Goal: Task Accomplishment & Management: Manage account settings

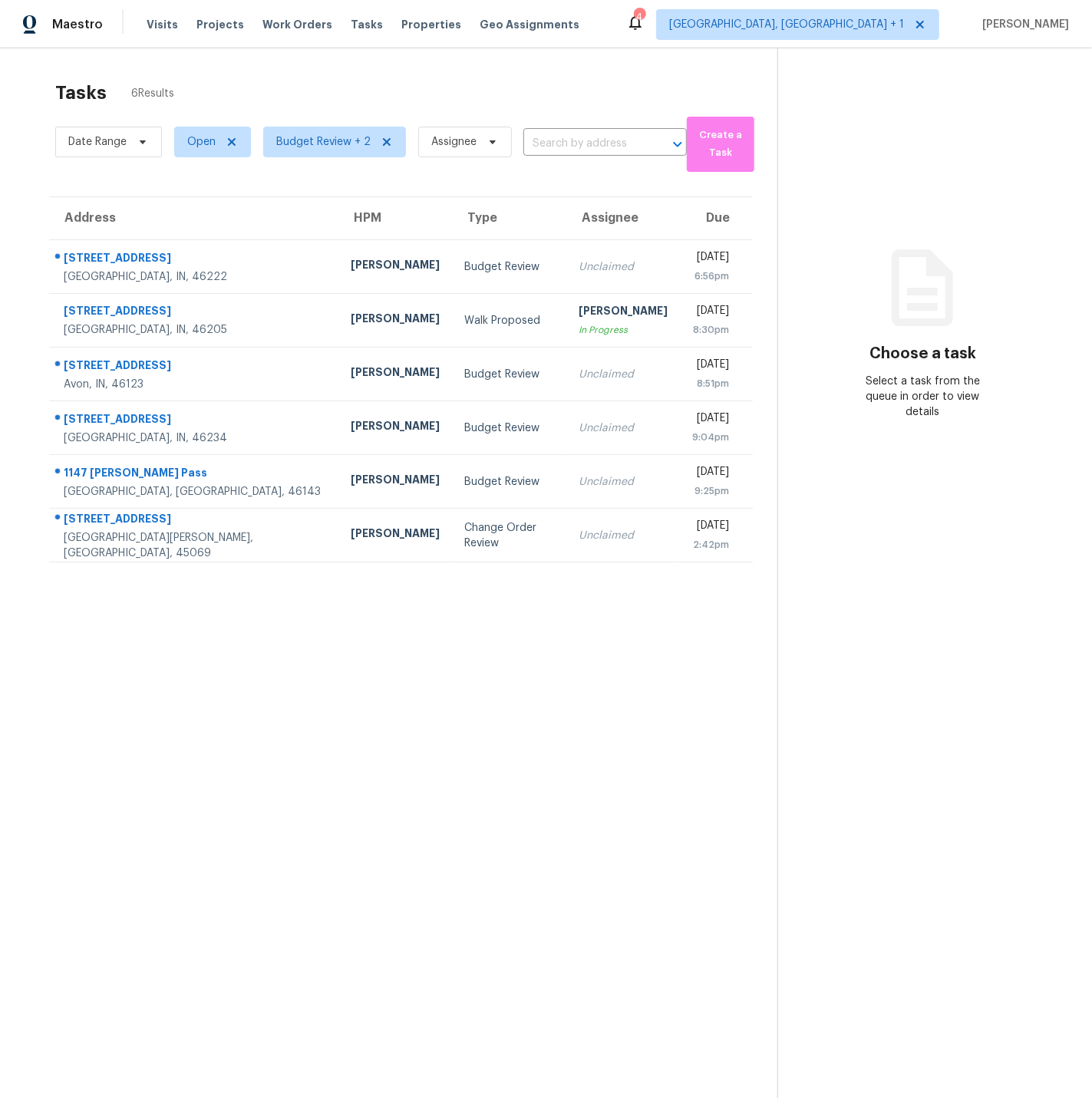
scroll to position [6, 0]
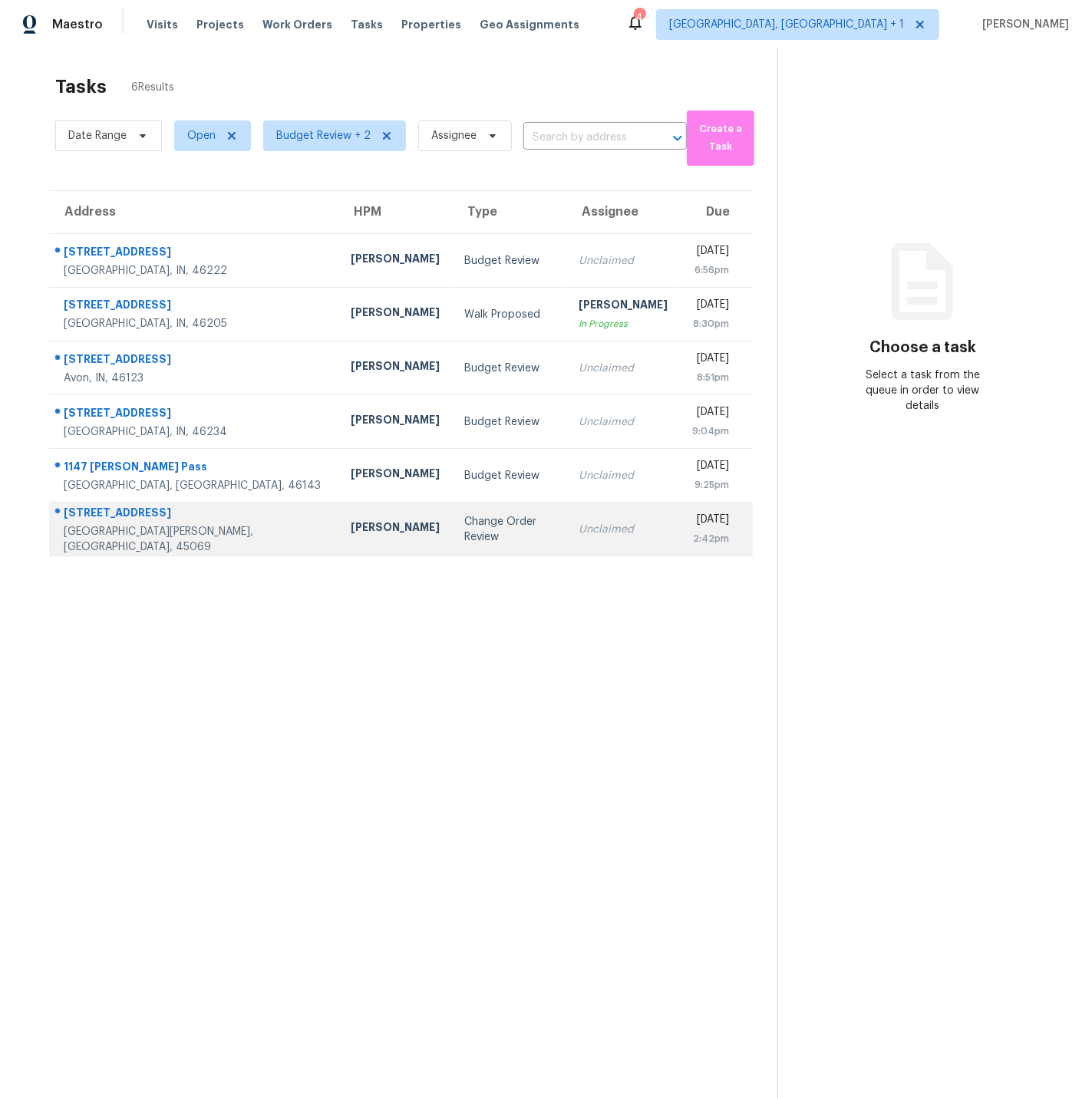
click at [206, 522] on td "7795 Rock Port Way West Chester, OH, 45069" at bounding box center [193, 529] width 289 height 54
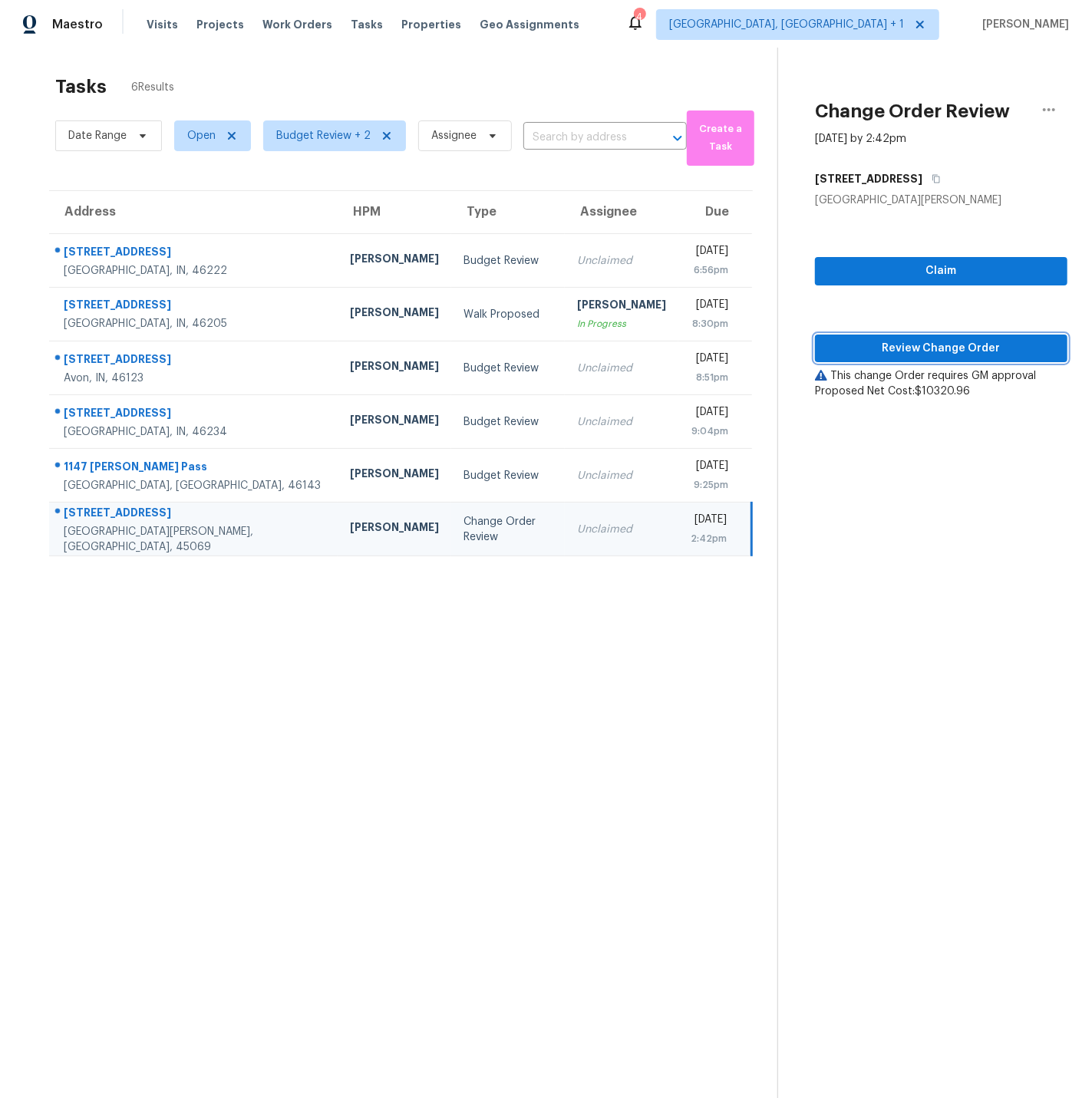
click at [905, 349] on span "Review Change Order" at bounding box center [941, 348] width 228 height 19
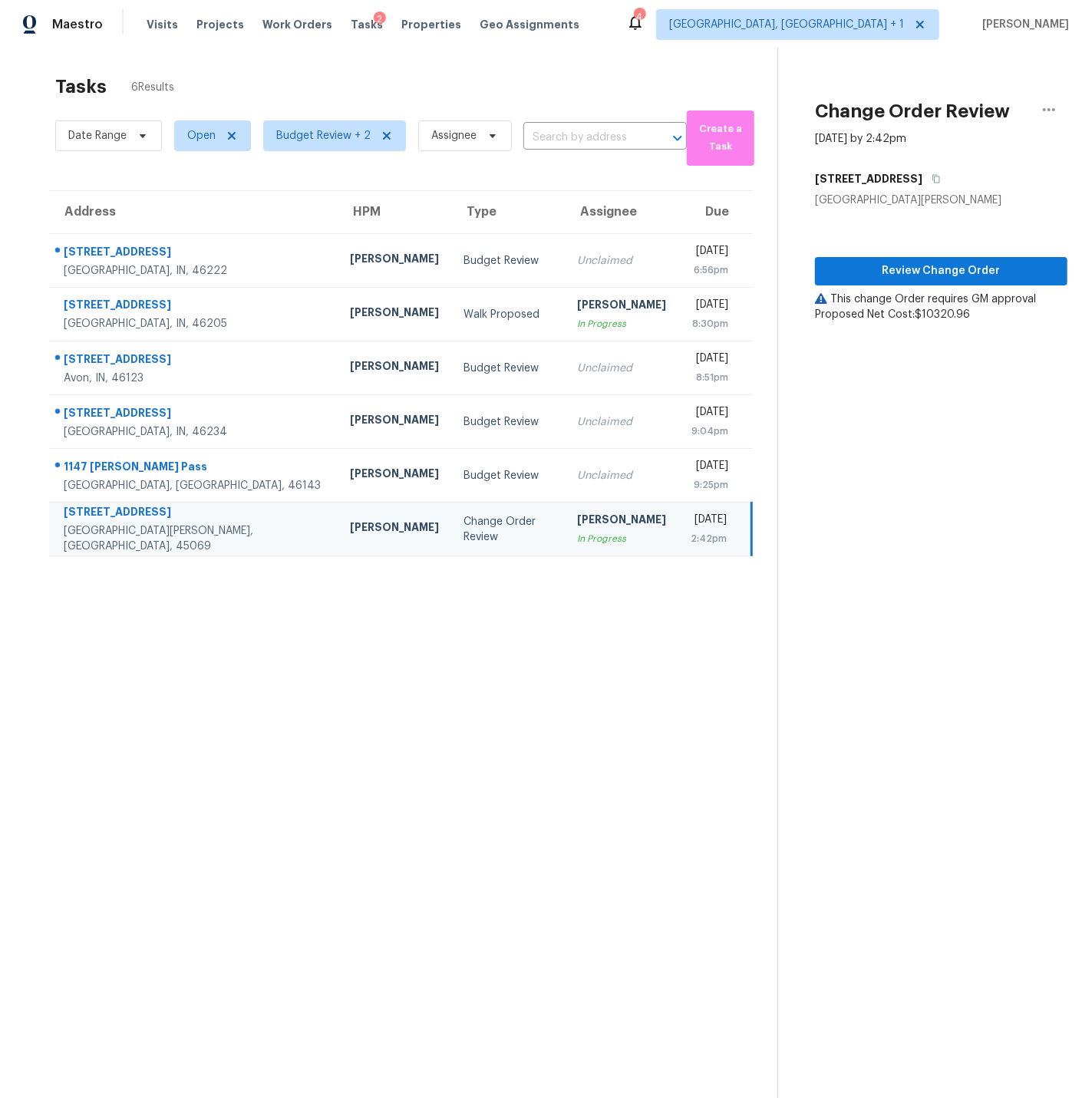
scroll to position [0, 0]
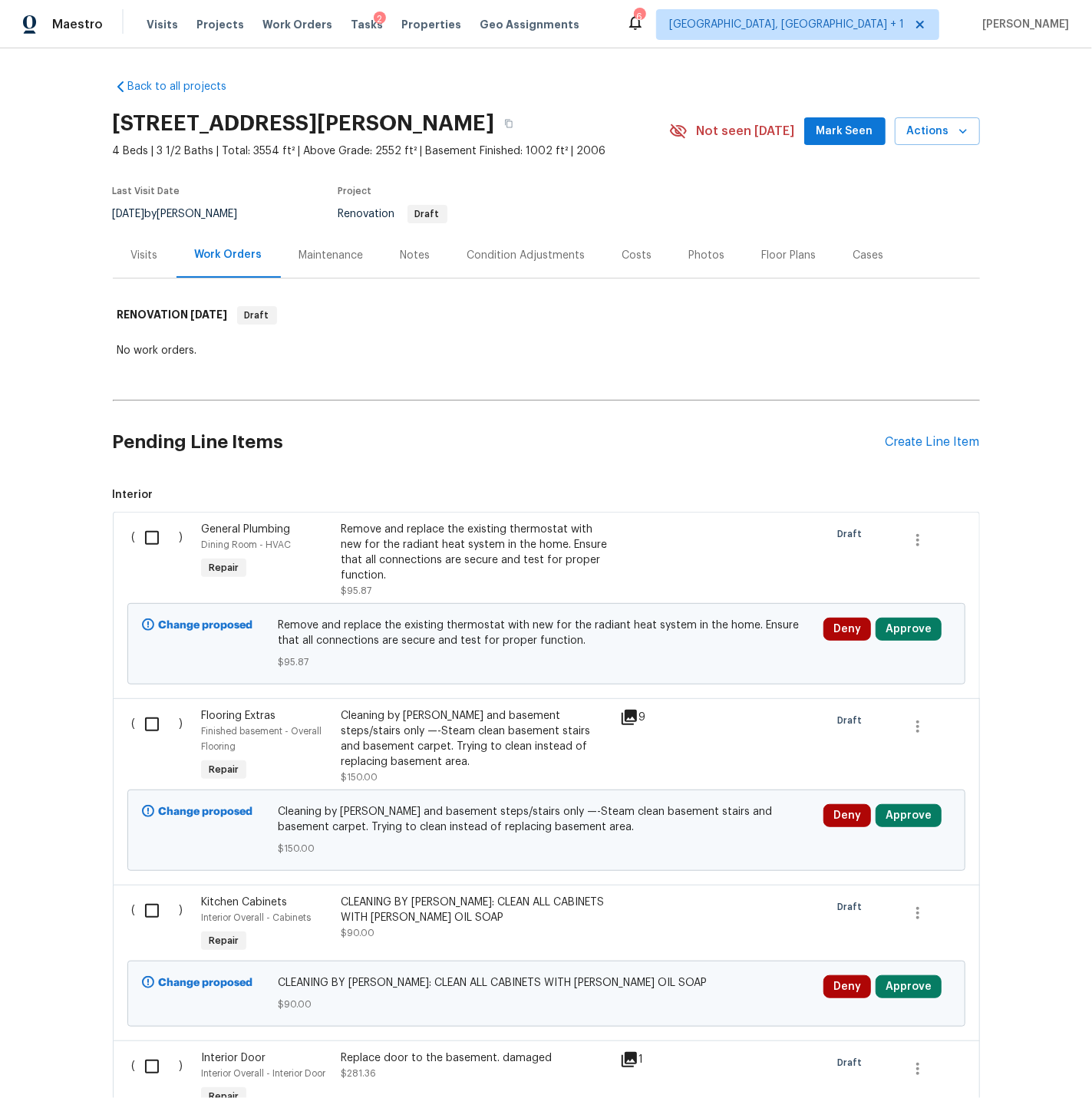
click at [148, 255] on div "Visits" at bounding box center [144, 255] width 27 height 16
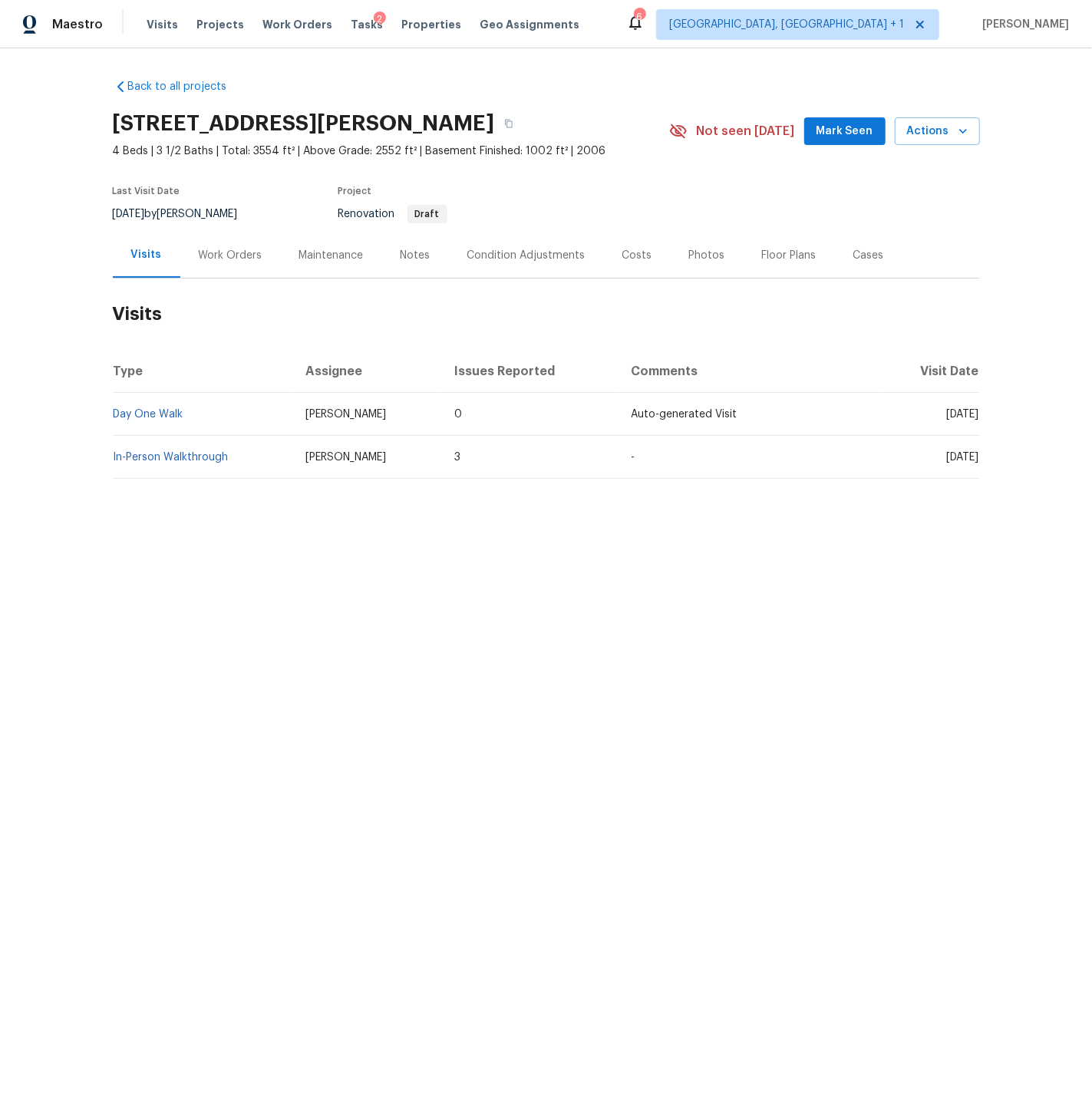
click at [244, 254] on div "Work Orders" at bounding box center [231, 255] width 64 height 16
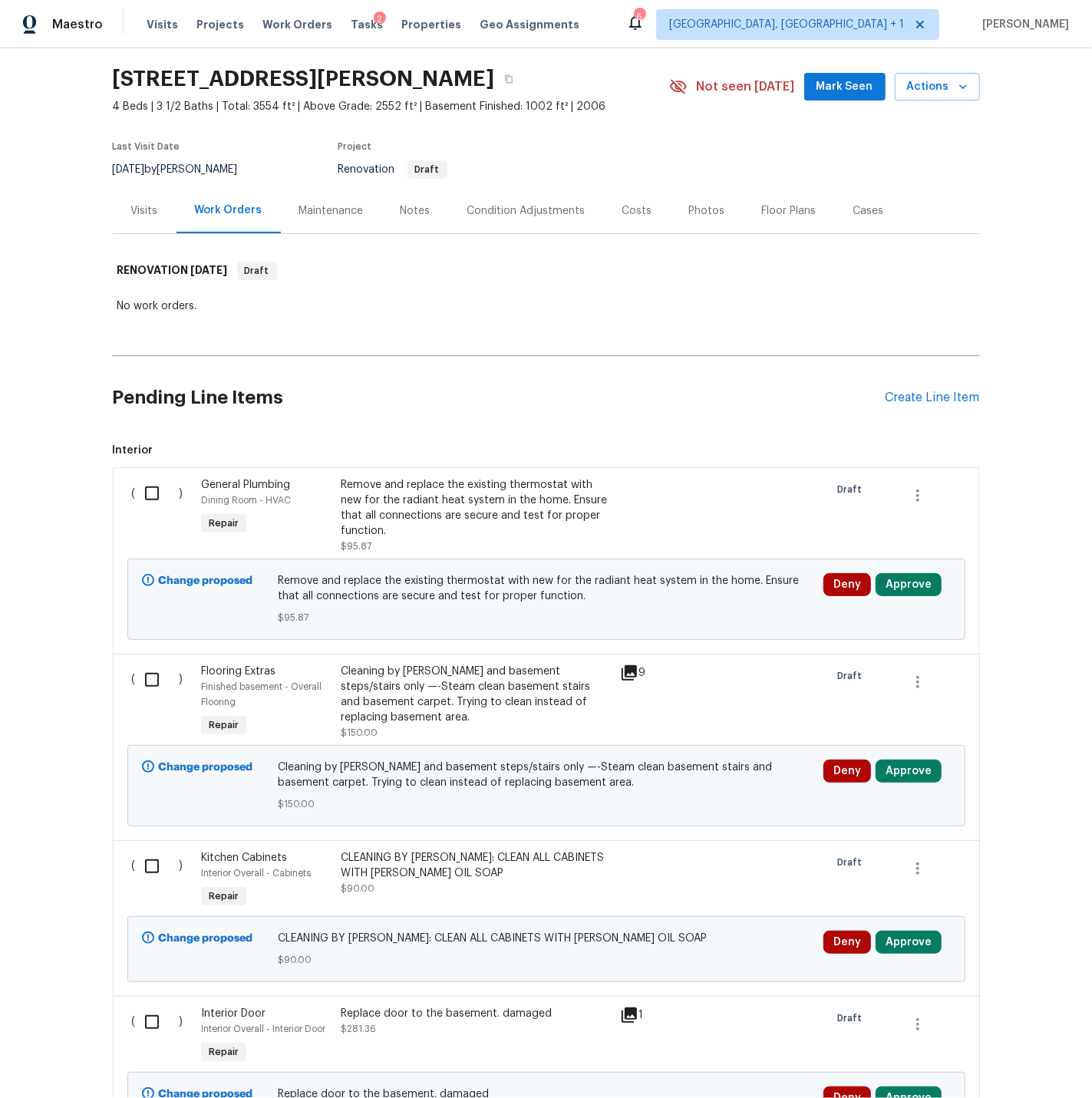
scroll to position [47, 0]
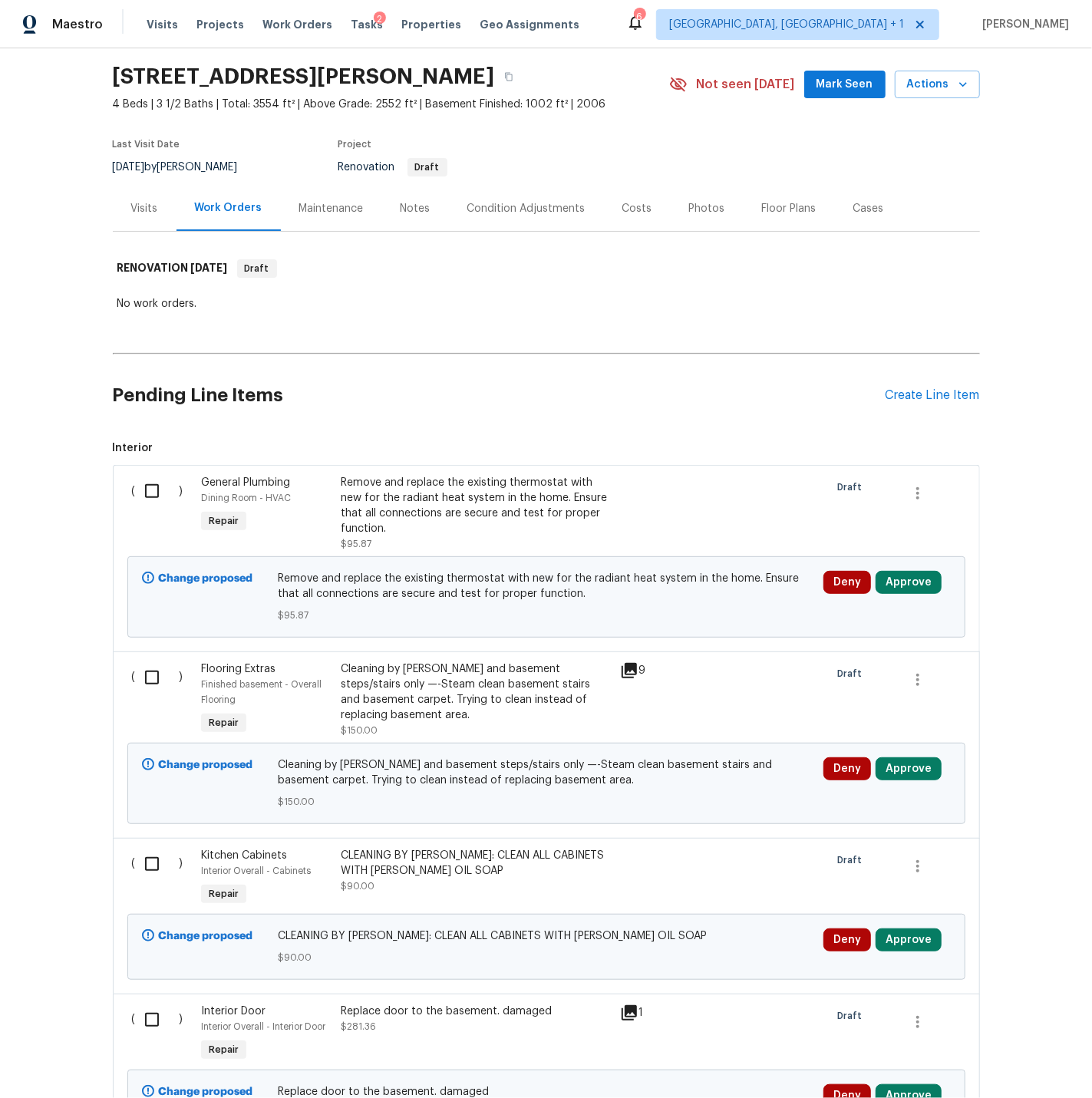
click at [626, 203] on div "Costs" at bounding box center [637, 209] width 30 height 16
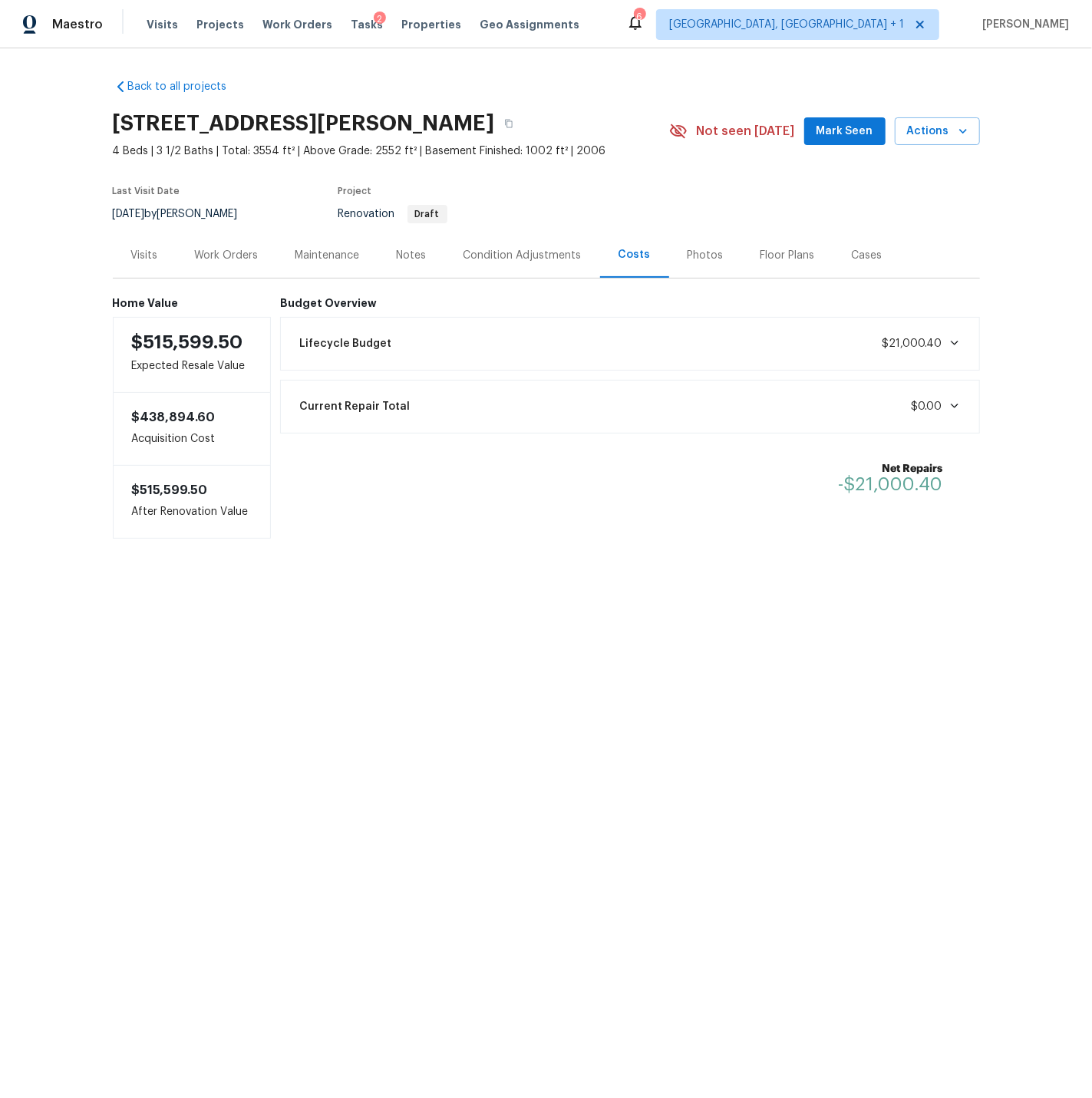
click at [214, 252] on div "Work Orders" at bounding box center [227, 255] width 64 height 16
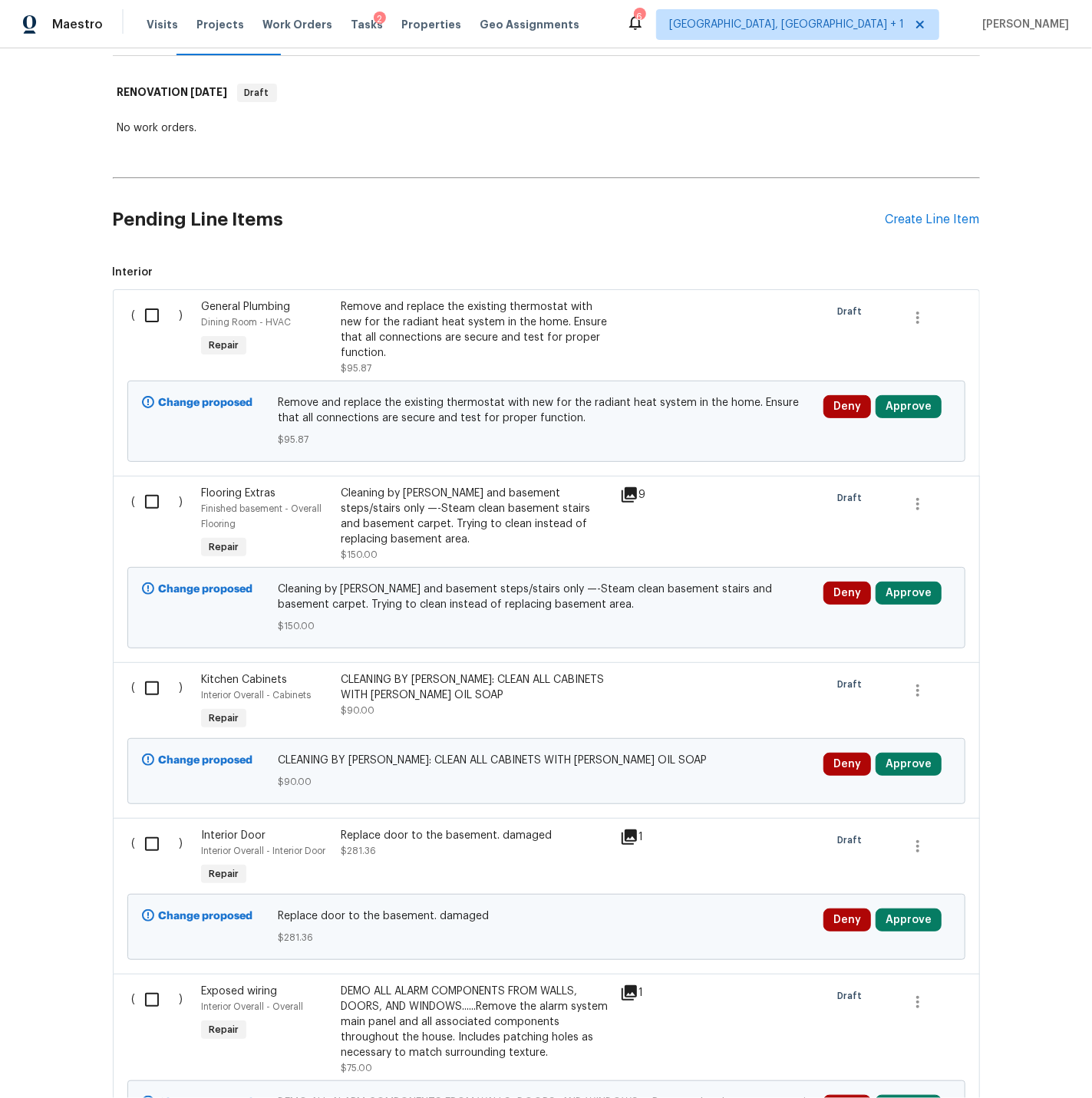
scroll to position [226, 0]
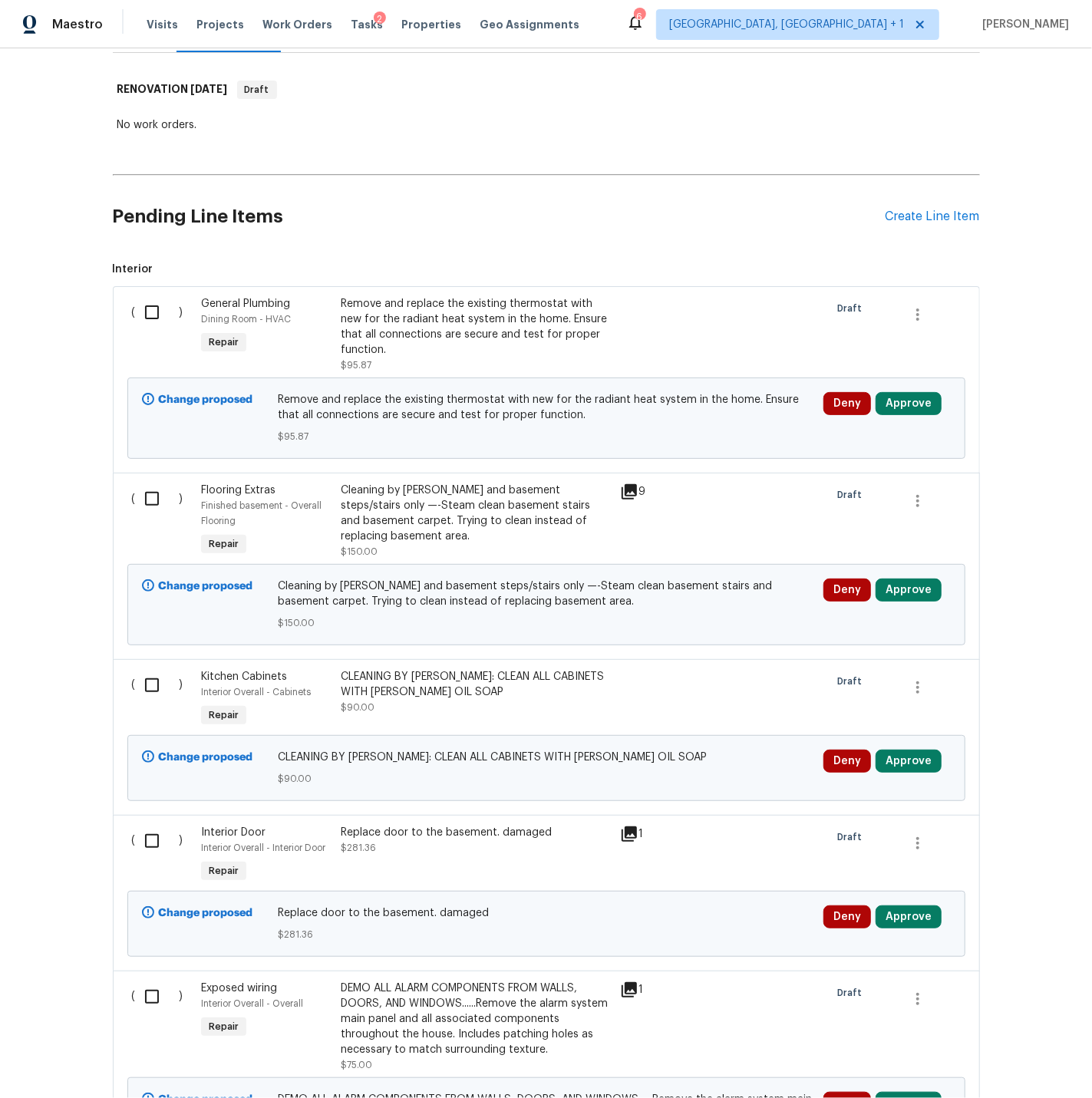
click at [633, 491] on icon at bounding box center [629, 492] width 16 height 16
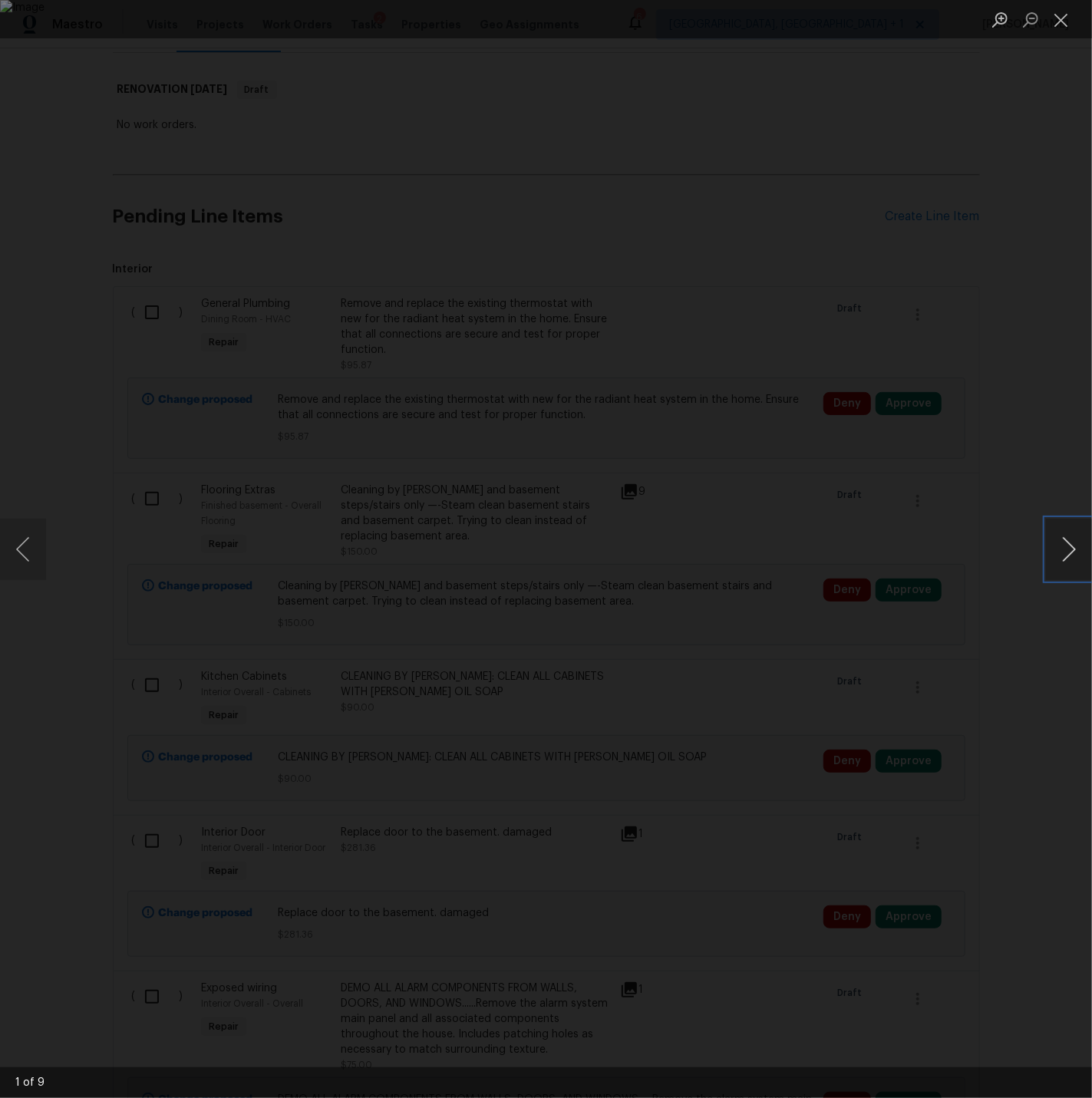
click at [1067, 546] on button "Next image" at bounding box center [1069, 549] width 46 height 61
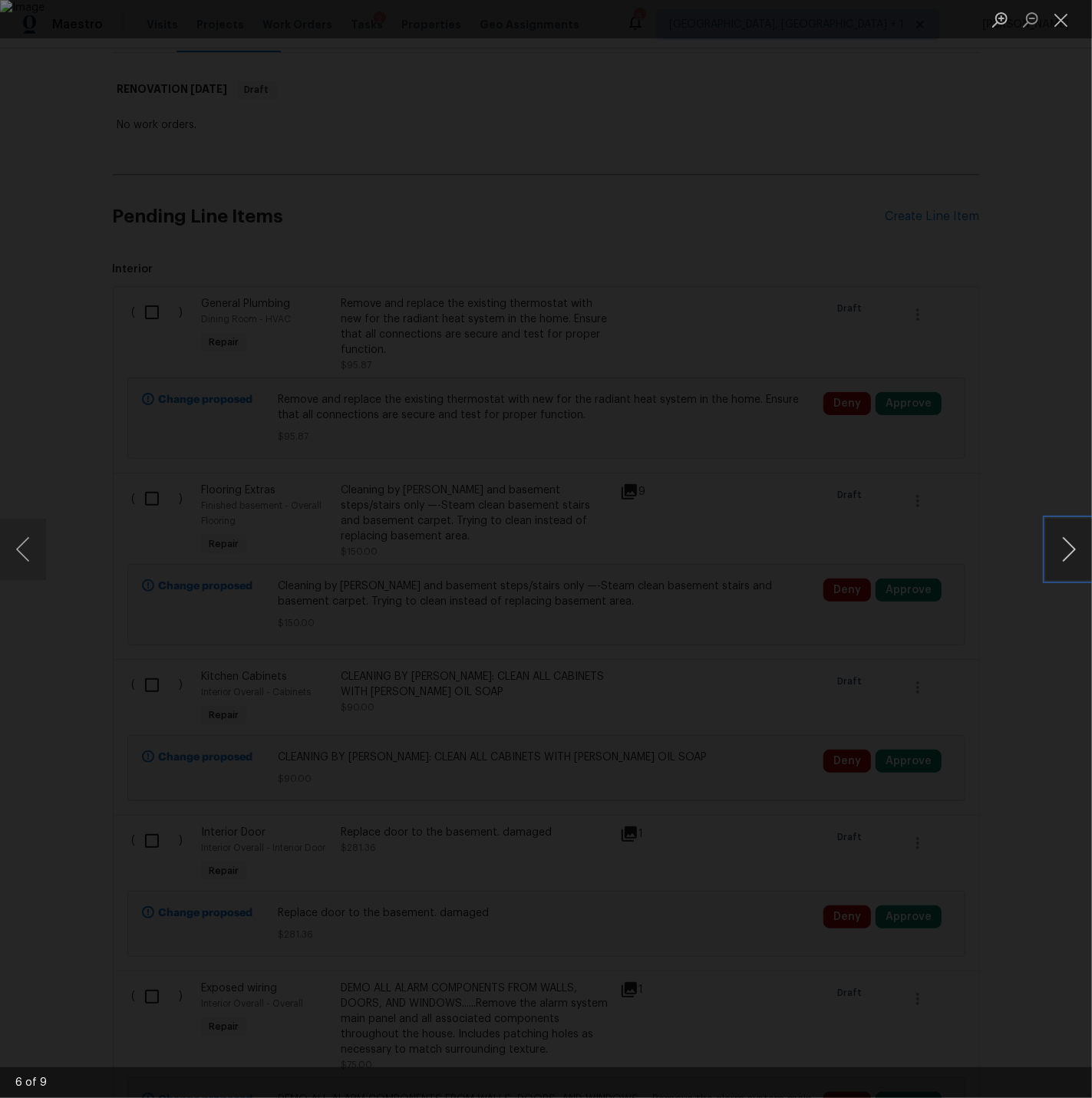
click at [1067, 546] on button "Next image" at bounding box center [1069, 549] width 46 height 61
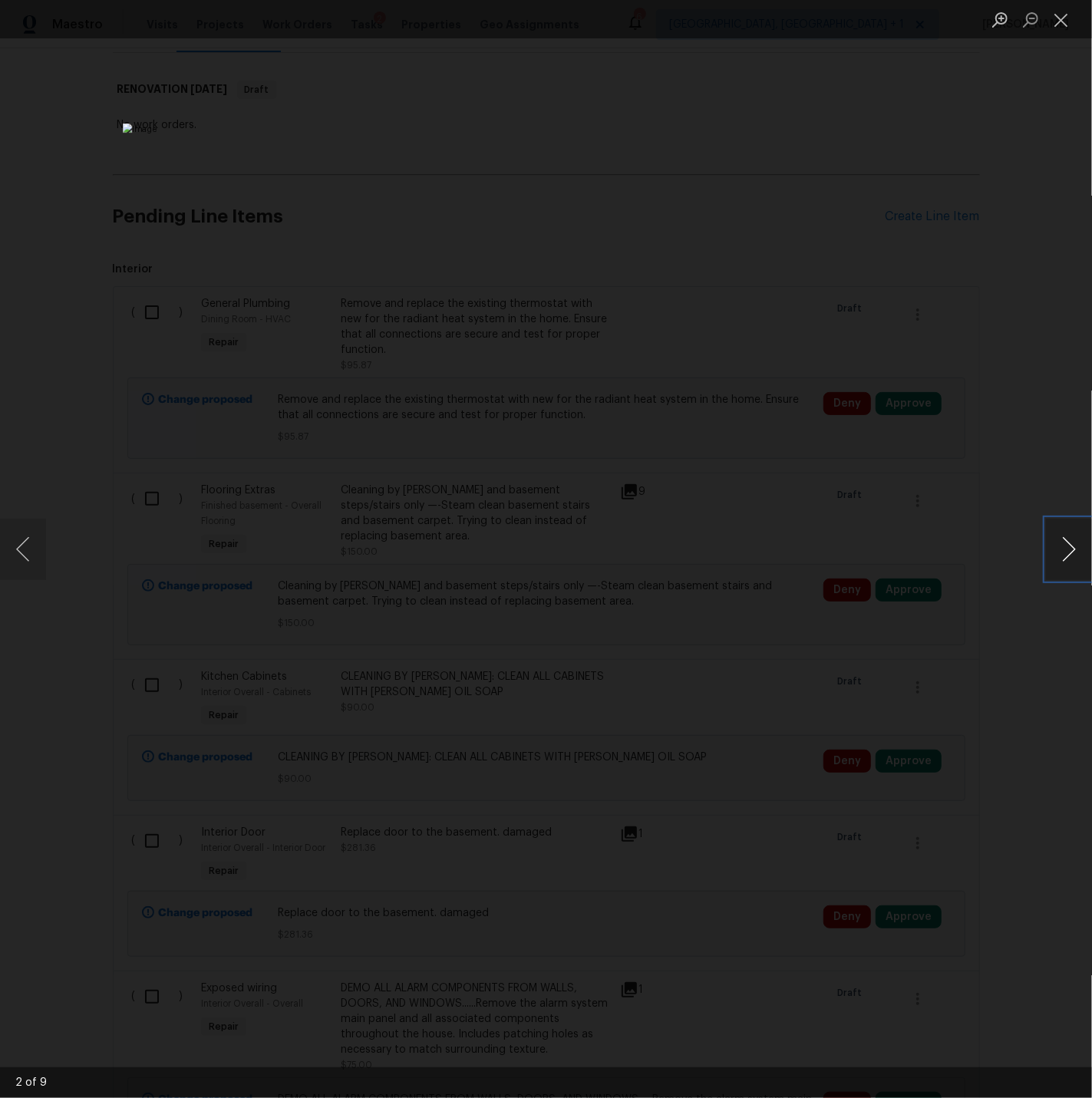
click at [1067, 546] on button "Next image" at bounding box center [1069, 549] width 46 height 61
click at [1062, 18] on button "Close lightbox" at bounding box center [1062, 19] width 31 height 27
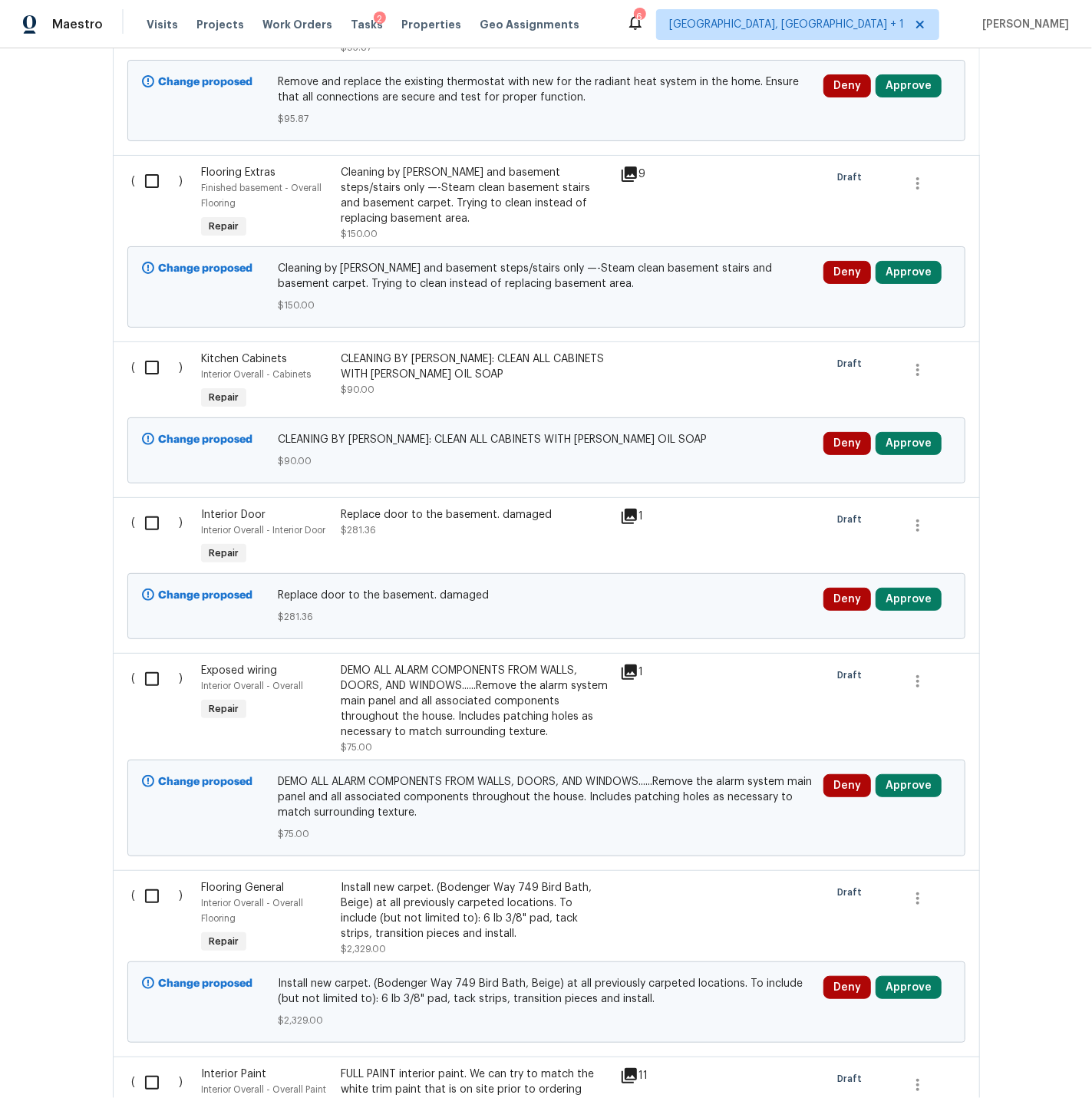
scroll to position [551, 0]
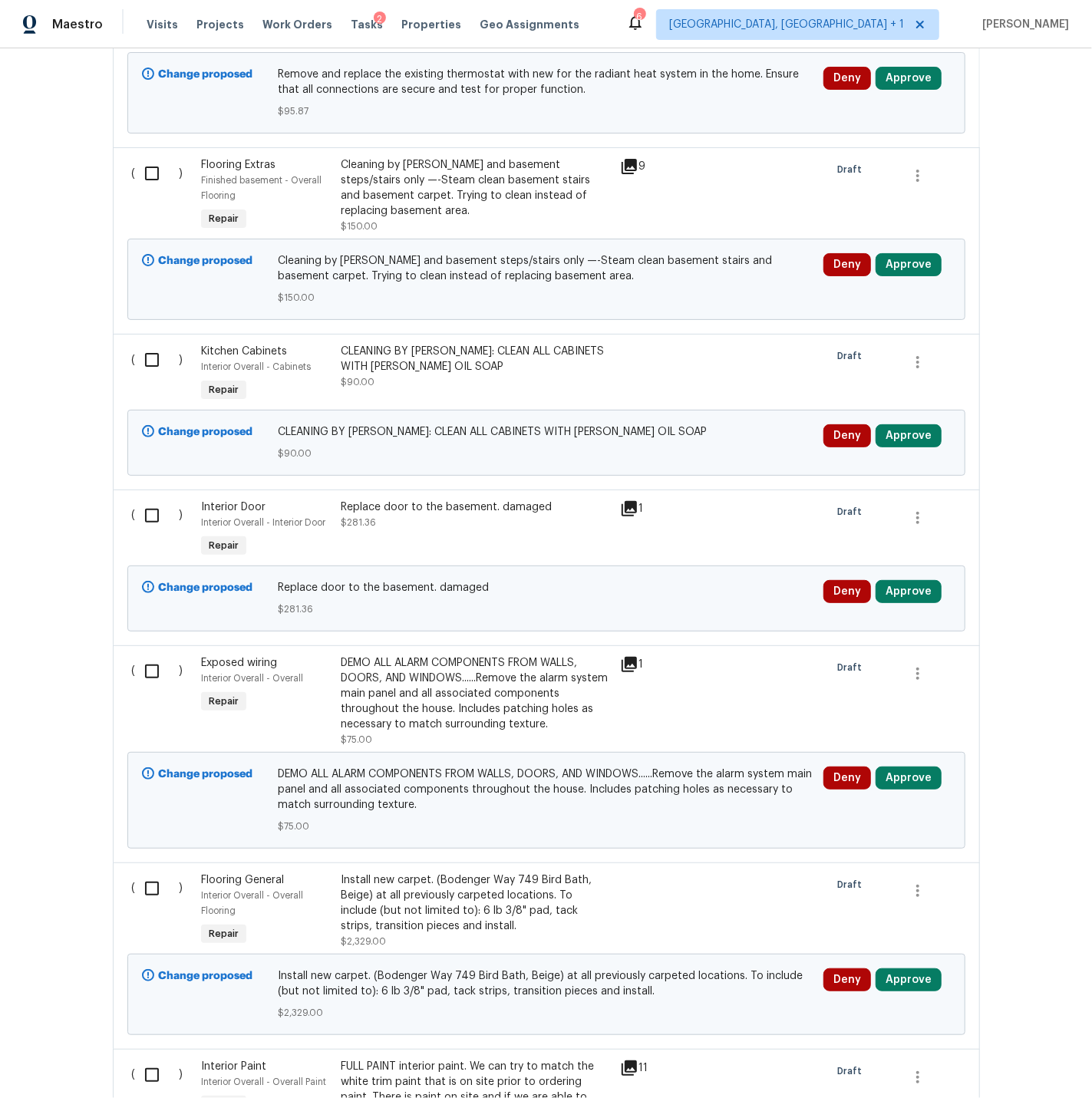
click at [629, 511] on icon at bounding box center [629, 509] width 16 height 16
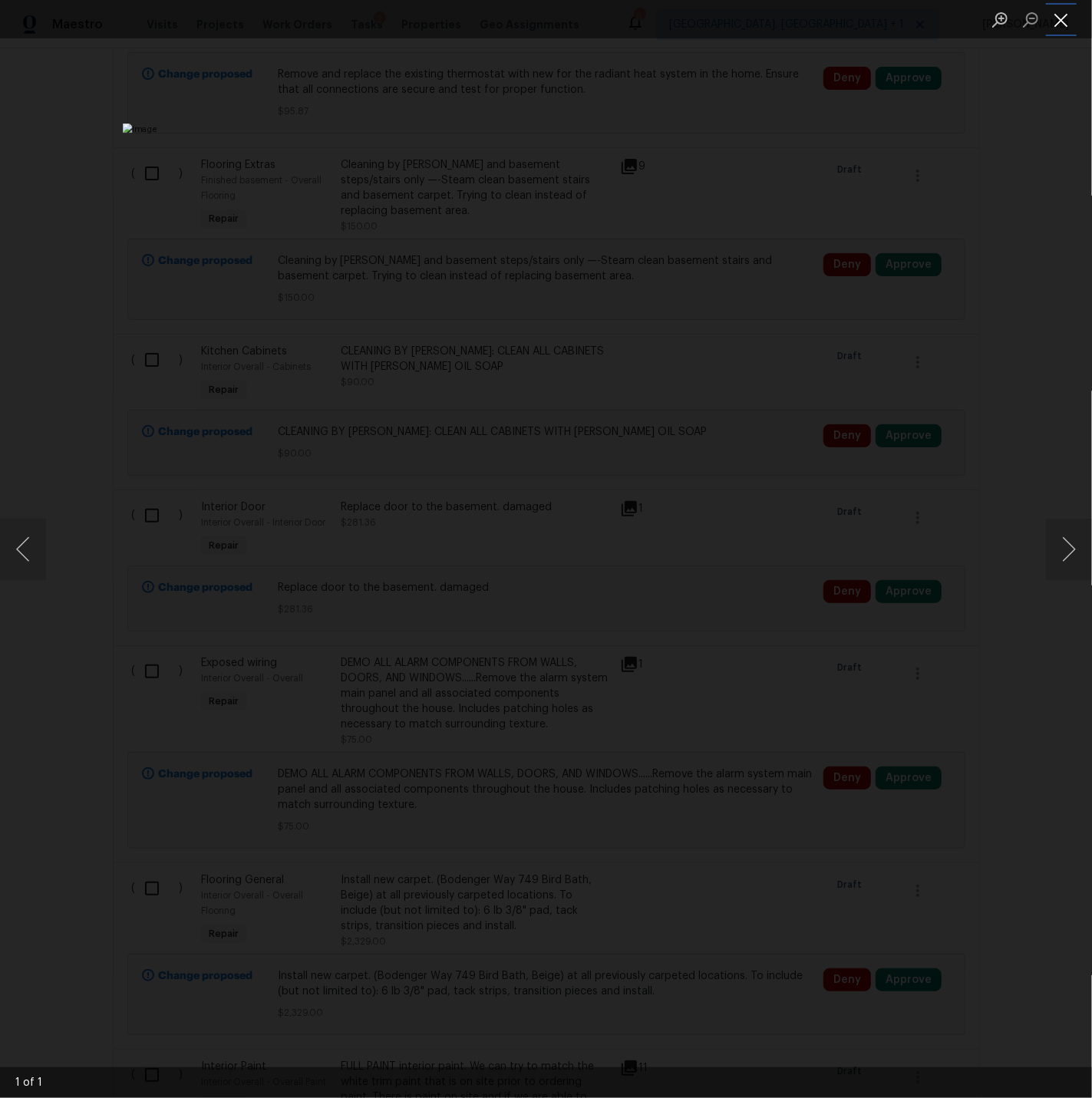
click at [1064, 19] on button "Close lightbox" at bounding box center [1062, 19] width 31 height 27
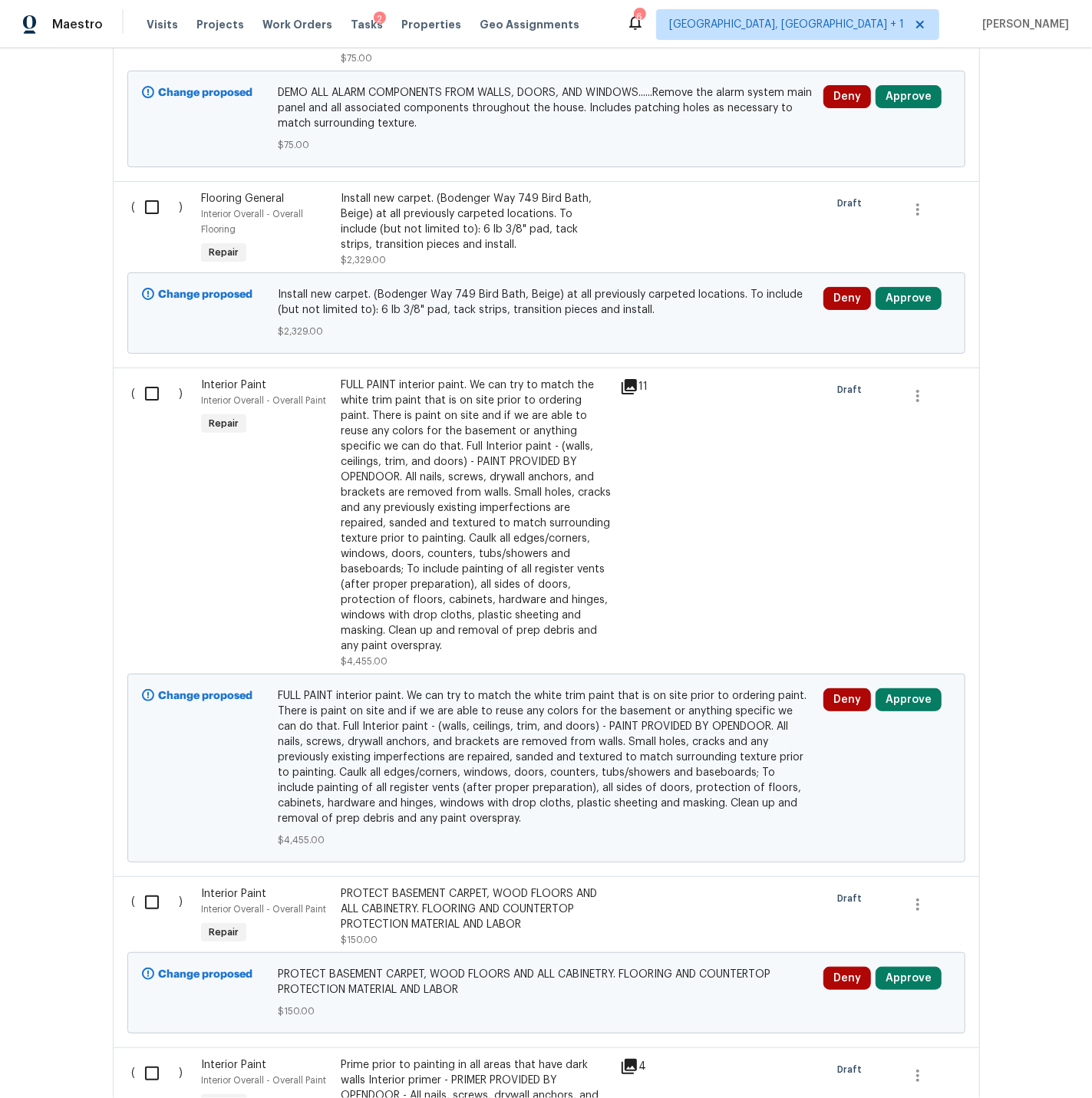
scroll to position [1356, 0]
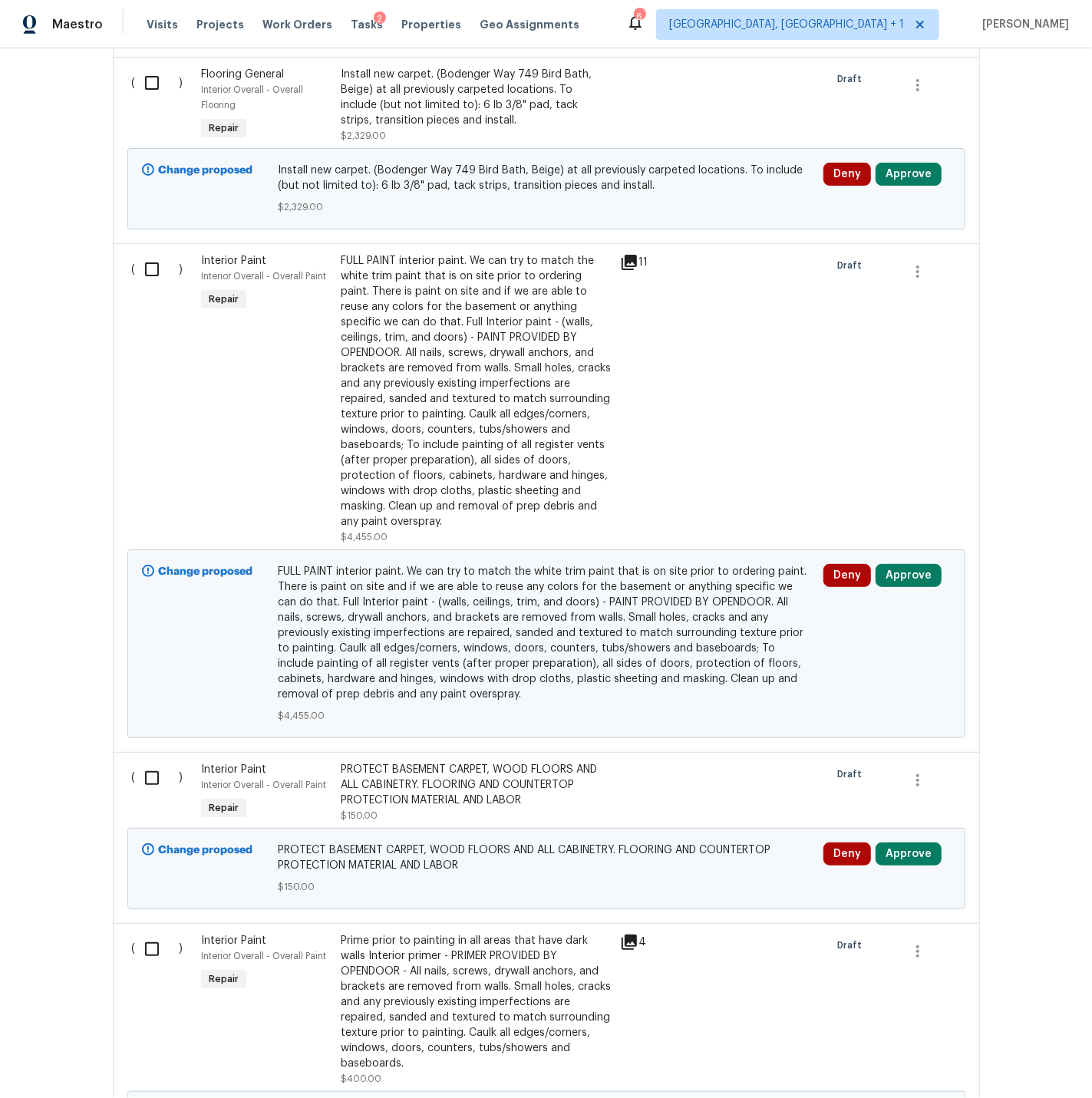
click at [478, 356] on div "FULL PAINT interior paint. We can try to match the white trim paint that is on …" at bounding box center [476, 391] width 270 height 276
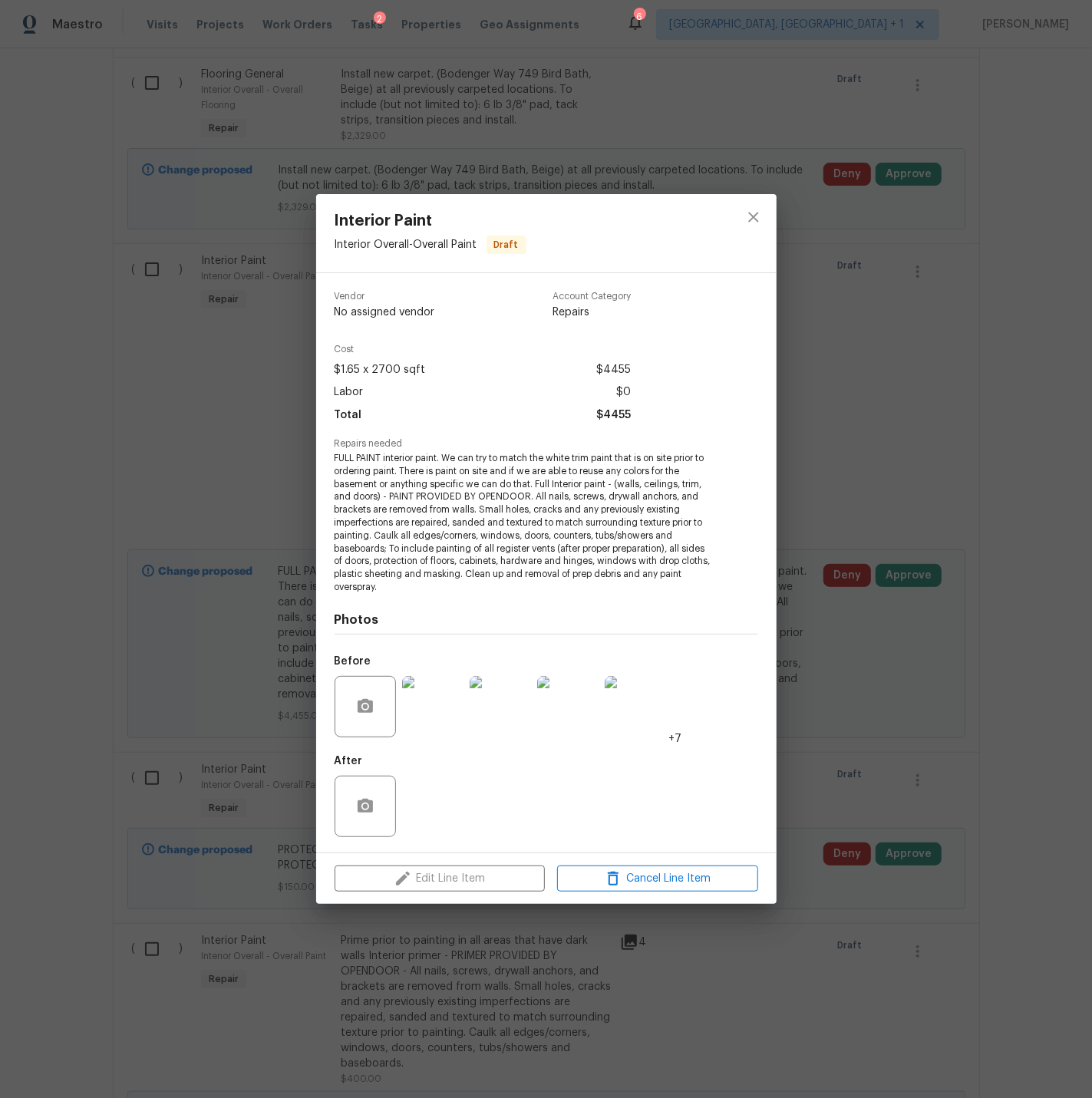
click at [421, 694] on img at bounding box center [432, 706] width 61 height 61
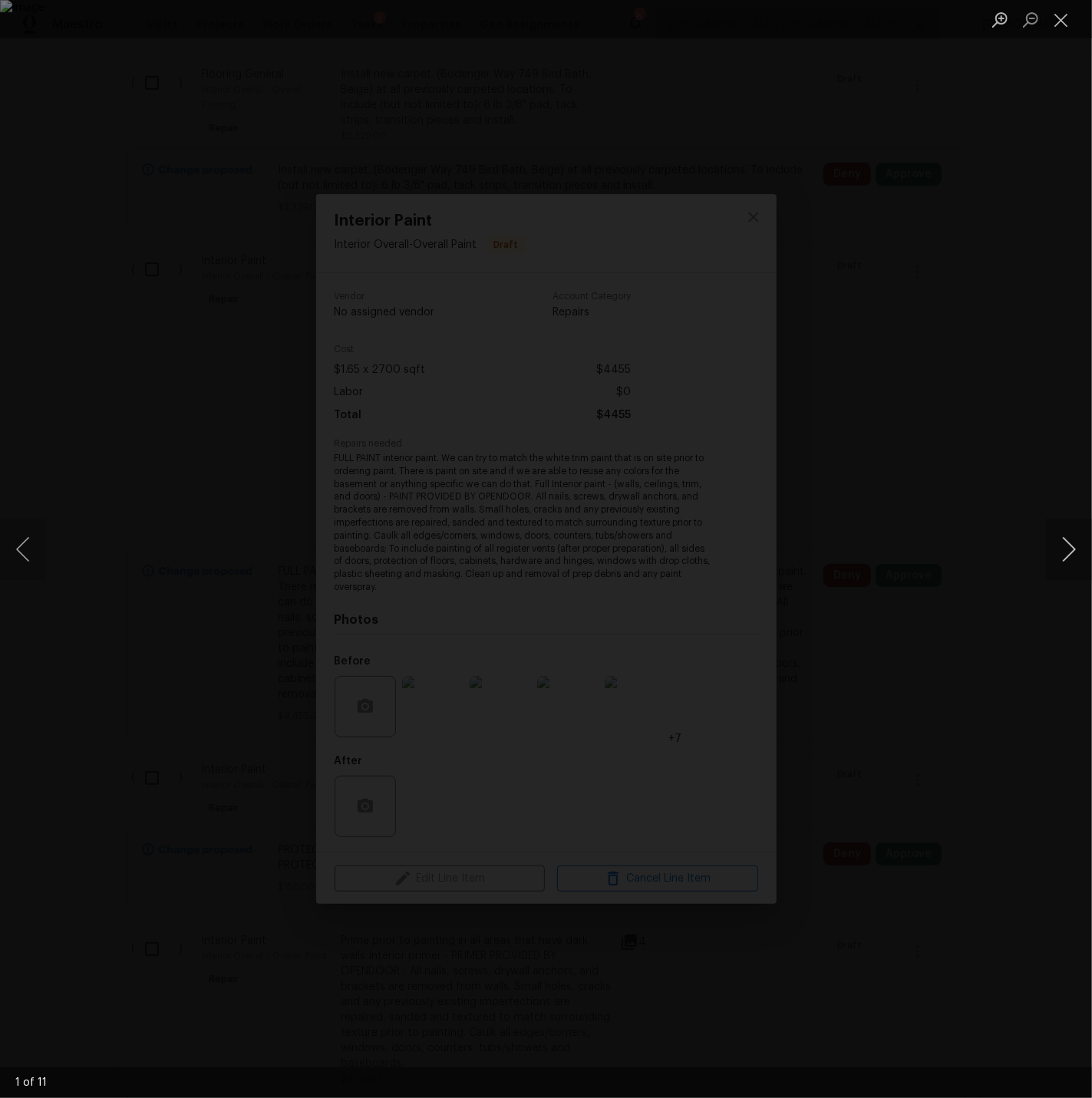
click at [1073, 549] on button "Next image" at bounding box center [1069, 549] width 46 height 61
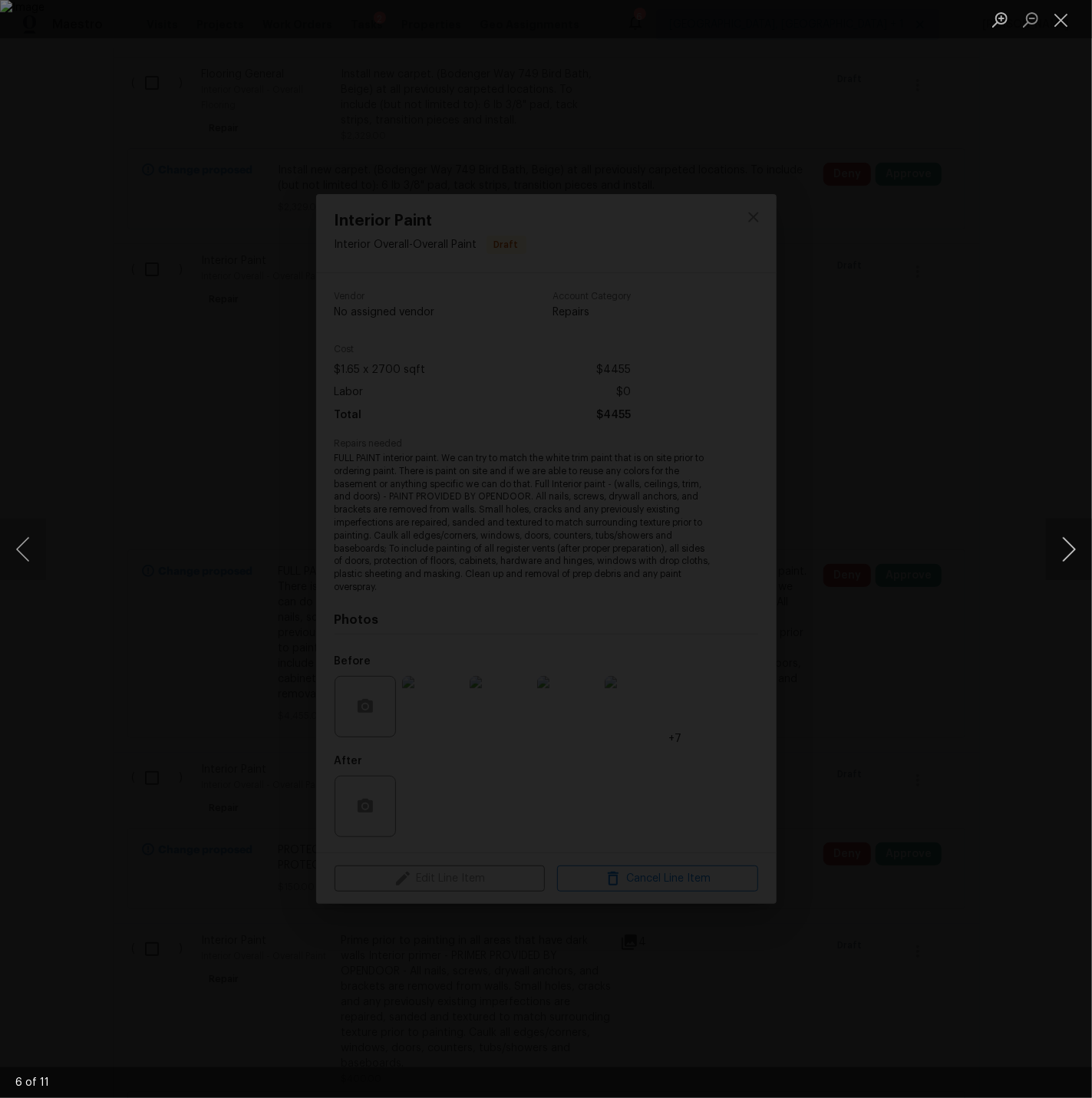
click at [1073, 549] on button "Next image" at bounding box center [1069, 549] width 46 height 61
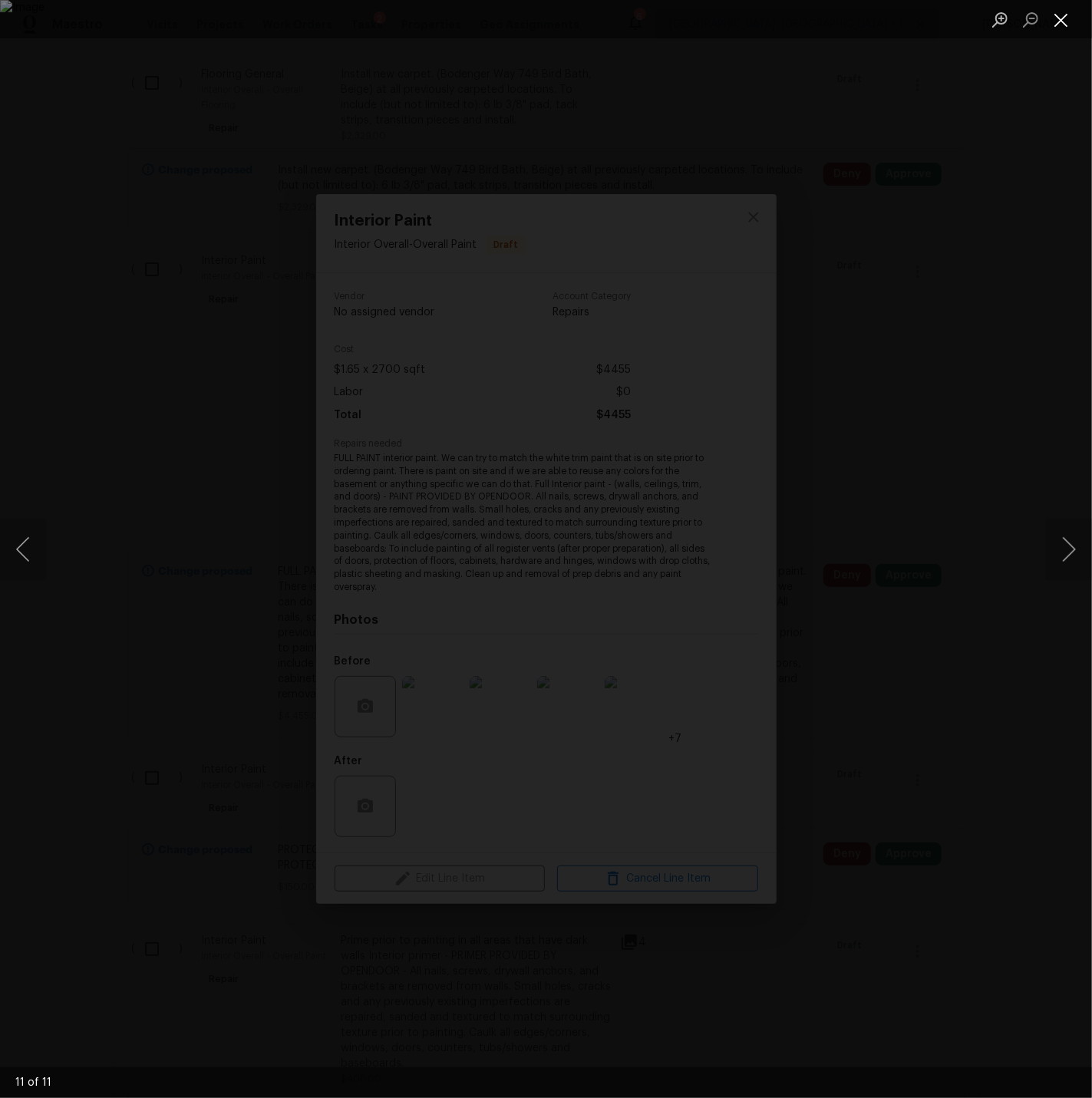
click at [1061, 16] on button "Close lightbox" at bounding box center [1062, 19] width 31 height 27
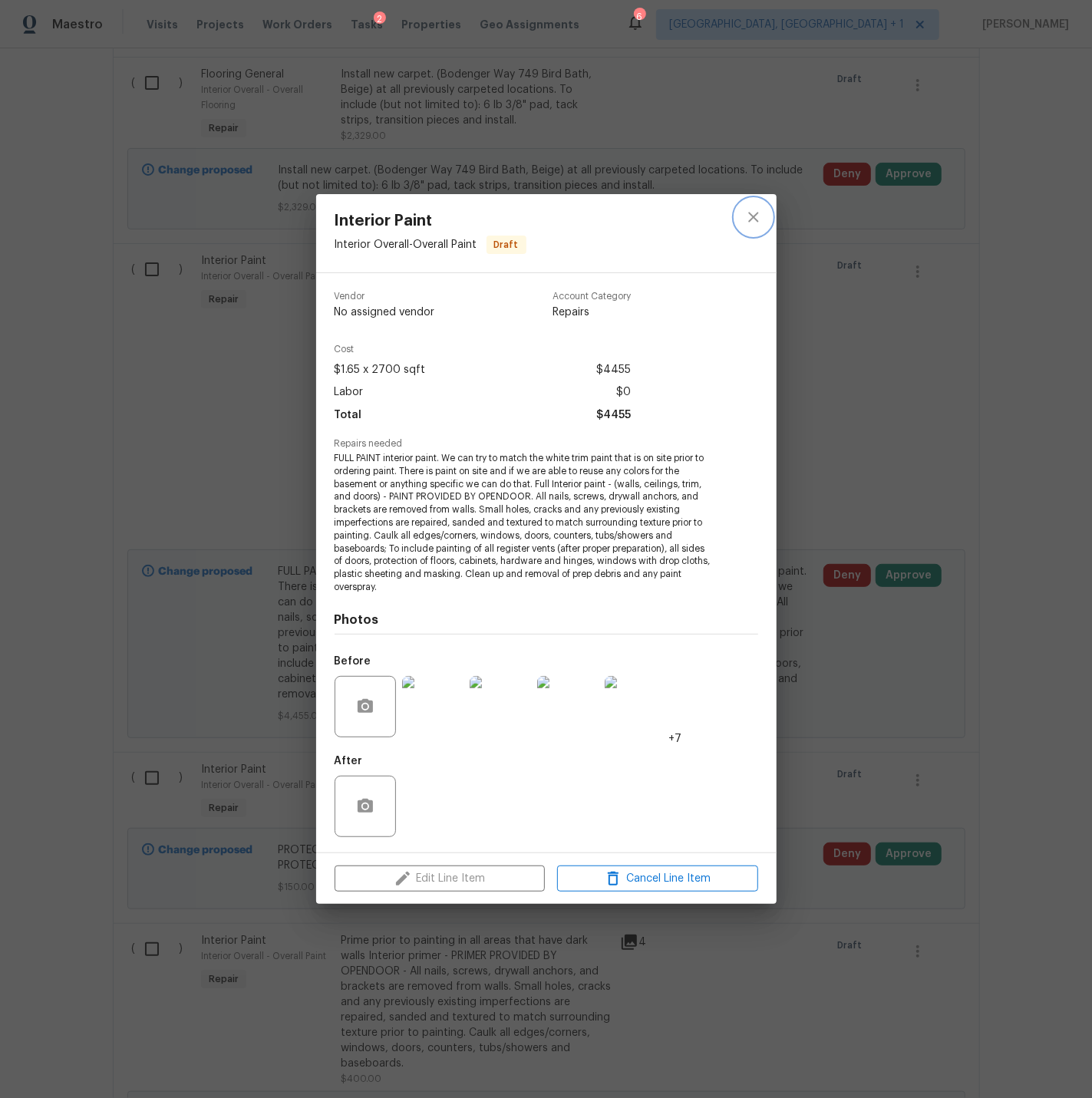
click at [756, 214] on icon "close" at bounding box center [753, 216] width 10 height 10
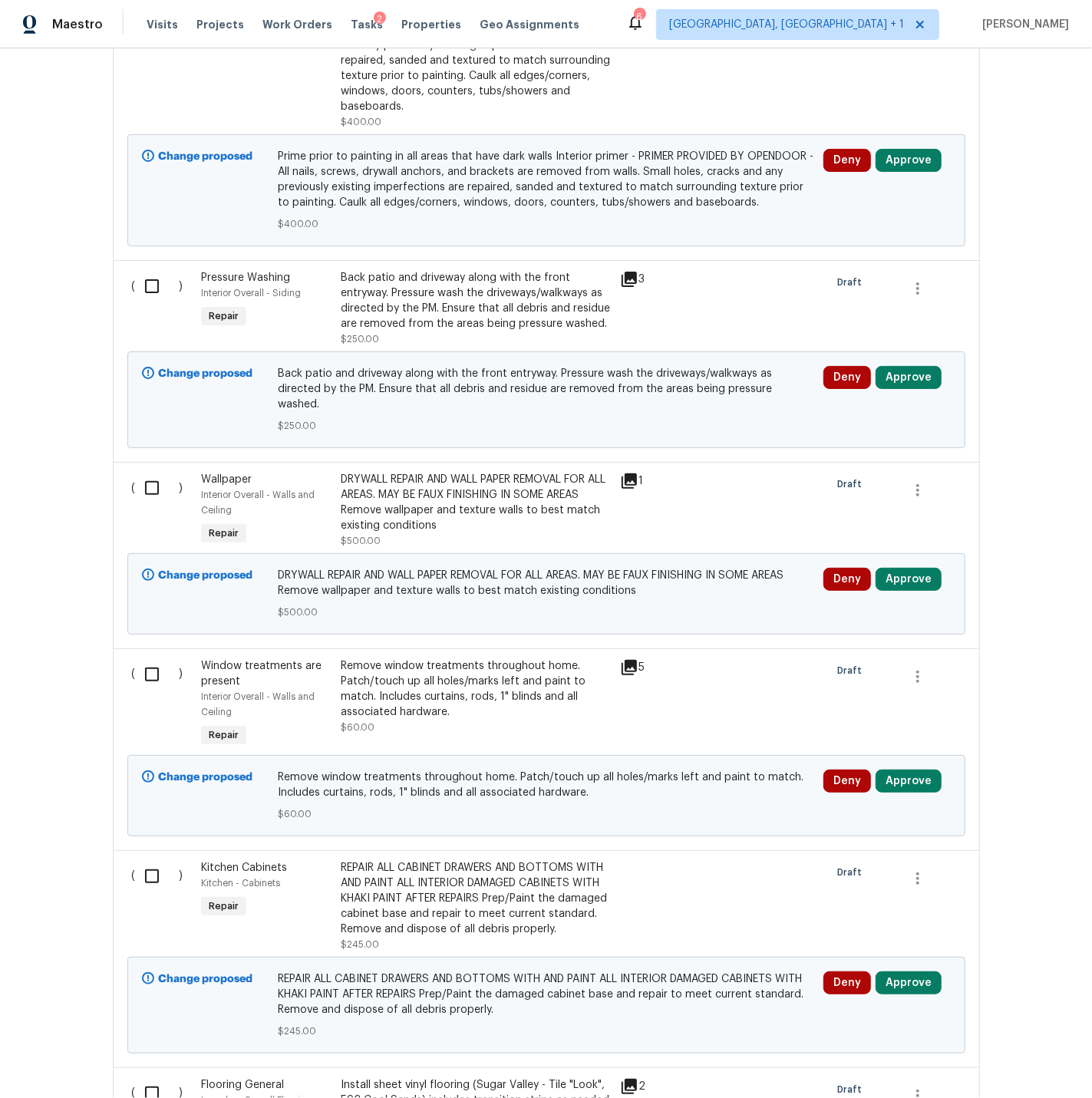
scroll to position [2319, 0]
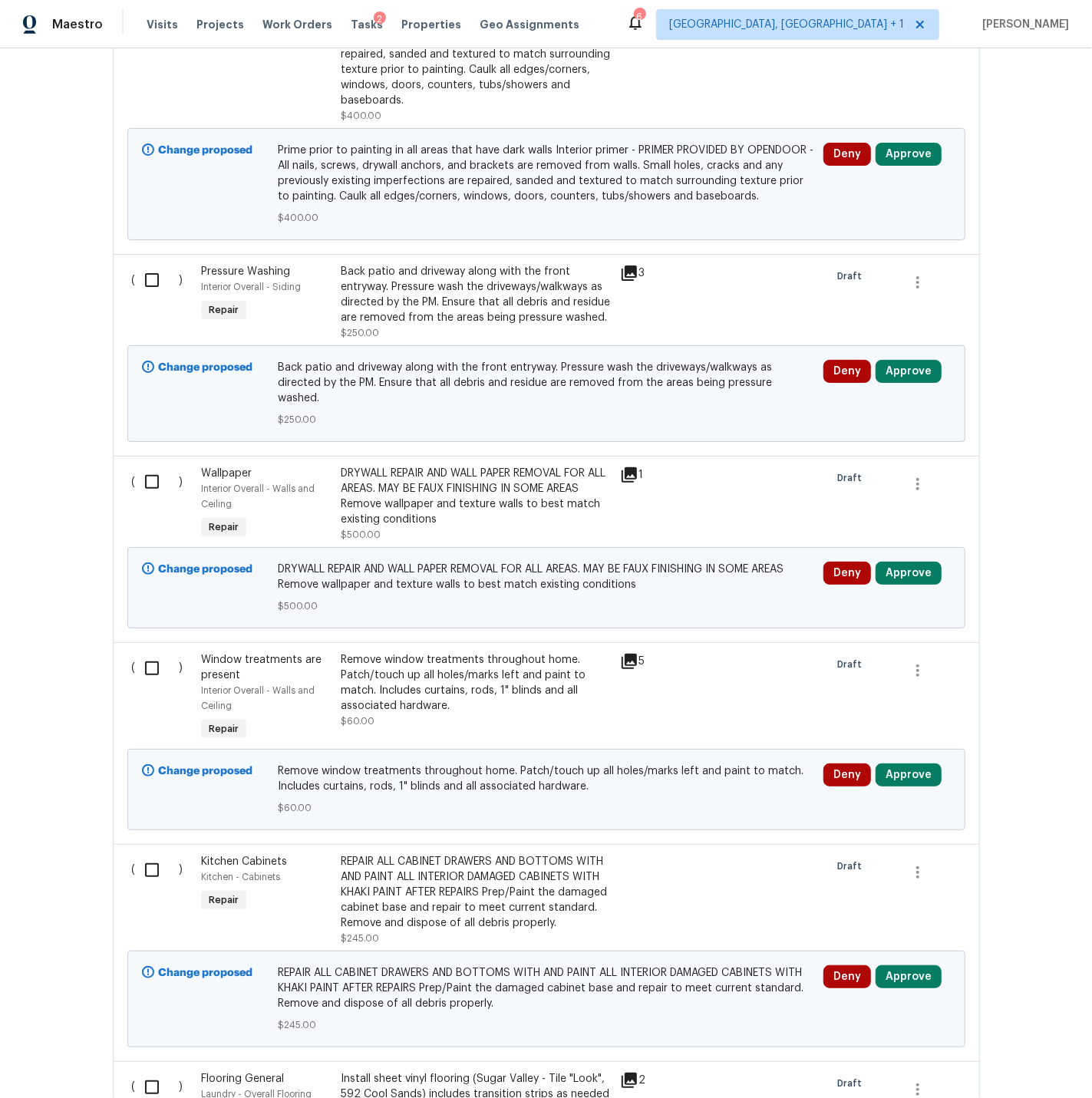
click at [633, 466] on icon at bounding box center [629, 475] width 19 height 19
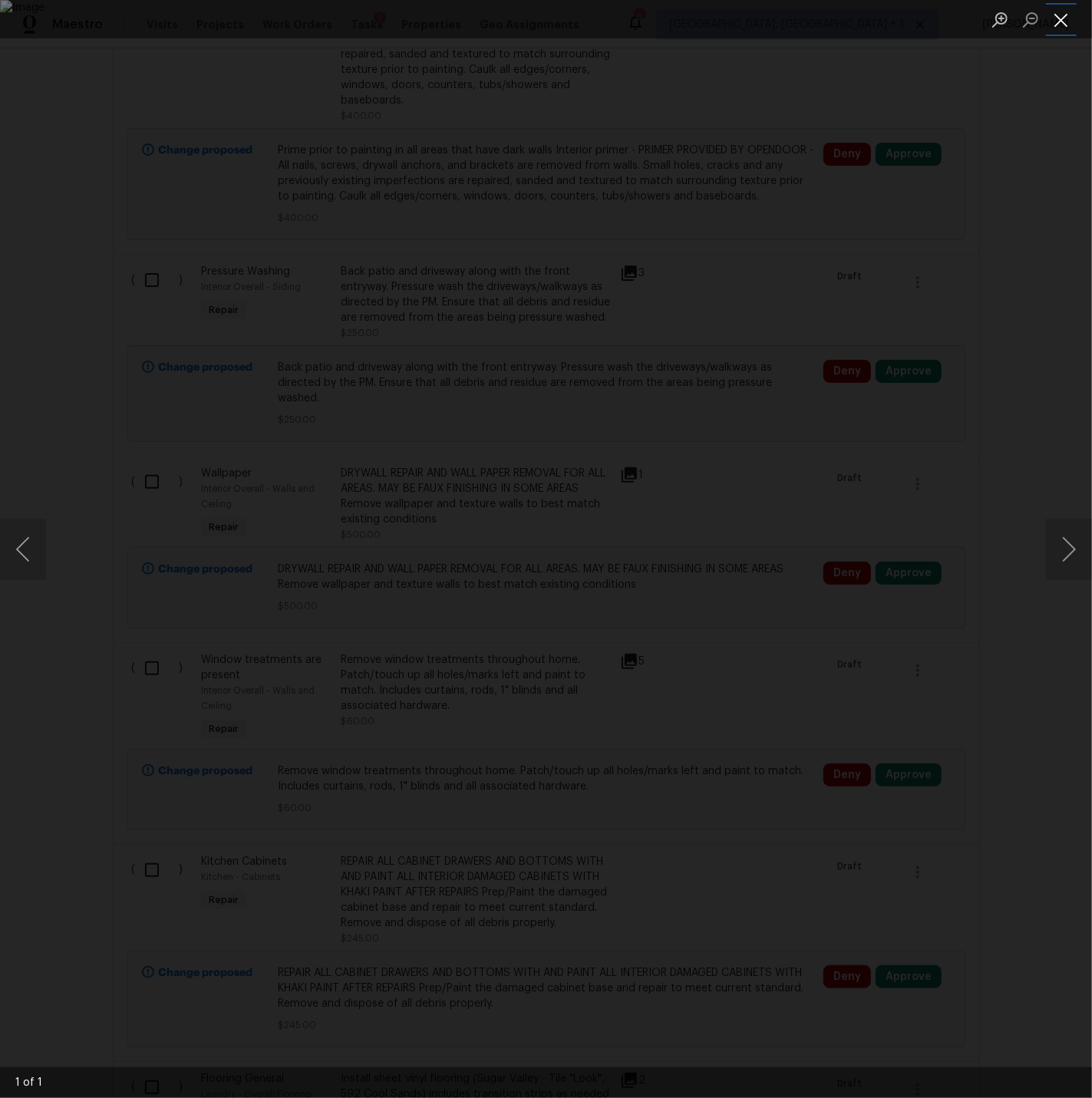
click at [1063, 21] on button "Close lightbox" at bounding box center [1062, 19] width 31 height 27
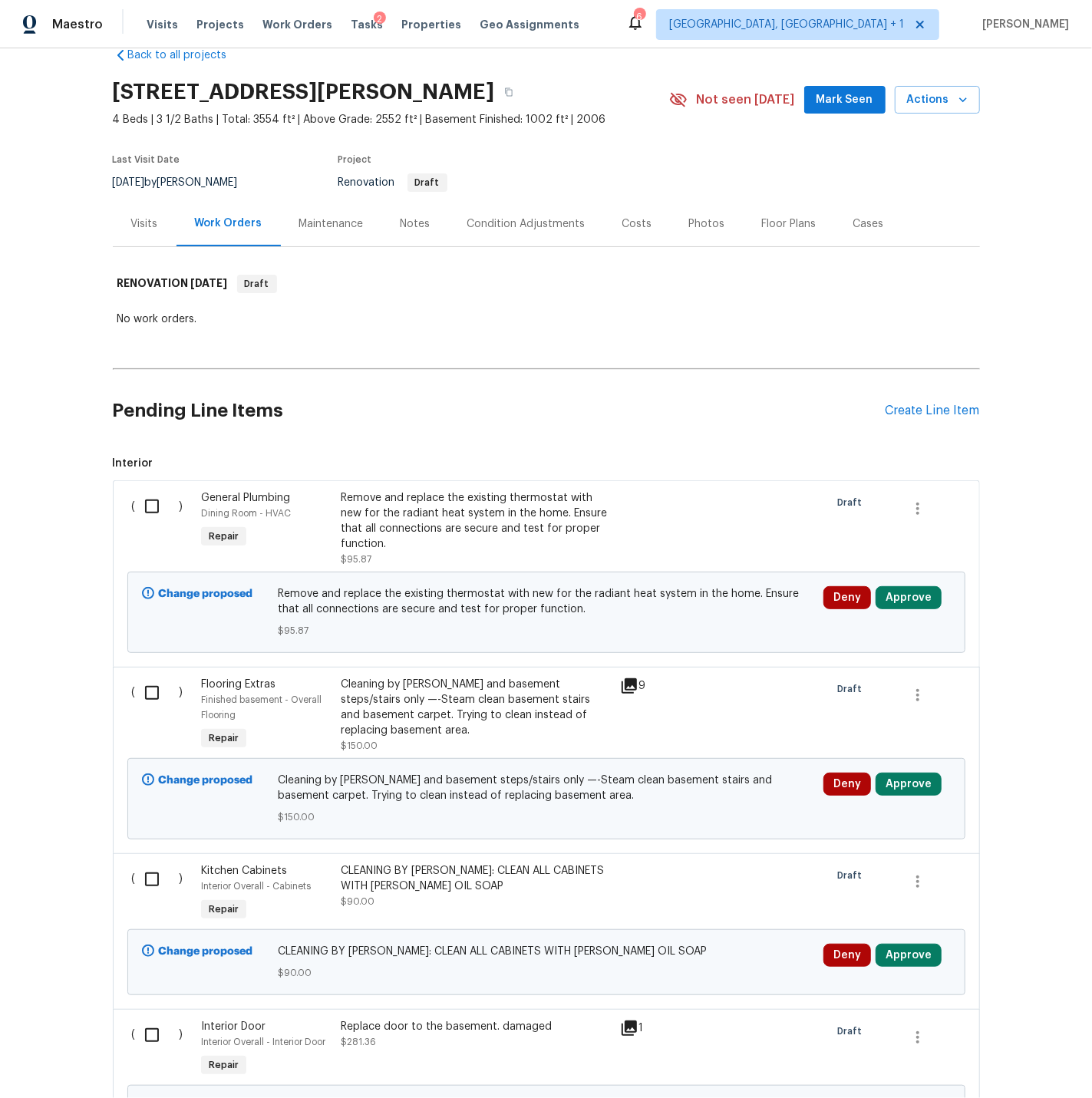
scroll to position [0, 0]
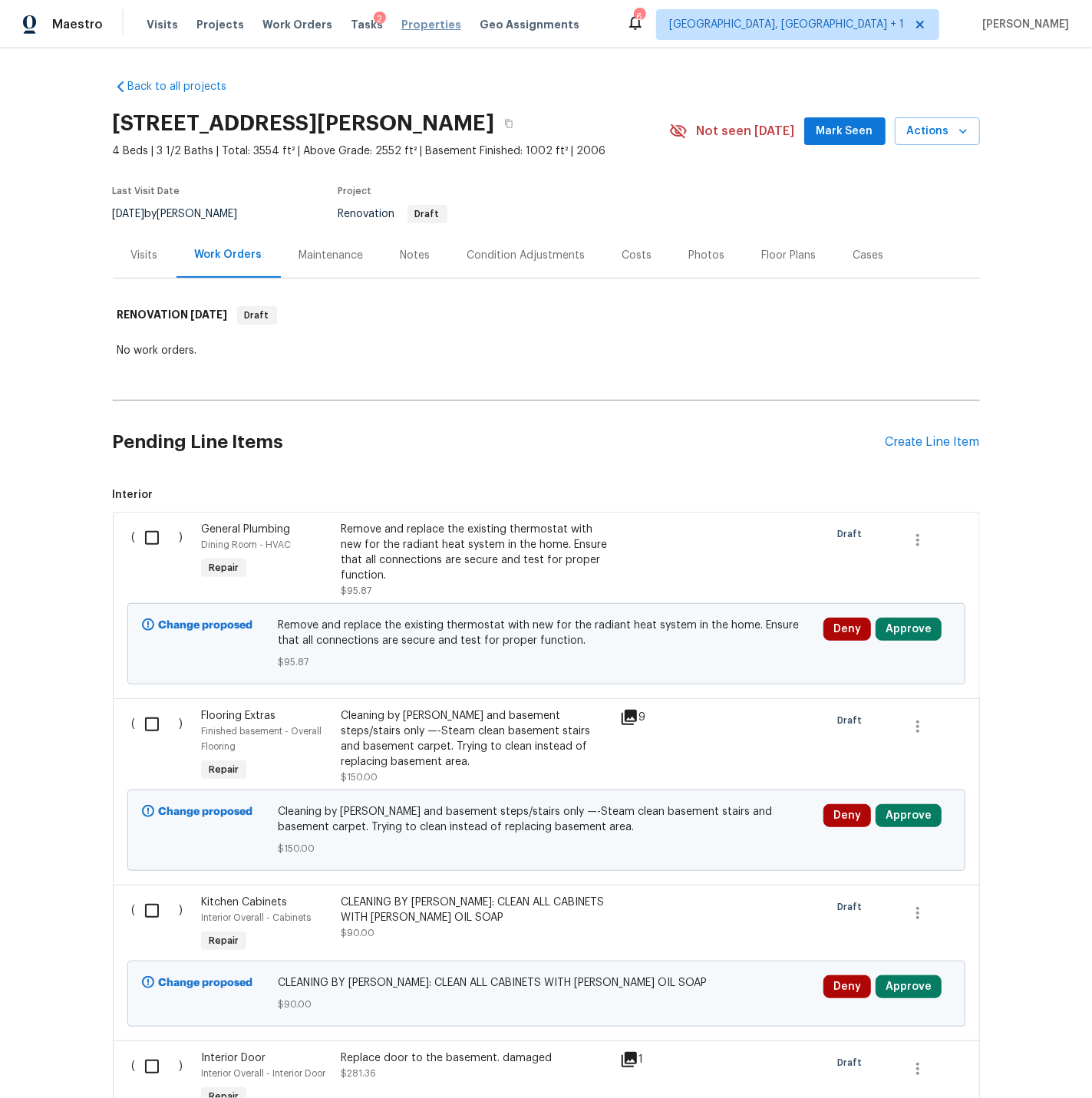
click at [411, 28] on span "Properties" at bounding box center [431, 25] width 60 height 16
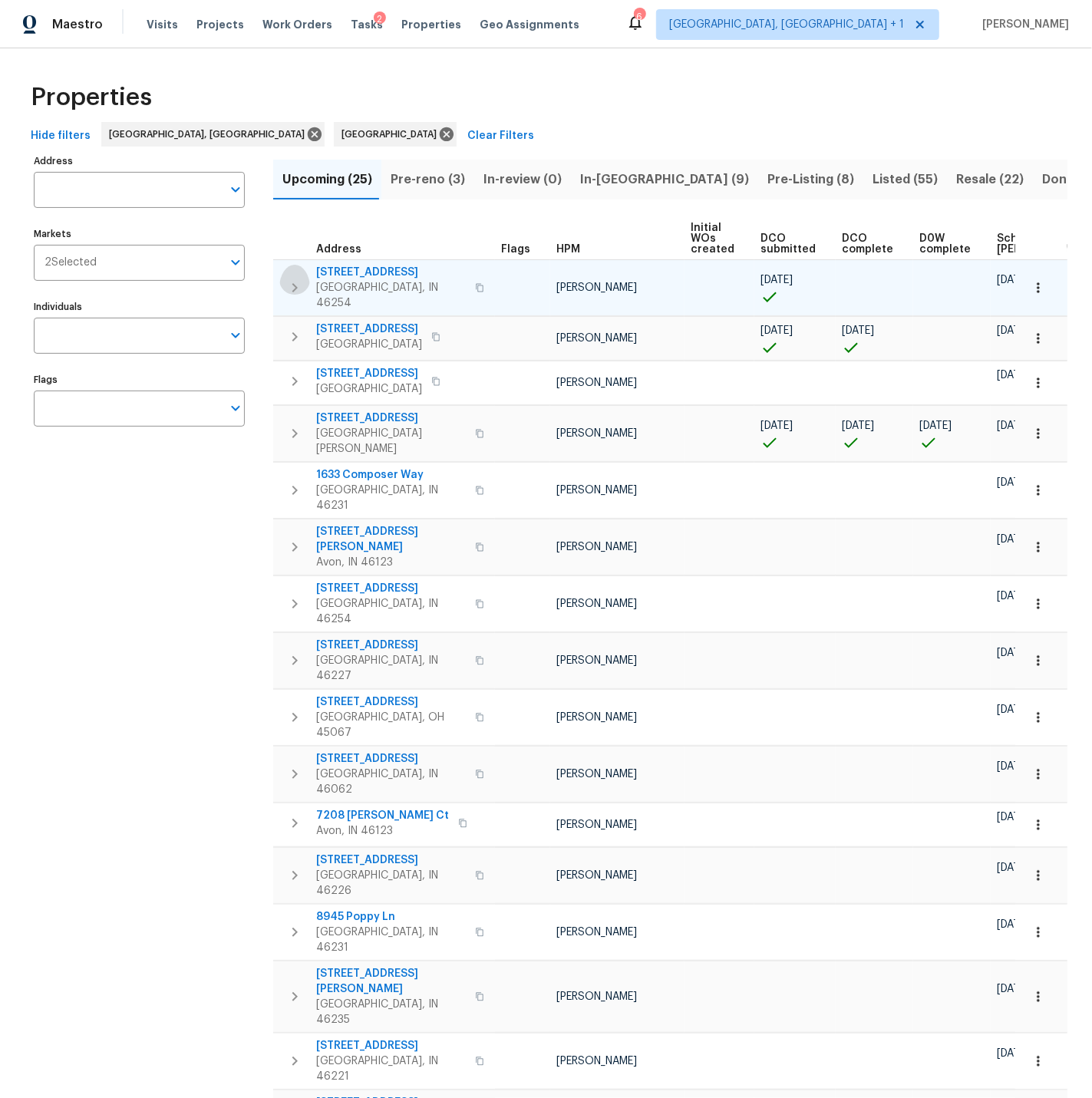
click at [297, 279] on icon "button" at bounding box center [295, 288] width 19 height 19
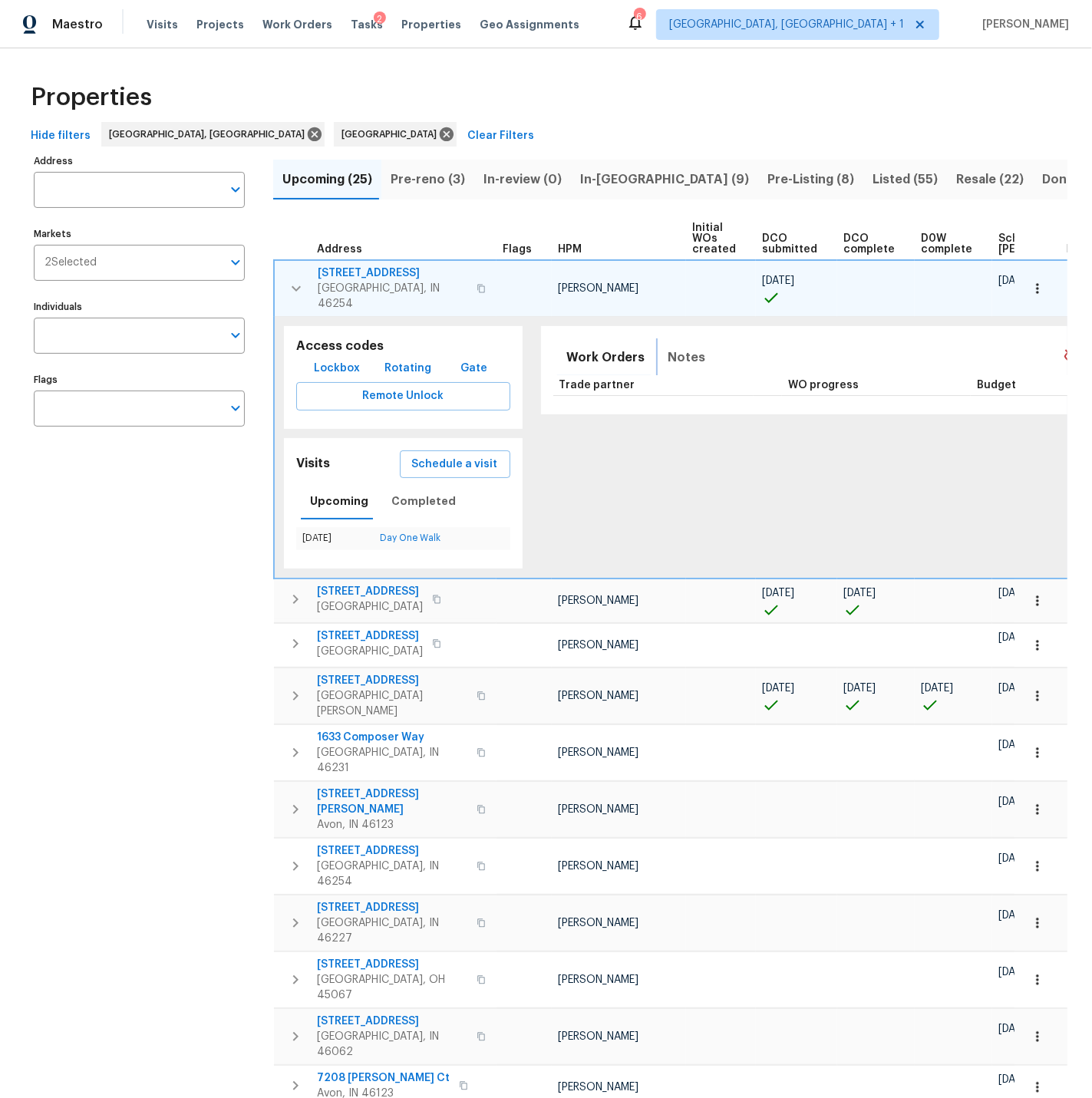
click at [671, 347] on span "Notes" at bounding box center [687, 358] width 37 height 22
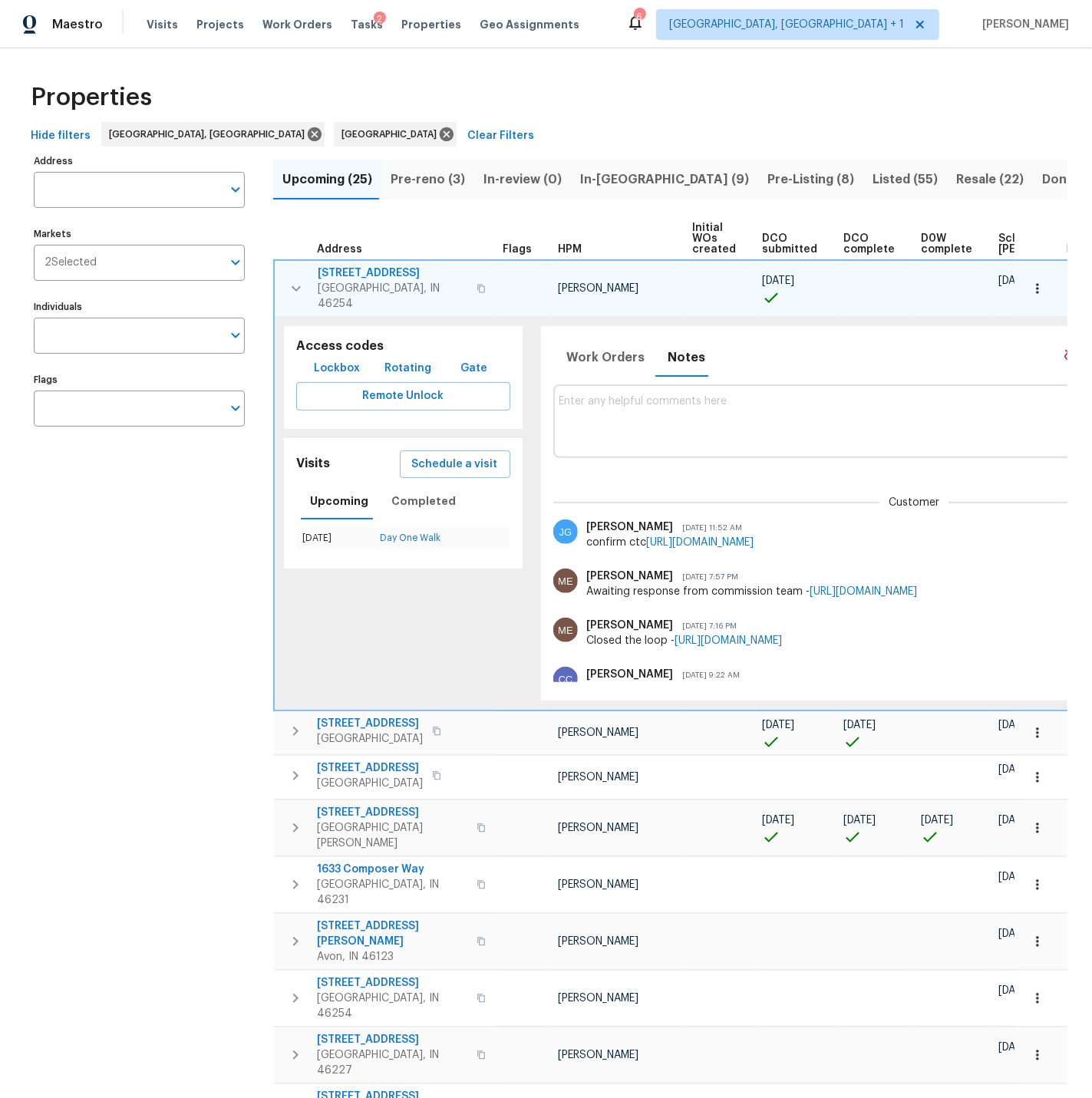
click at [297, 279] on icon "button" at bounding box center [296, 289] width 19 height 19
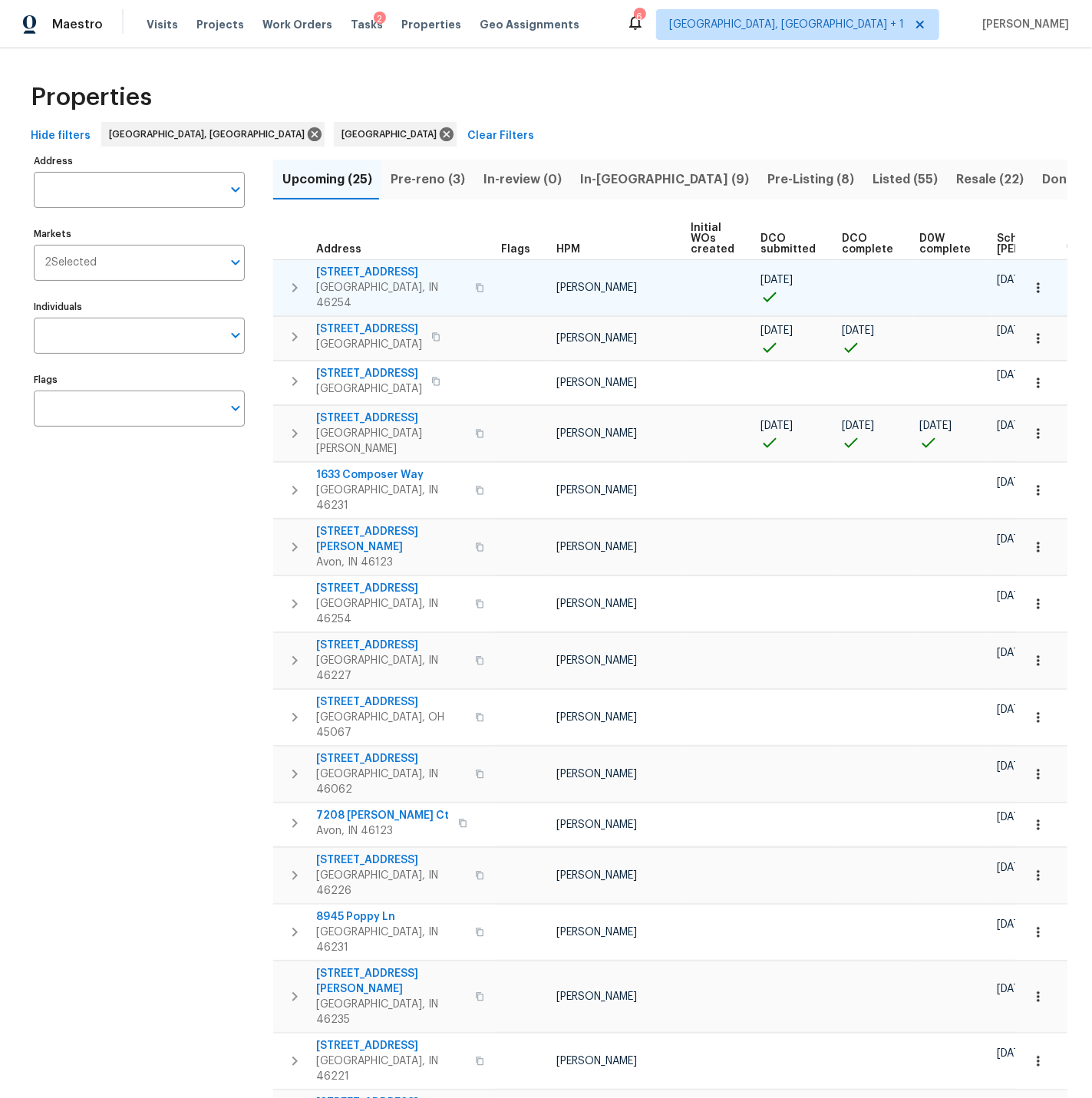
click at [1040, 280] on icon "button" at bounding box center [1038, 288] width 16 height 16
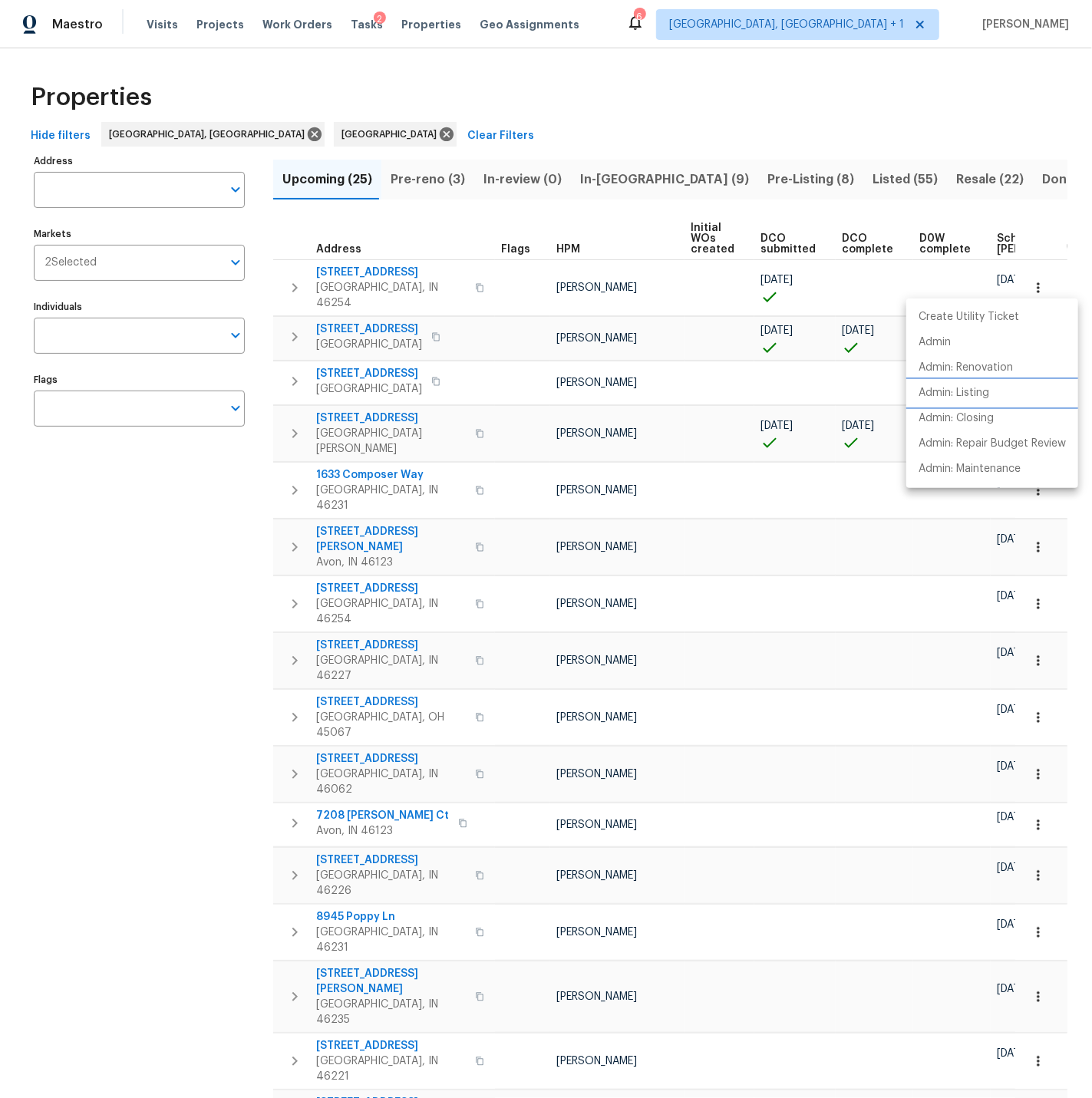
click at [966, 396] on p "Admin: Listing" at bounding box center [954, 393] width 71 height 16
click at [1038, 279] on div at bounding box center [546, 549] width 1092 height 1098
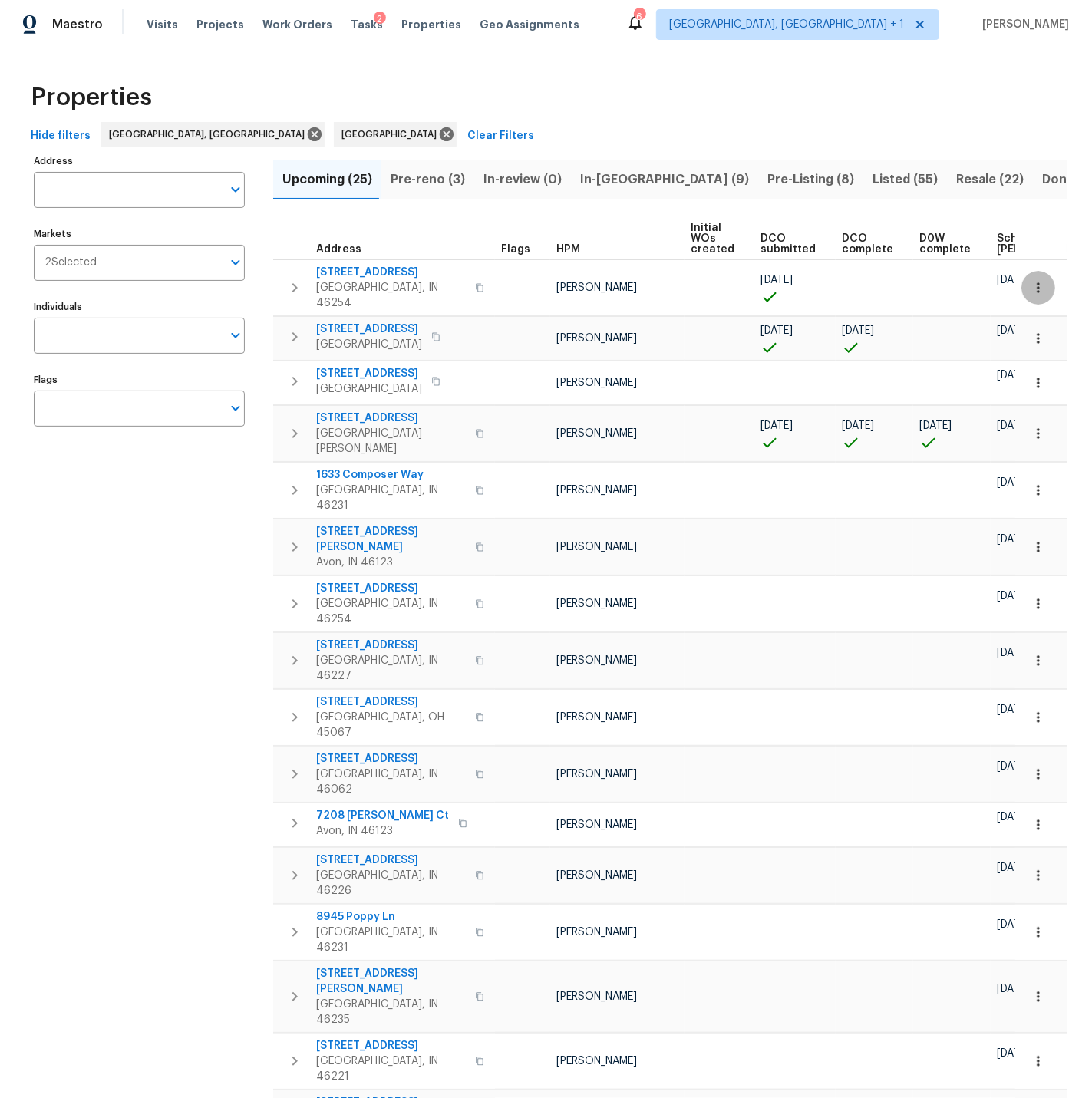
click at [1038, 280] on icon "button" at bounding box center [1038, 288] width 16 height 16
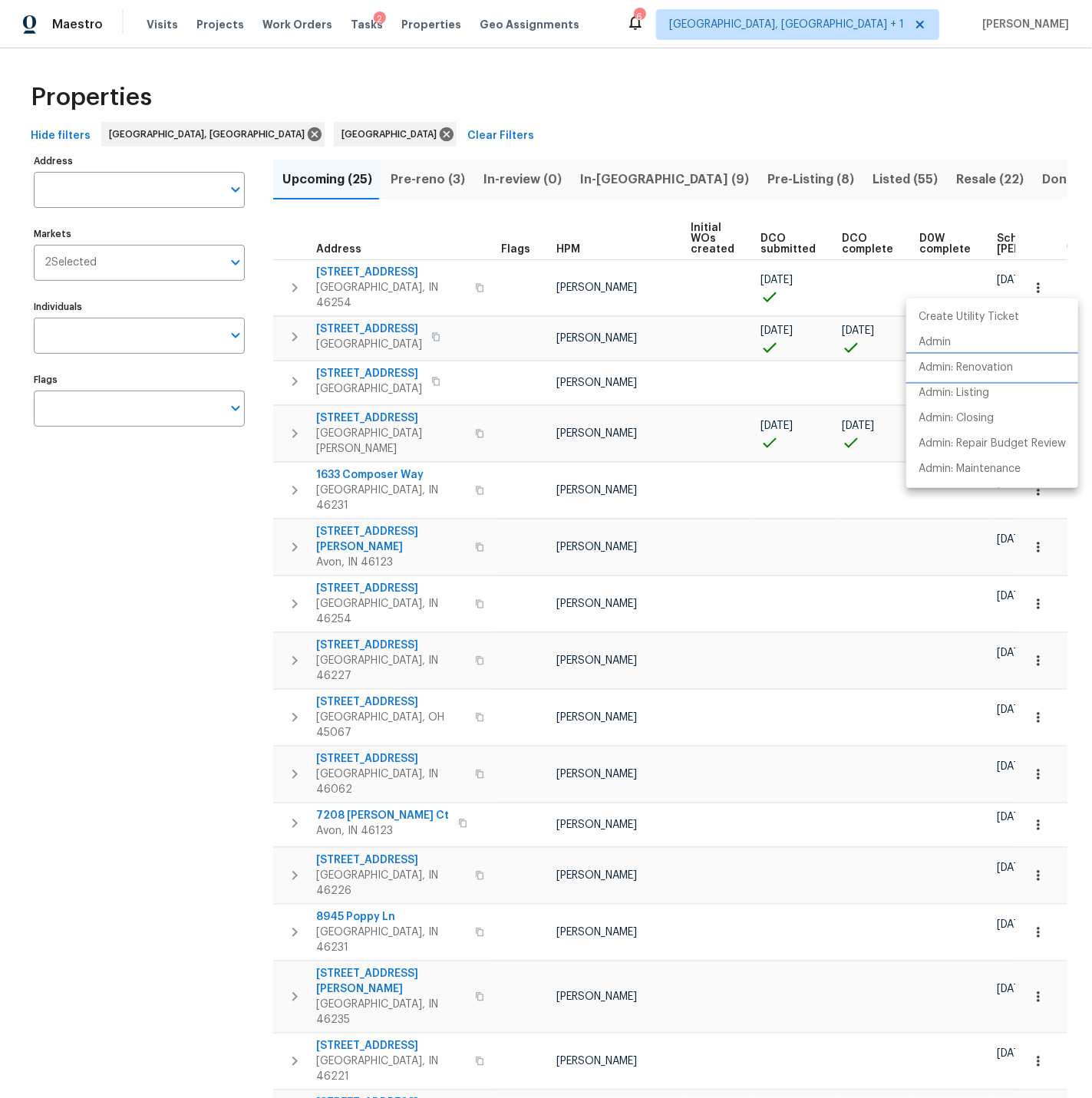
click at [982, 363] on p "Admin: Renovation" at bounding box center [966, 368] width 95 height 16
click at [370, 330] on div at bounding box center [546, 549] width 1092 height 1098
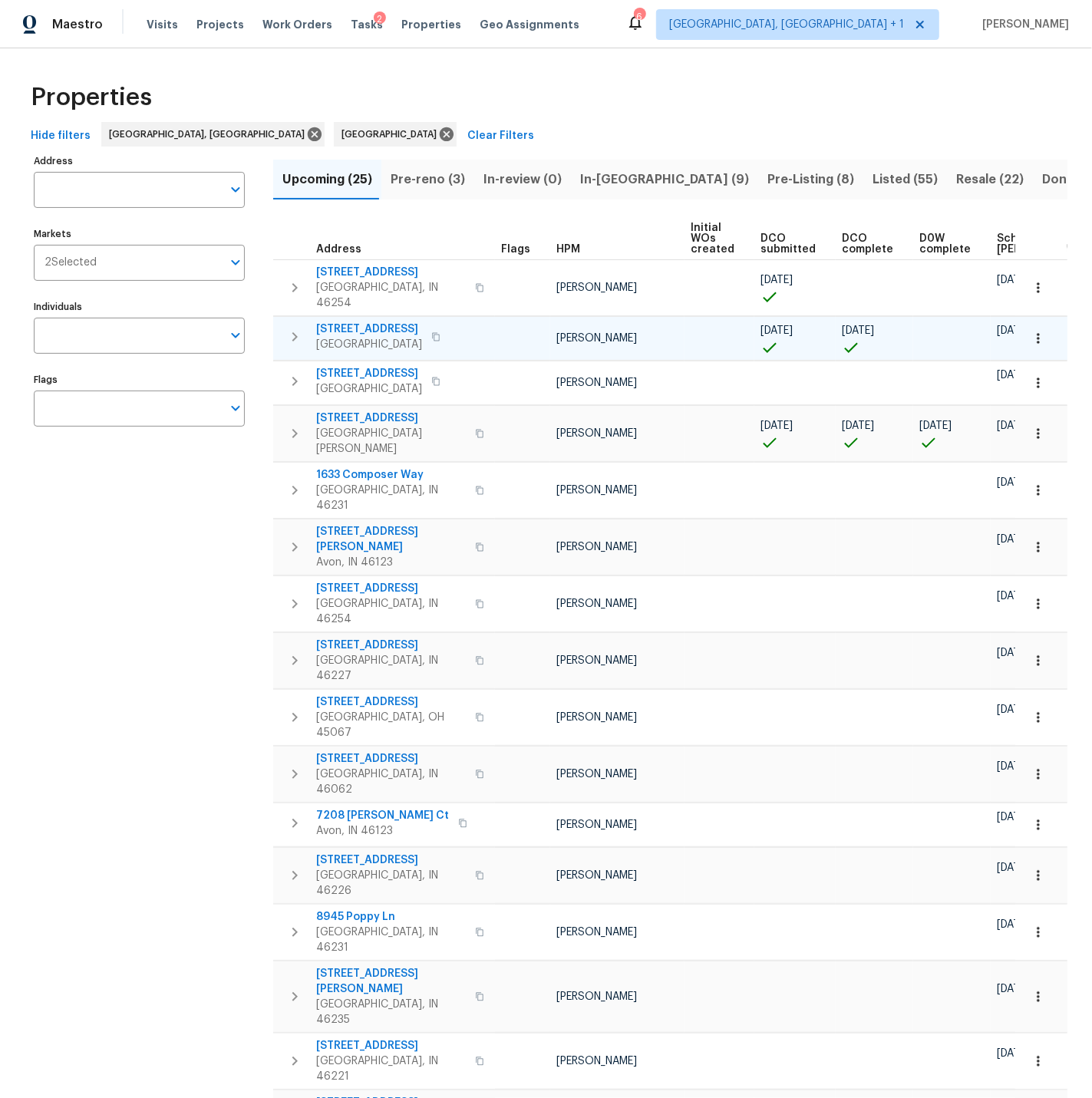
click at [1037, 331] on icon "button" at bounding box center [1038, 338] width 16 height 16
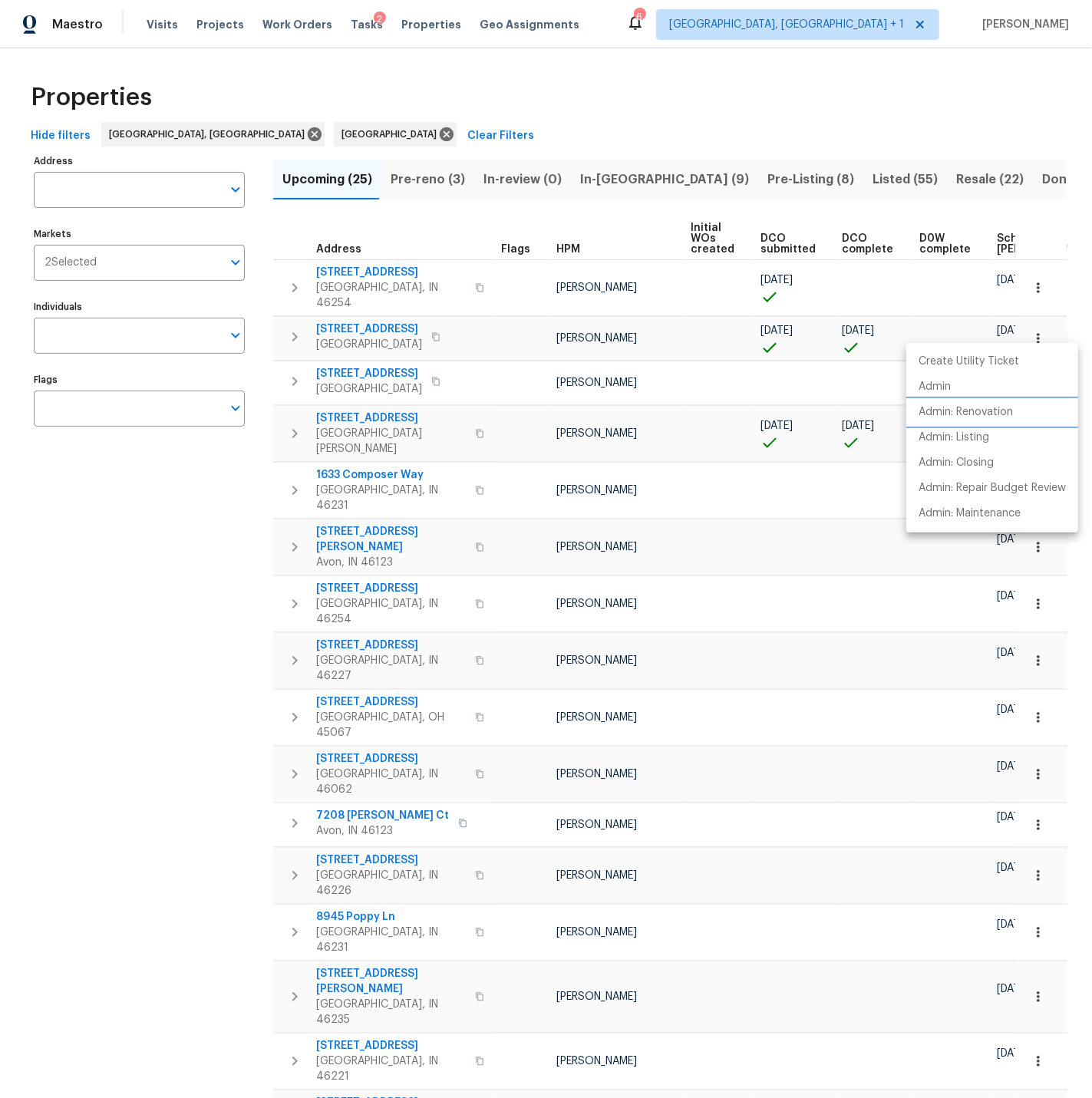
click at [965, 410] on p "Admin: Renovation" at bounding box center [966, 412] width 95 height 16
click at [692, 369] on div at bounding box center [546, 549] width 1092 height 1098
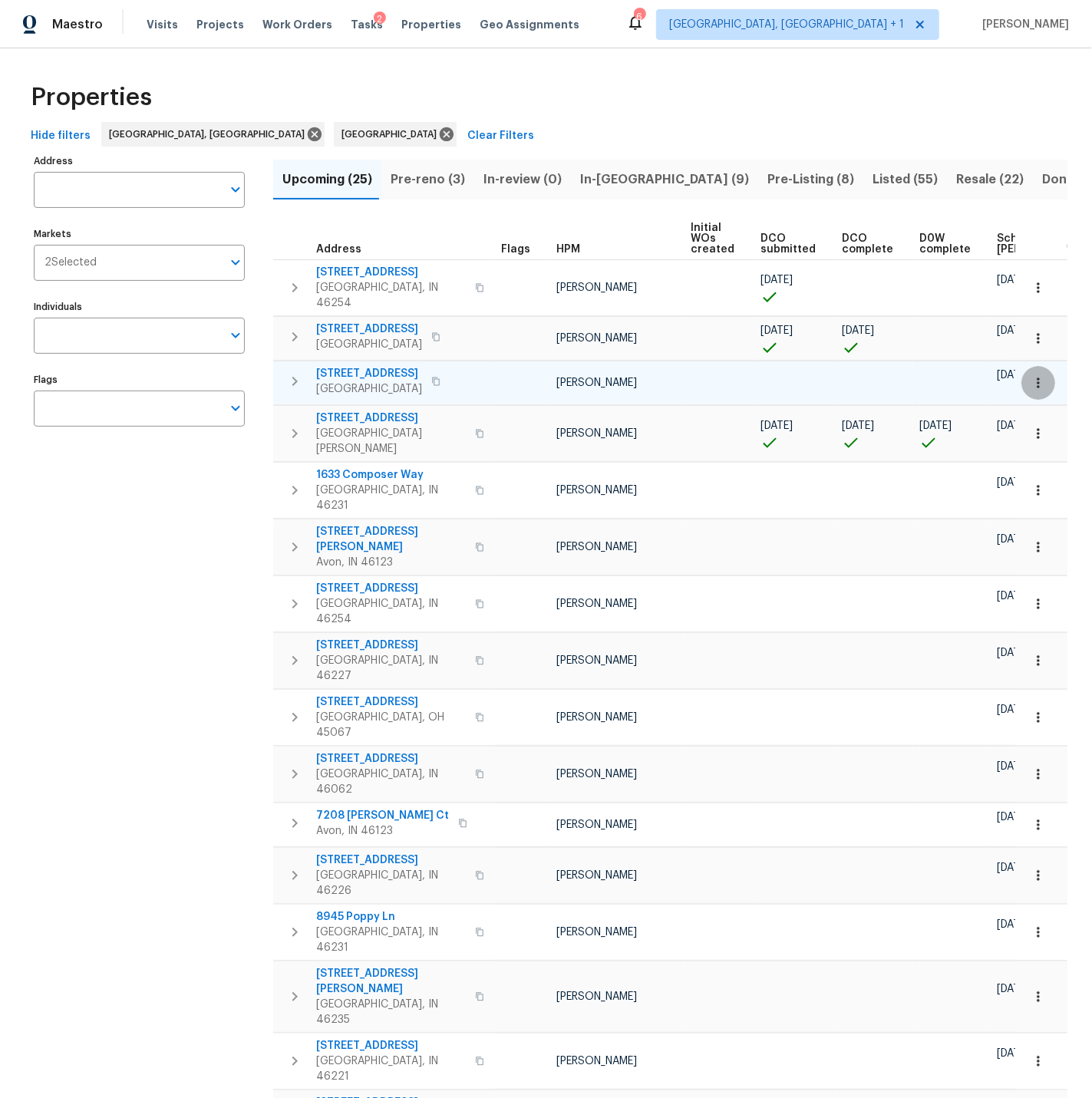
click at [1038, 377] on icon "button" at bounding box center [1038, 382] width 2 height 10
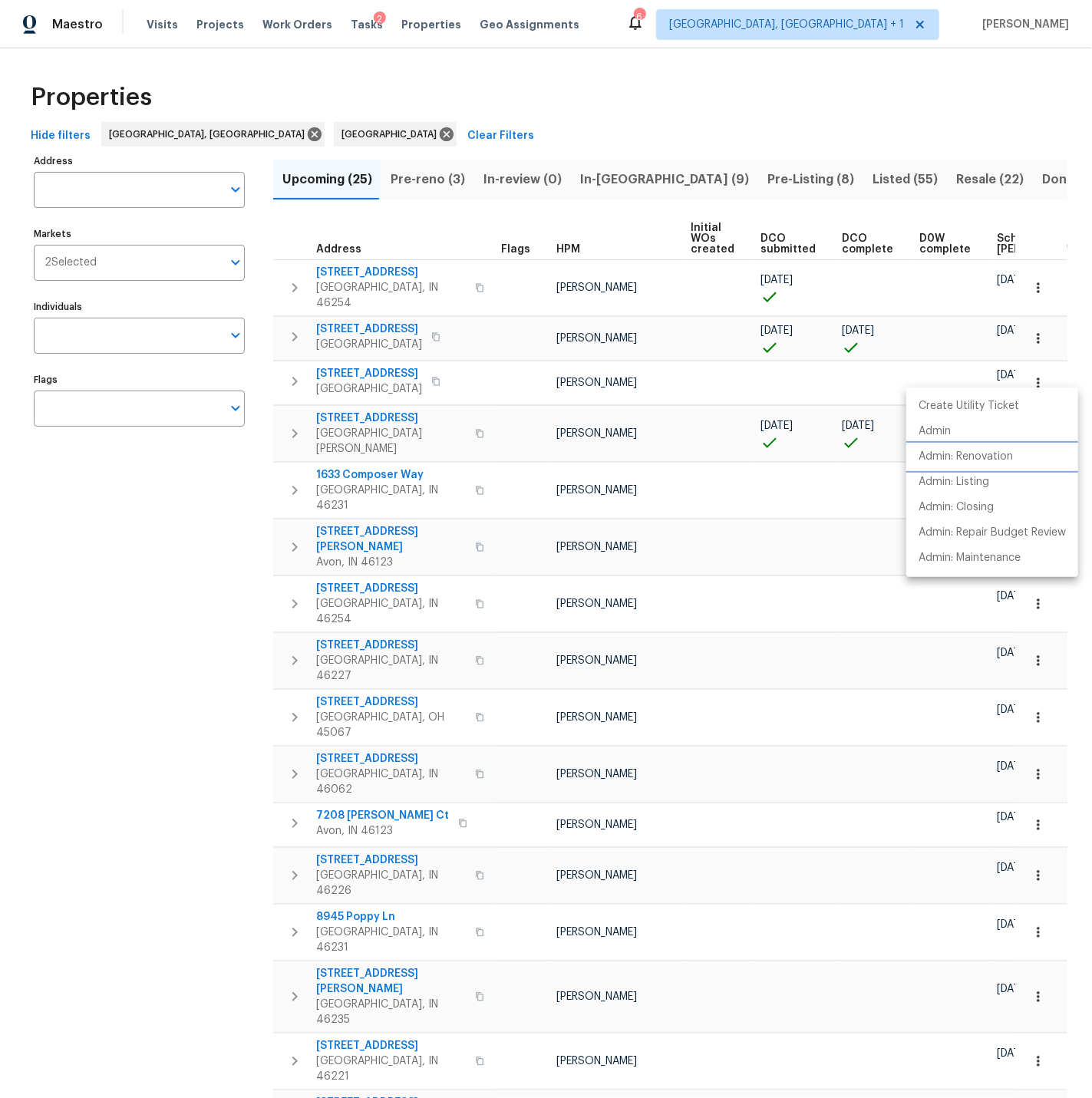
click at [996, 456] on p "Admin: Renovation" at bounding box center [966, 456] width 95 height 16
click at [483, 414] on div at bounding box center [546, 549] width 1092 height 1098
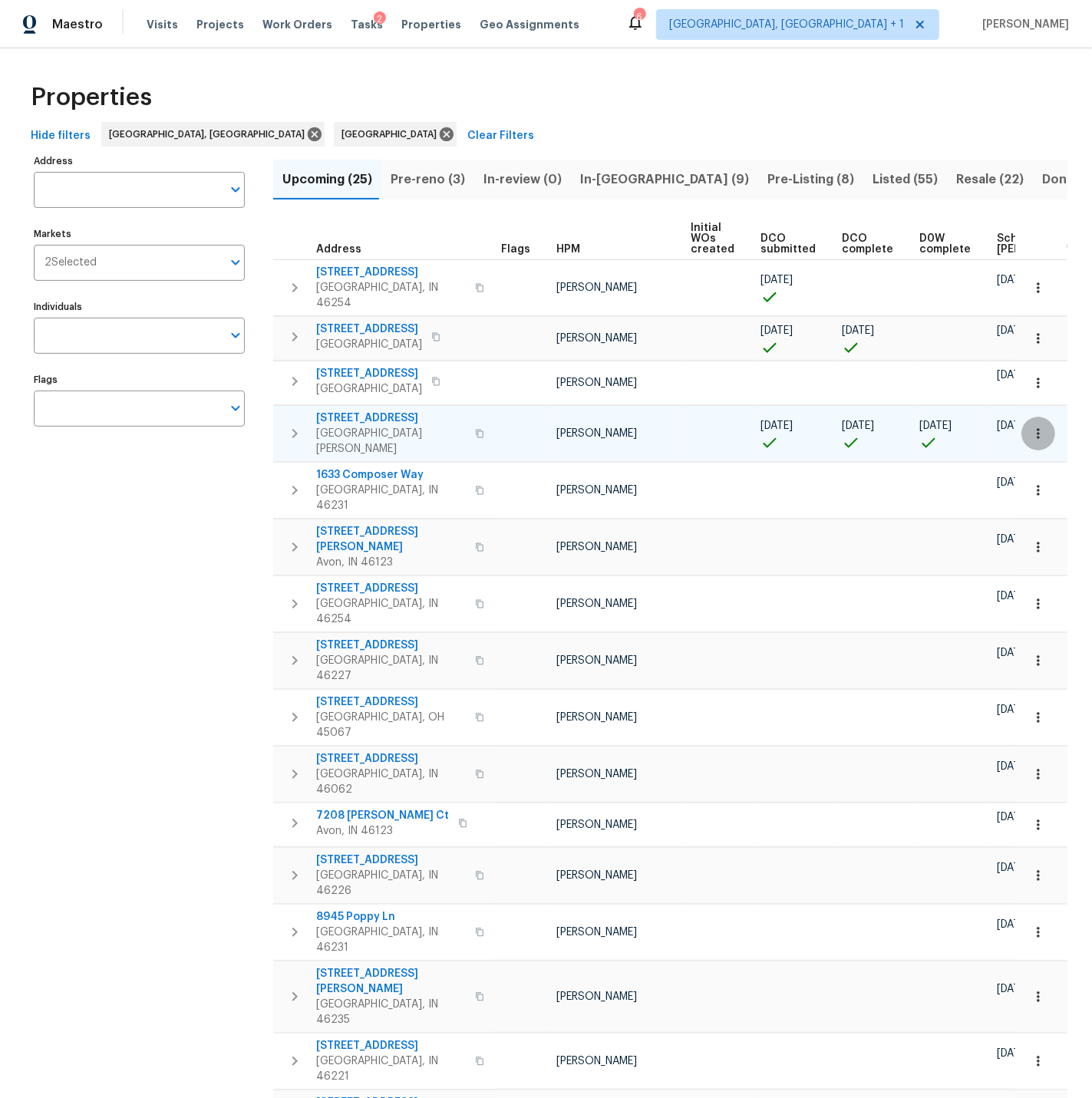
click at [1036, 426] on icon "button" at bounding box center [1038, 434] width 16 height 16
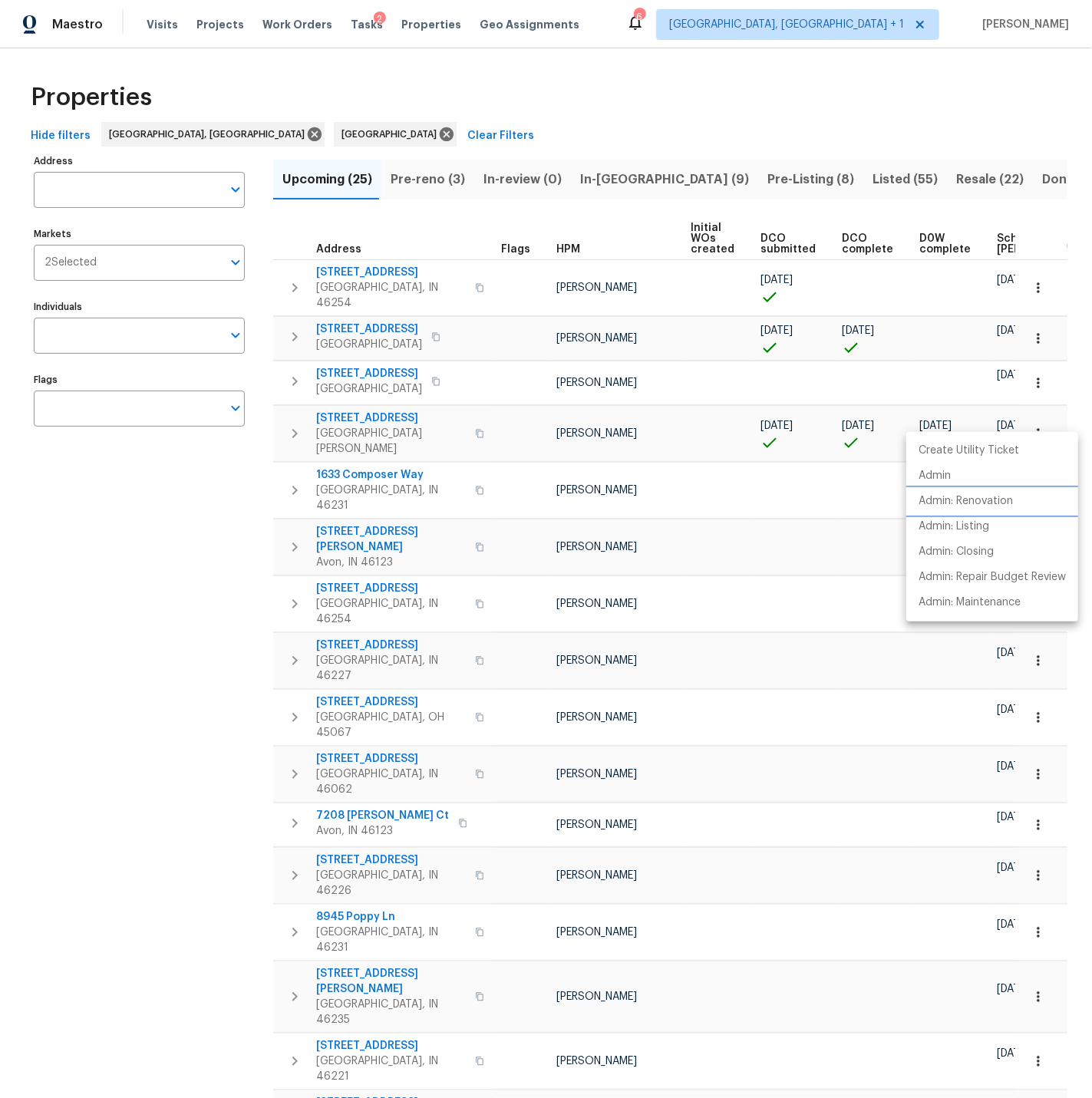
click at [980, 498] on p "Admin: Renovation" at bounding box center [966, 501] width 95 height 16
click at [476, 456] on div at bounding box center [546, 549] width 1092 height 1098
click at [480, 467] on div "1633 Composer Way Indianapolis, IN 46231" at bounding box center [402, 490] width 172 height 46
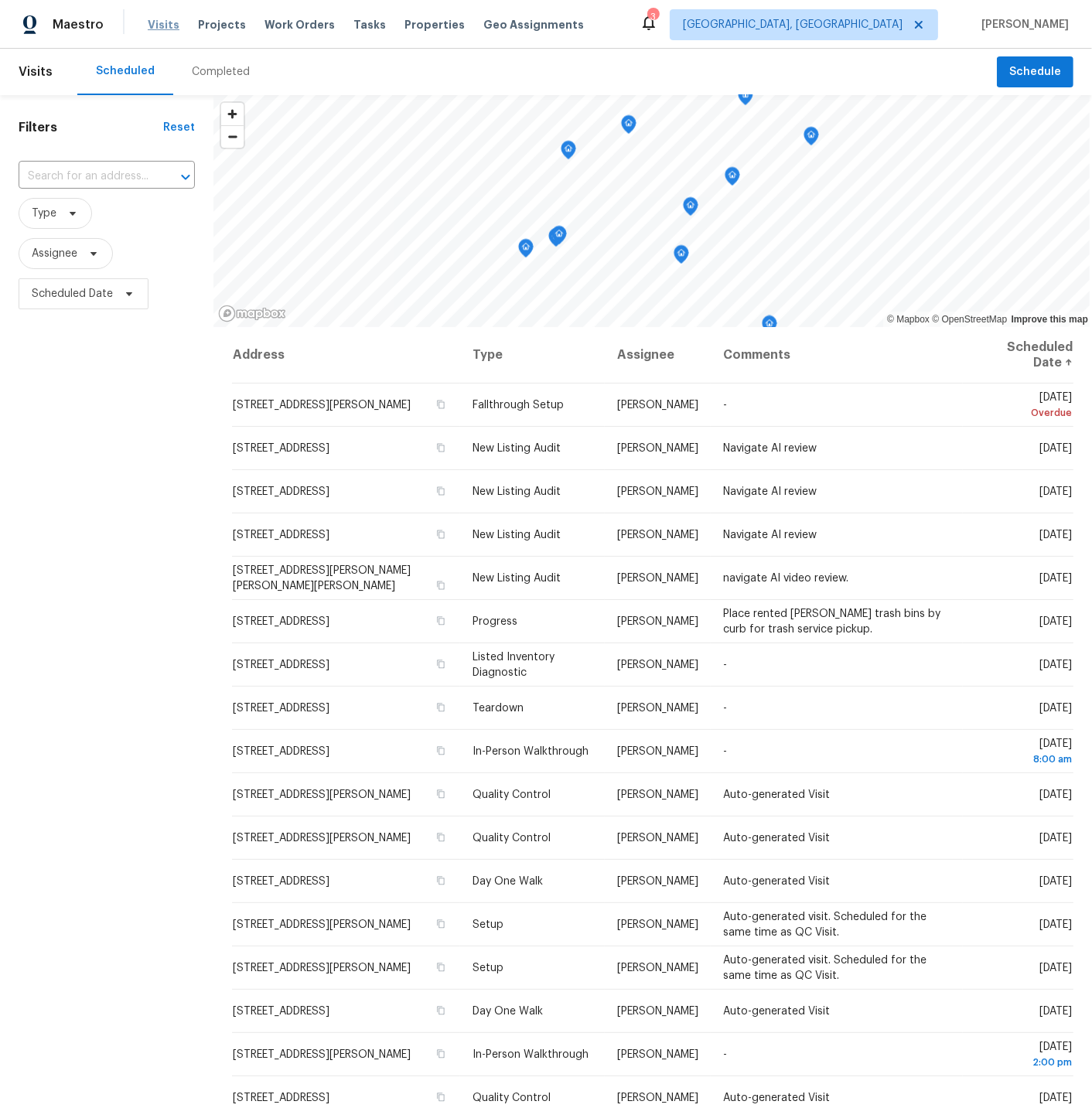
click at [159, 26] on span "Visits" at bounding box center [163, 25] width 32 height 16
click at [850, 23] on span "Cincinnati, OH" at bounding box center [792, 25] width 220 height 16
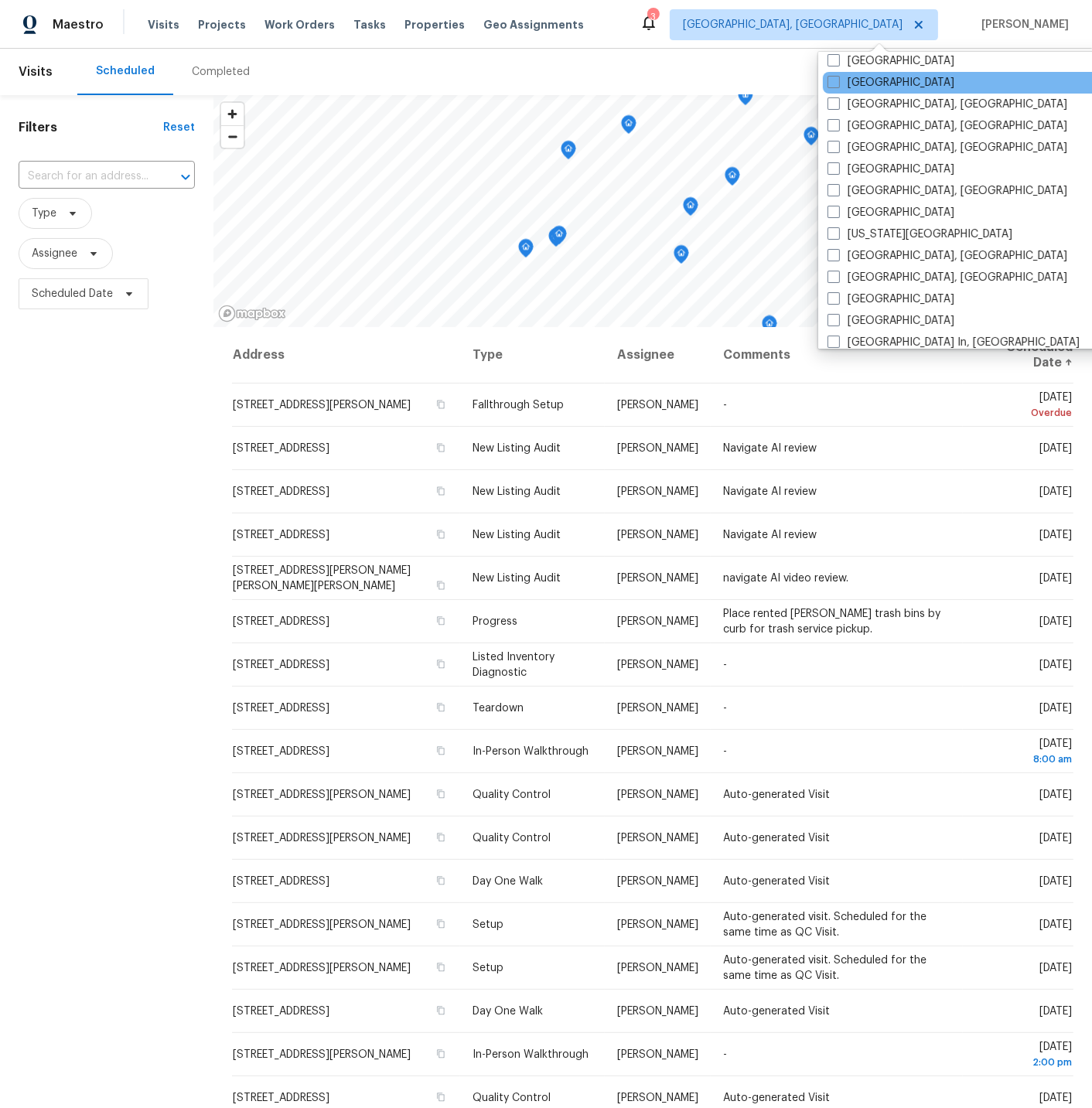
scroll to position [424, 0]
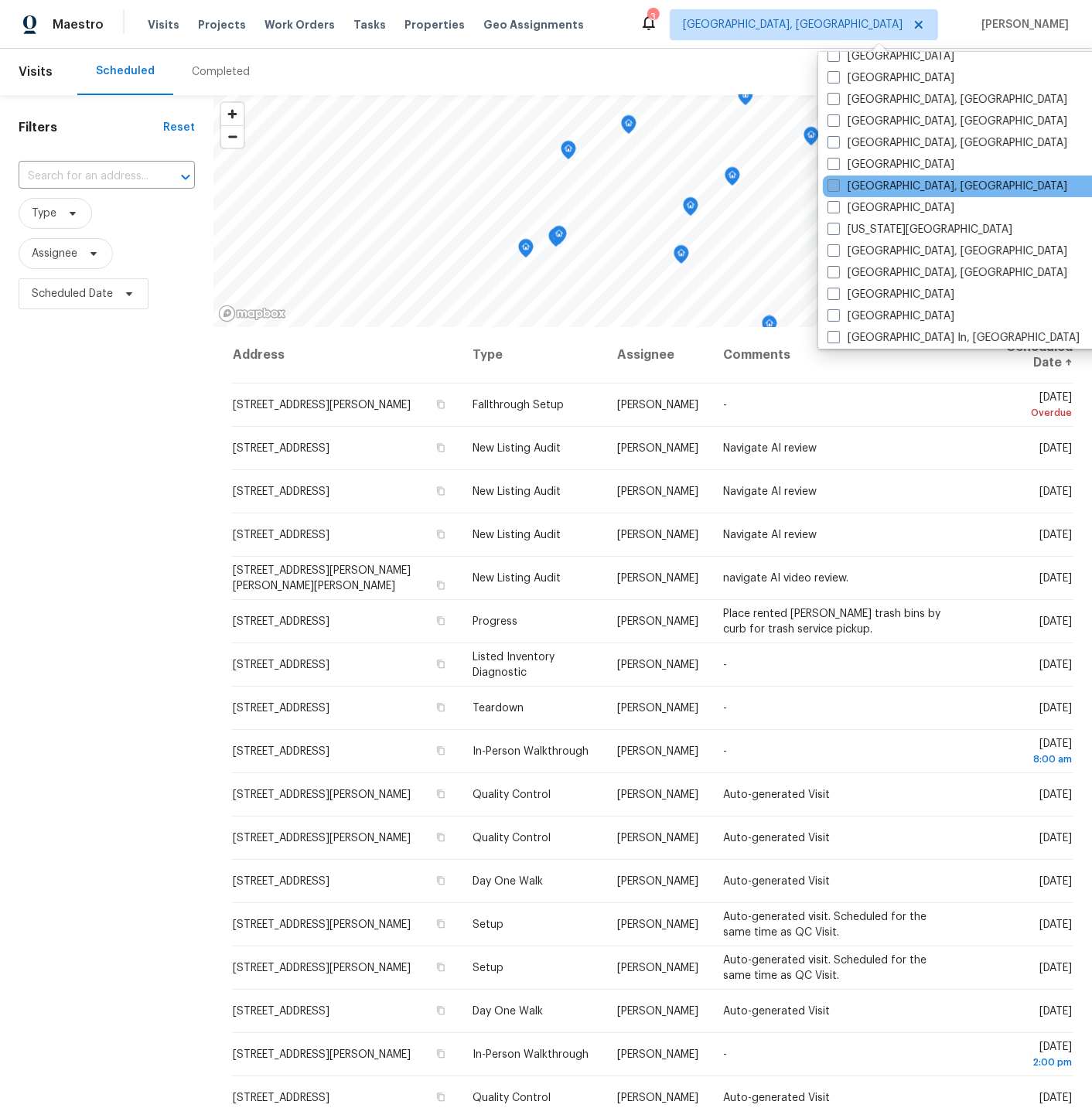
click at [837, 181] on span at bounding box center [834, 185] width 13 height 13
click at [837, 181] on input "[GEOGRAPHIC_DATA], [GEOGRAPHIC_DATA]" at bounding box center [832, 183] width 10 height 10
checkbox input "true"
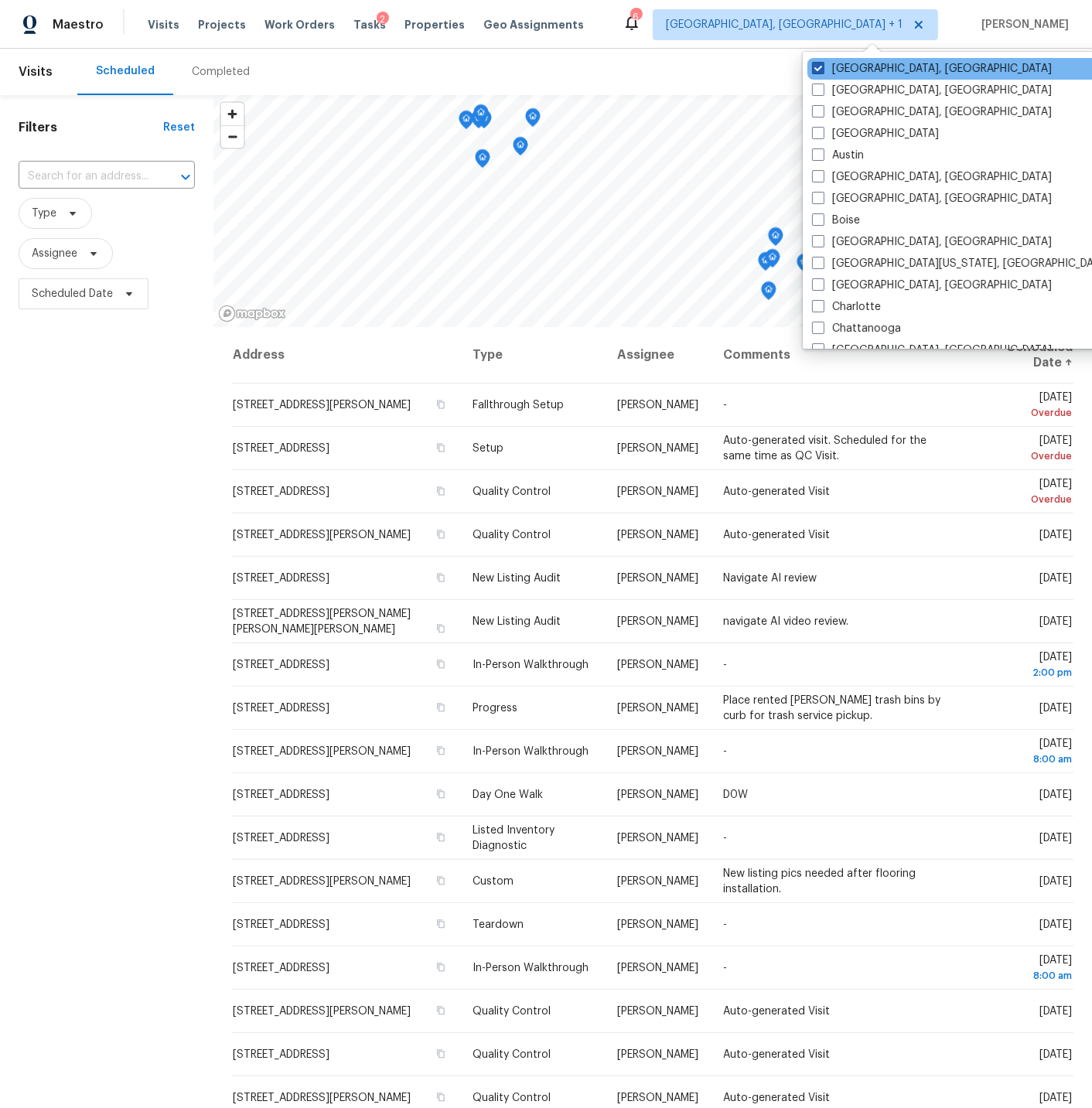
click at [819, 66] on span at bounding box center [818, 68] width 13 height 13
click at [819, 66] on input "[GEOGRAPHIC_DATA], [GEOGRAPHIC_DATA]" at bounding box center [817, 66] width 10 height 10
checkbox input "false"
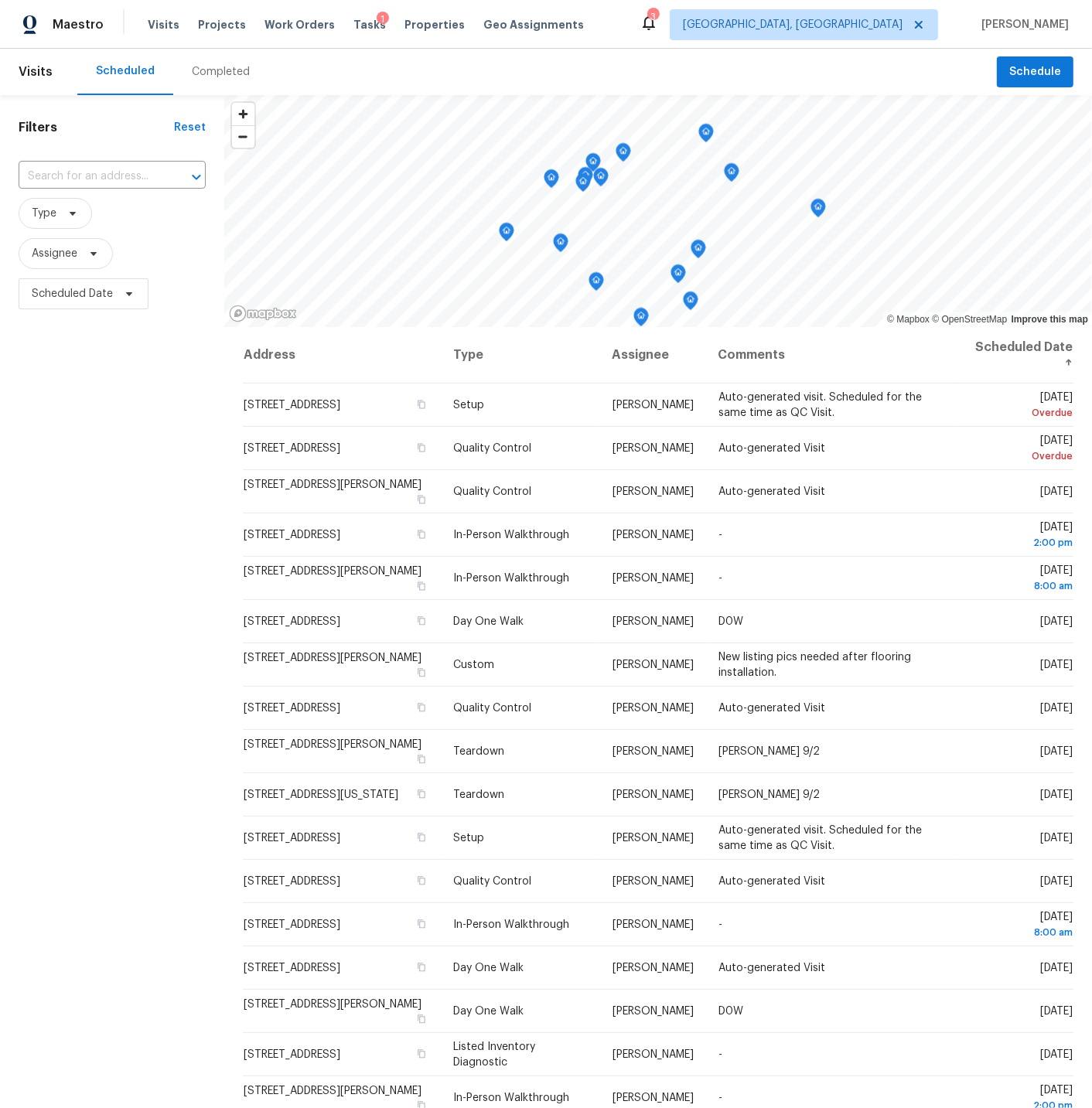
click at [196, 74] on div "Completed" at bounding box center [221, 72] width 58 height 16
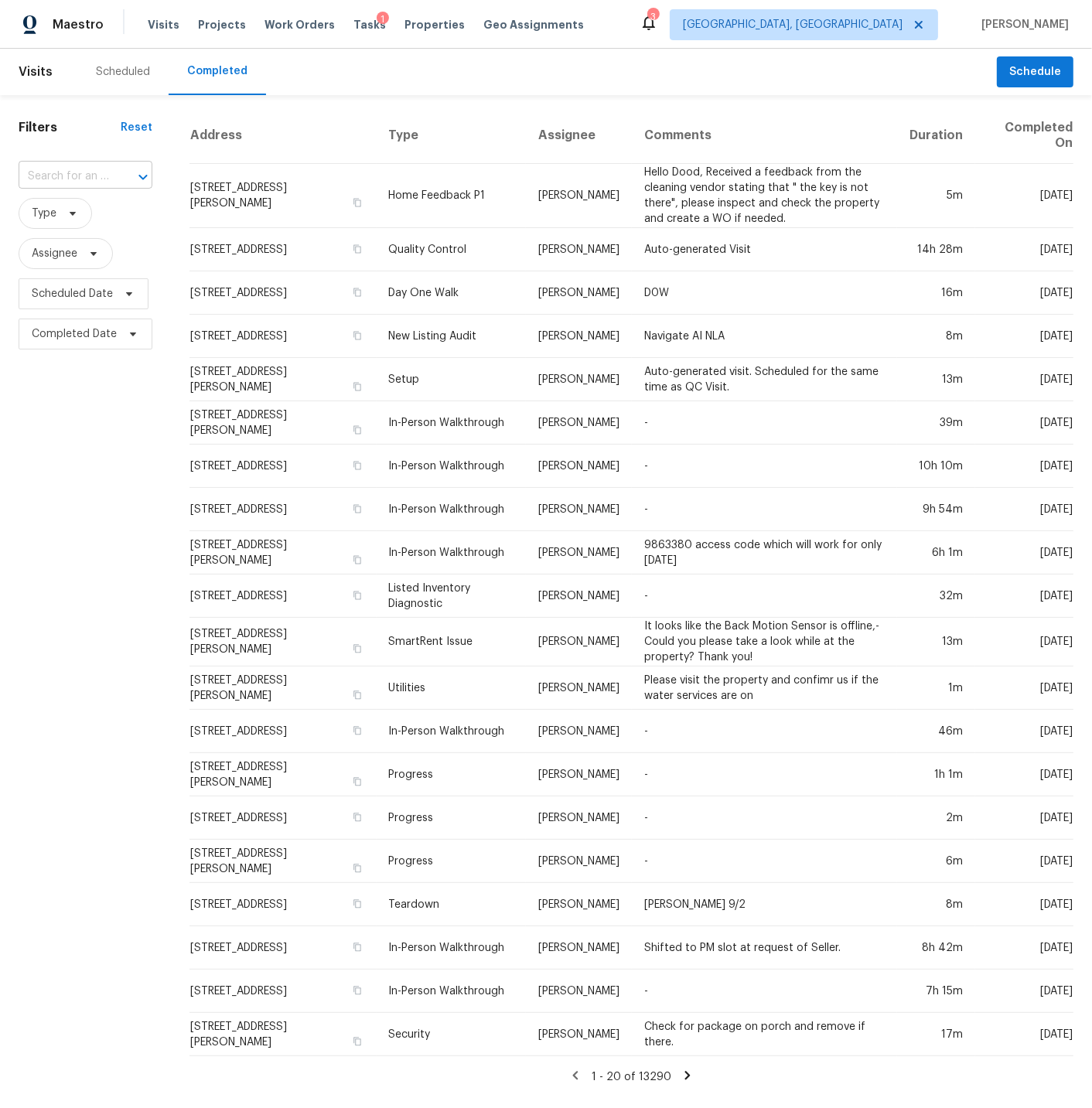
click at [81, 173] on input "text" at bounding box center [64, 177] width 91 height 24
type input "601 s"
click at [121, 71] on div "Scheduled" at bounding box center [123, 72] width 54 height 16
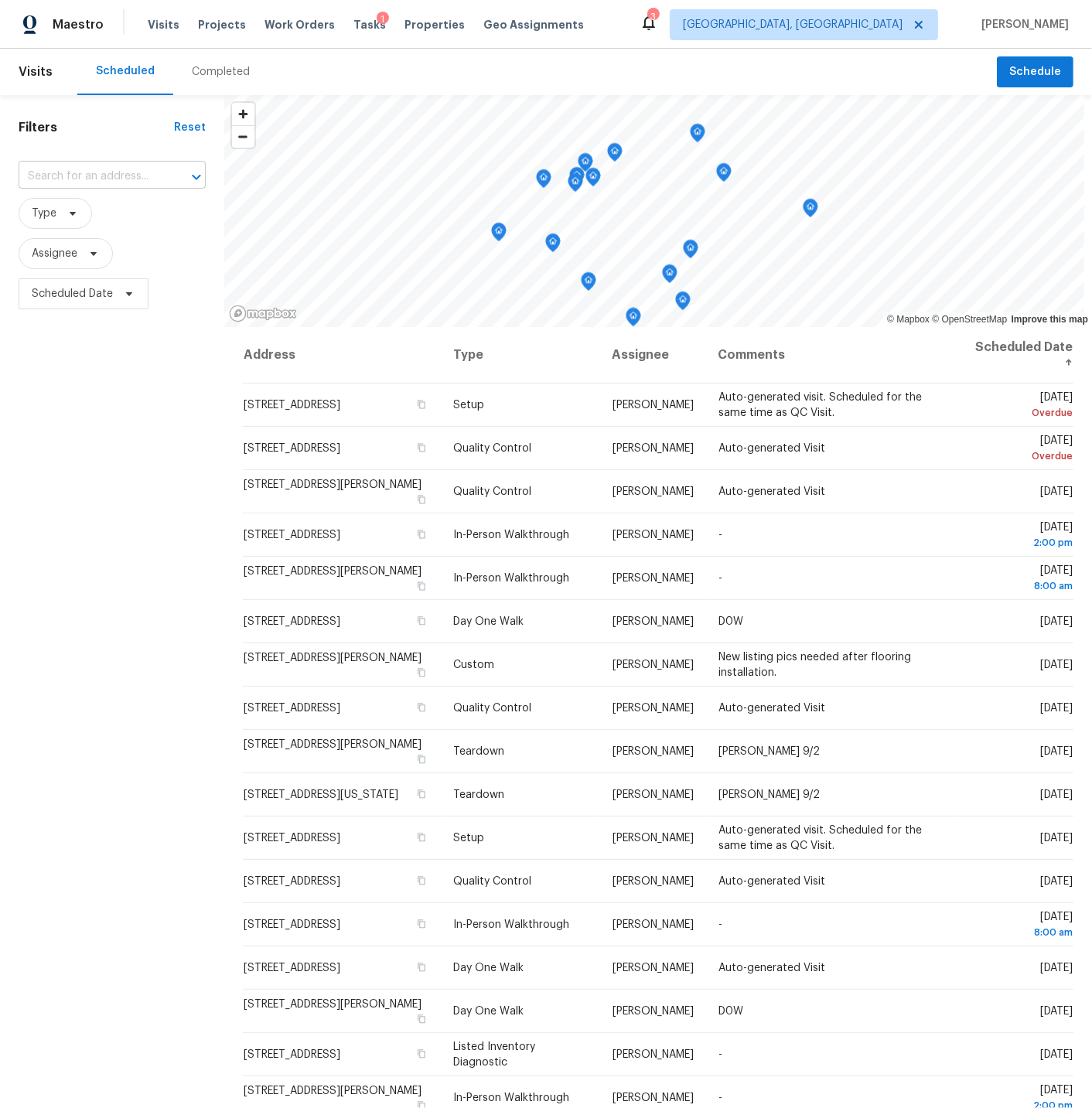
click at [74, 175] on input "text" at bounding box center [91, 177] width 144 height 24
type input "601 s"
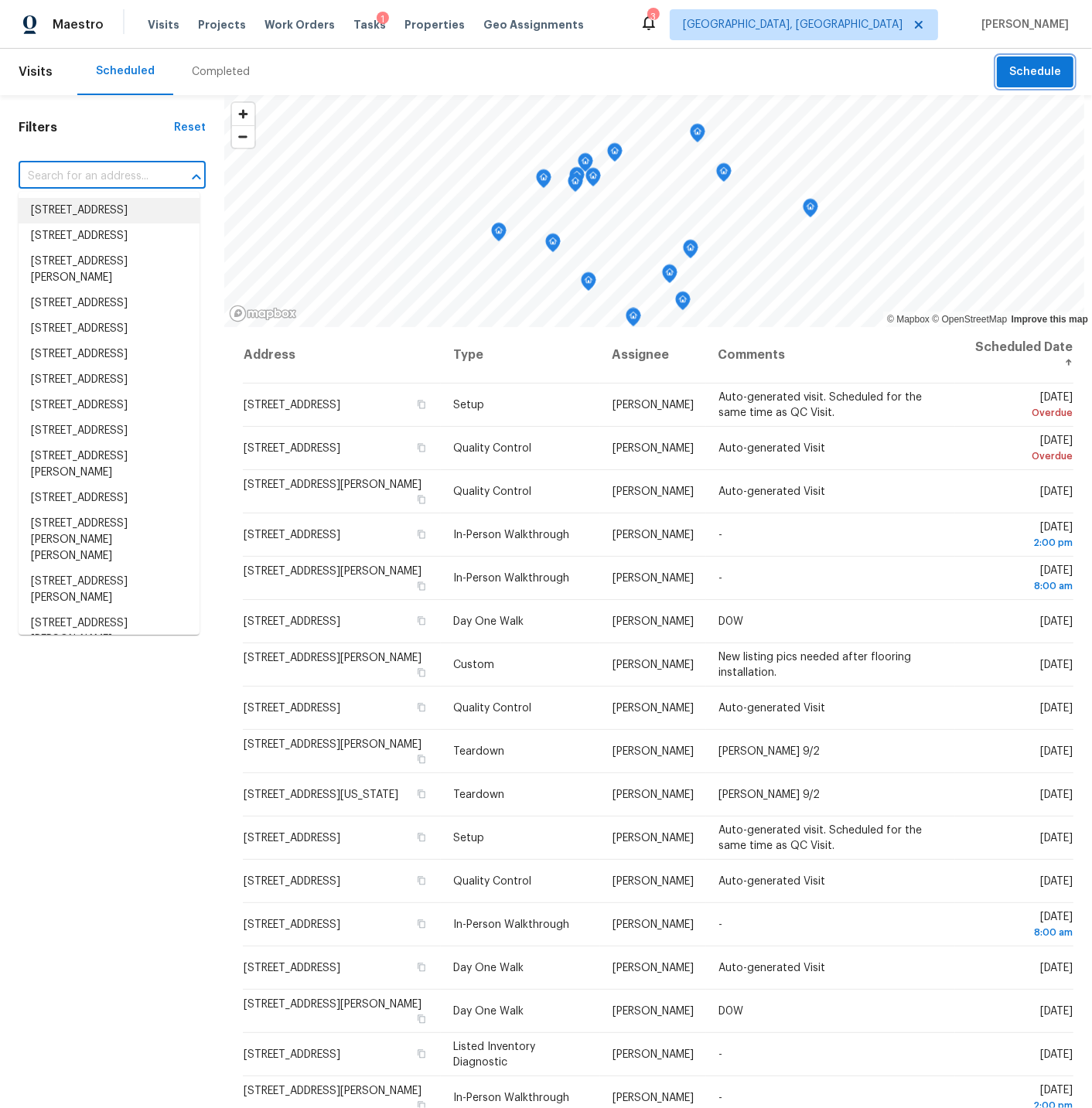
click at [1035, 71] on span "Schedule" at bounding box center [1035, 72] width 52 height 20
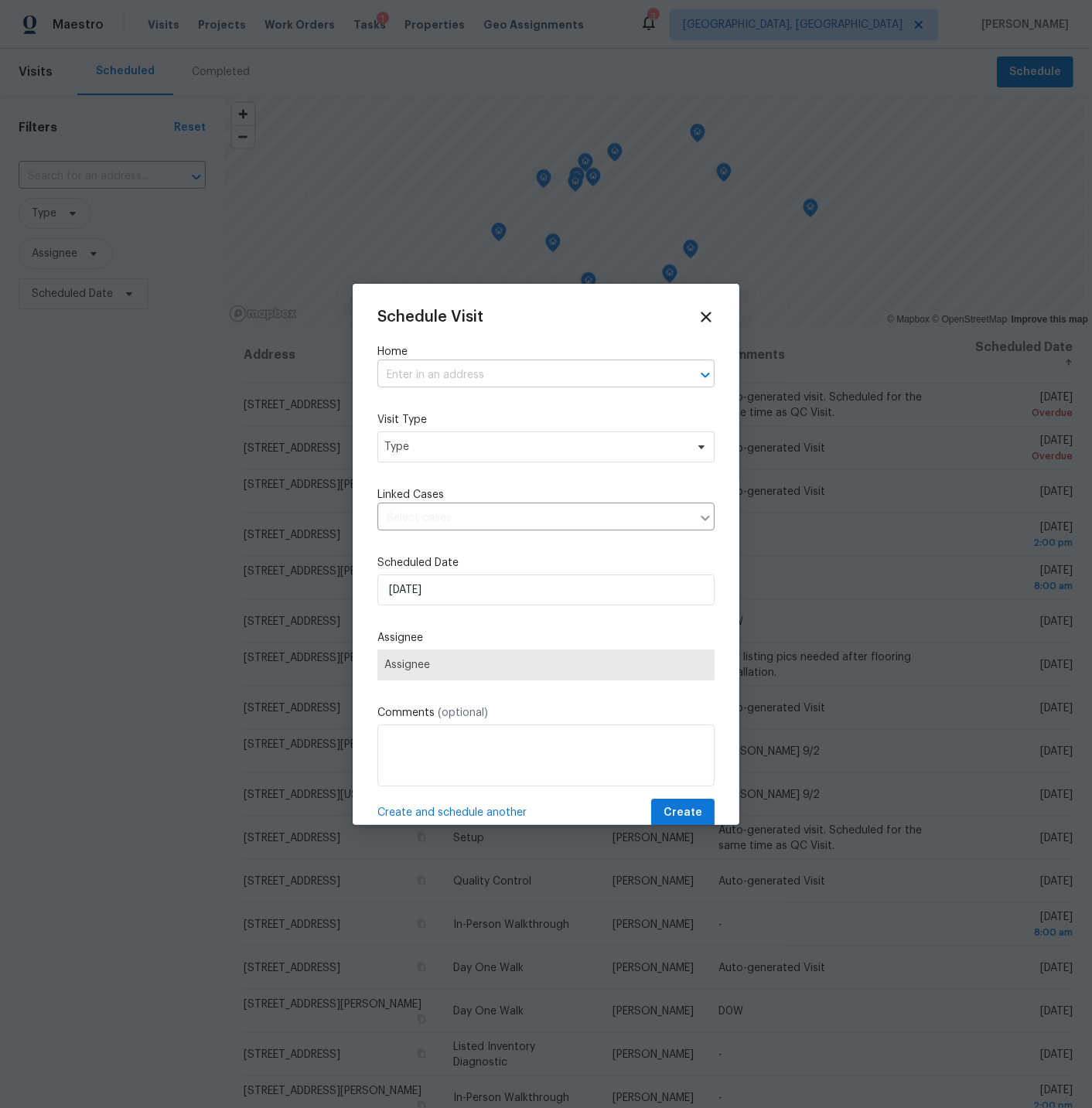
click at [459, 375] on input "text" at bounding box center [525, 375] width 294 height 24
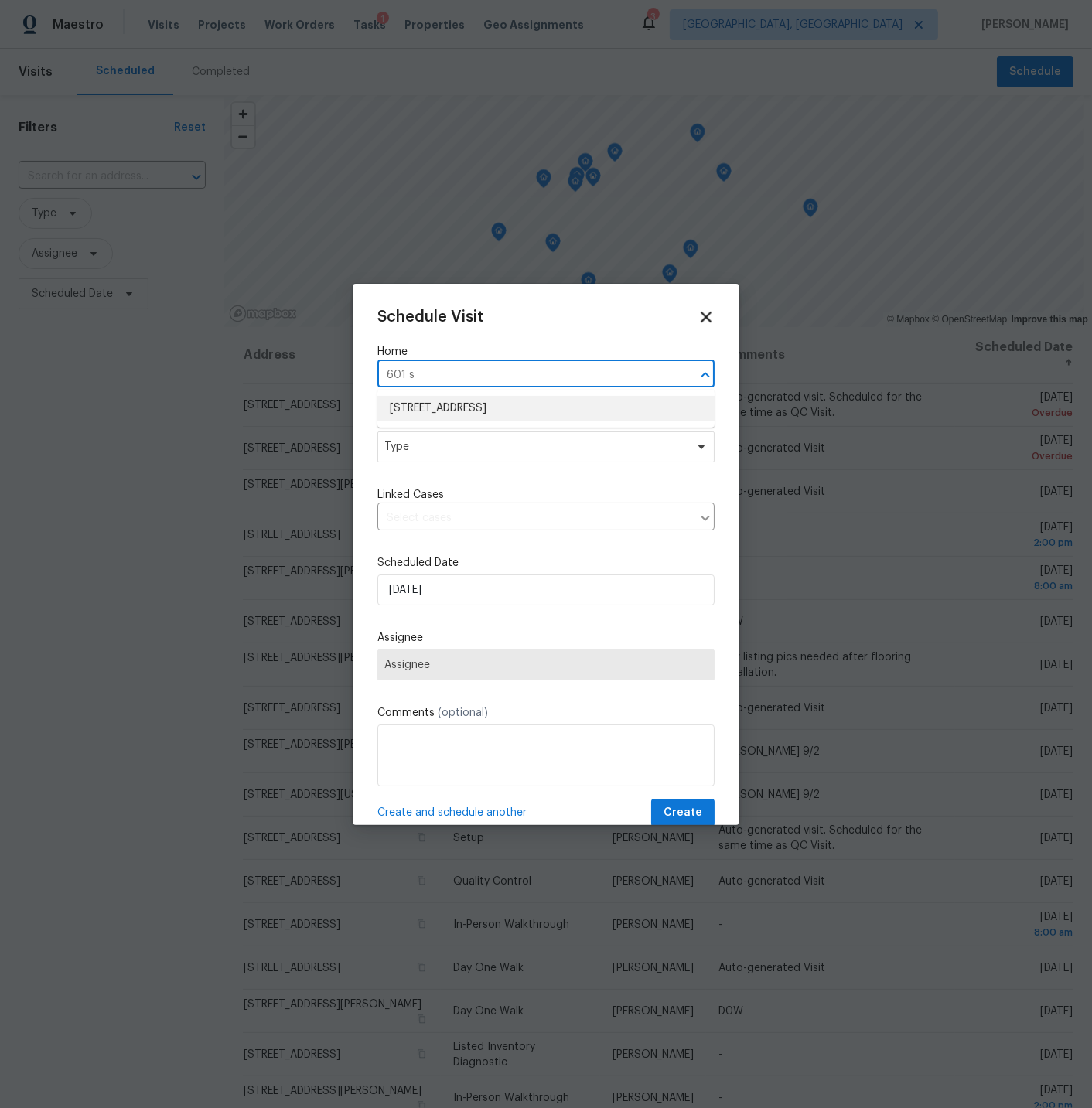
type input "601 s"
click at [706, 316] on icon at bounding box center [706, 317] width 11 height 11
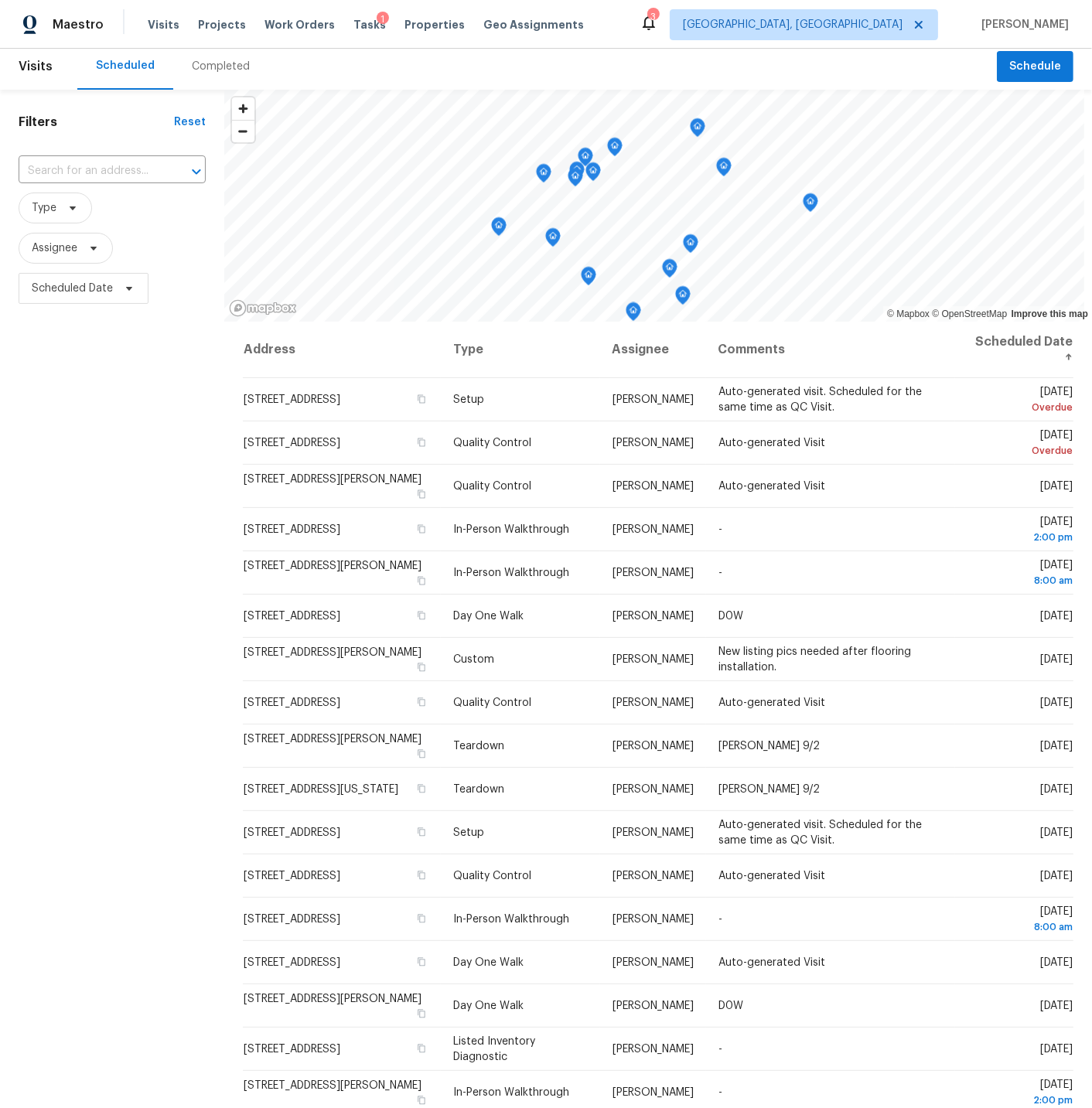
scroll to position [6, 0]
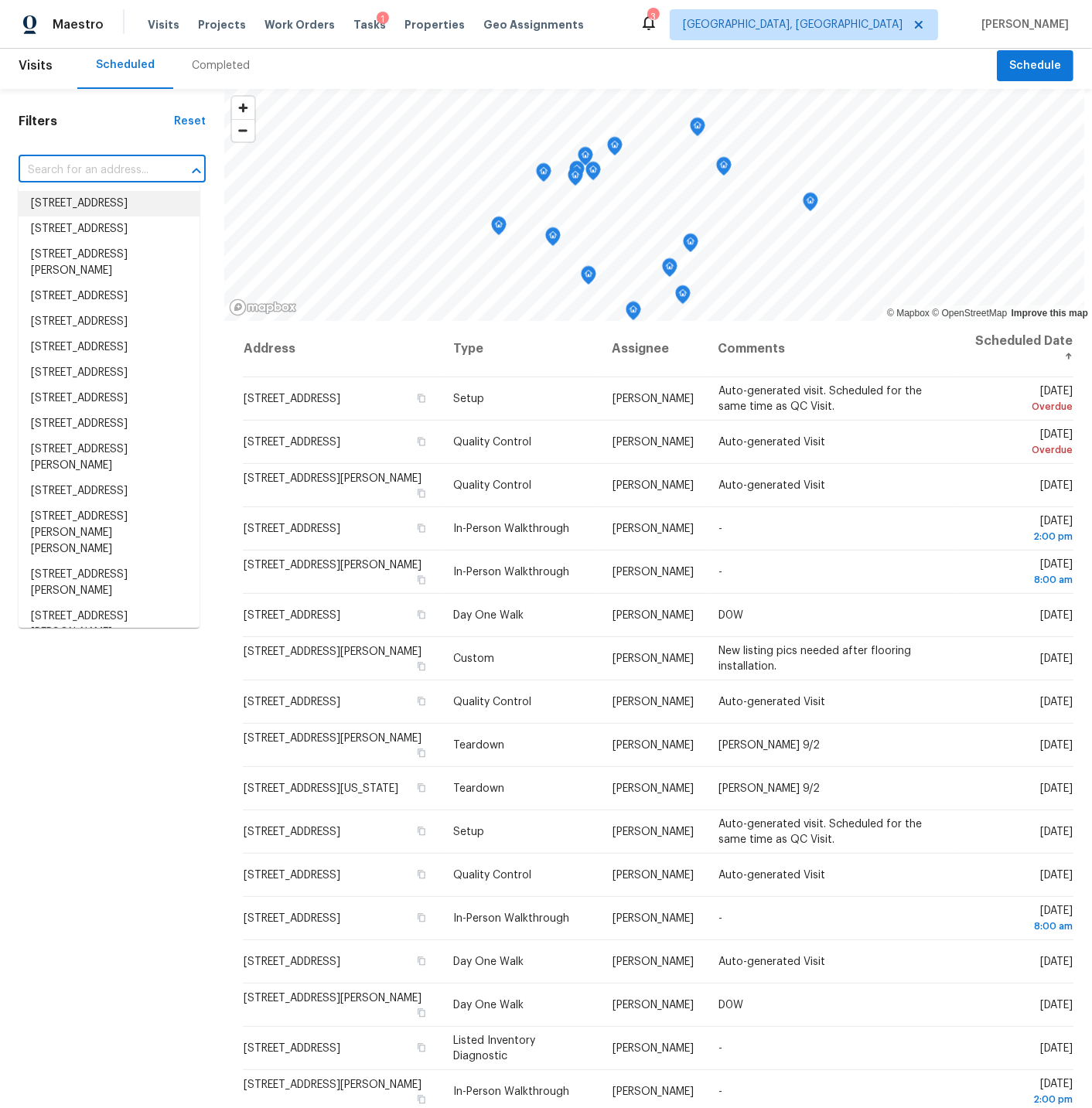
click at [81, 164] on input "text" at bounding box center [91, 170] width 144 height 24
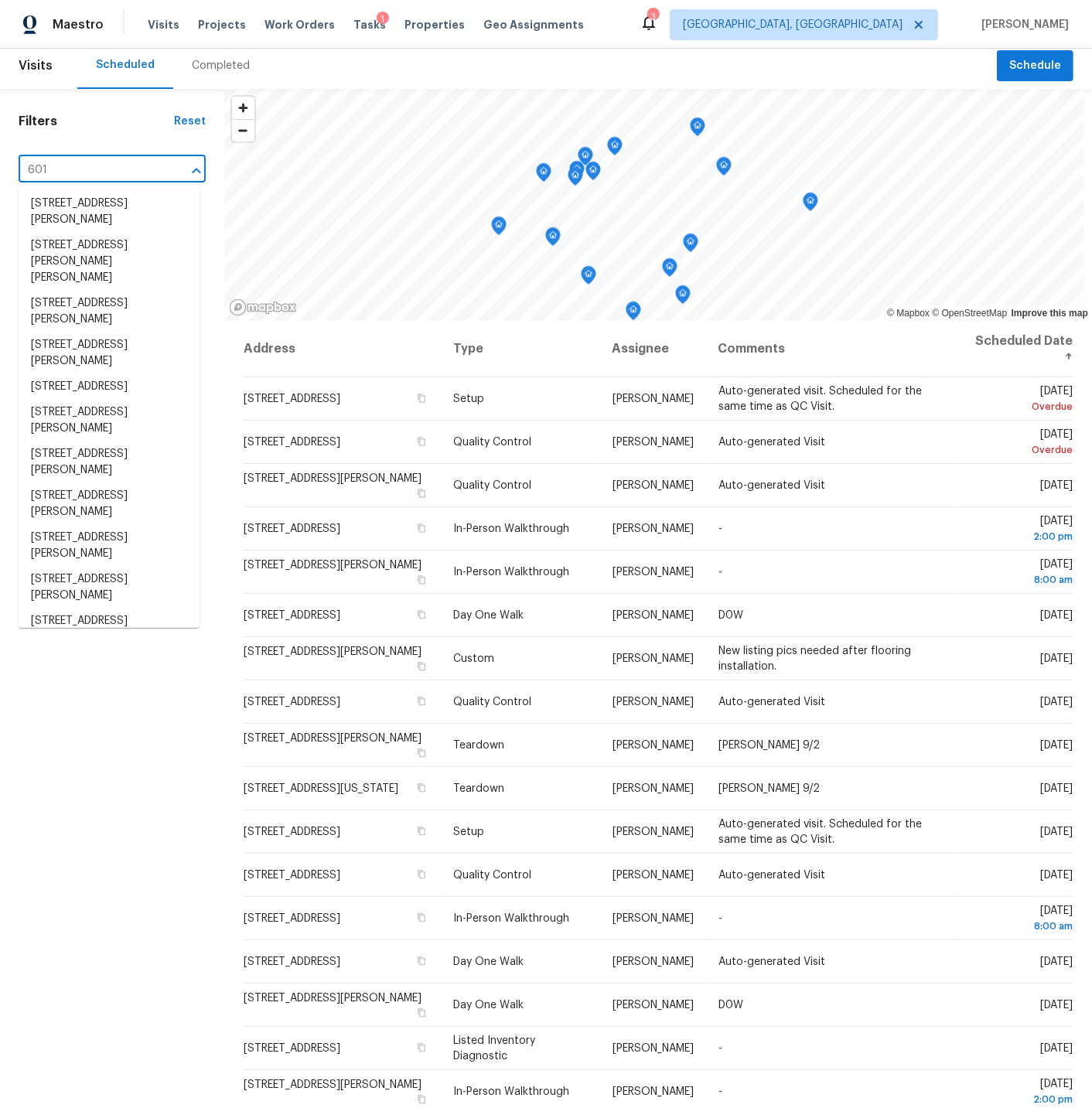
type input "601 s"
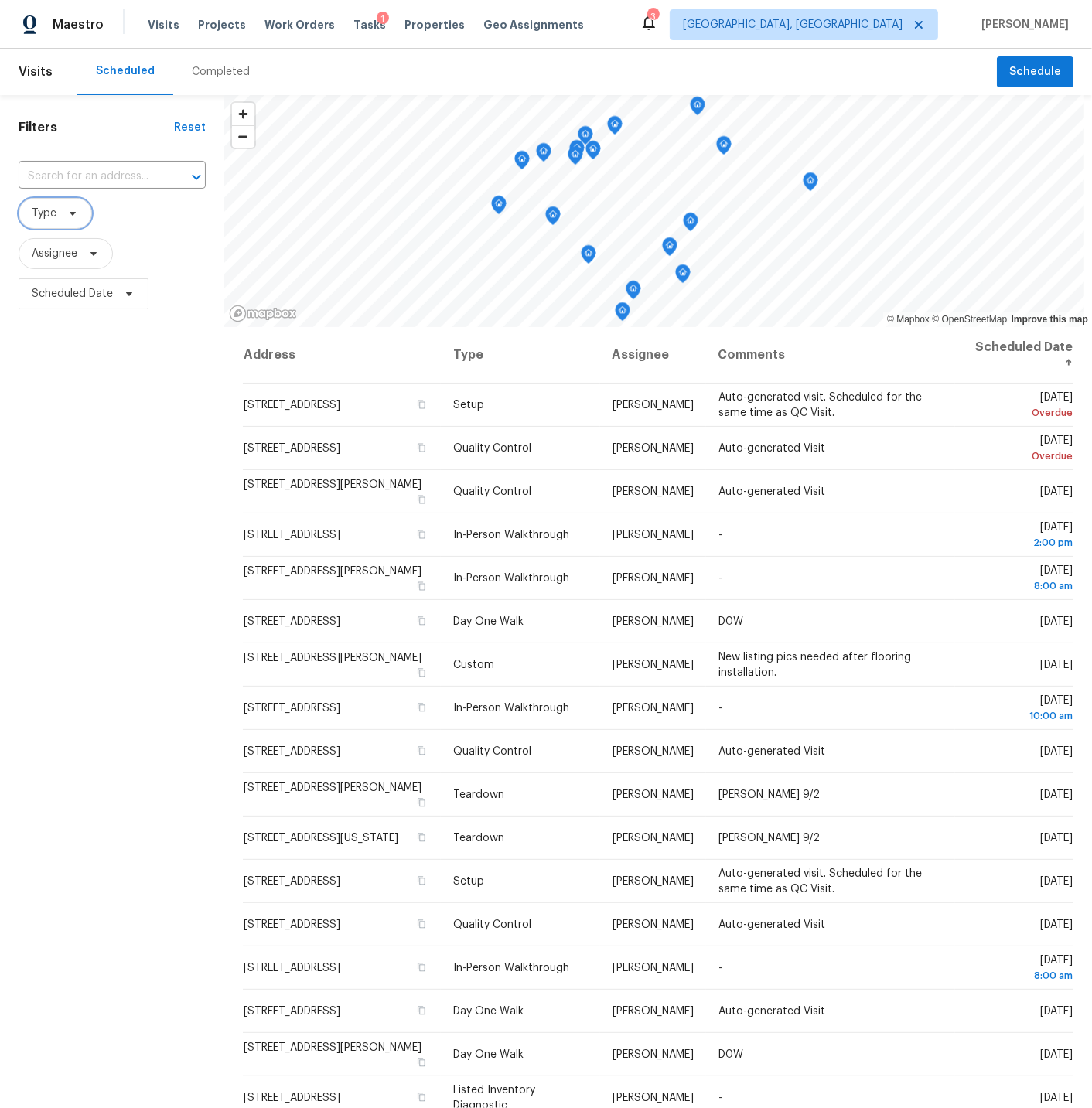
click at [48, 213] on span "Type" at bounding box center [45, 213] width 25 height 16
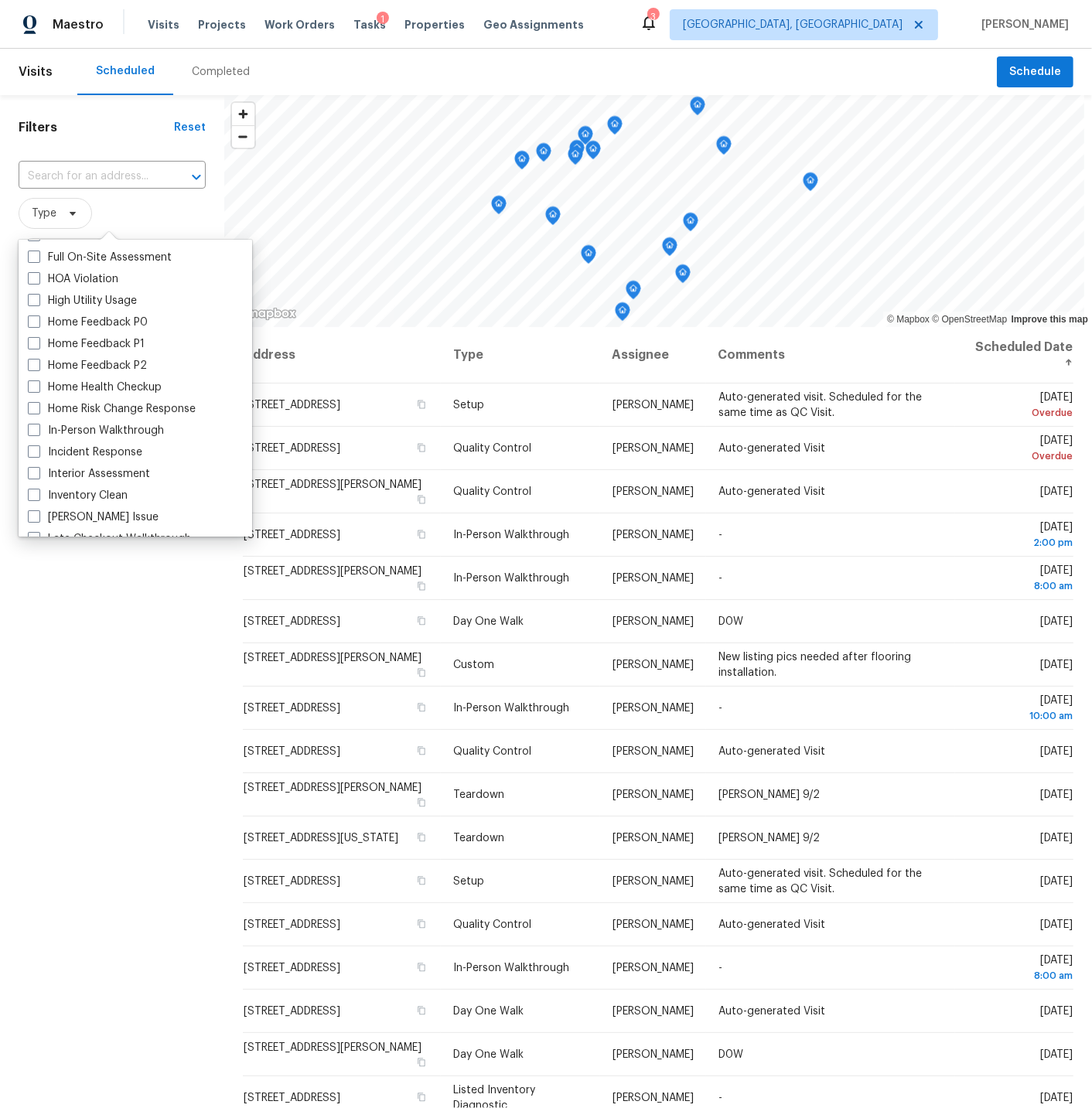
scroll to position [439, 0]
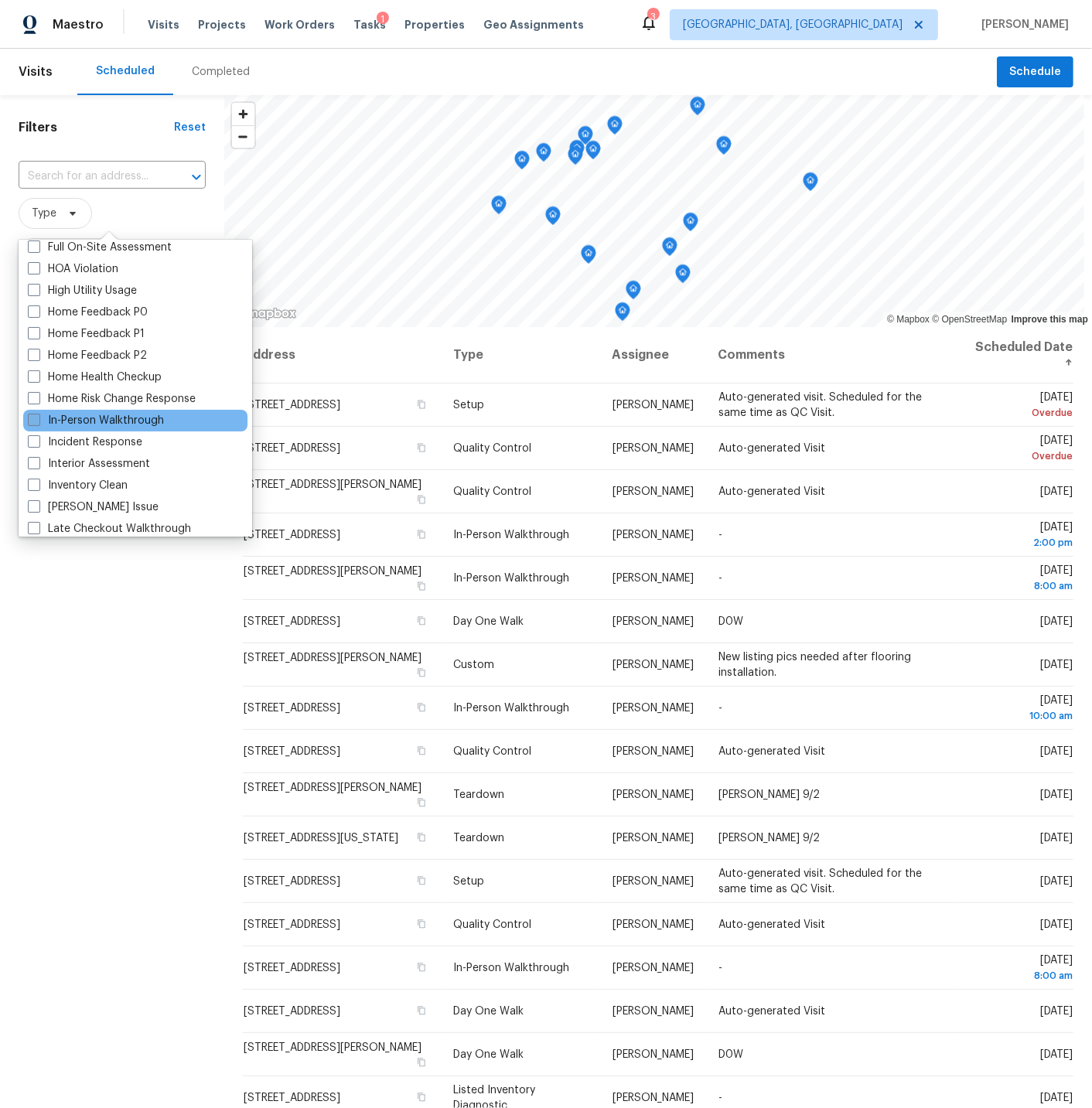
click at [34, 418] on span at bounding box center [34, 420] width 13 height 13
click at [34, 418] on input "In-Person Walkthrough" at bounding box center [33, 418] width 10 height 10
checkbox input "true"
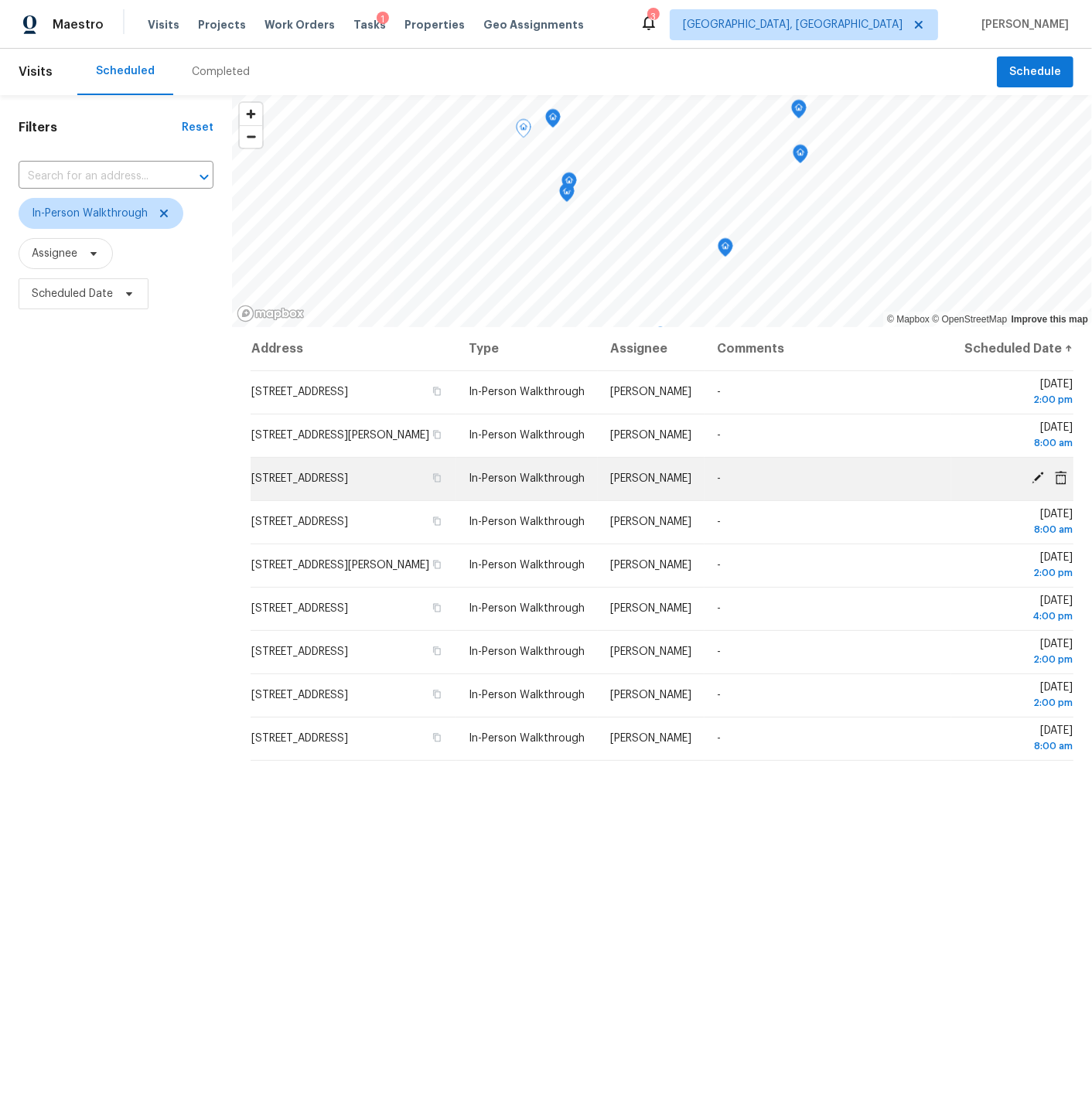
click at [1036, 484] on icon at bounding box center [1038, 478] width 13 height 13
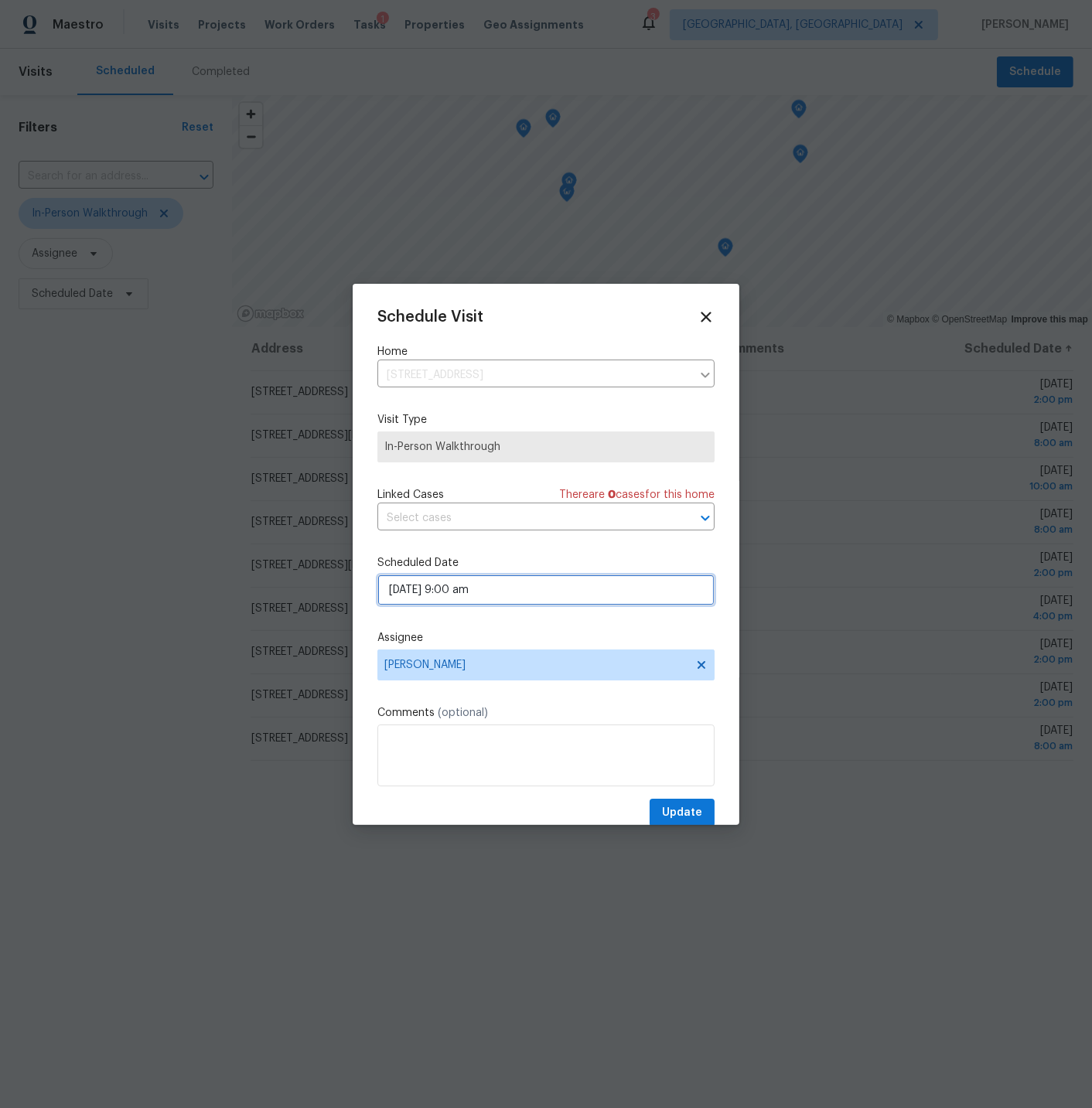
click at [476, 590] on input "08/29/2025 9:00 am" at bounding box center [546, 590] width 337 height 31
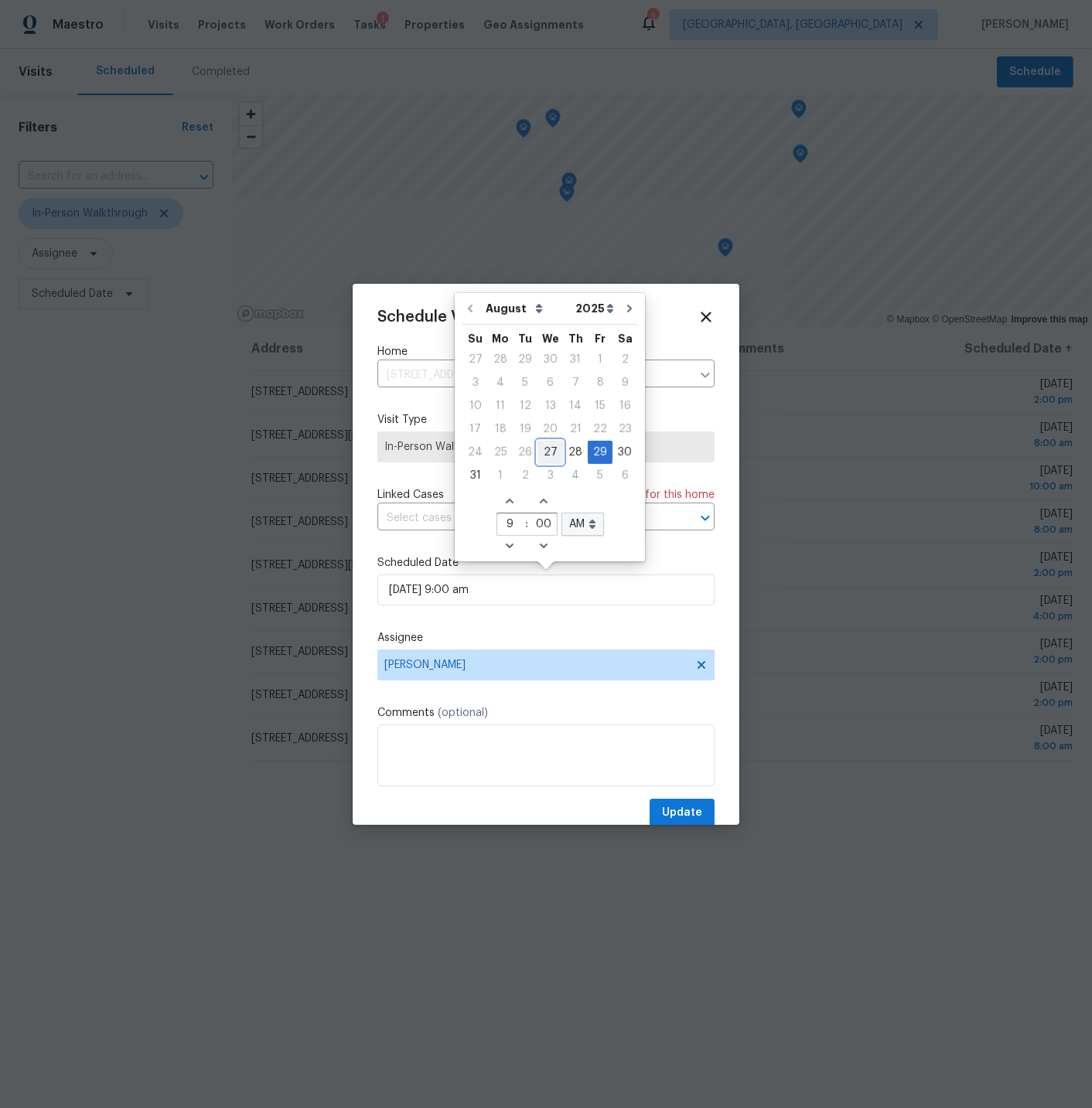
click at [542, 448] on div "27" at bounding box center [550, 453] width 26 height 22
type input "08/27/2025 9:00 am"
type input "3"
type input "06"
select select "pm"
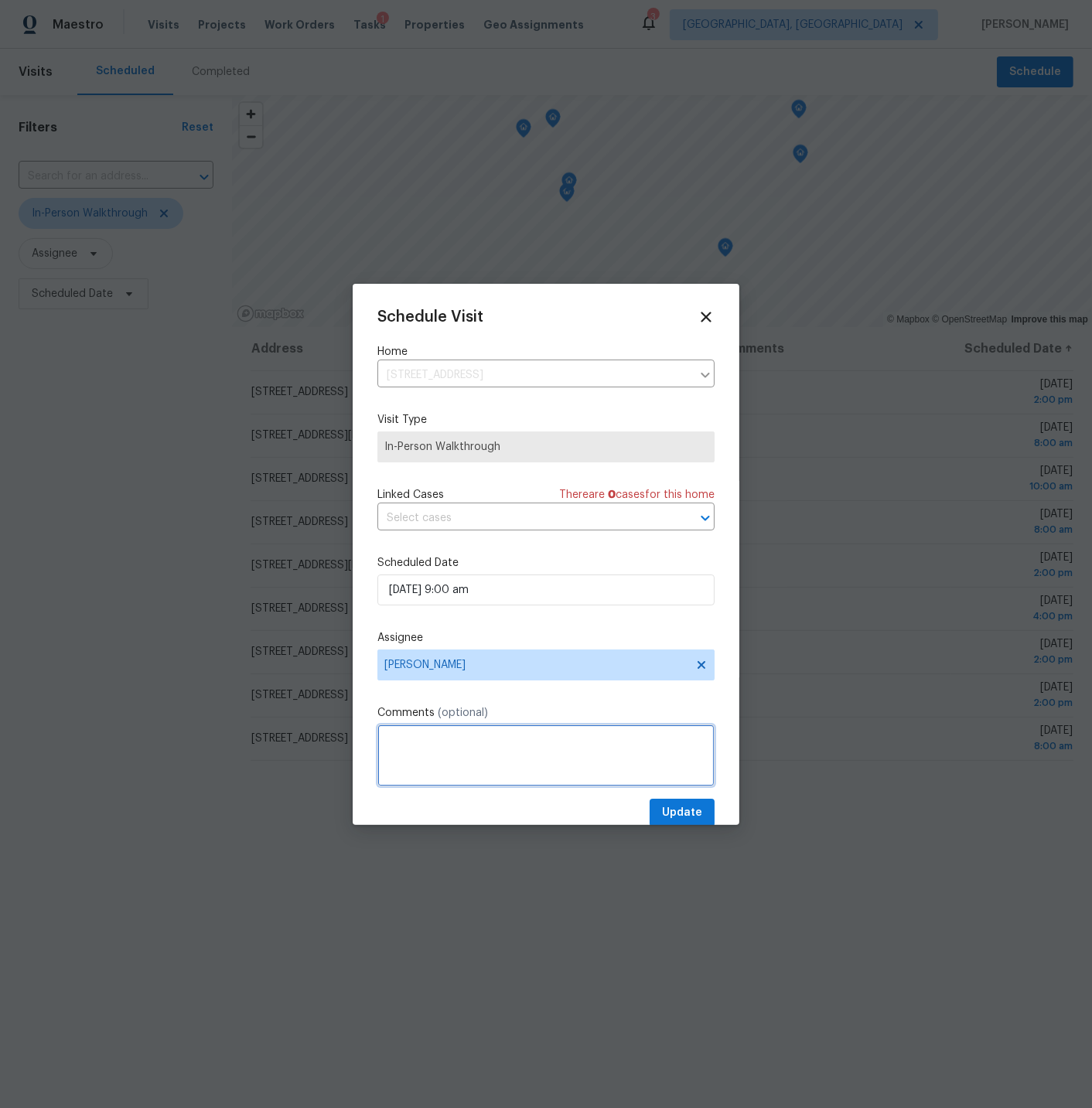
click at [441, 736] on textarea at bounding box center [546, 755] width 337 height 62
type textarea "Previous data collected [DATE][DATE] while touring neighboring property. Need d…"
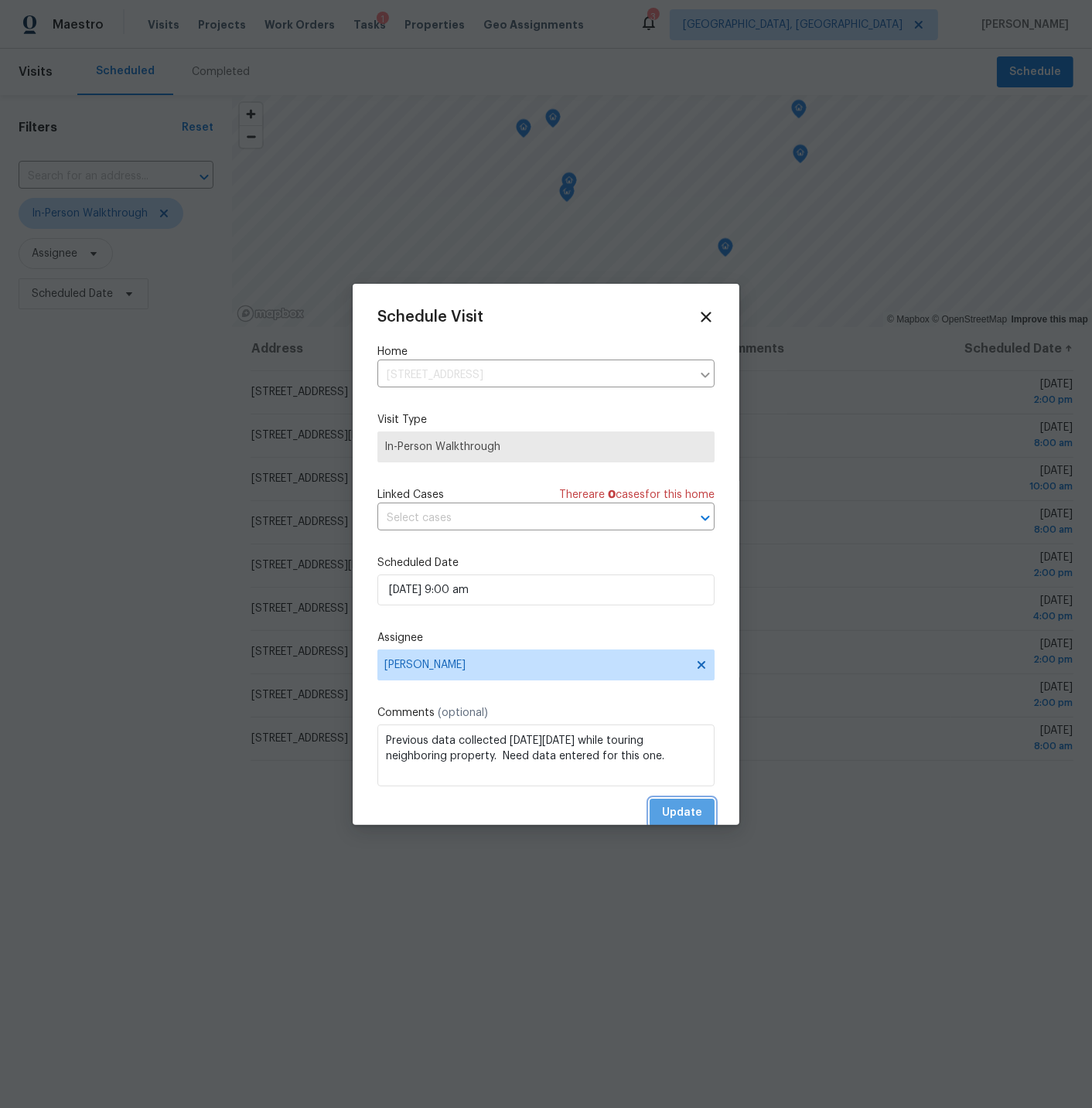
click at [681, 807] on span "Update" at bounding box center [681, 812] width 40 height 20
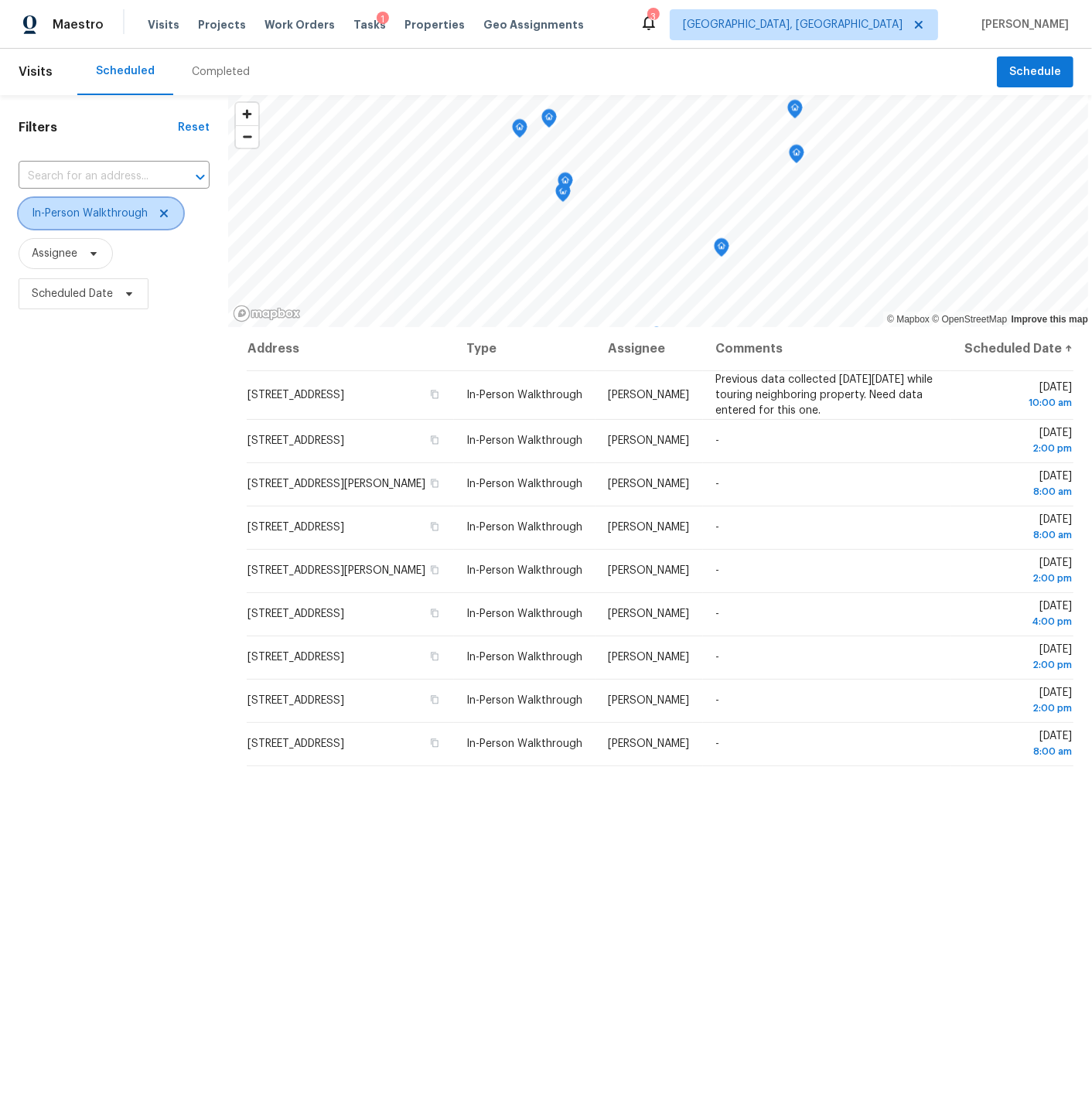
click at [163, 214] on icon at bounding box center [164, 213] width 8 height 8
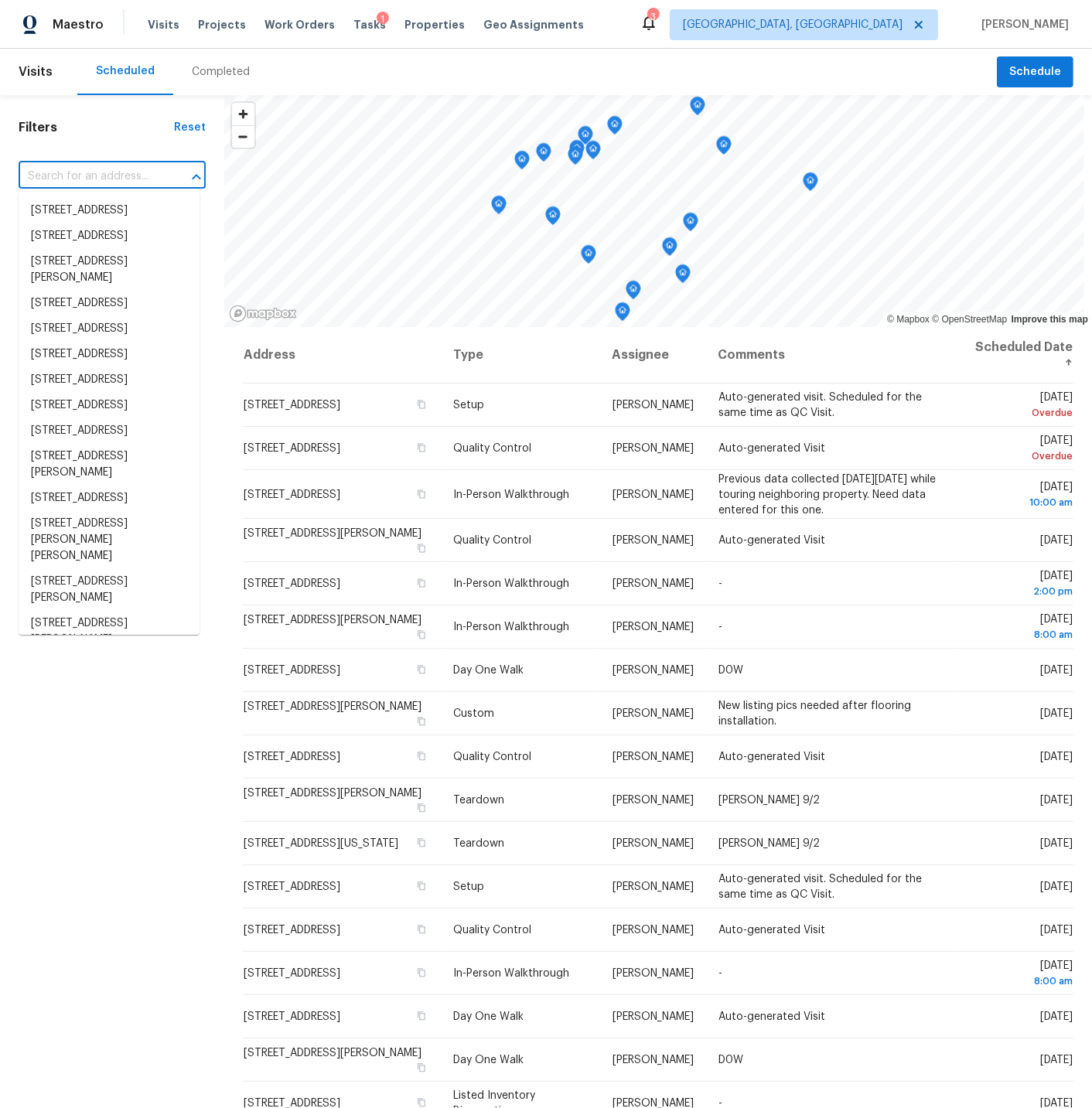
click at [95, 173] on input "text" at bounding box center [91, 177] width 144 height 24
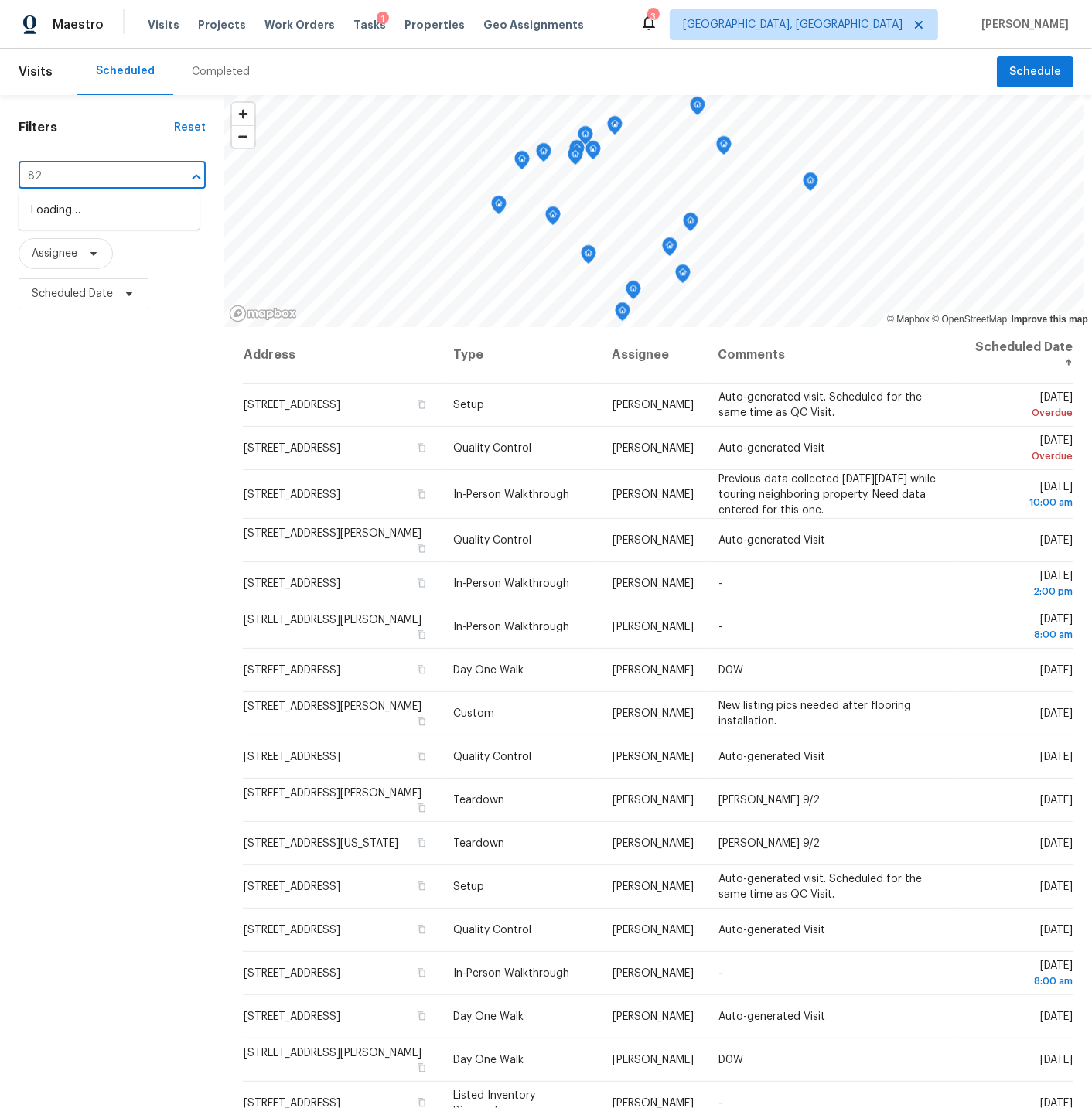
type input "828"
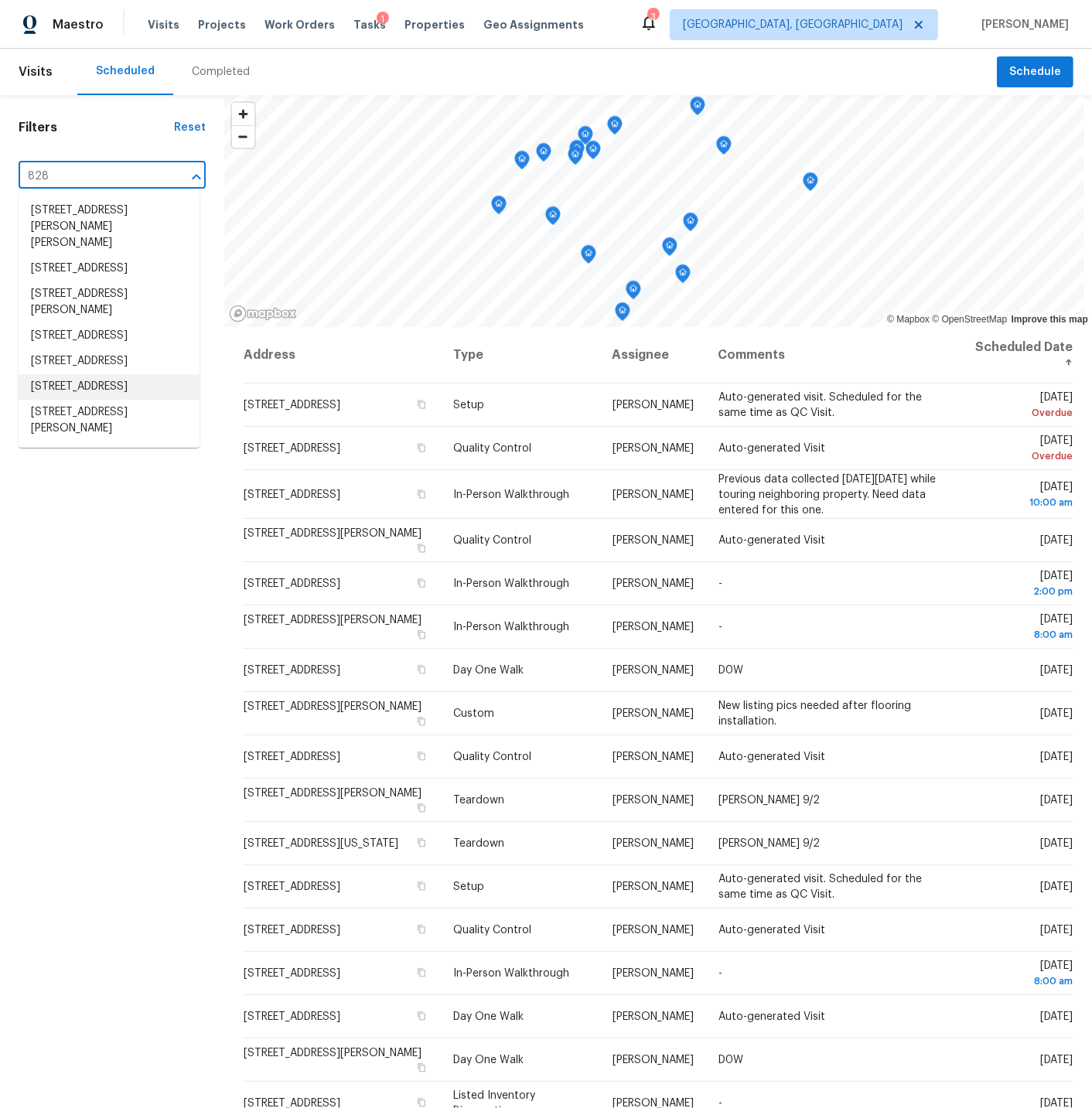
click at [75, 400] on li "828 Crossbridge Ct, Avon, IN 46123" at bounding box center [109, 387] width 181 height 26
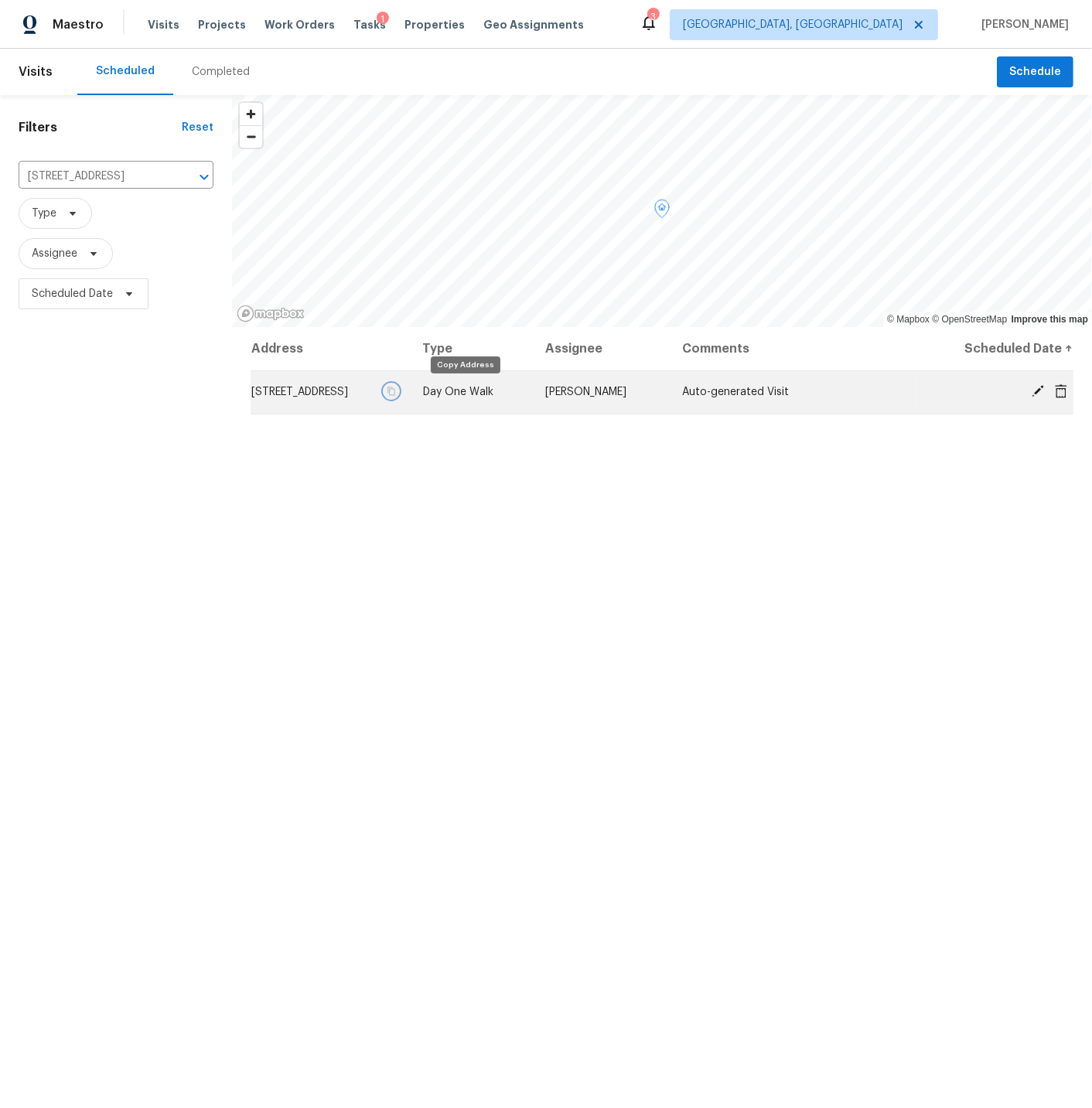
click at [396, 391] on icon "button" at bounding box center [391, 391] width 9 height 9
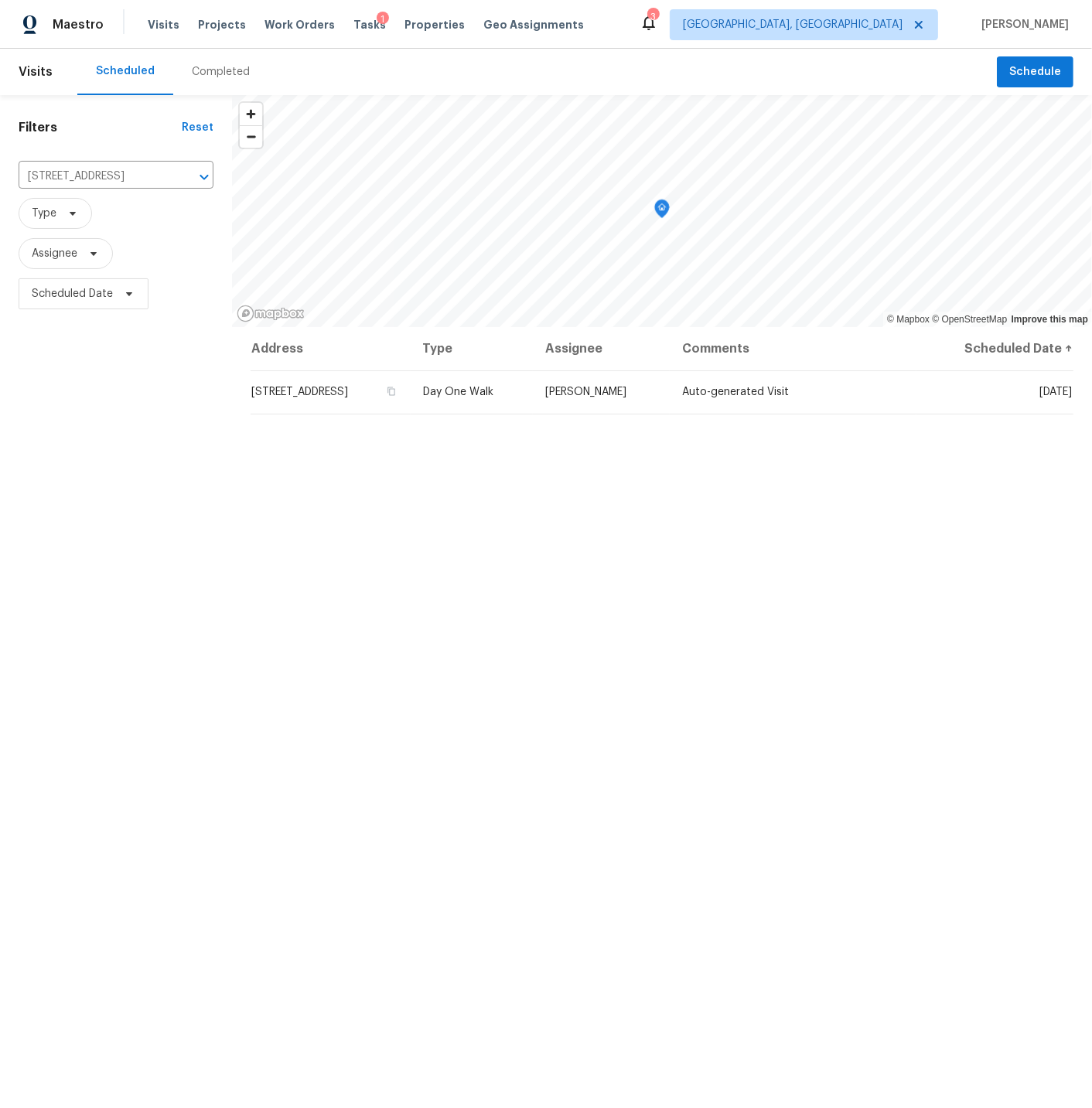
click at [205, 73] on div "Completed" at bounding box center [221, 72] width 58 height 16
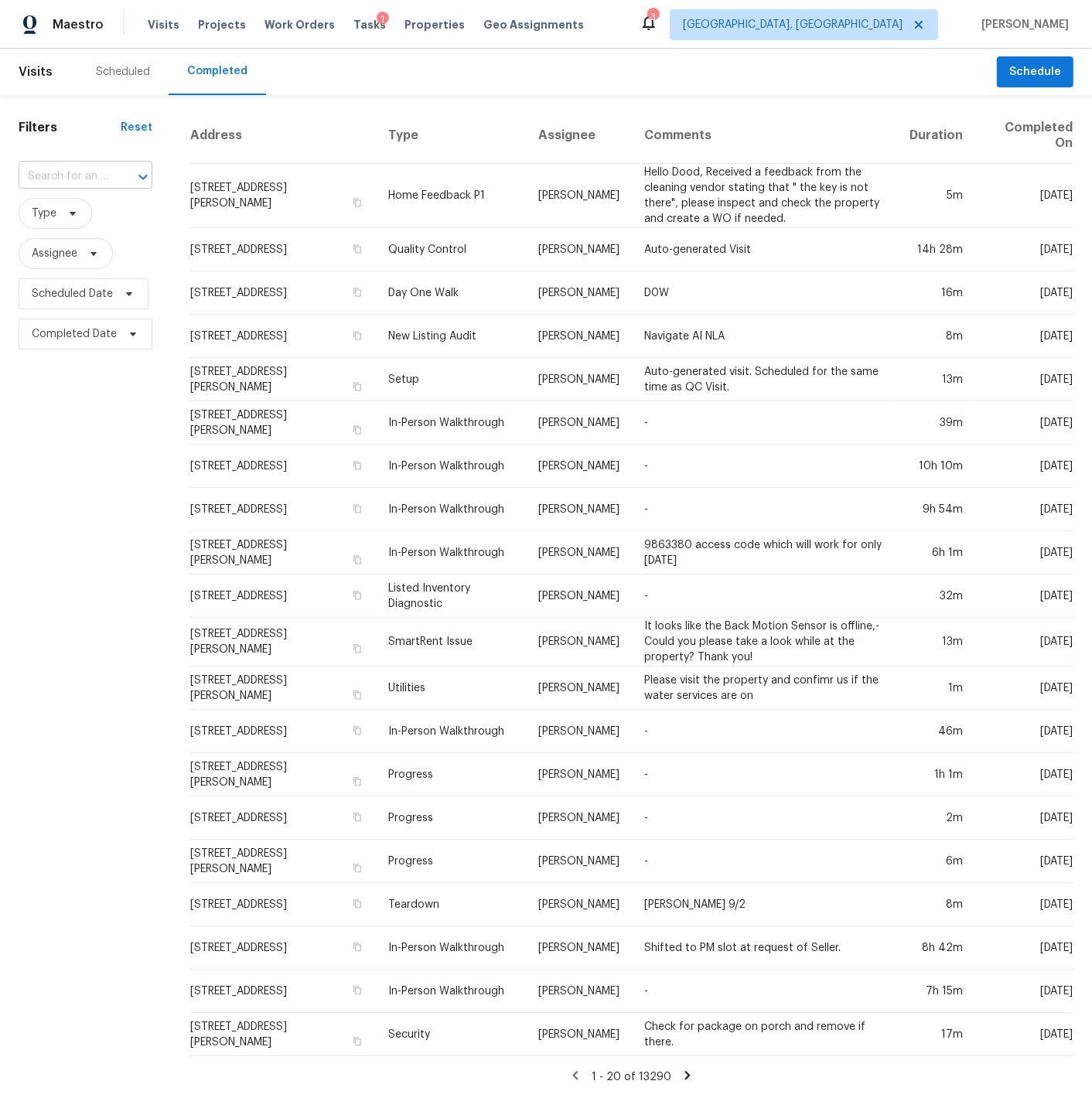
click at [52, 174] on input "text" at bounding box center [64, 177] width 91 height 24
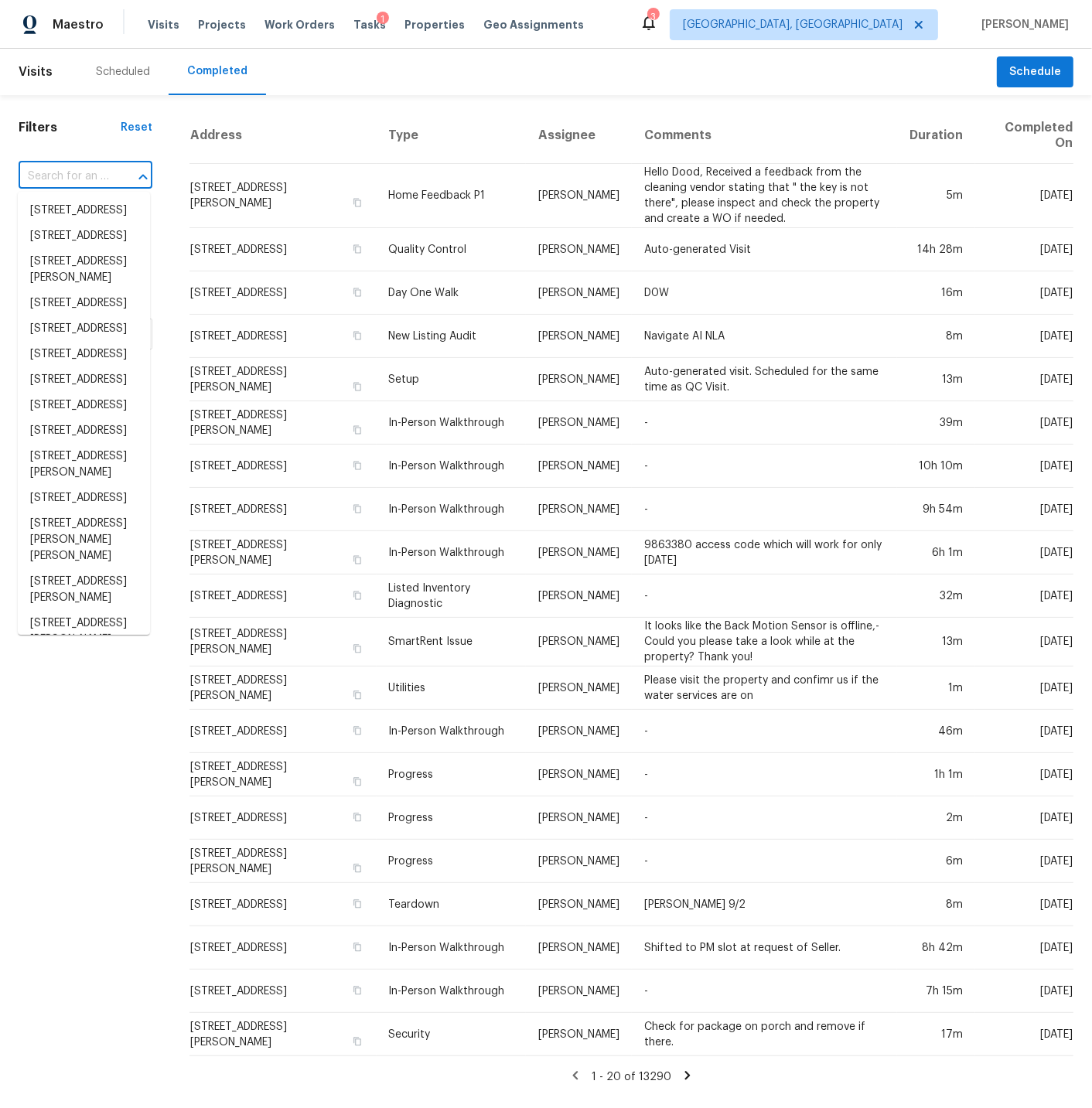
paste input "828 Crossbridge Ct, Avon, IN 46123"
type input "[STREET_ADDRESS]"
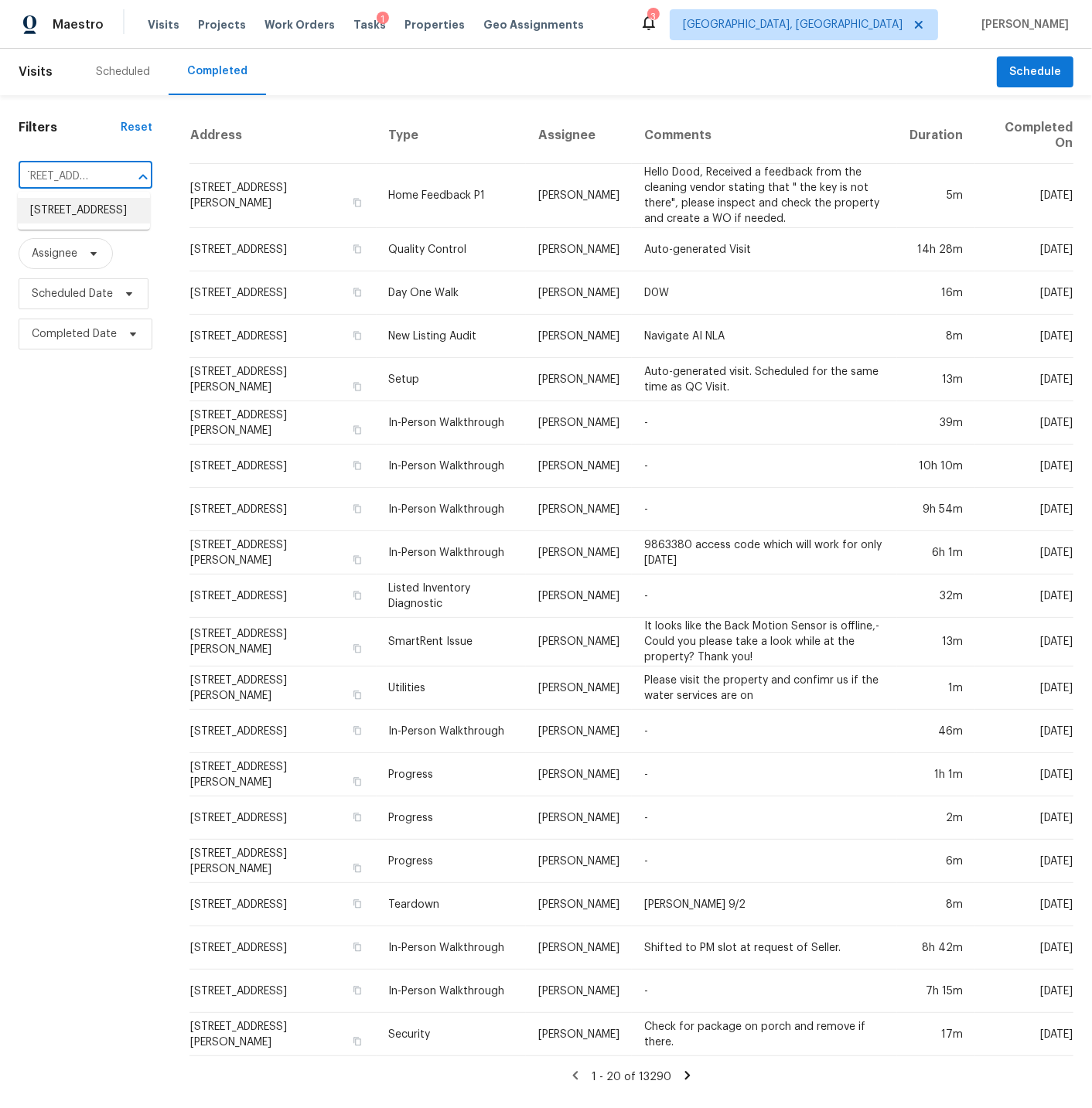
click at [55, 216] on li "[STREET_ADDRESS]" at bounding box center [84, 210] width 132 height 26
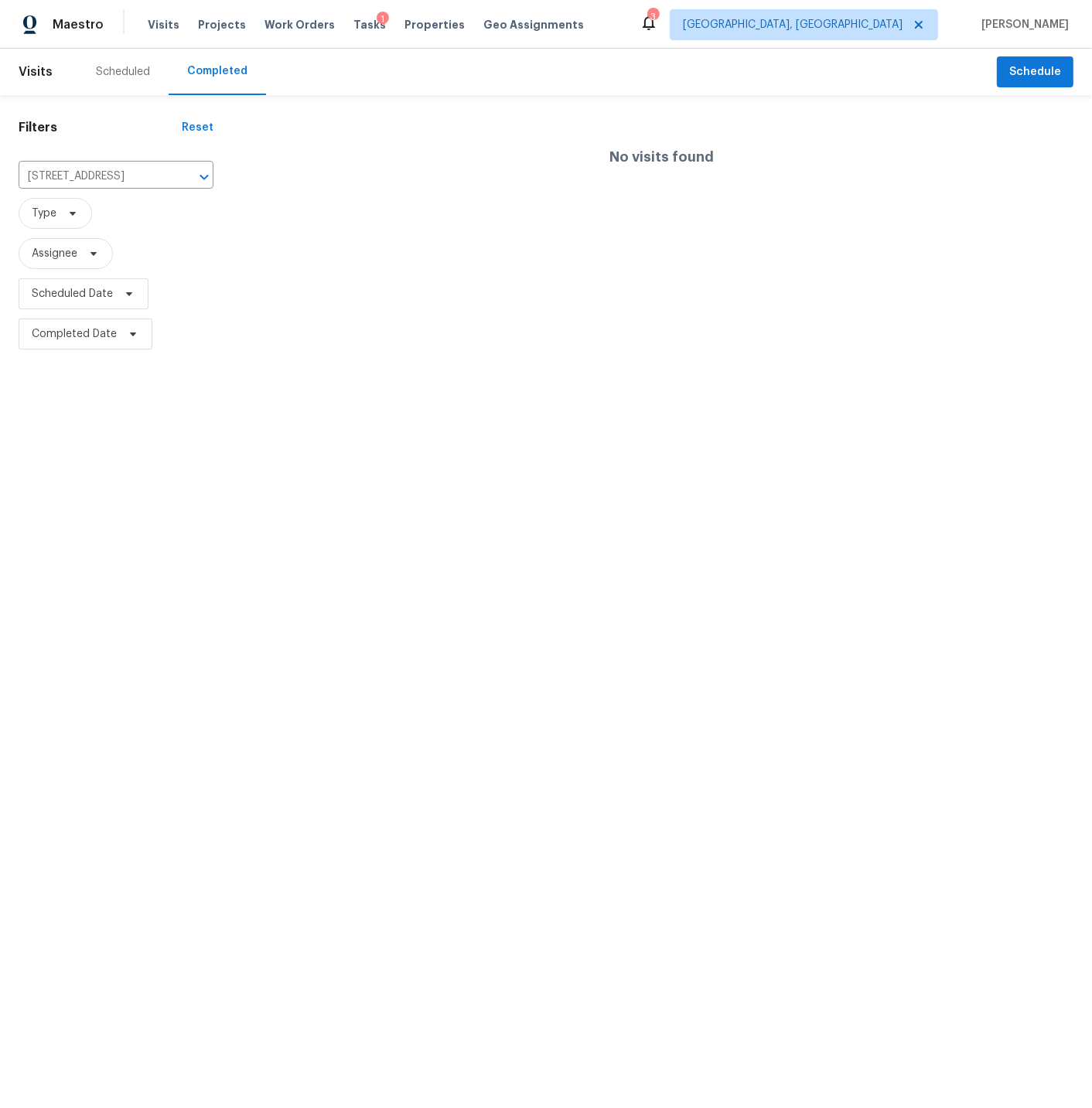
click at [122, 69] on div "Scheduled" at bounding box center [123, 72] width 54 height 16
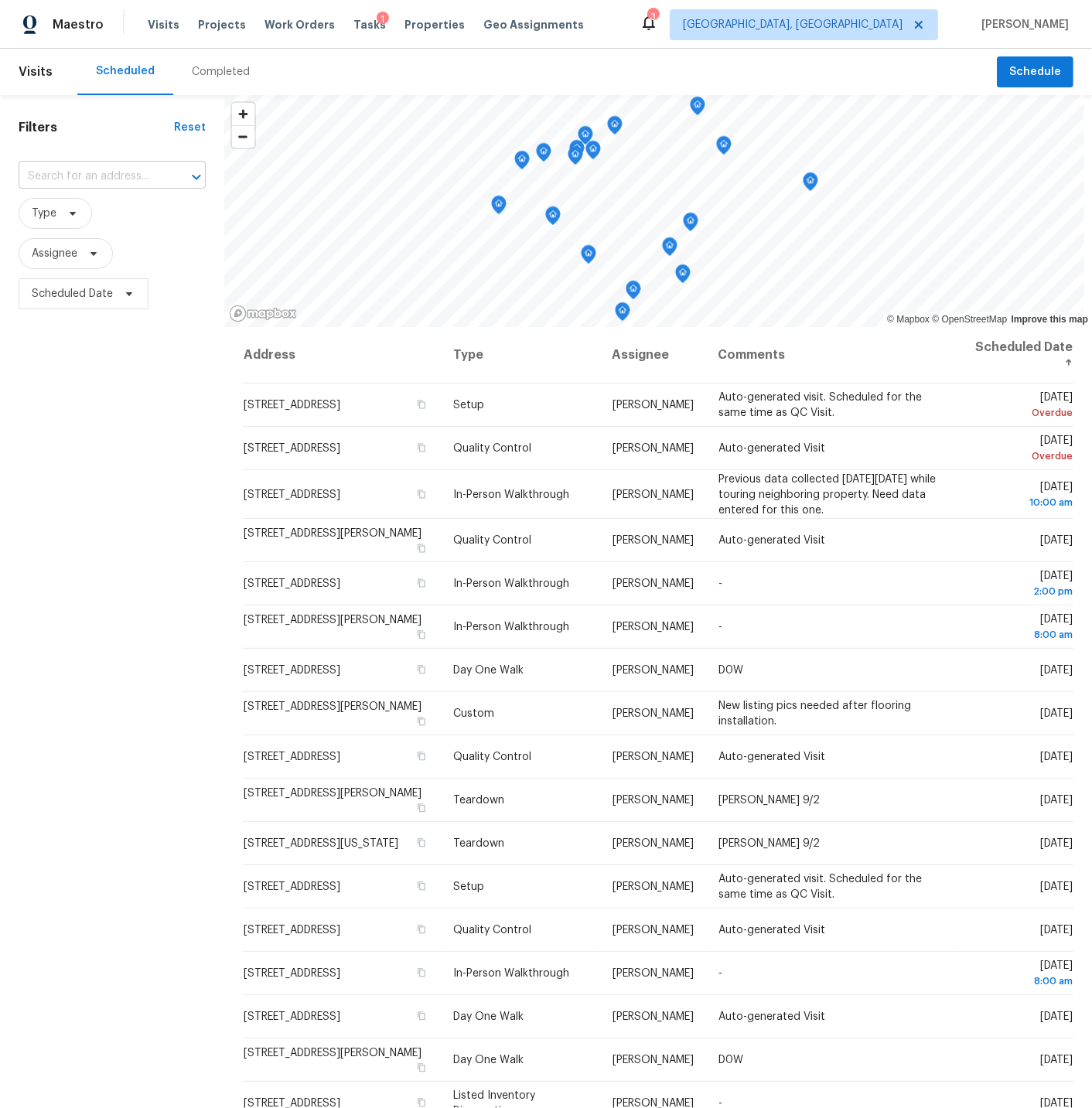
click at [87, 175] on input "text" at bounding box center [91, 177] width 144 height 24
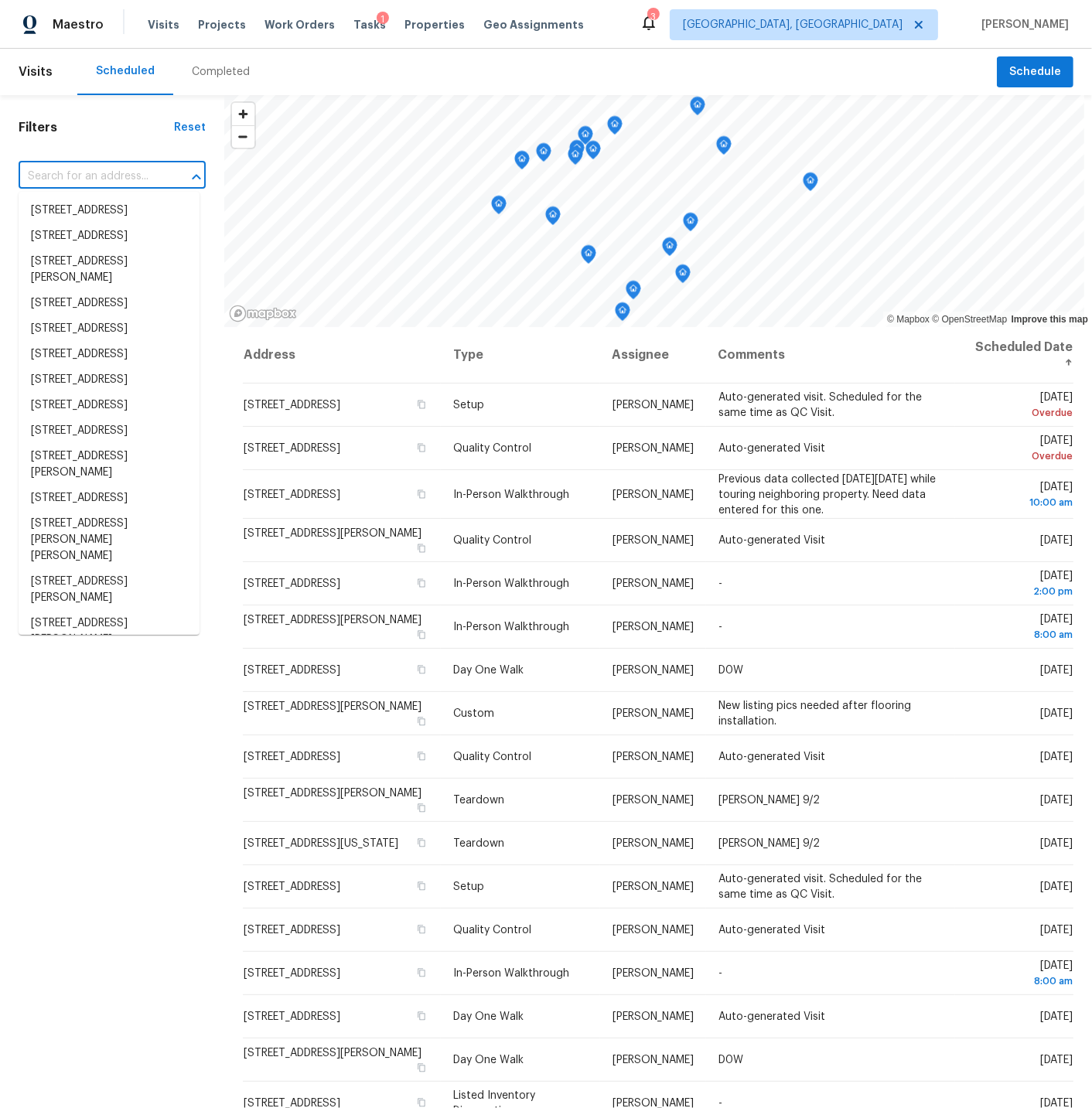
paste input "828 Crossbridge Ct, Avon, IN 46123"
type input "828 Crossbridge Ct, Avon, IN 46123"
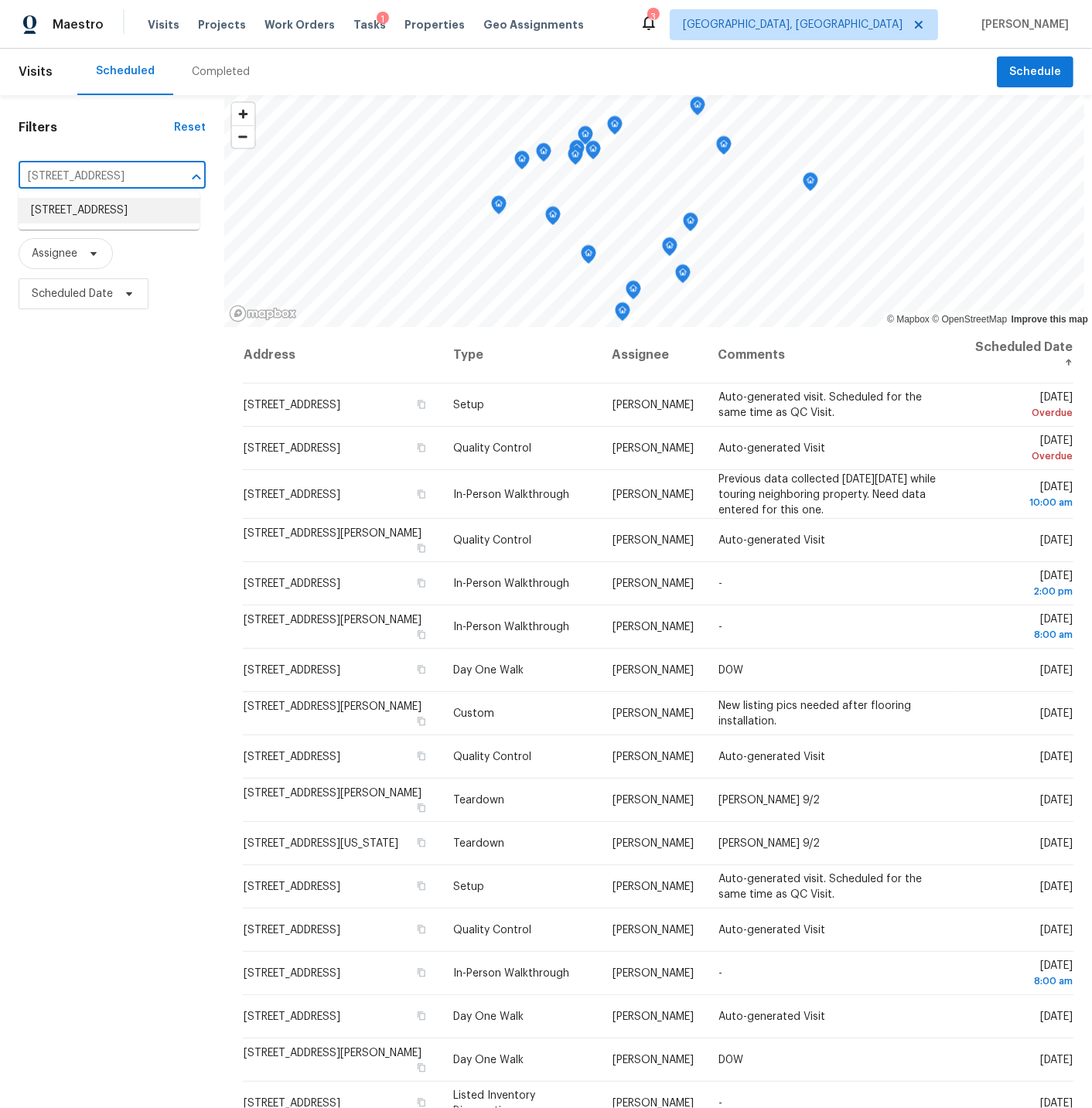
click at [83, 205] on li "828 Crossbridge Ct, Avon, IN 46123" at bounding box center [109, 210] width 181 height 26
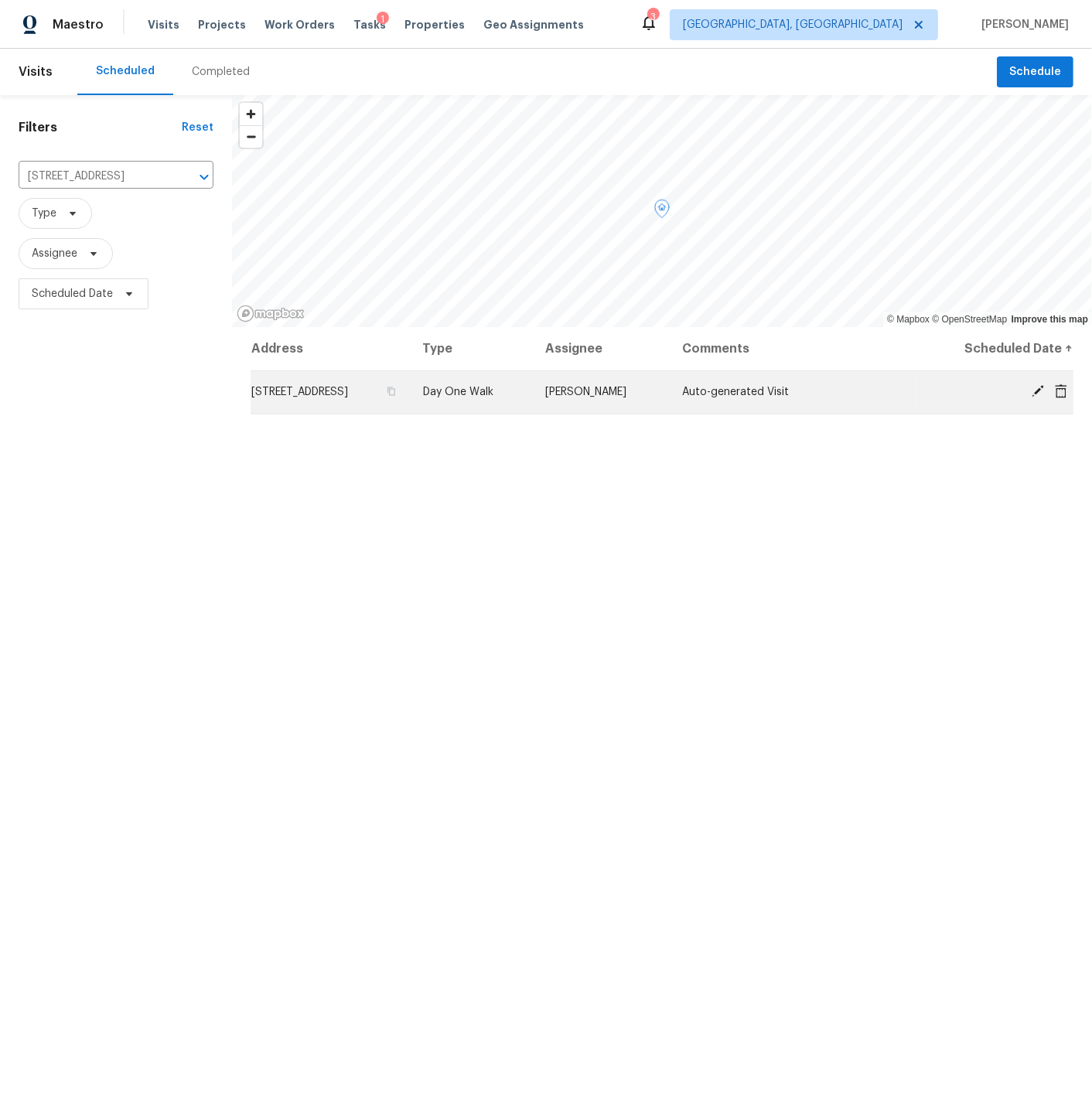
click at [336, 390] on span "828 Crossbridge Ct, Avon, IN 46123" at bounding box center [300, 392] width 97 height 11
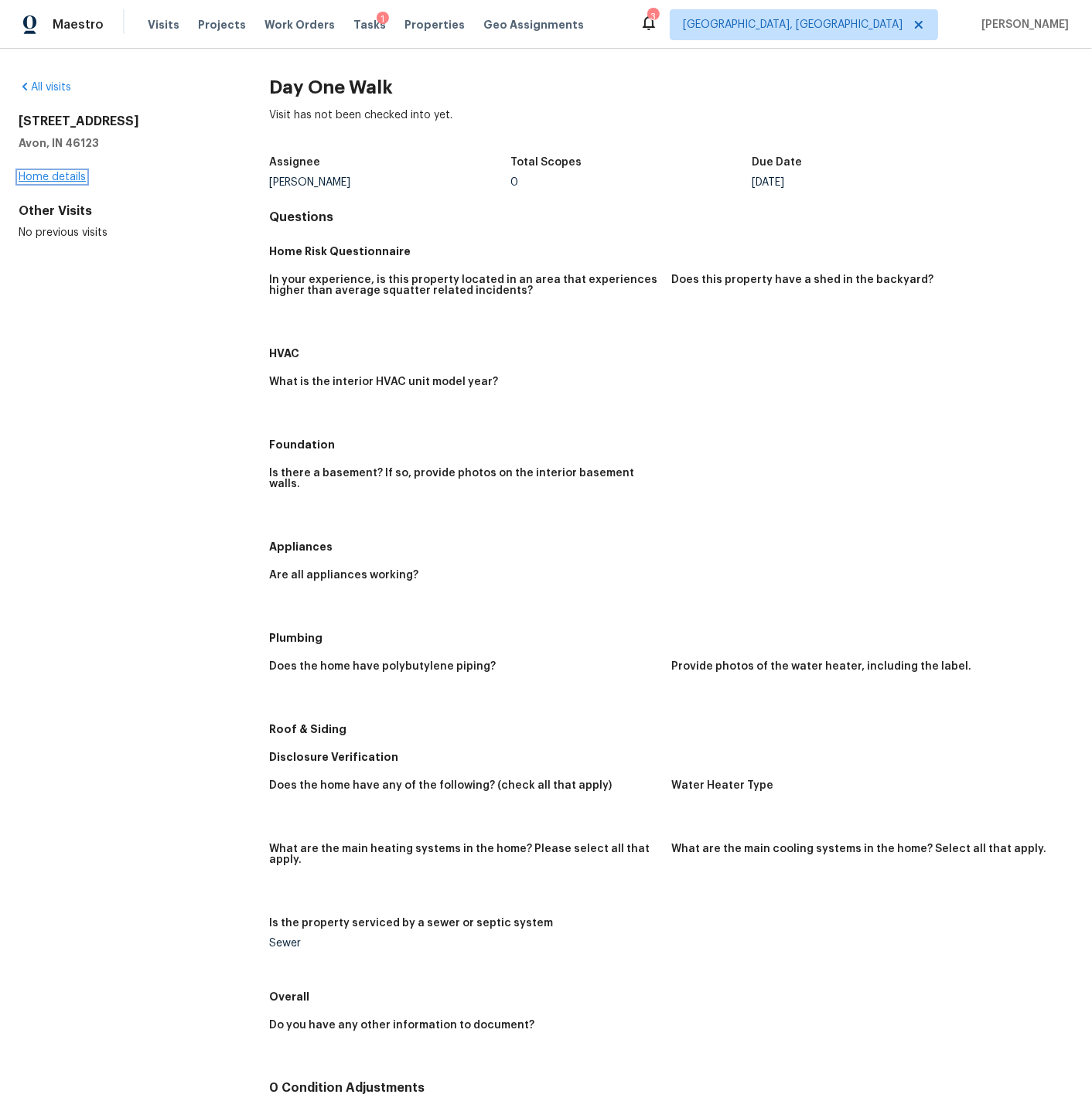
click at [61, 176] on link "Home details" at bounding box center [52, 177] width 67 height 11
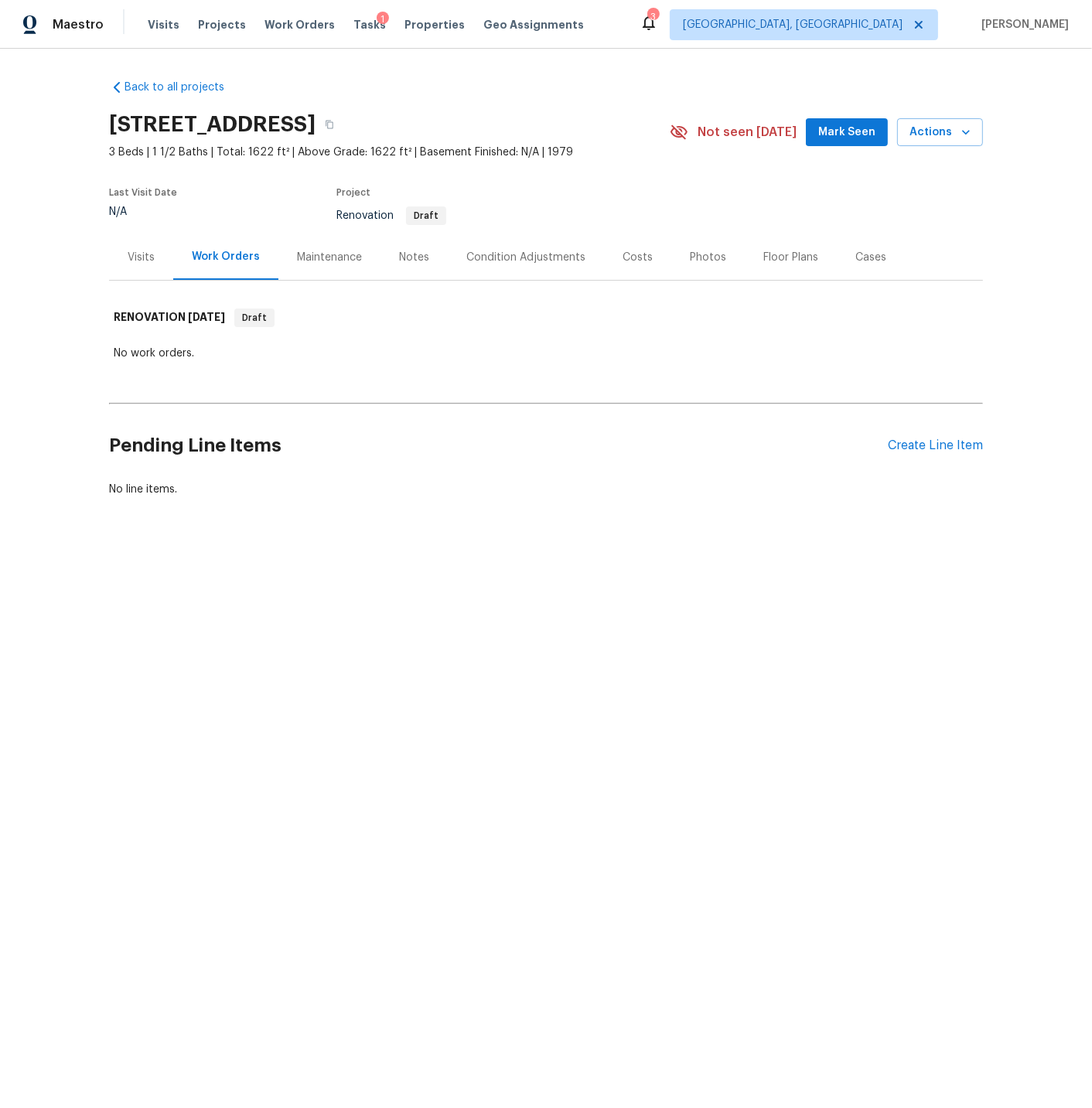
click at [142, 254] on div "Visits" at bounding box center [141, 257] width 27 height 16
click at [415, 23] on span "Properties" at bounding box center [434, 25] width 60 height 16
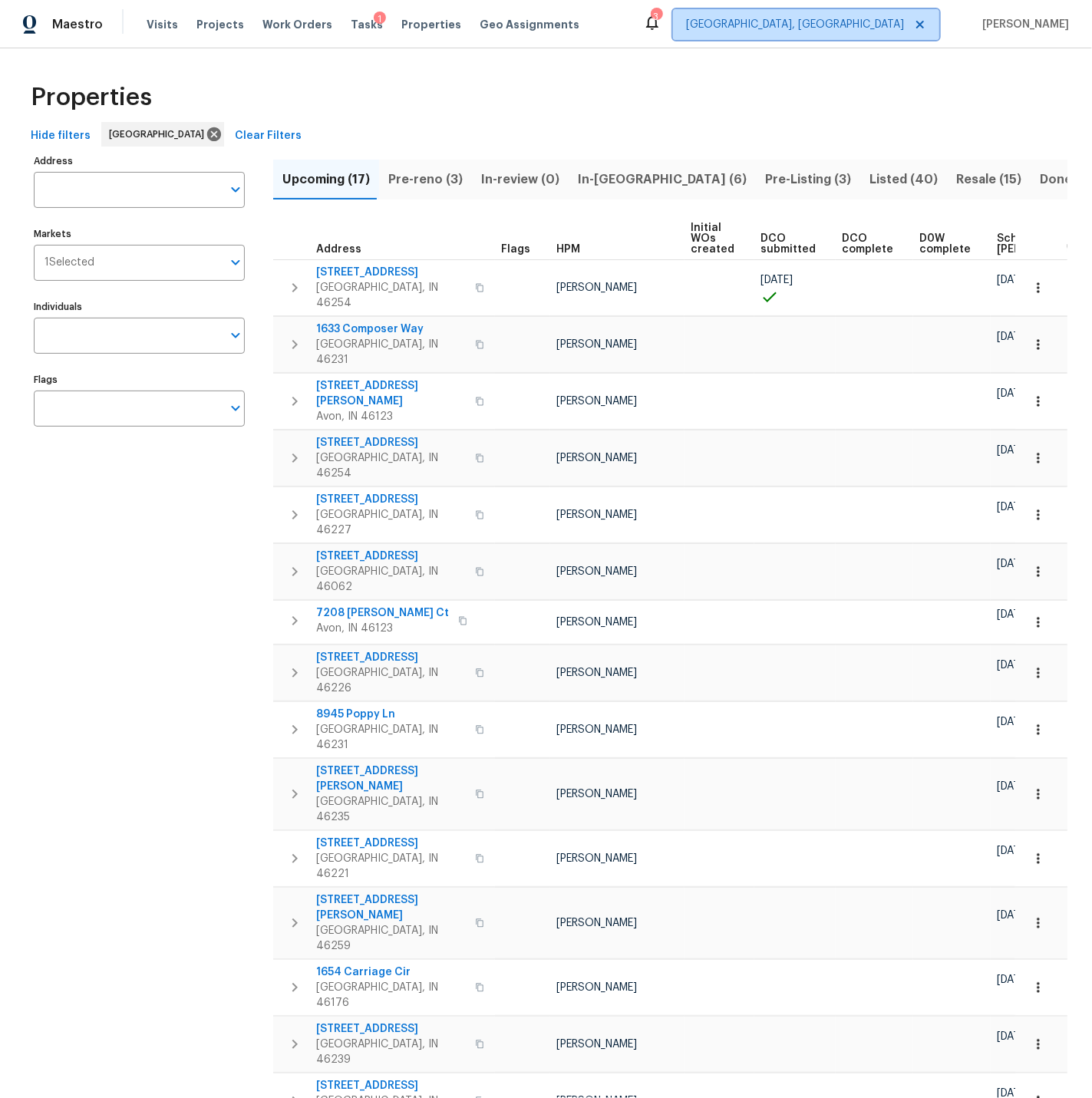
click at [866, 19] on span "[GEOGRAPHIC_DATA], [GEOGRAPHIC_DATA]" at bounding box center [795, 25] width 218 height 16
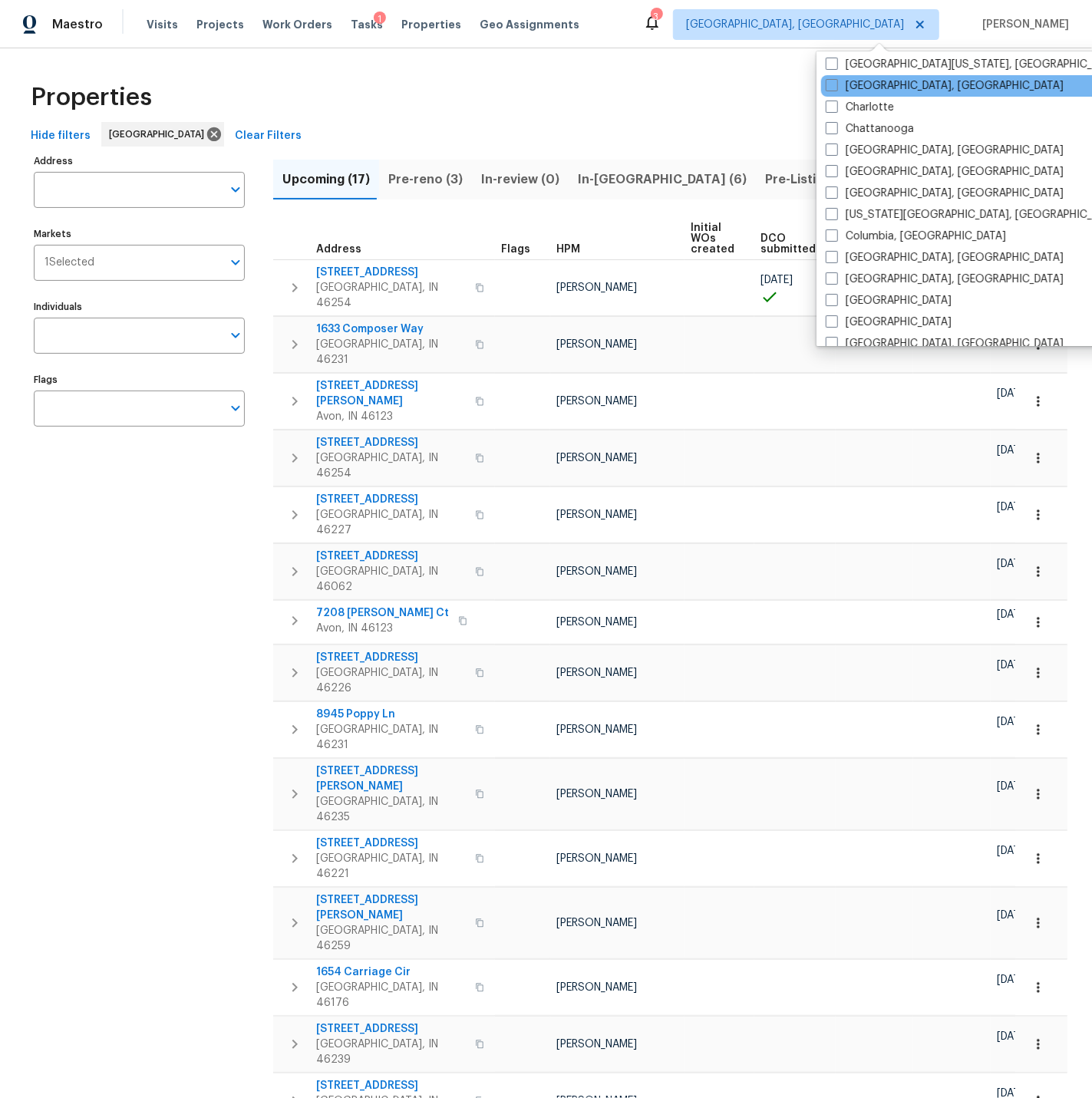
scroll to position [200, 0]
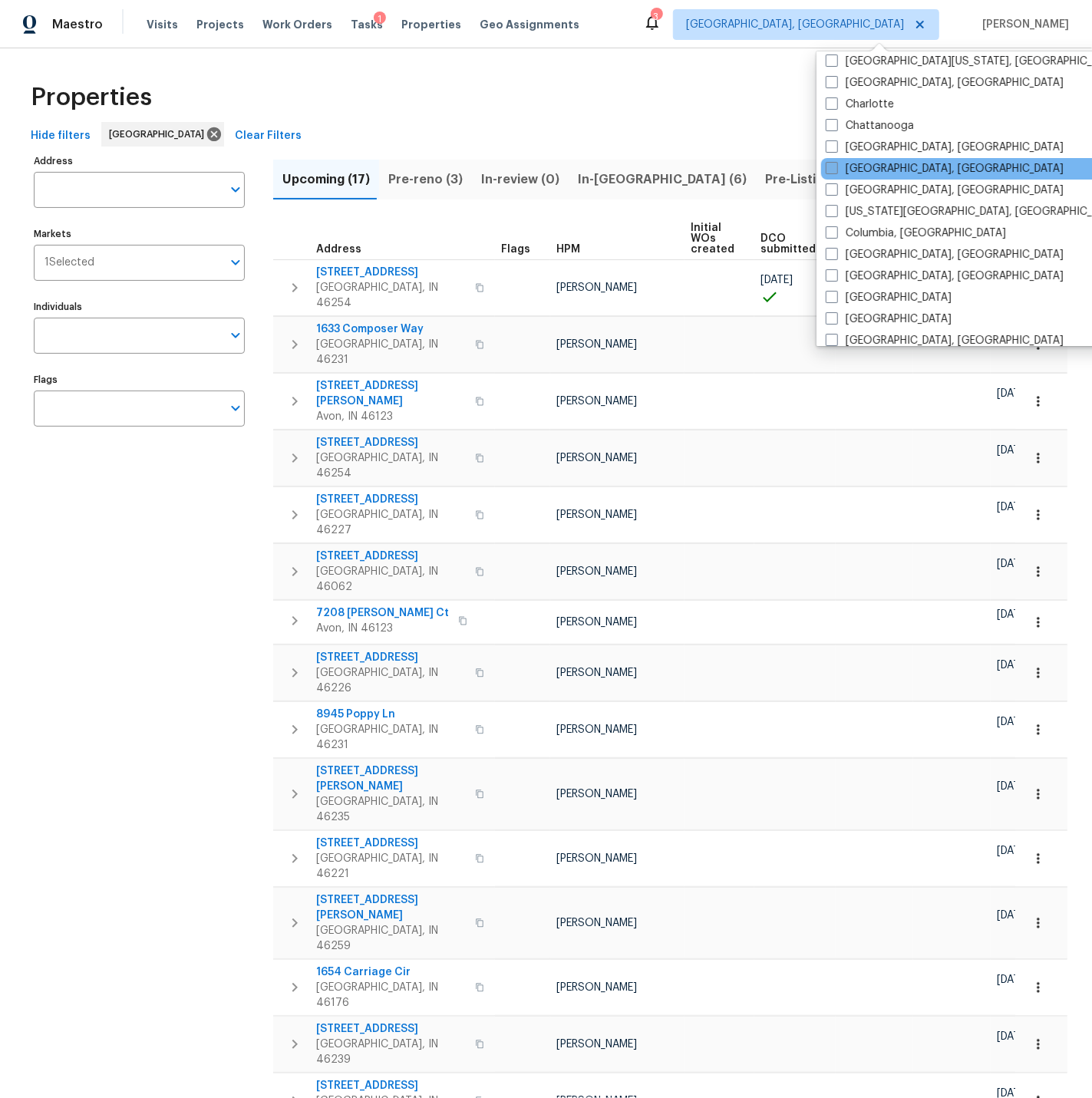
click at [830, 165] on span at bounding box center [832, 168] width 12 height 12
click at [830, 165] on input "[GEOGRAPHIC_DATA], [GEOGRAPHIC_DATA]" at bounding box center [830, 166] width 10 height 10
checkbox input "true"
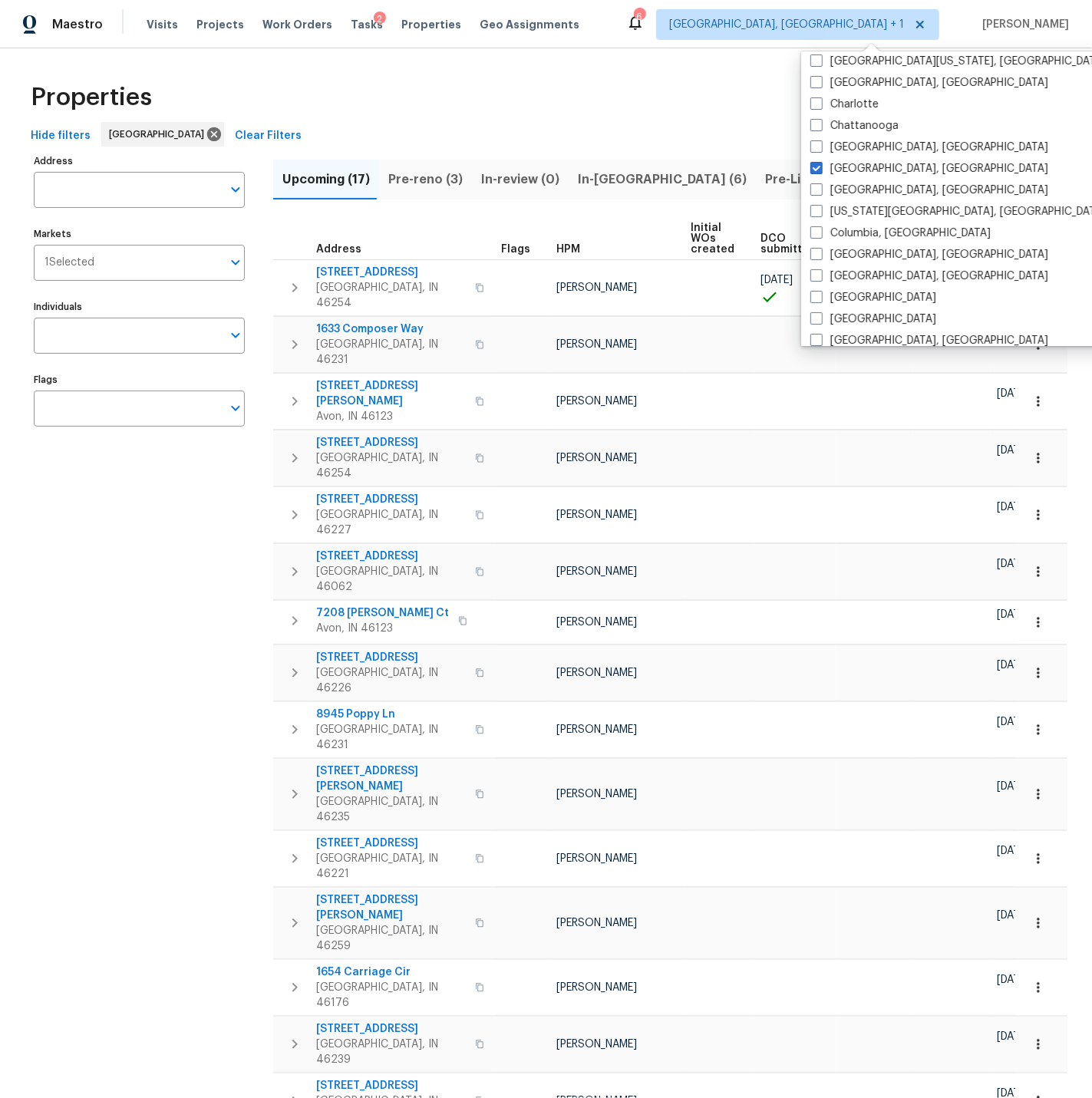
click at [411, 176] on span "Pre-reno (3)" at bounding box center [425, 180] width 75 height 22
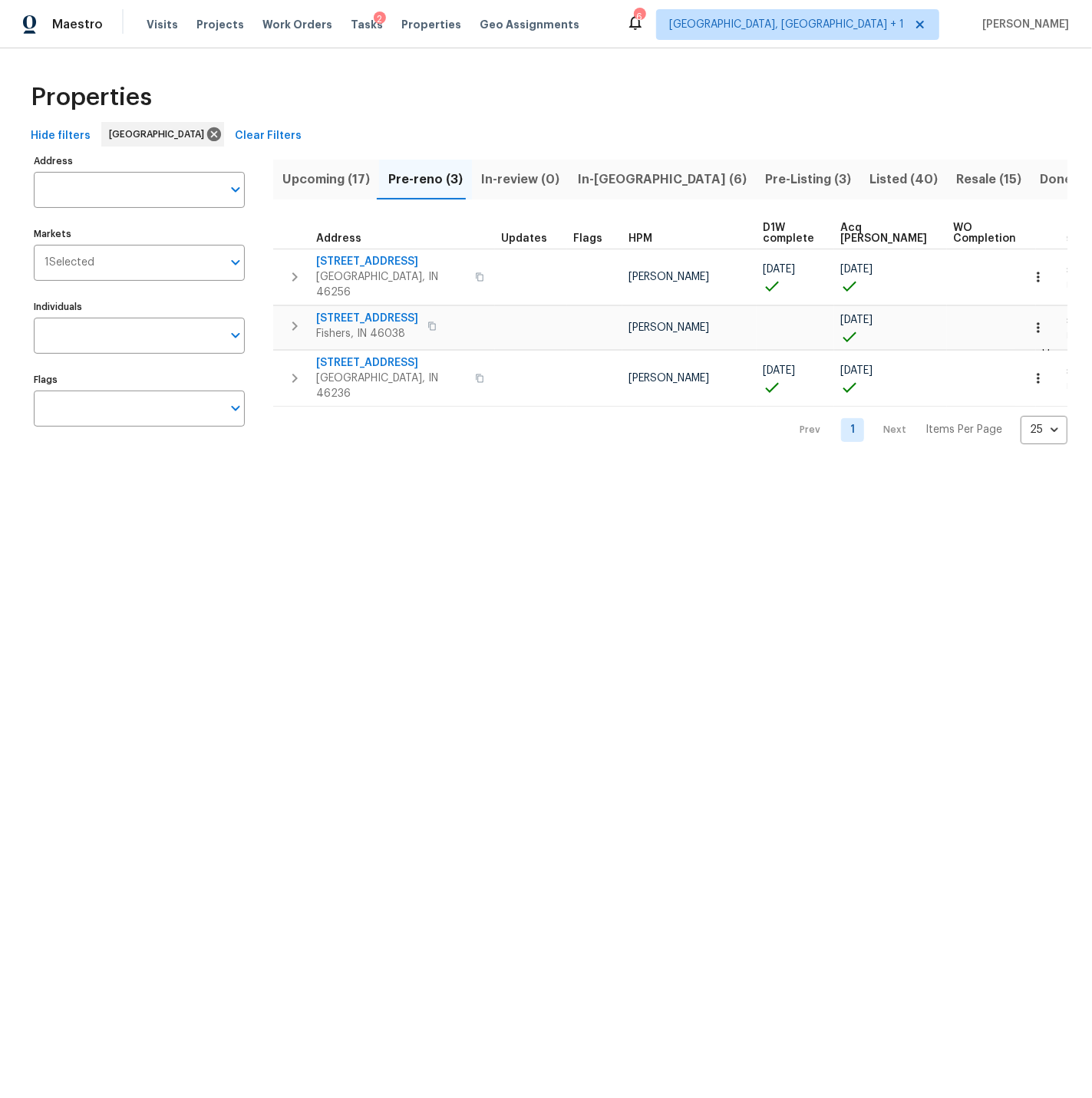
click at [308, 180] on span "Upcoming (17)" at bounding box center [326, 180] width 88 height 22
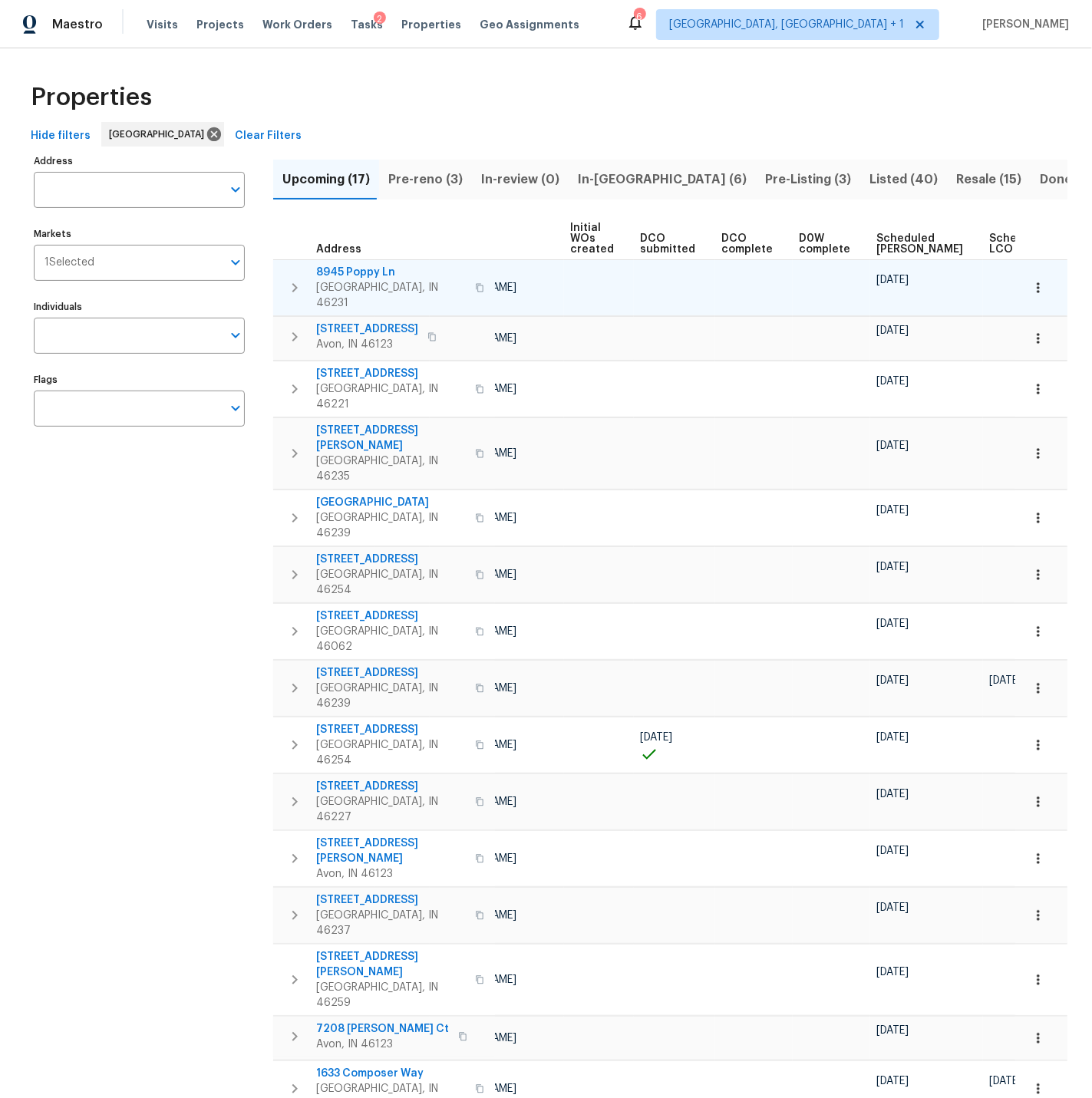
scroll to position [0, 181]
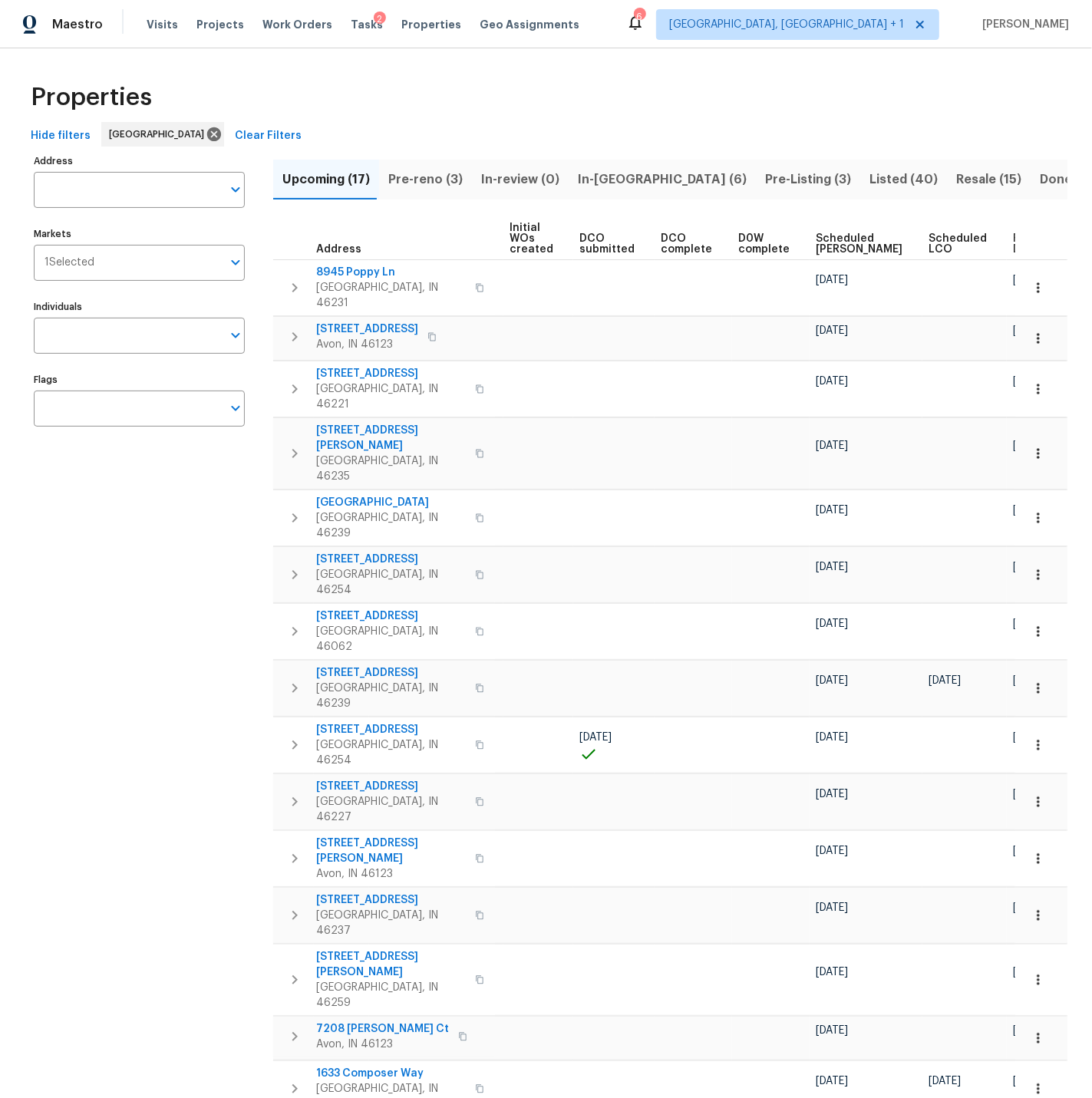
click at [1013, 242] on span "Ready Date" at bounding box center [1030, 244] width 34 height 22
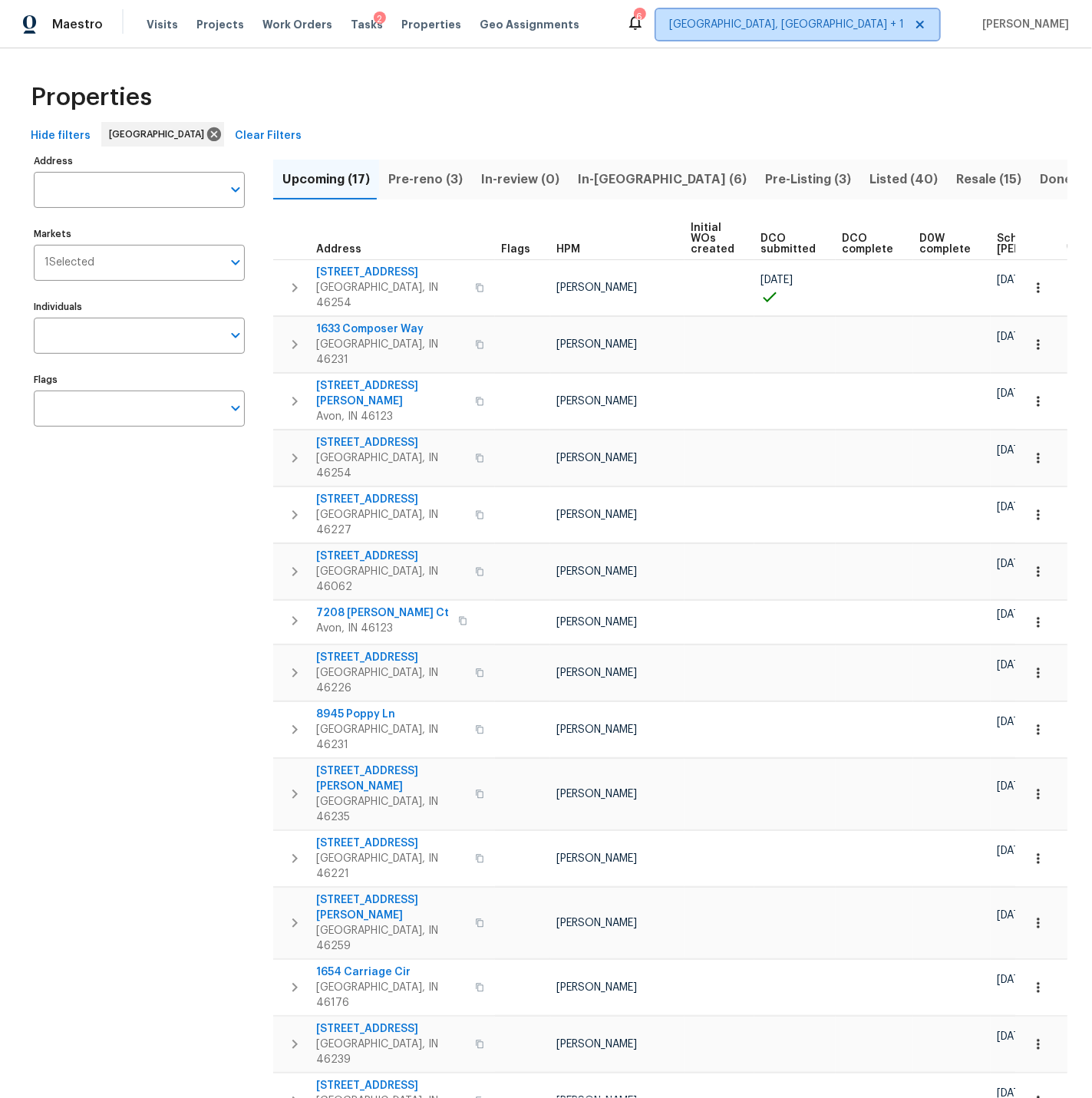
click at [837, 28] on span "[GEOGRAPHIC_DATA], [GEOGRAPHIC_DATA] + 1" at bounding box center [786, 25] width 235 height 16
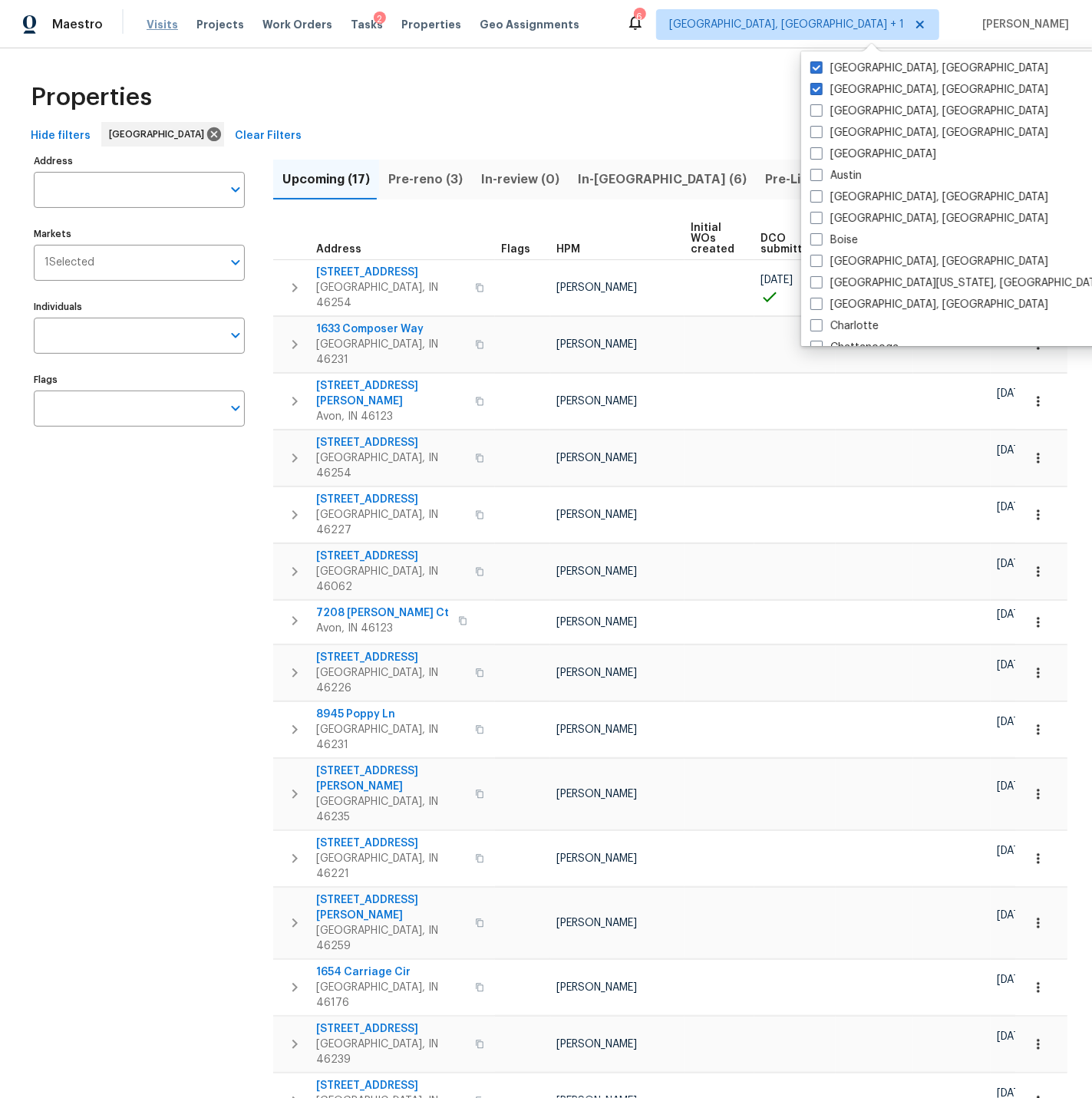
click at [161, 26] on span "Visits" at bounding box center [162, 25] width 32 height 16
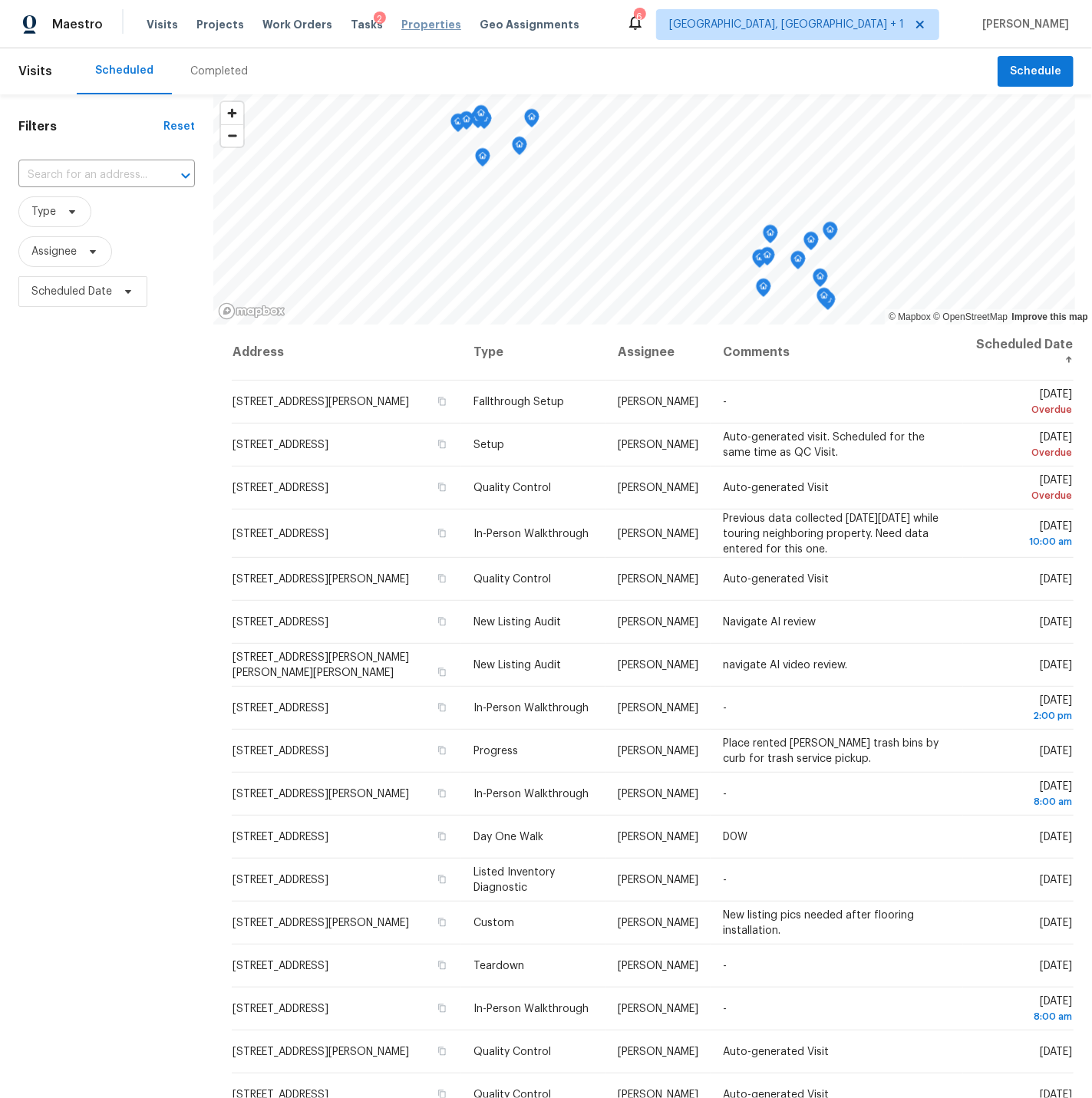
click at [405, 26] on span "Properties" at bounding box center [431, 25] width 60 height 16
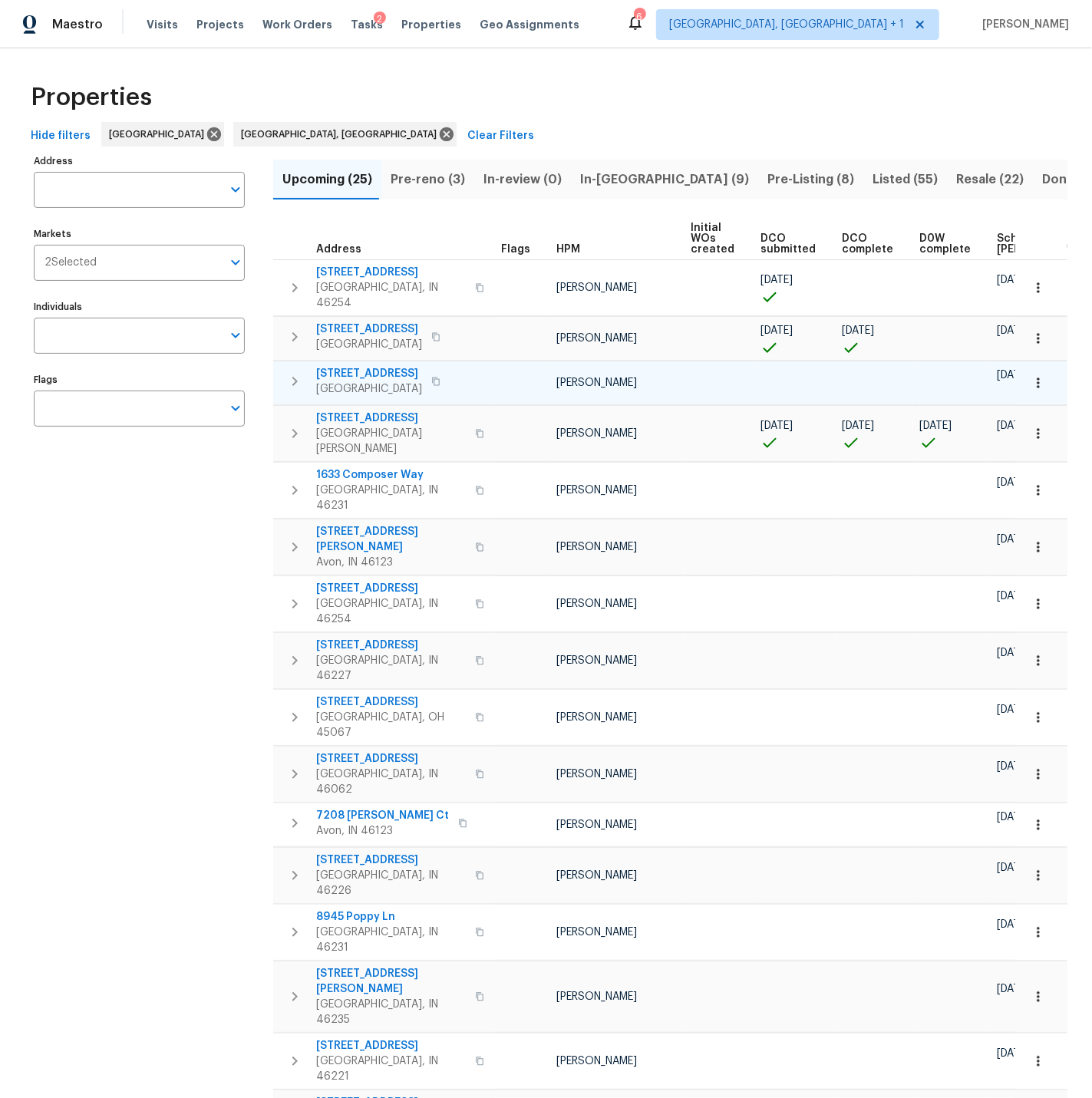
scroll to position [0, 181]
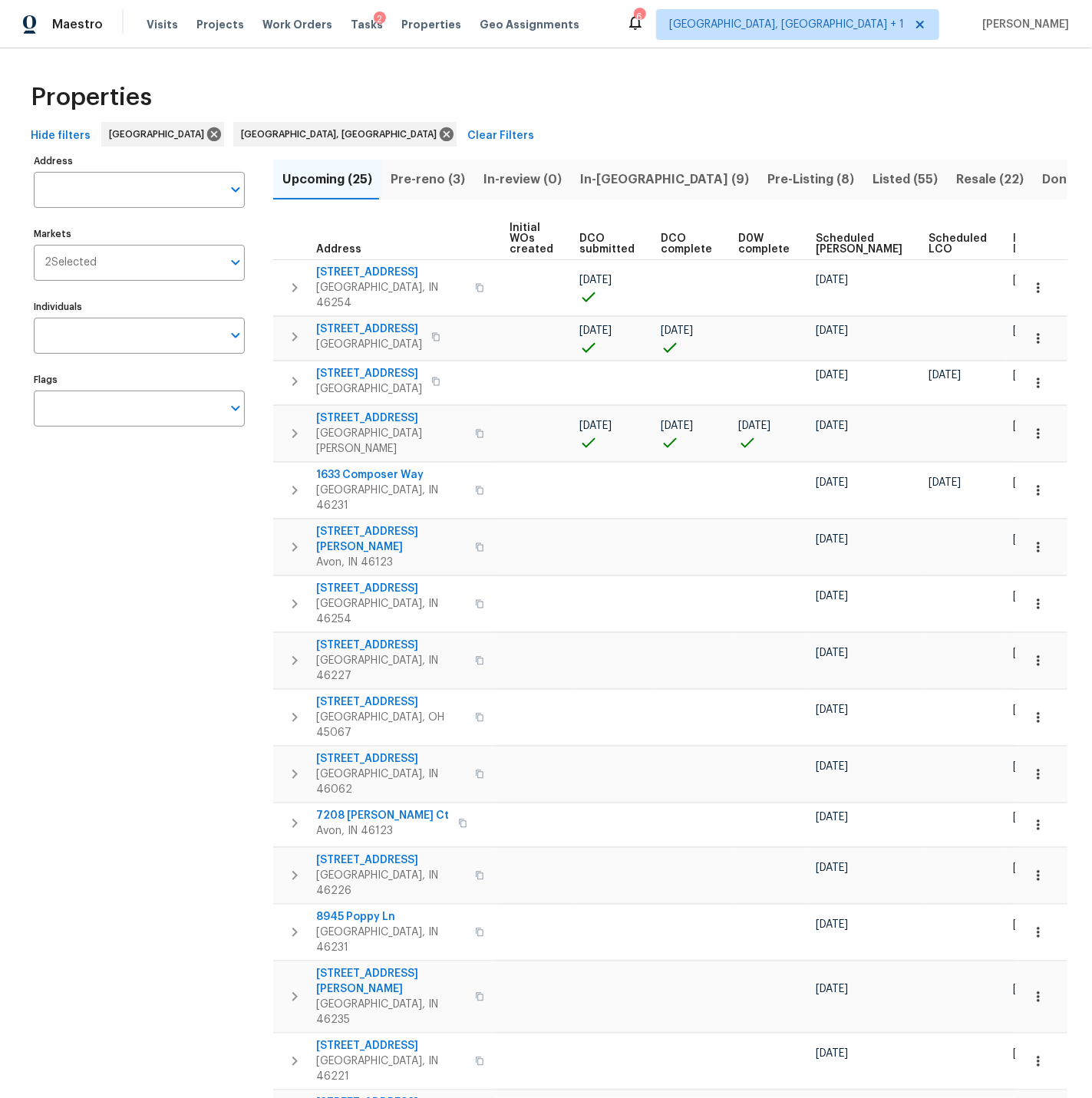
click at [1013, 245] on span "Ready Date" at bounding box center [1030, 244] width 34 height 22
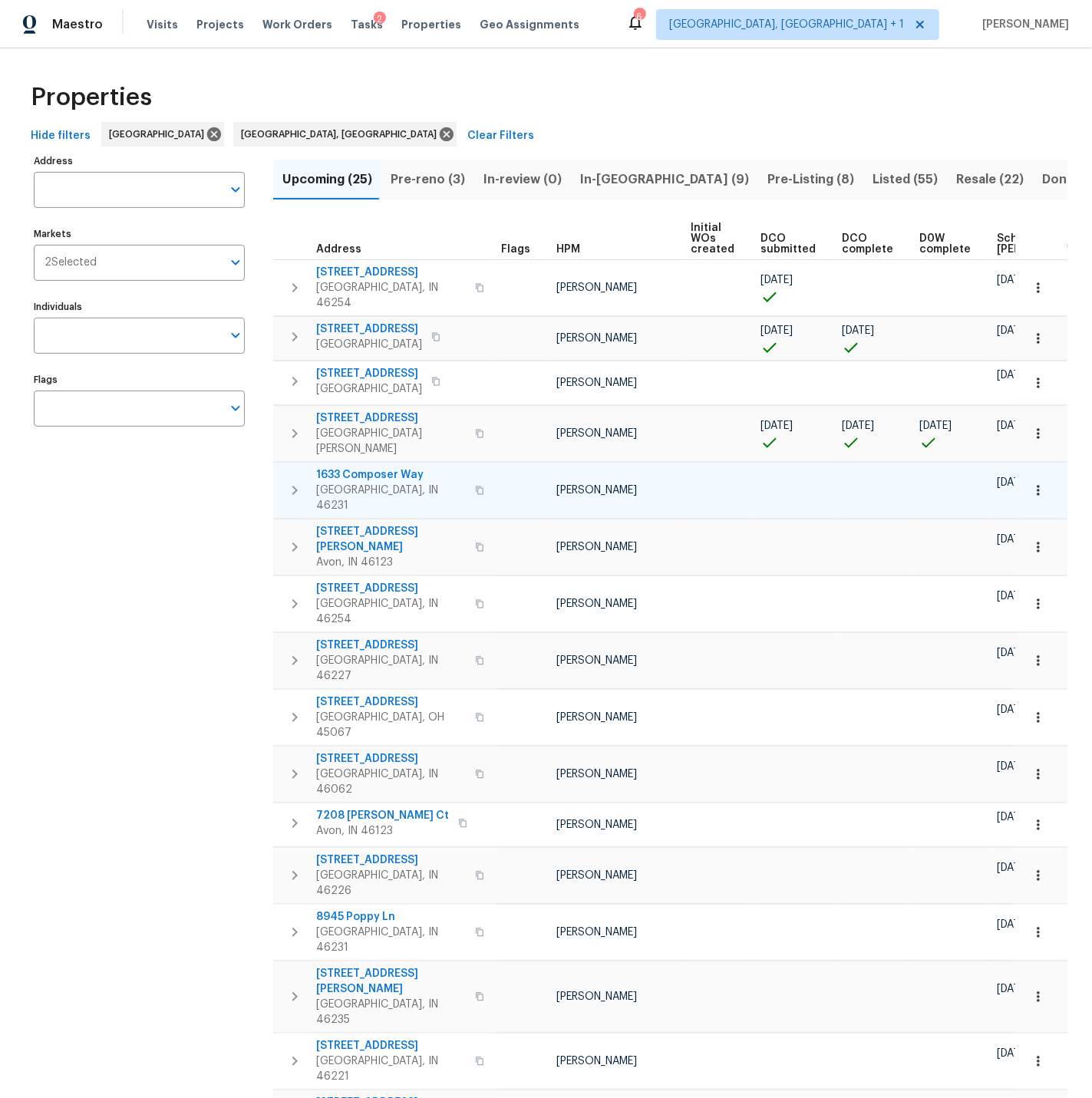
click at [1042, 483] on icon "button" at bounding box center [1038, 490] width 16 height 16
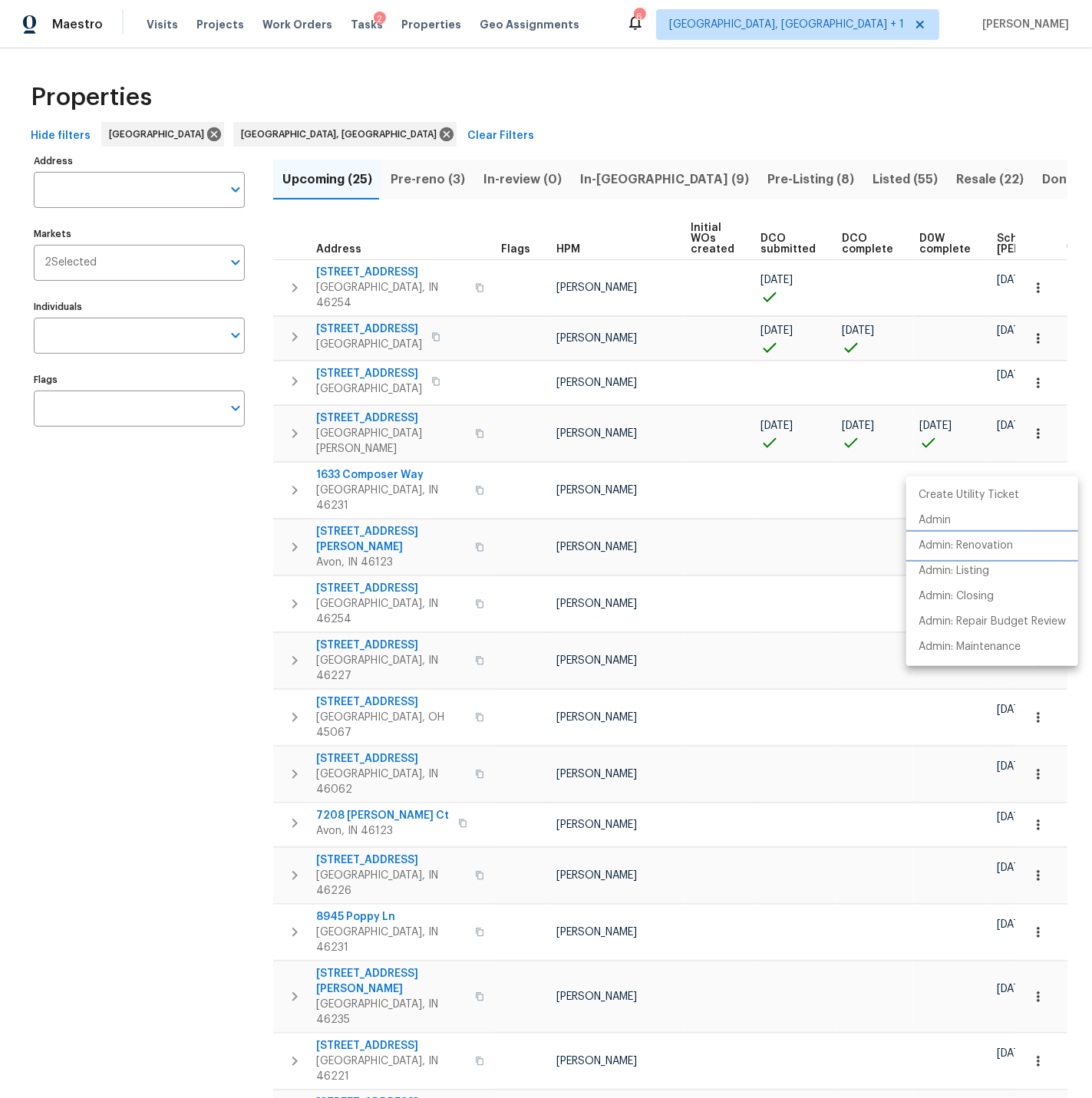
click at [991, 546] on p "Admin: Renovation" at bounding box center [966, 546] width 95 height 16
click at [810, 496] on div at bounding box center [546, 549] width 1092 height 1098
click at [1045, 539] on icon "button" at bounding box center [1038, 547] width 16 height 16
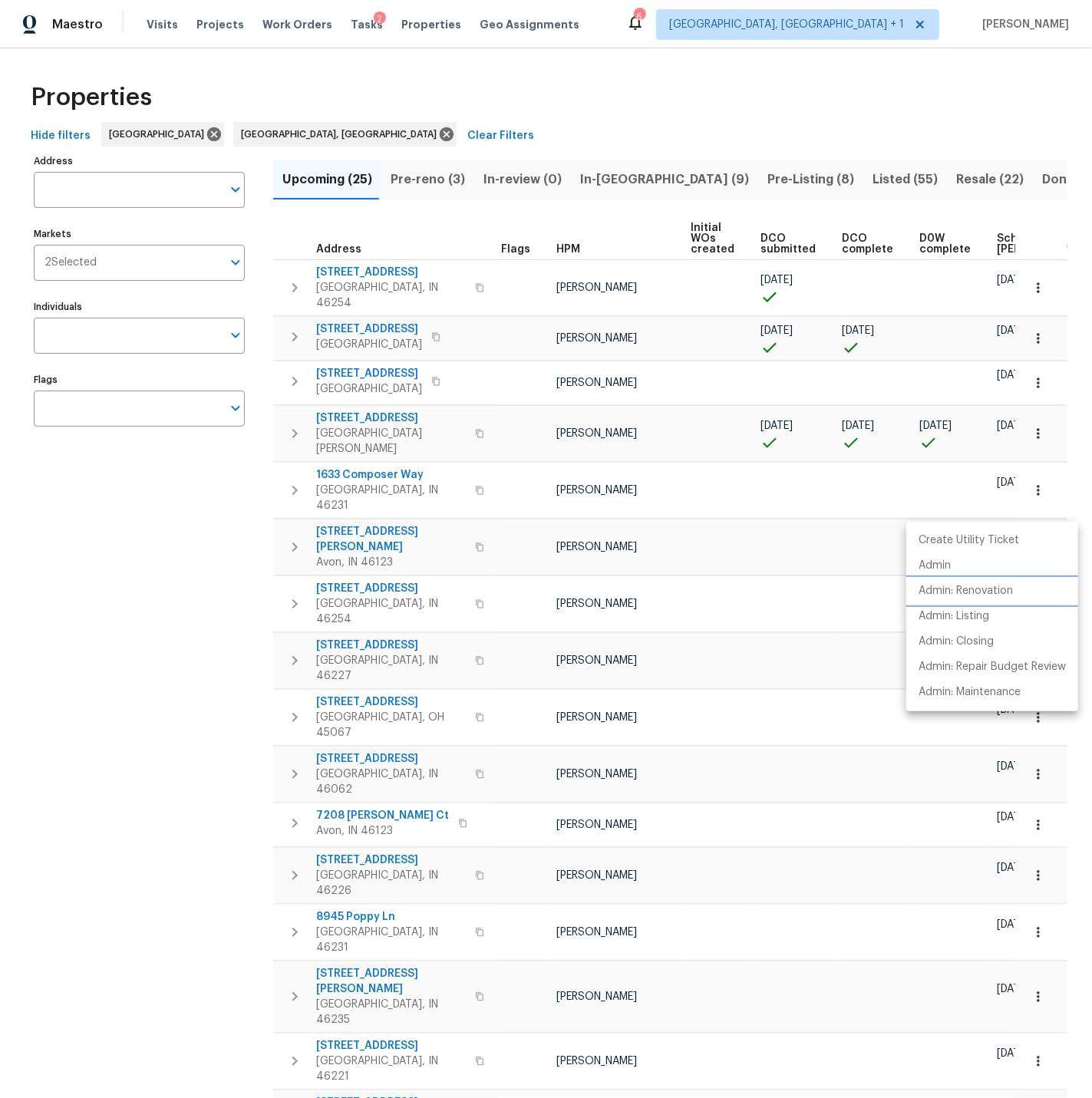
click at [973, 587] on p "Admin: Renovation" at bounding box center [966, 591] width 95 height 16
click at [480, 535] on div at bounding box center [546, 549] width 1092 height 1098
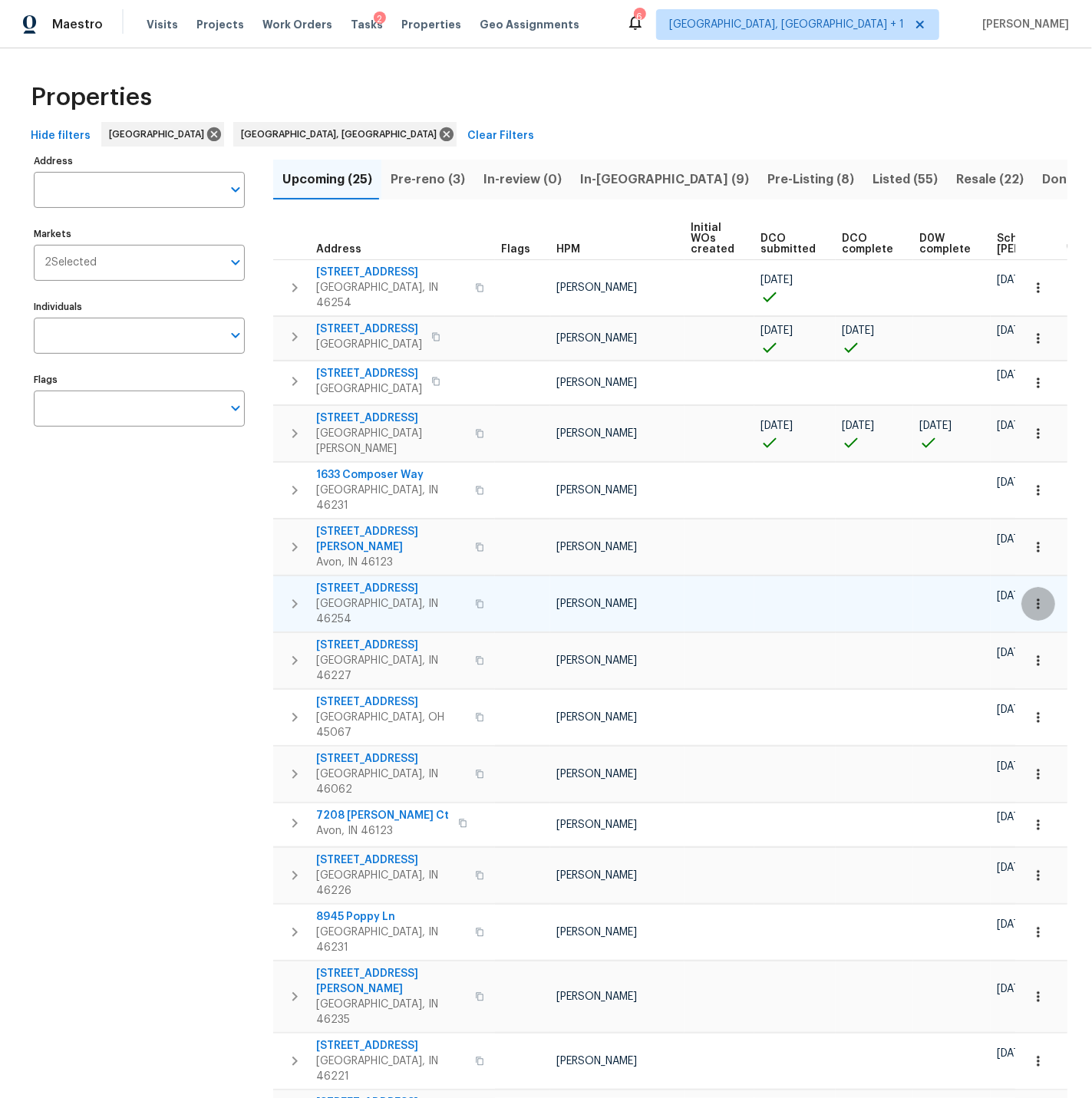
click at [1042, 596] on icon "button" at bounding box center [1038, 604] width 16 height 16
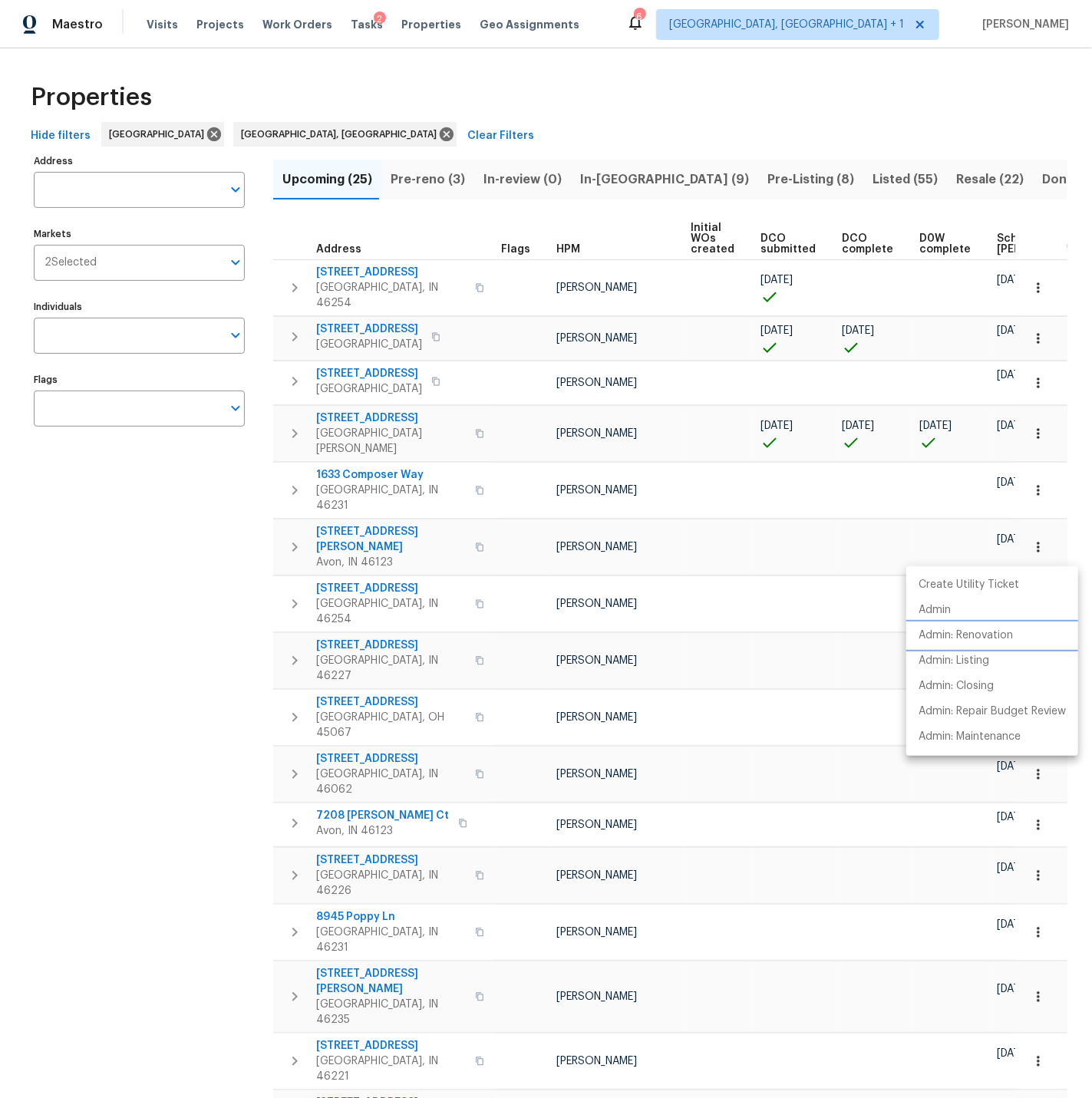
click at [993, 632] on p "Admin: Renovation" at bounding box center [966, 636] width 95 height 16
click at [671, 587] on div at bounding box center [546, 549] width 1092 height 1098
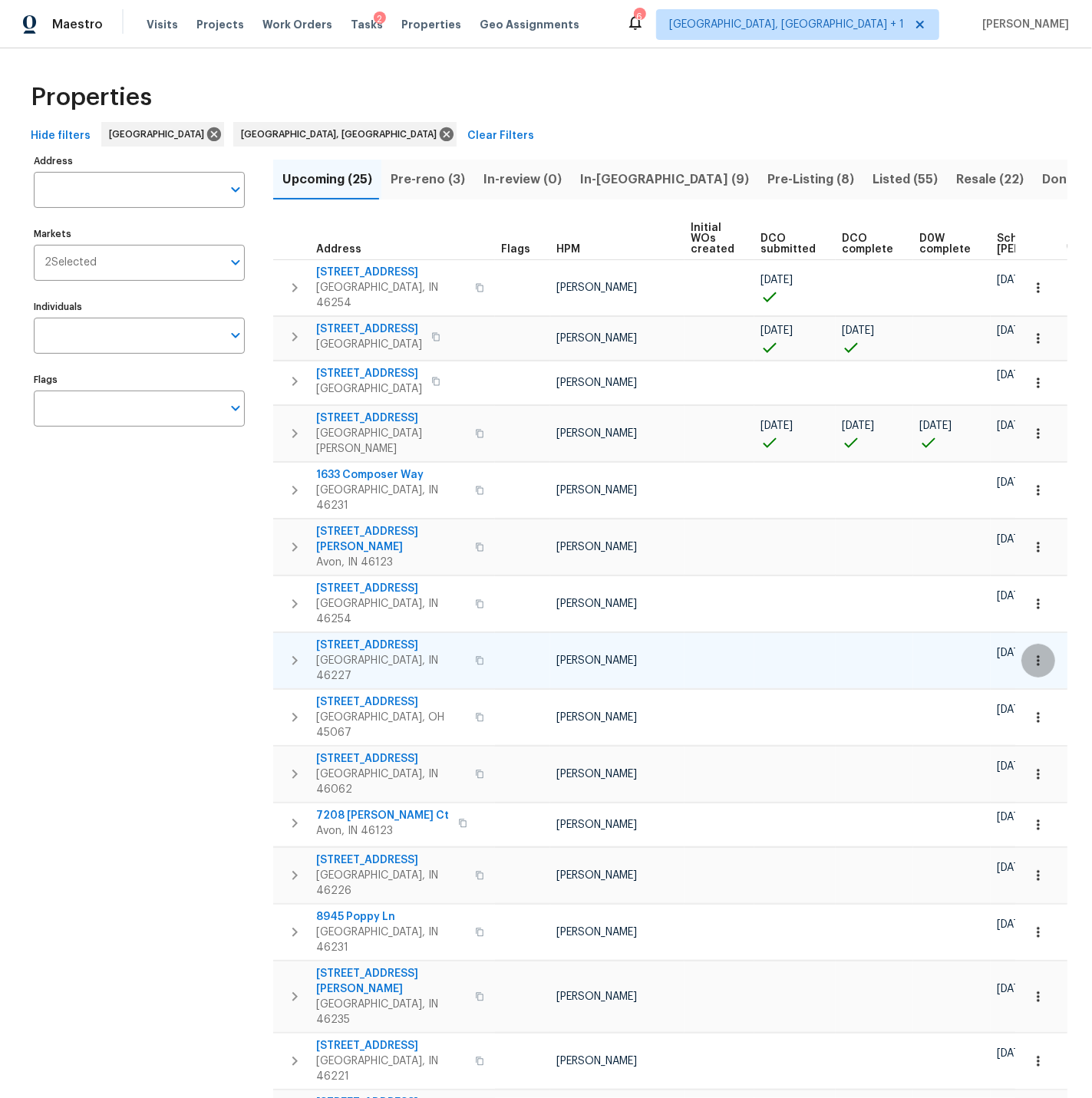
click at [1035, 653] on icon "button" at bounding box center [1038, 660] width 16 height 16
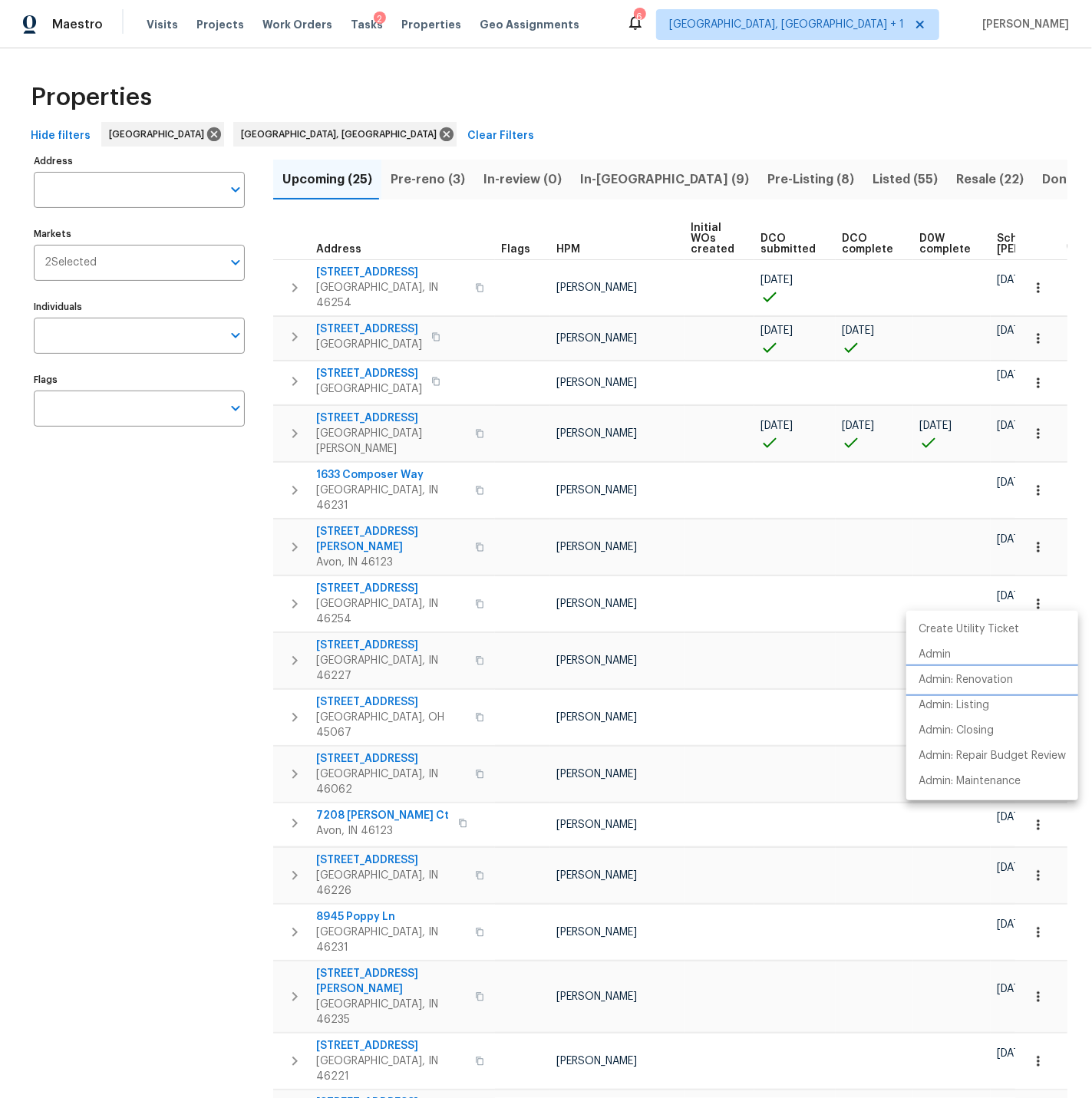
click at [977, 681] on p "Admin: Renovation" at bounding box center [966, 680] width 95 height 16
click at [494, 634] on div at bounding box center [546, 549] width 1092 height 1098
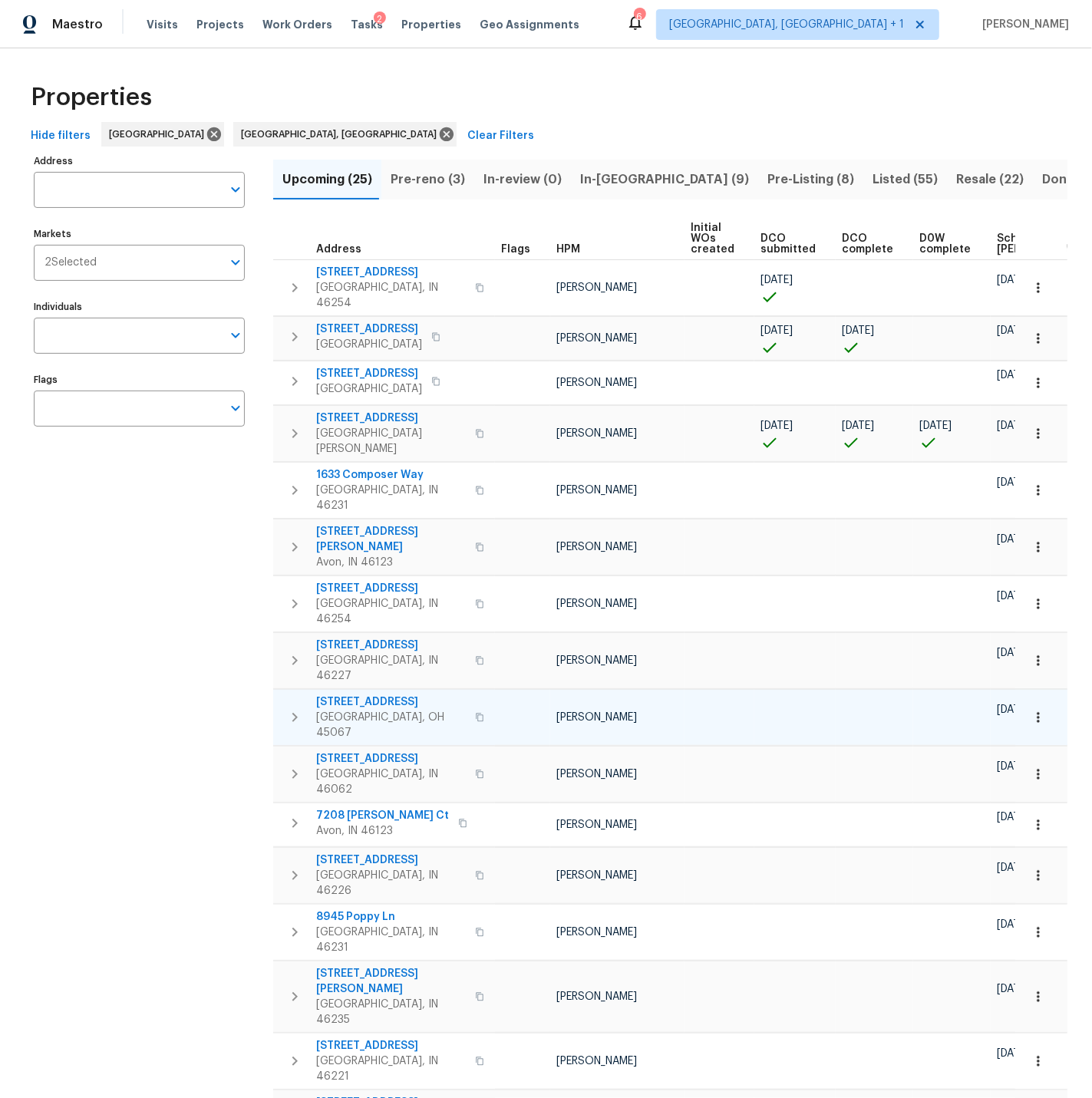
click at [1037, 710] on icon "button" at bounding box center [1038, 718] width 16 height 16
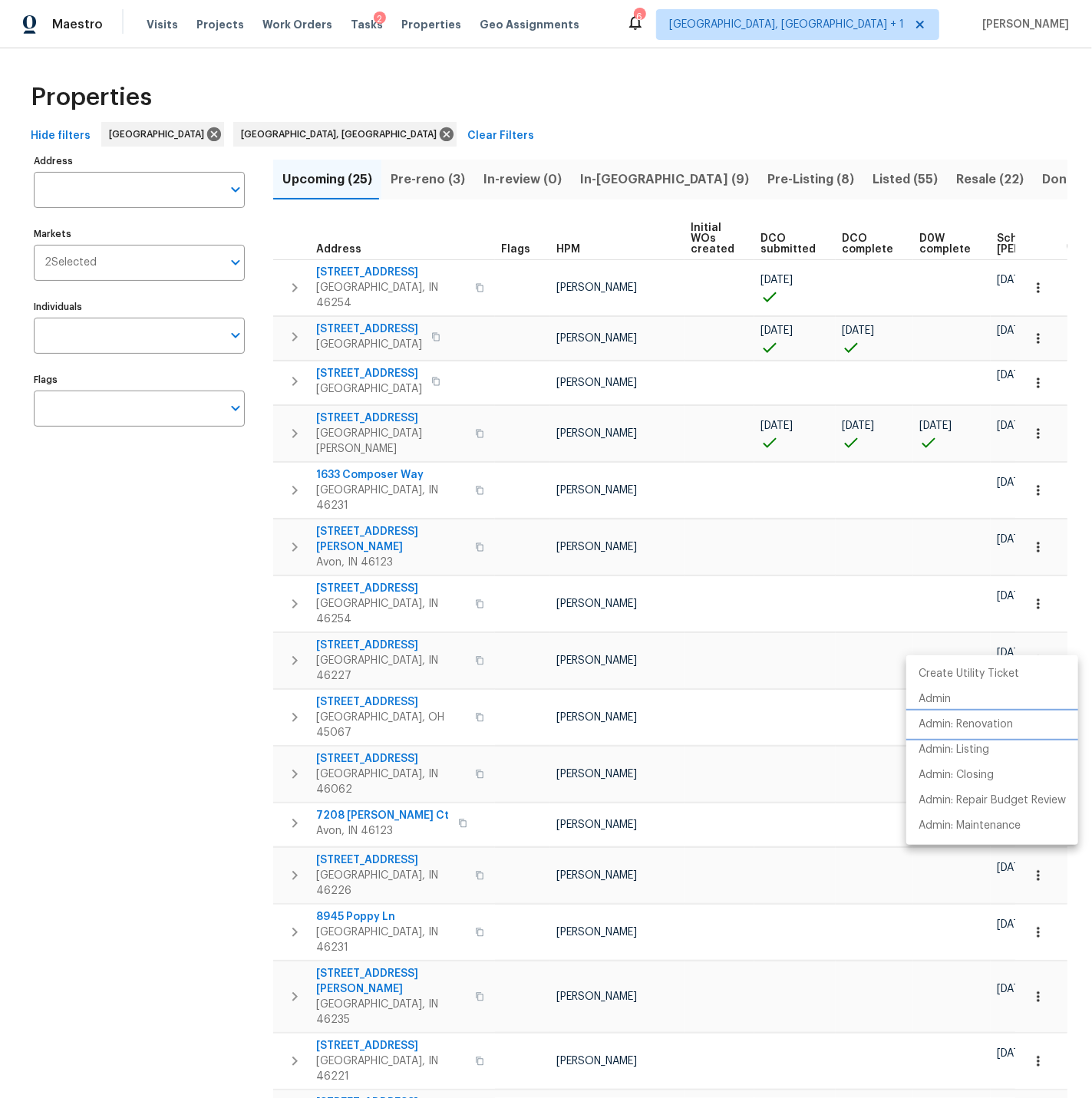
click at [962, 720] on p "Admin: Renovation" at bounding box center [966, 725] width 95 height 16
click at [498, 677] on div at bounding box center [546, 549] width 1092 height 1098
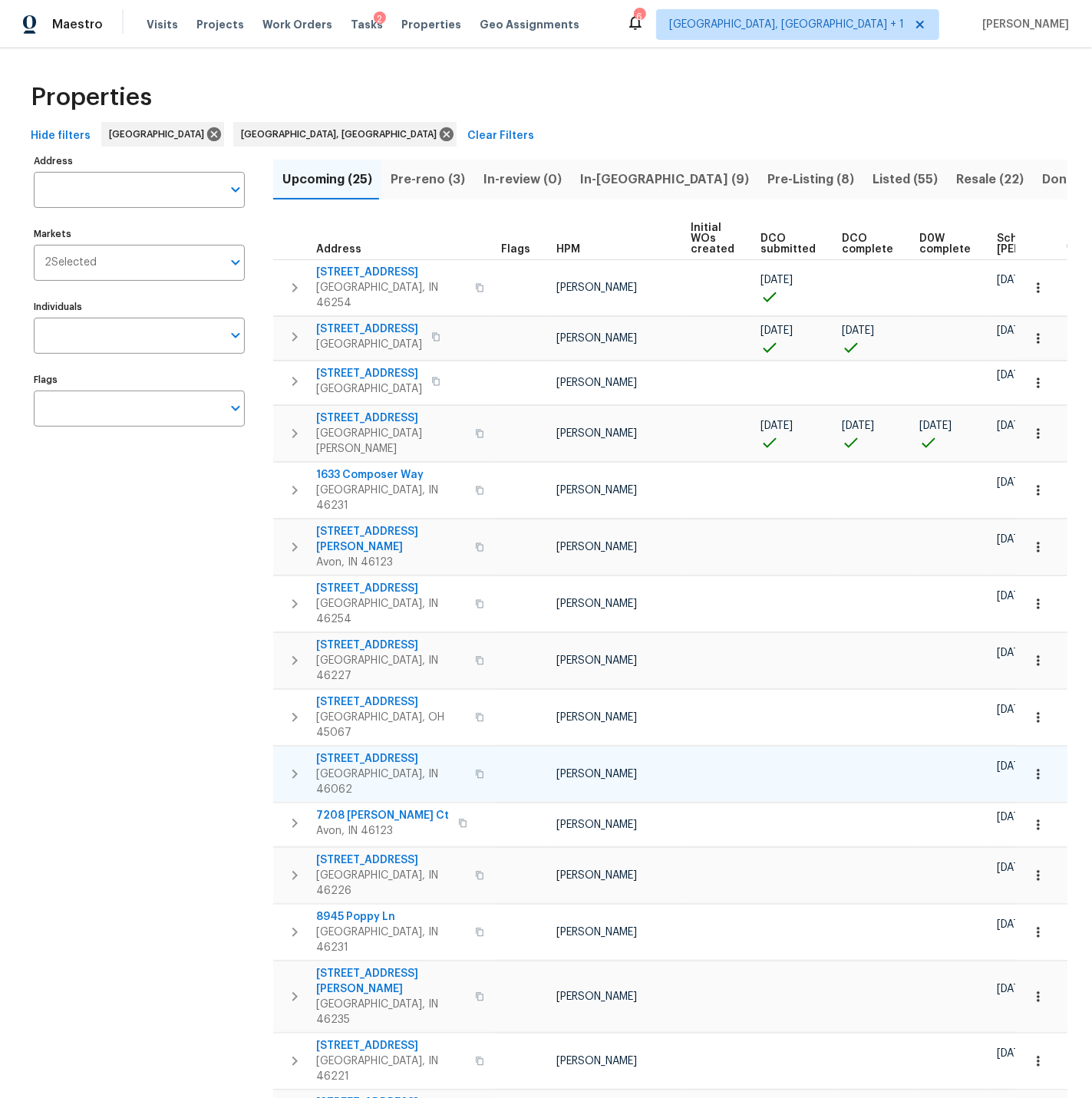
click at [1040, 767] on icon "button" at bounding box center [1038, 774] width 16 height 16
click at [969, 770] on p "Admin: Renovation" at bounding box center [966, 769] width 95 height 16
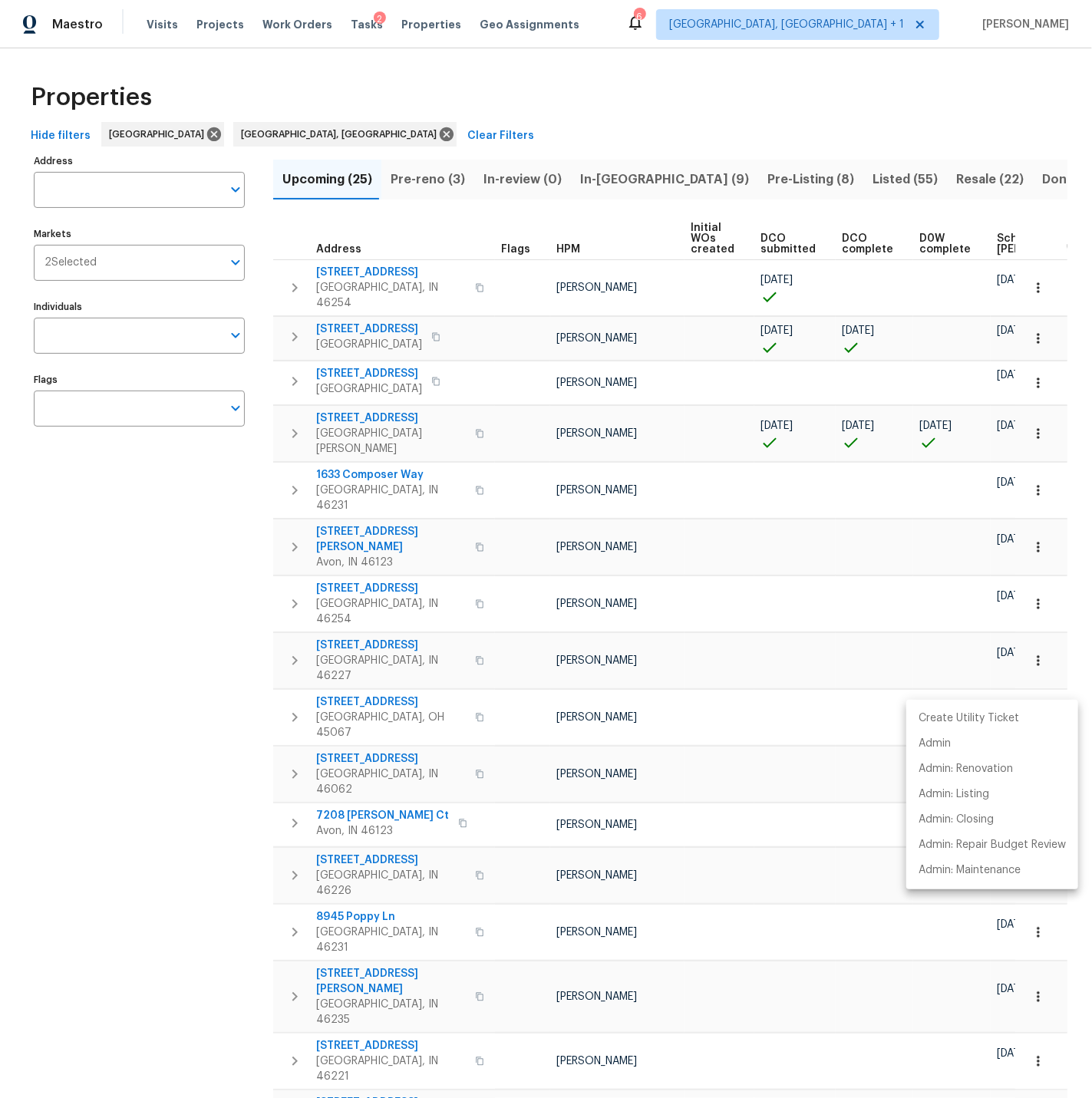
click at [432, 715] on div at bounding box center [546, 549] width 1092 height 1098
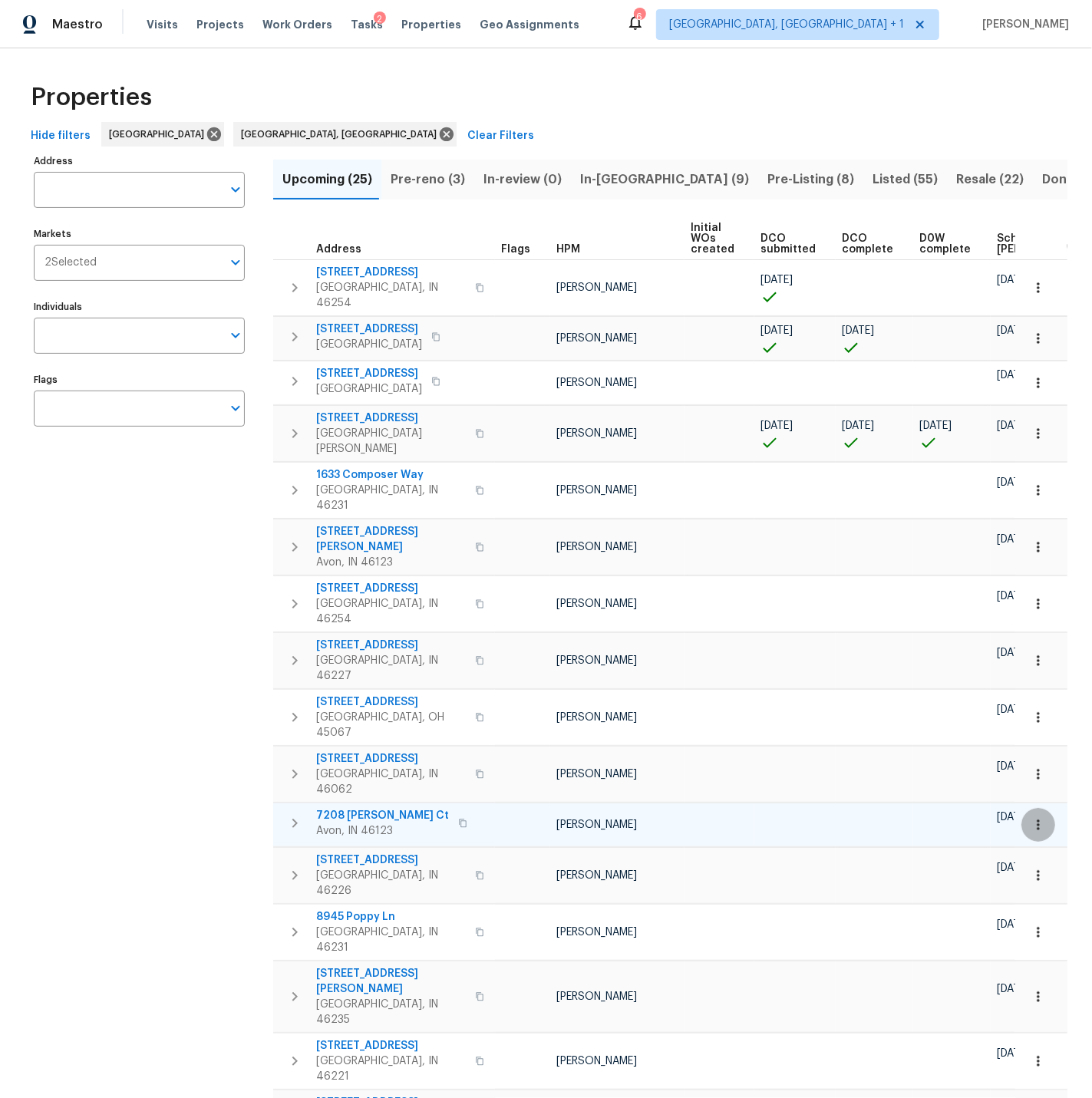
click at [1044, 817] on icon "button" at bounding box center [1038, 825] width 16 height 16
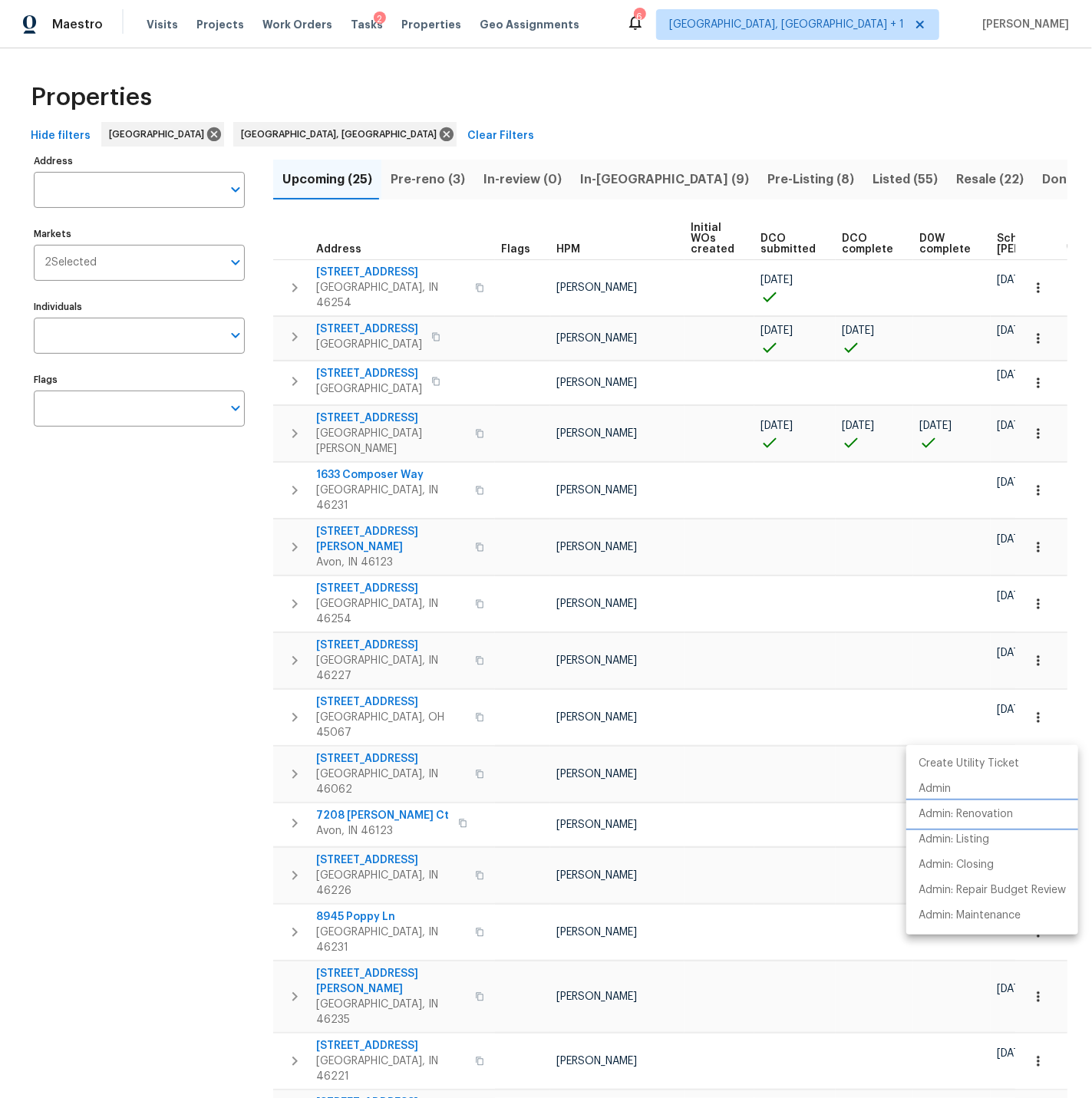
click at [979, 812] on p "Admin: Renovation" at bounding box center [966, 814] width 95 height 16
click at [502, 767] on div at bounding box center [546, 549] width 1092 height 1098
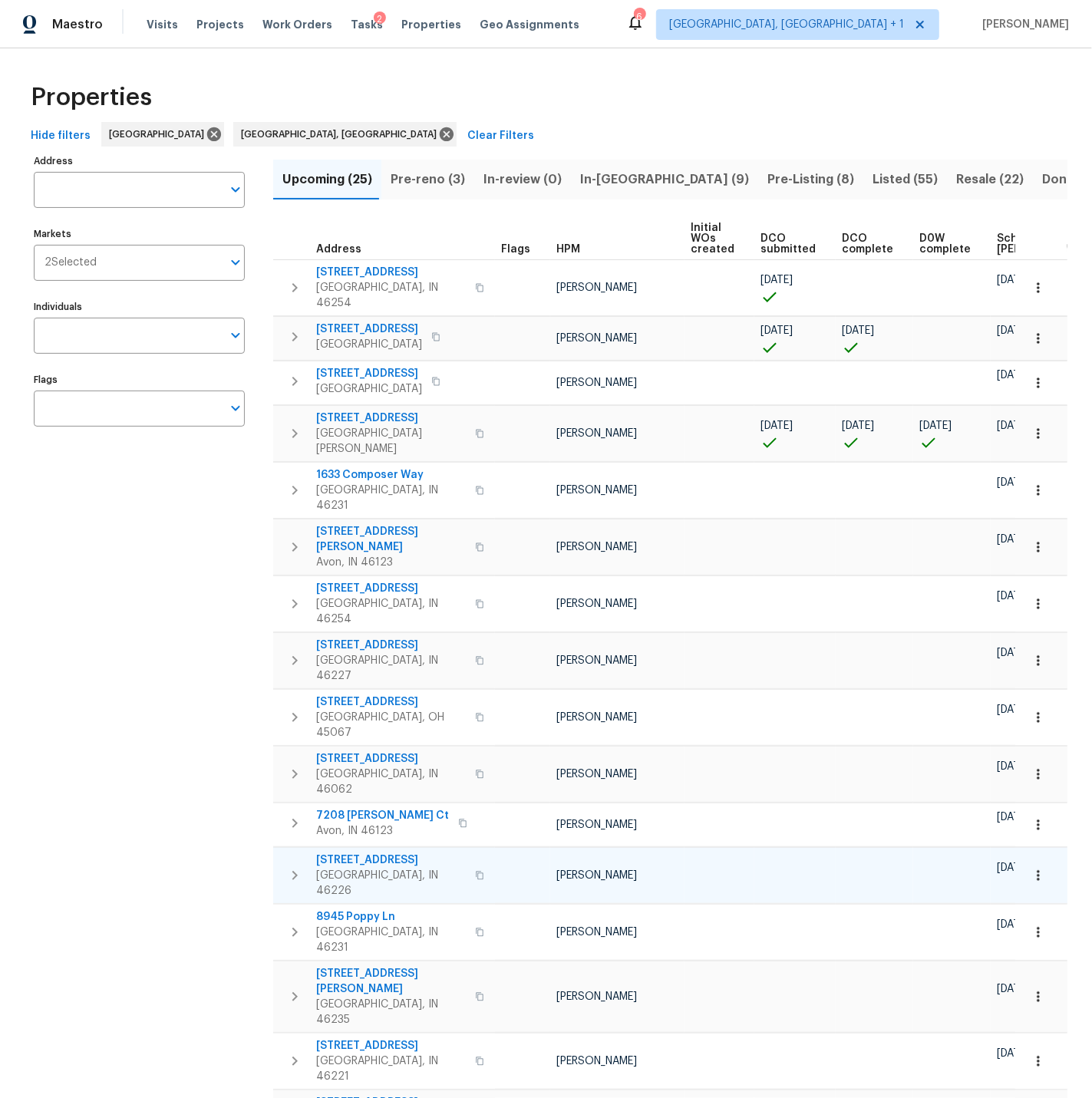
click at [1045, 868] on icon "button" at bounding box center [1038, 875] width 16 height 16
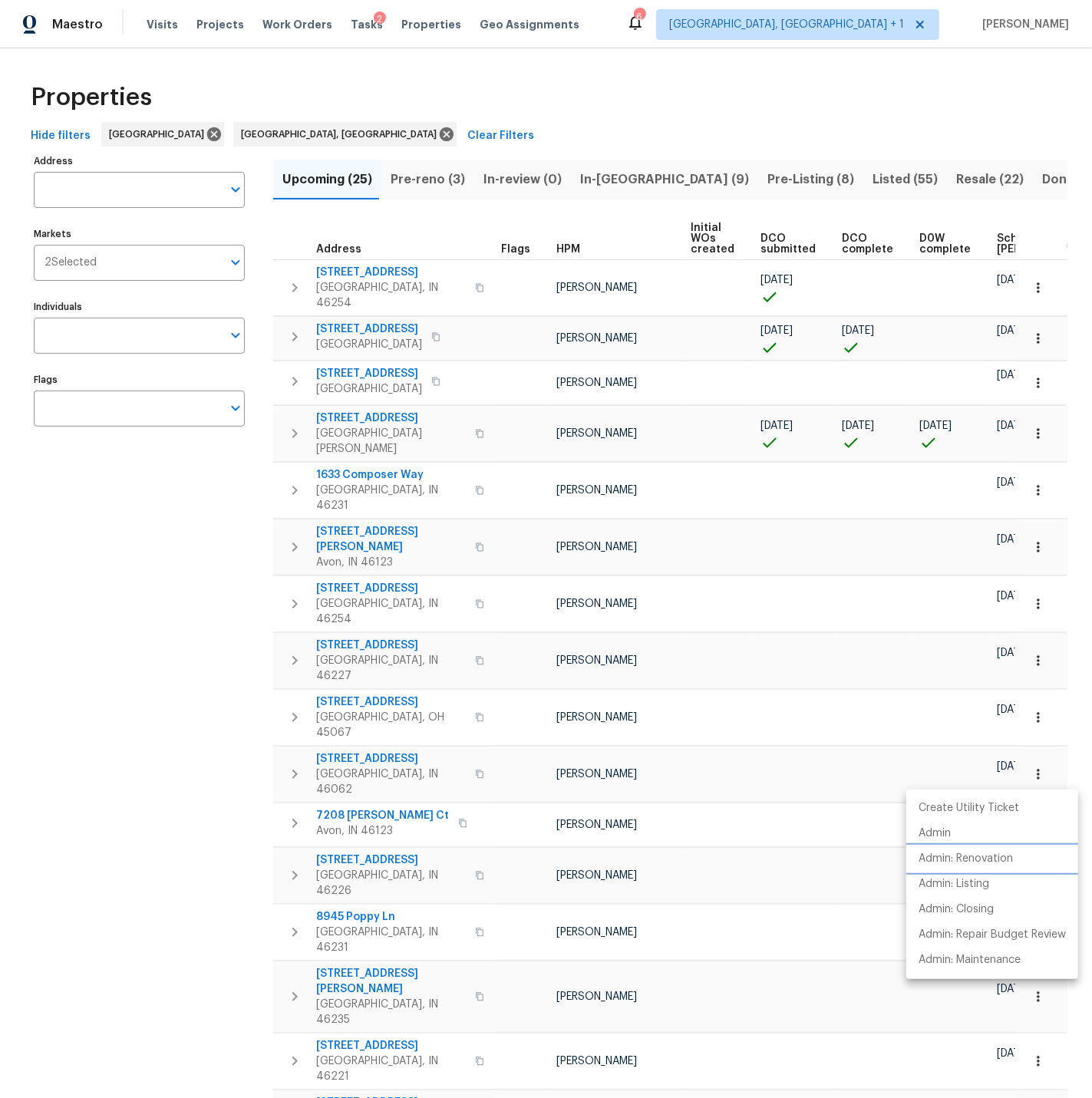
click at [991, 854] on p "Admin: Renovation" at bounding box center [966, 859] width 95 height 16
click at [768, 823] on div at bounding box center [546, 549] width 1092 height 1098
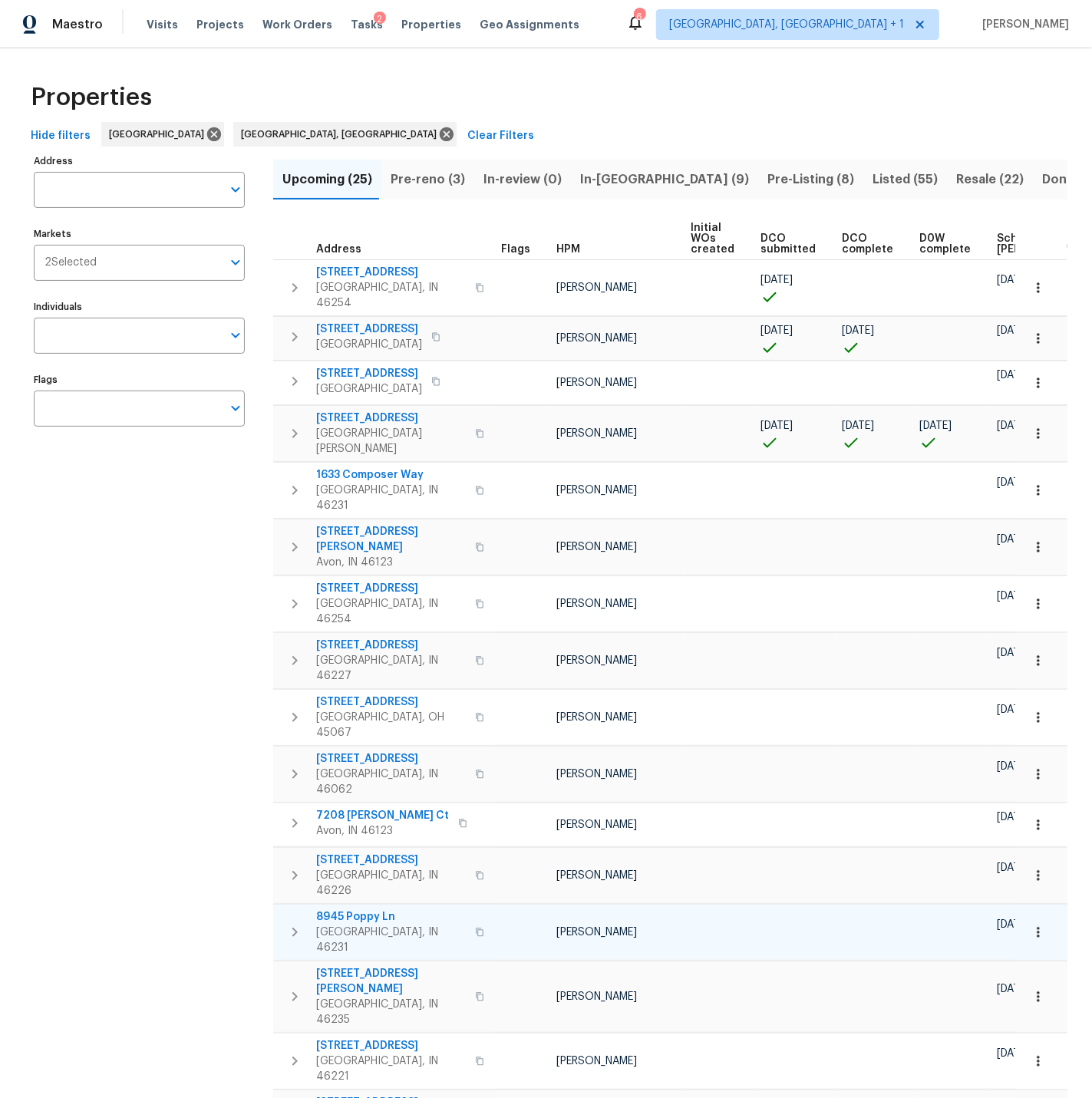
click at [1038, 925] on icon "button" at bounding box center [1038, 933] width 16 height 16
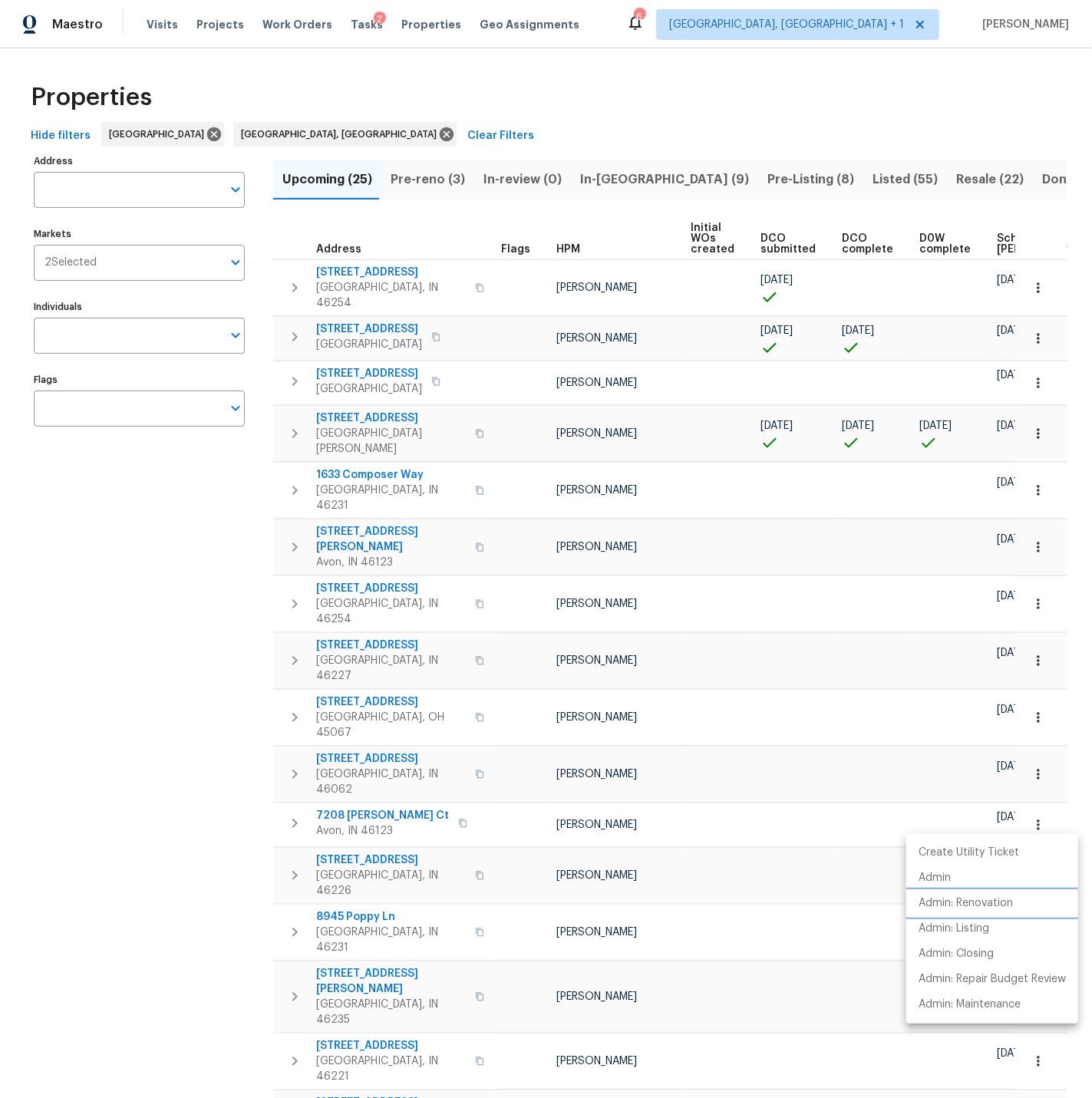
click at [967, 903] on p "Admin: Renovation" at bounding box center [966, 903] width 95 height 16
click at [676, 865] on div at bounding box center [546, 549] width 1092 height 1098
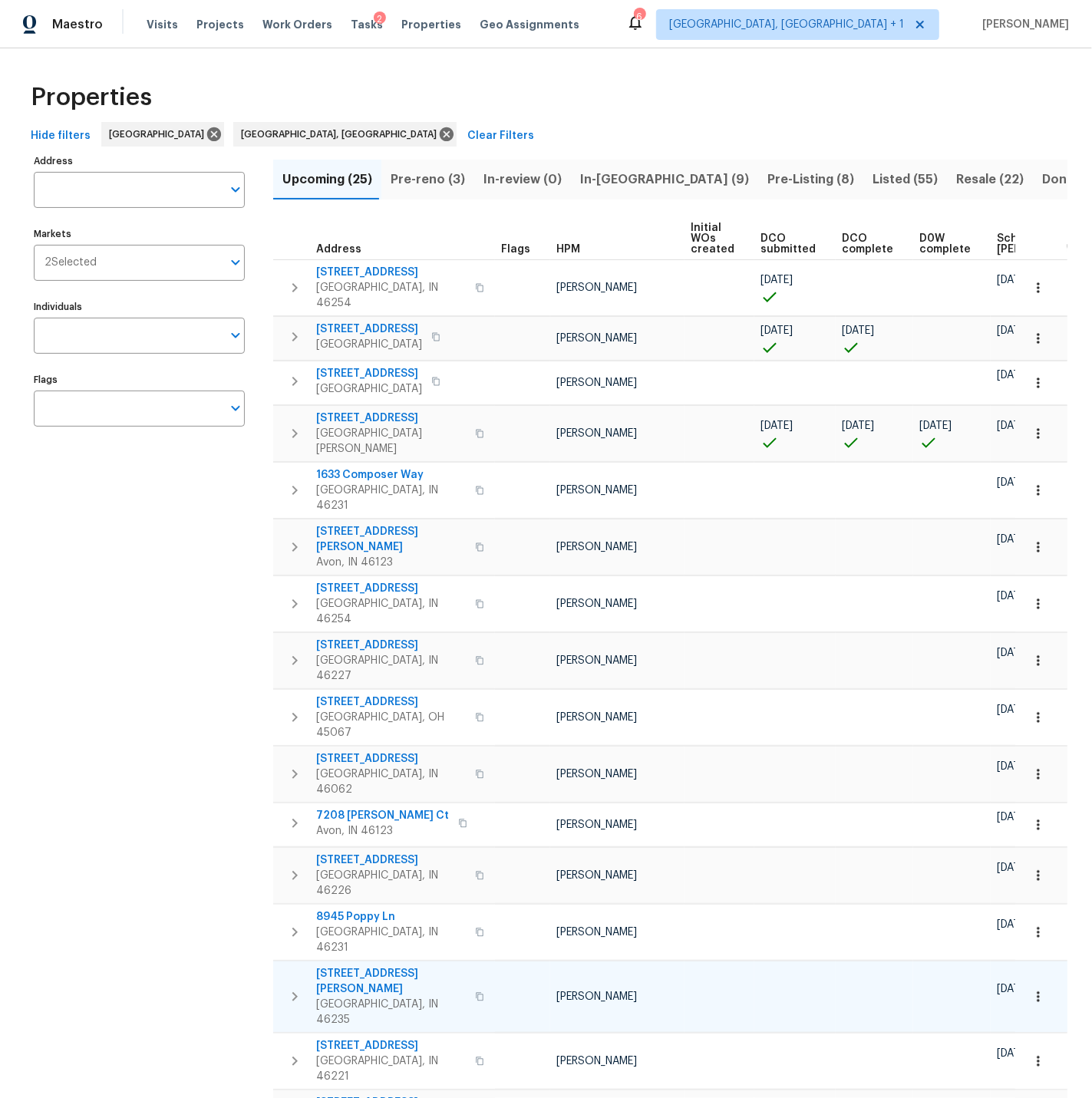
click at [1032, 989] on icon "button" at bounding box center [1038, 997] width 16 height 16
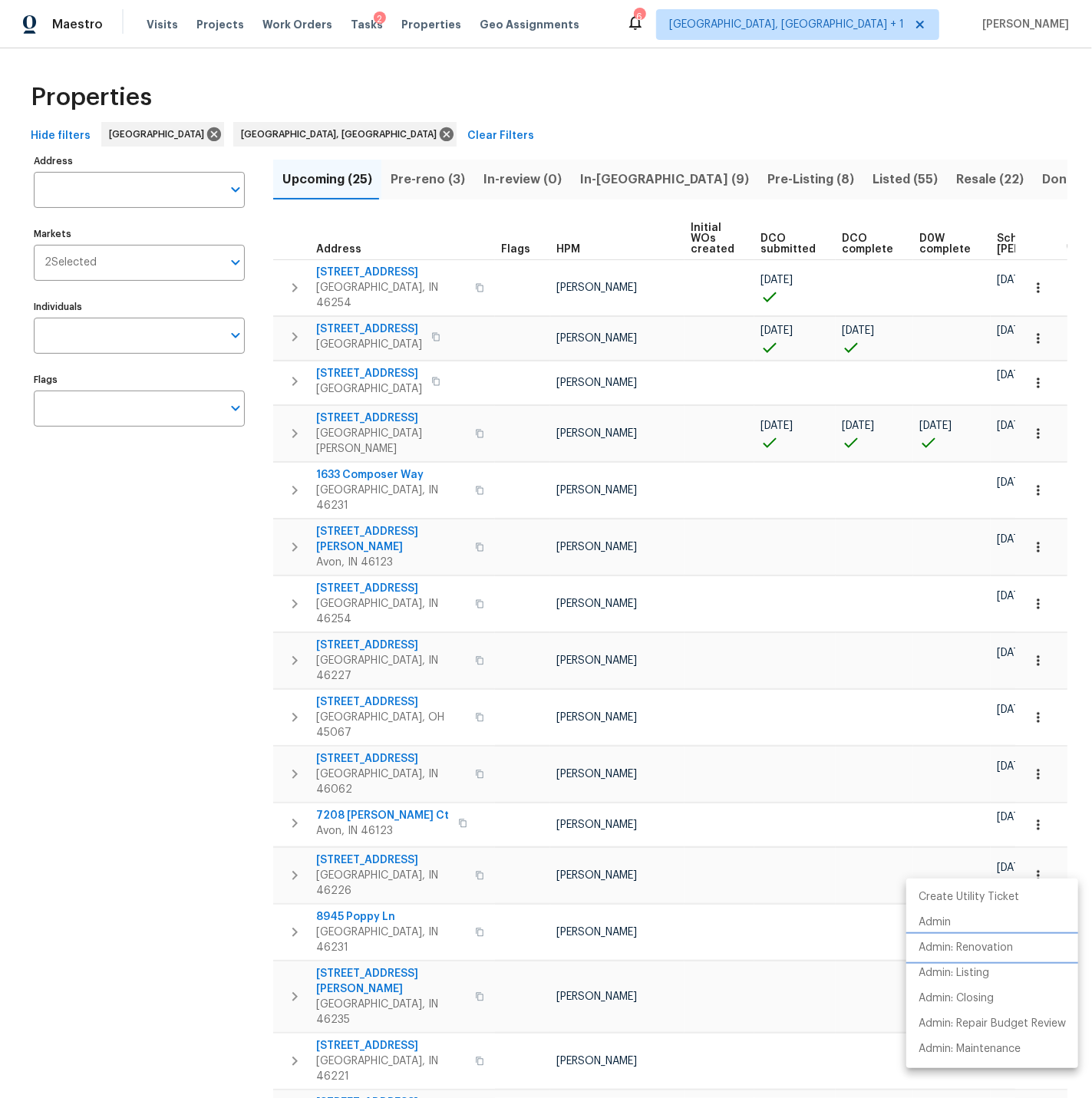
click at [974, 943] on p "Admin: Renovation" at bounding box center [966, 947] width 95 height 16
click at [799, 908] on div at bounding box center [546, 549] width 1092 height 1098
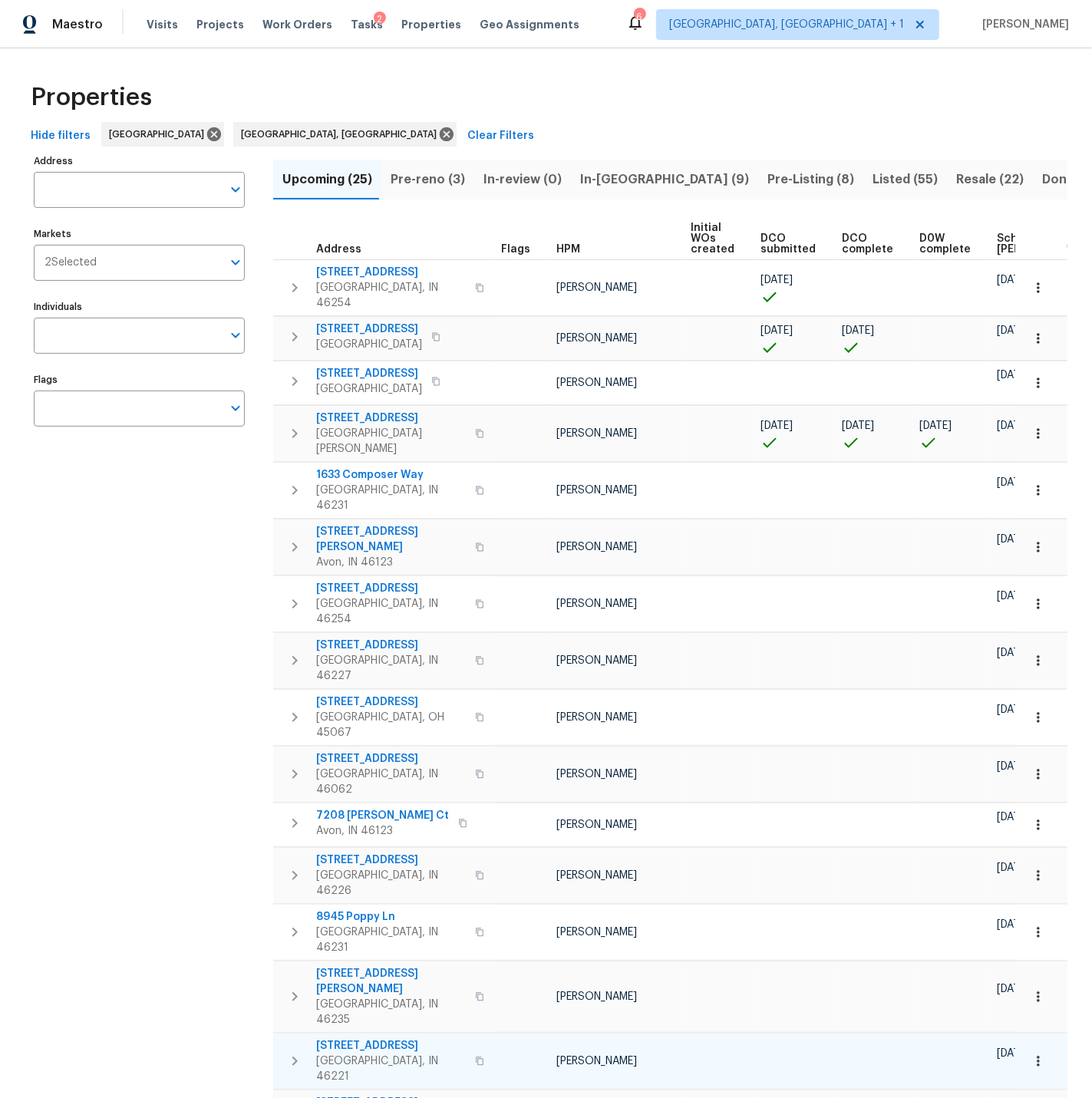
click at [1041, 1054] on icon "button" at bounding box center [1038, 1062] width 16 height 16
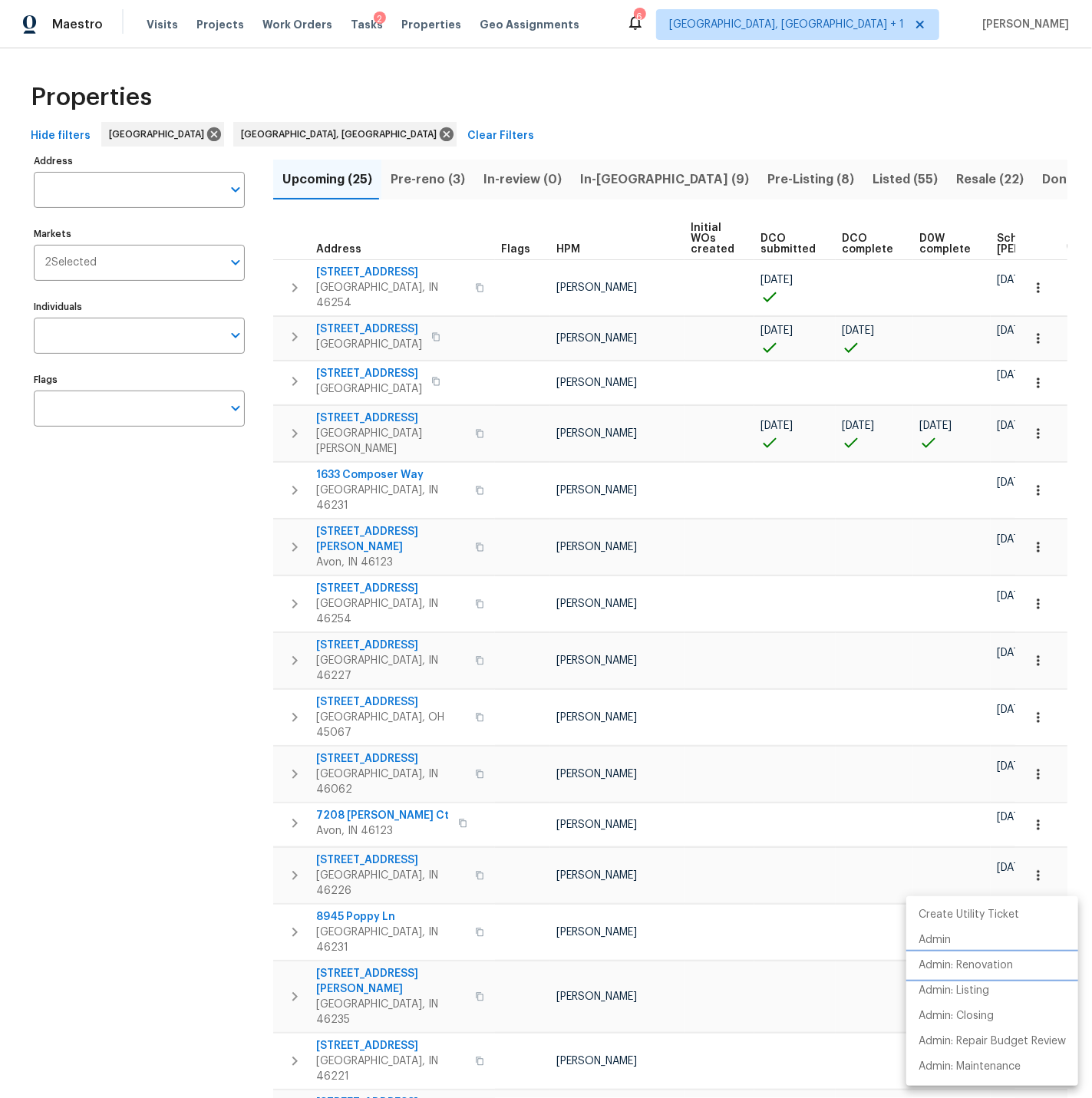
click at [983, 963] on p "Admin: Renovation" at bounding box center [966, 965] width 95 height 16
click at [748, 913] on div at bounding box center [546, 549] width 1092 height 1098
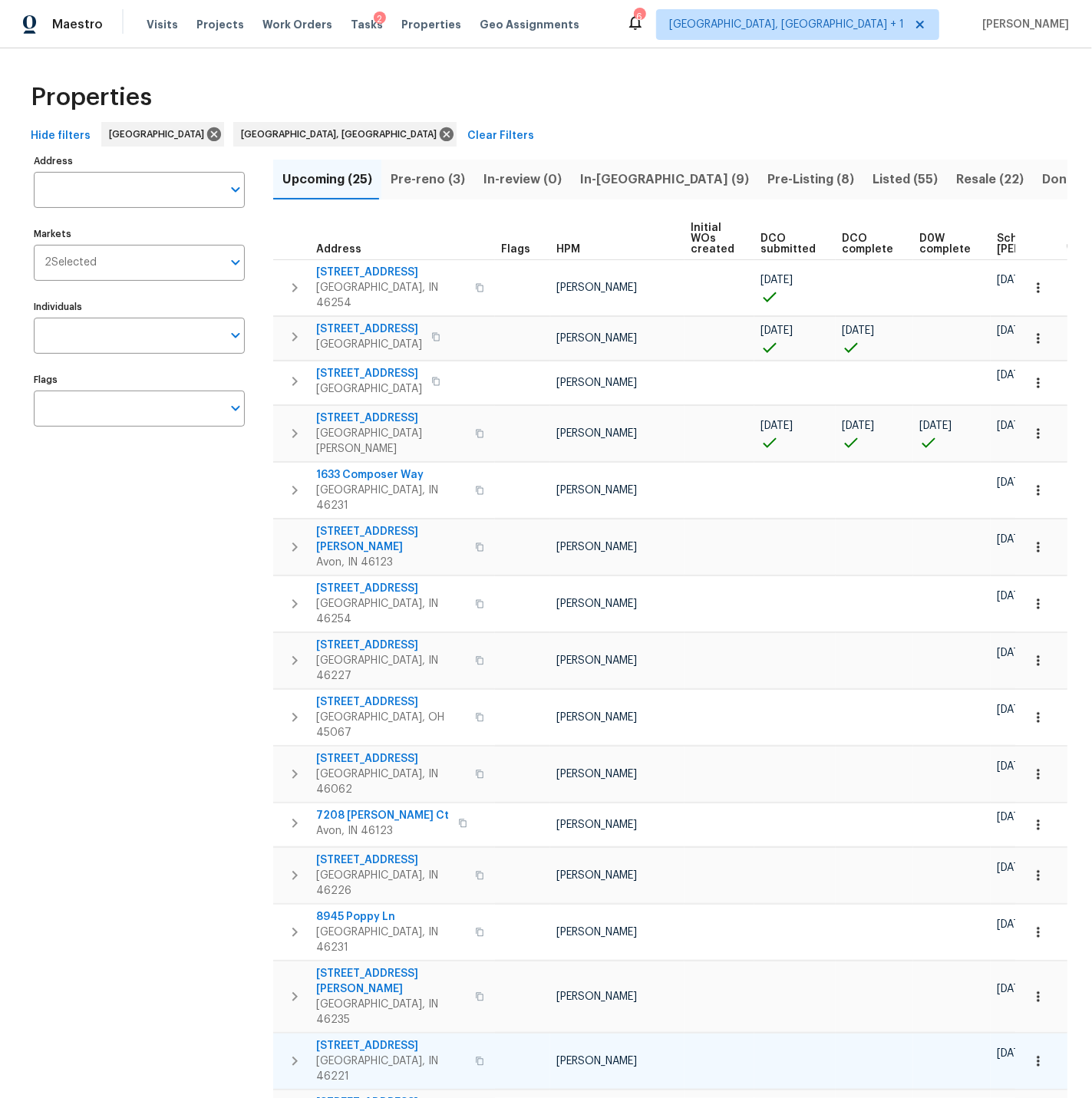
click at [1035, 1054] on icon "button" at bounding box center [1038, 1062] width 16 height 16
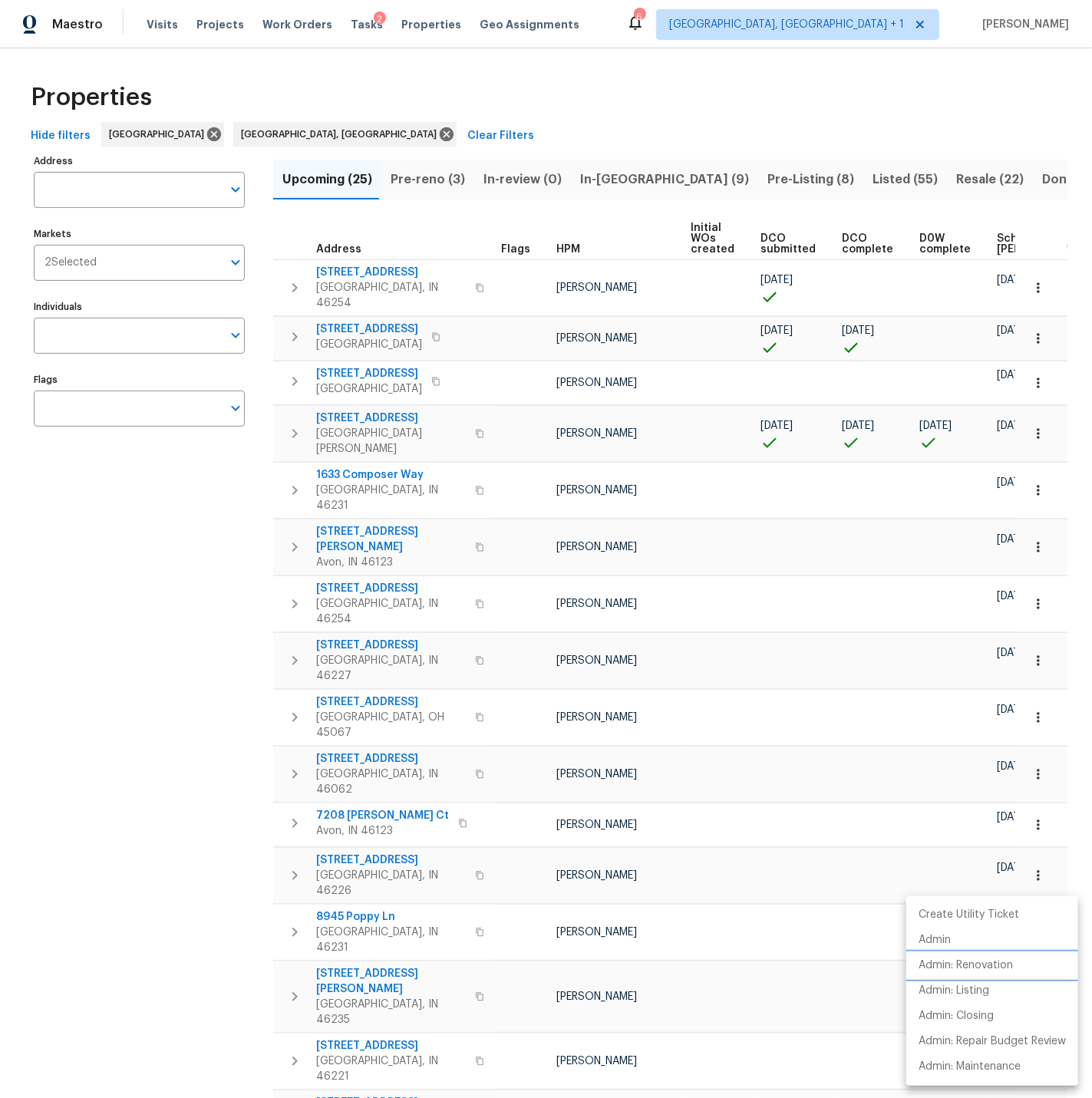
click at [993, 962] on p "Admin: Renovation" at bounding box center [966, 965] width 95 height 16
click at [779, 958] on div at bounding box center [546, 549] width 1092 height 1098
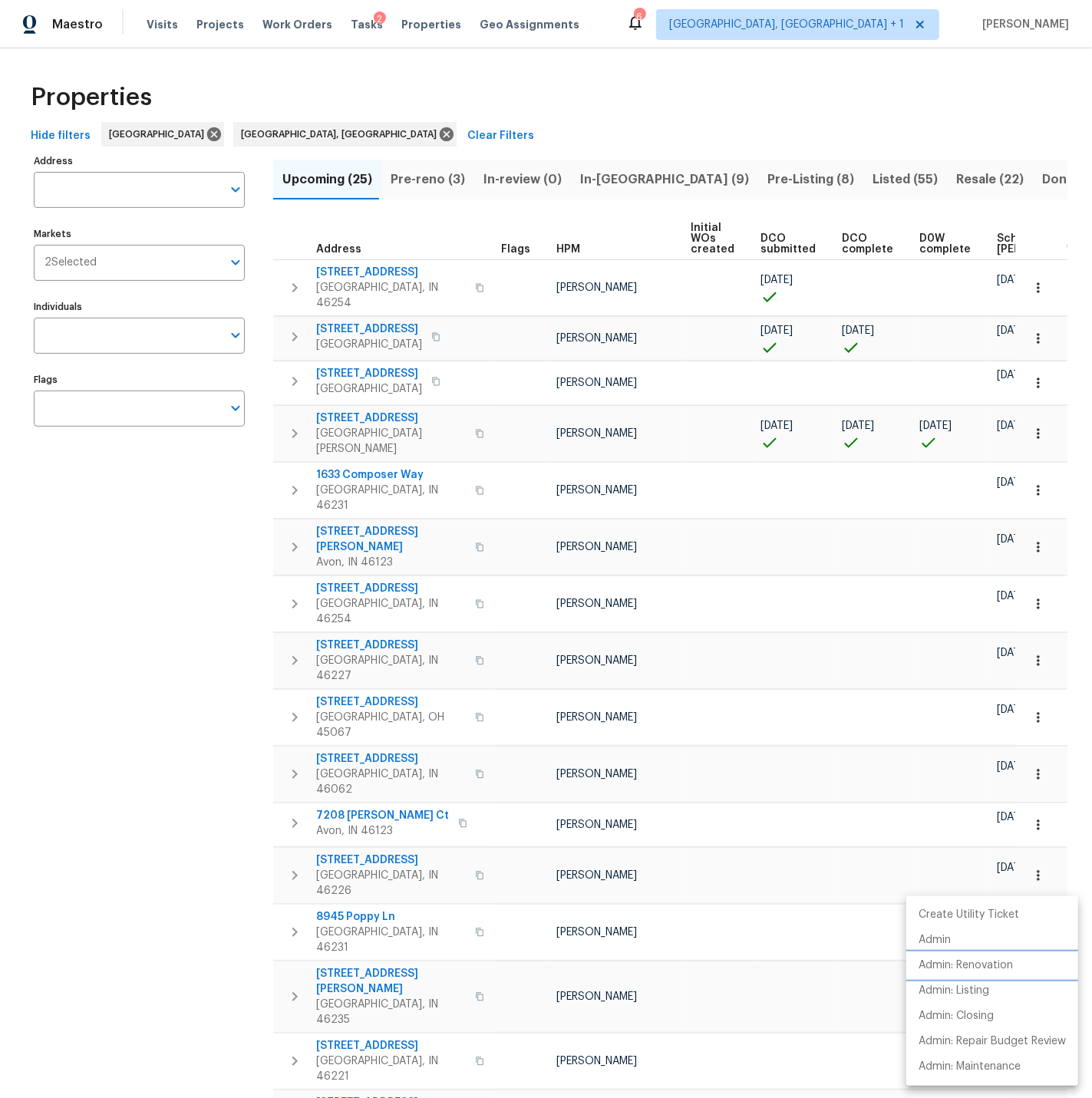
click at [969, 966] on p "Admin: Renovation" at bounding box center [966, 965] width 95 height 16
click at [757, 992] on div at bounding box center [546, 549] width 1092 height 1098
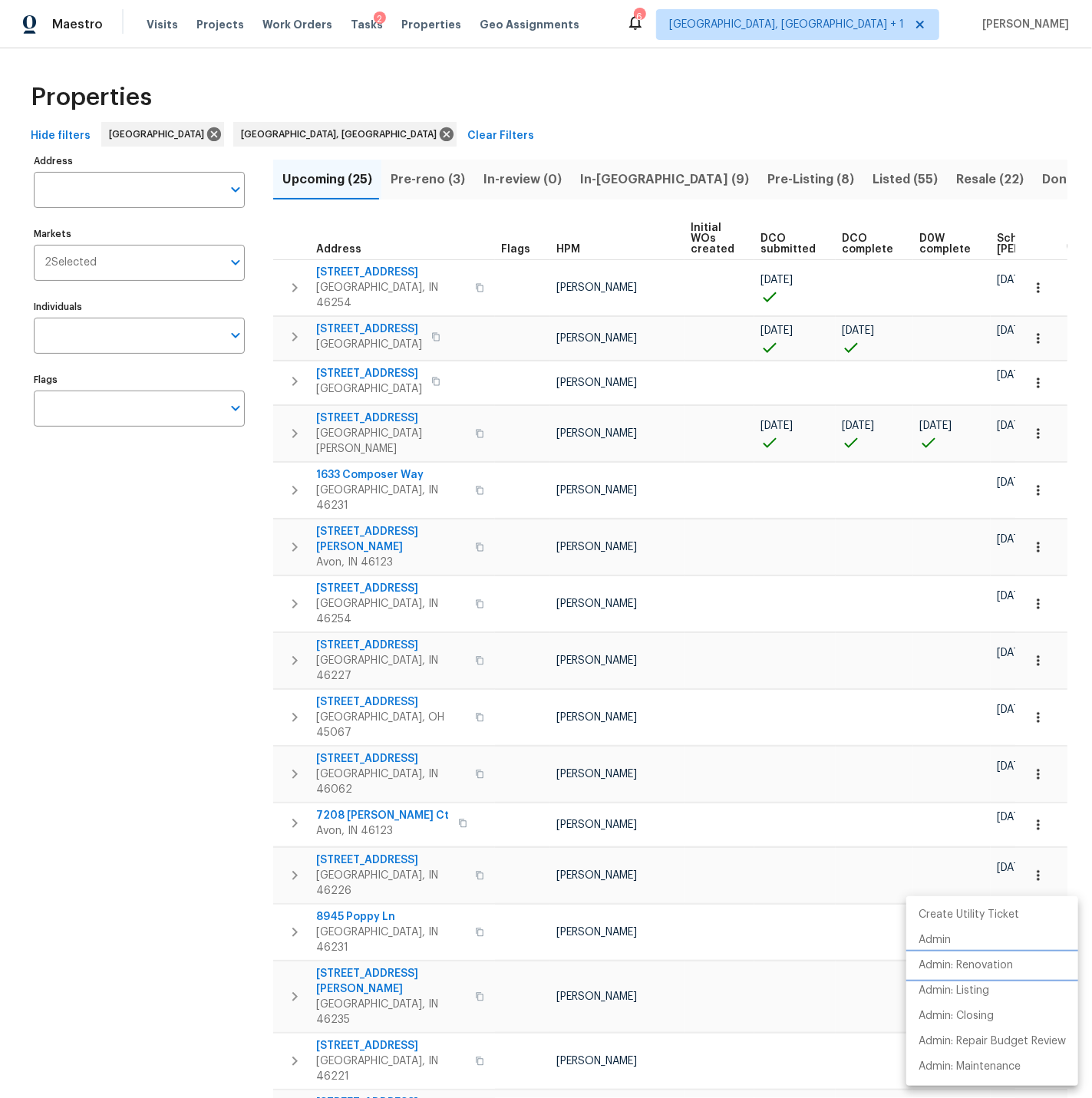
click at [981, 964] on p "Admin: Renovation" at bounding box center [966, 965] width 95 height 16
click at [766, 1048] on div at bounding box center [546, 549] width 1092 height 1098
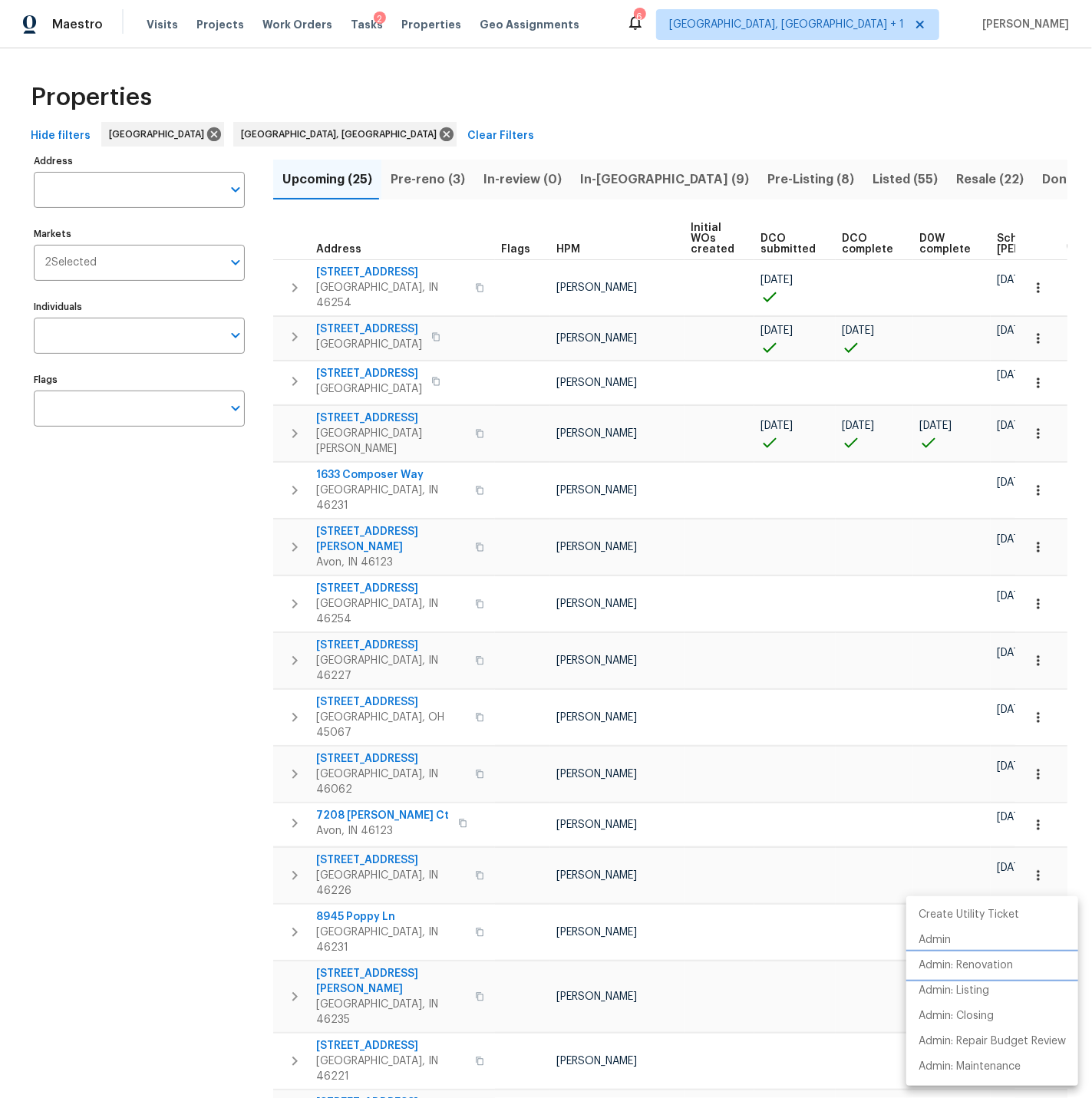
click at [973, 961] on p "Admin: Renovation" at bounding box center [966, 965] width 95 height 16
click at [781, 1075] on div at bounding box center [546, 549] width 1092 height 1098
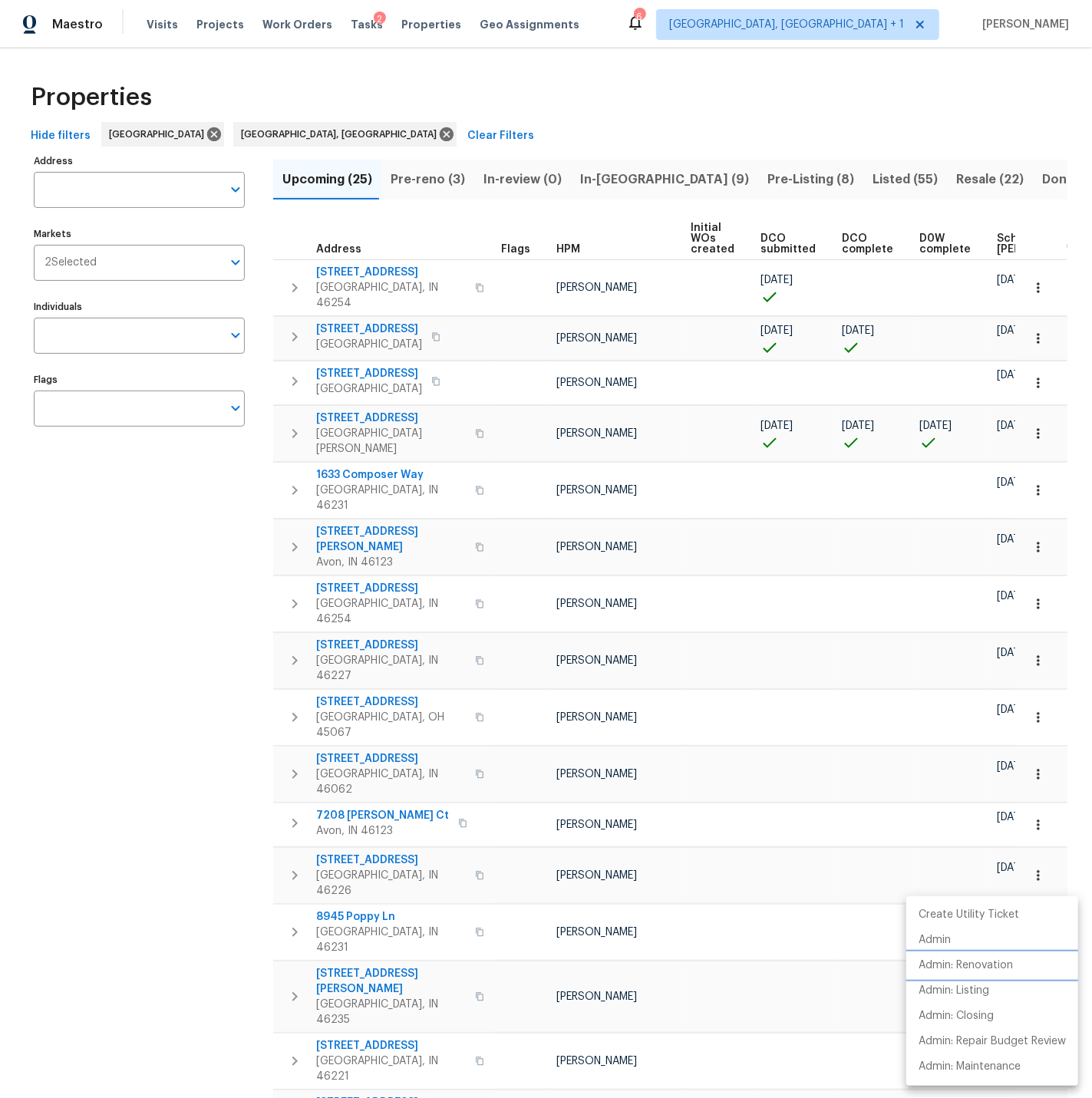
click at [979, 965] on p "Admin: Renovation" at bounding box center [966, 965] width 95 height 16
click at [837, 896] on div at bounding box center [546, 549] width 1092 height 1098
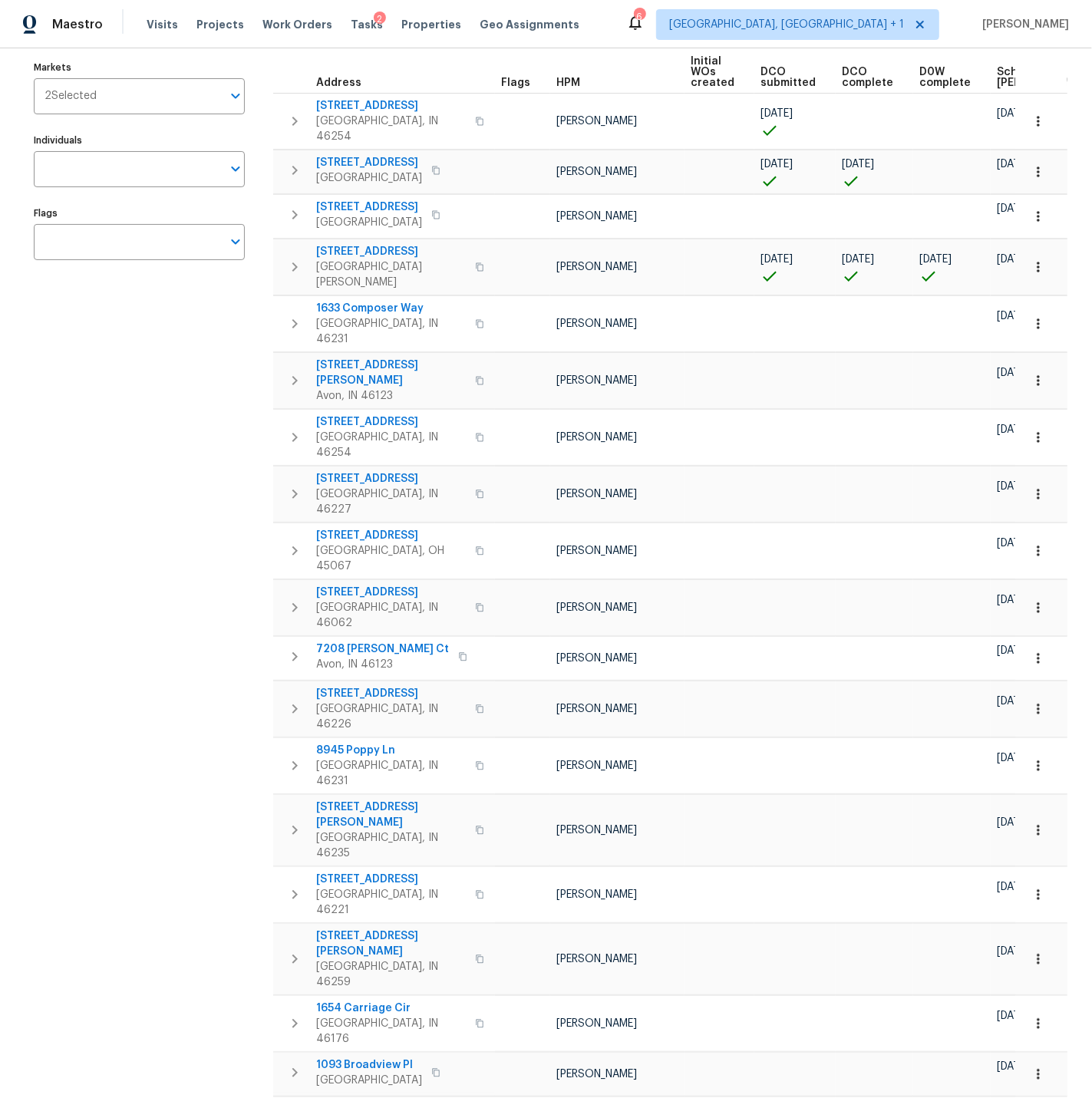
scroll to position [339, 0]
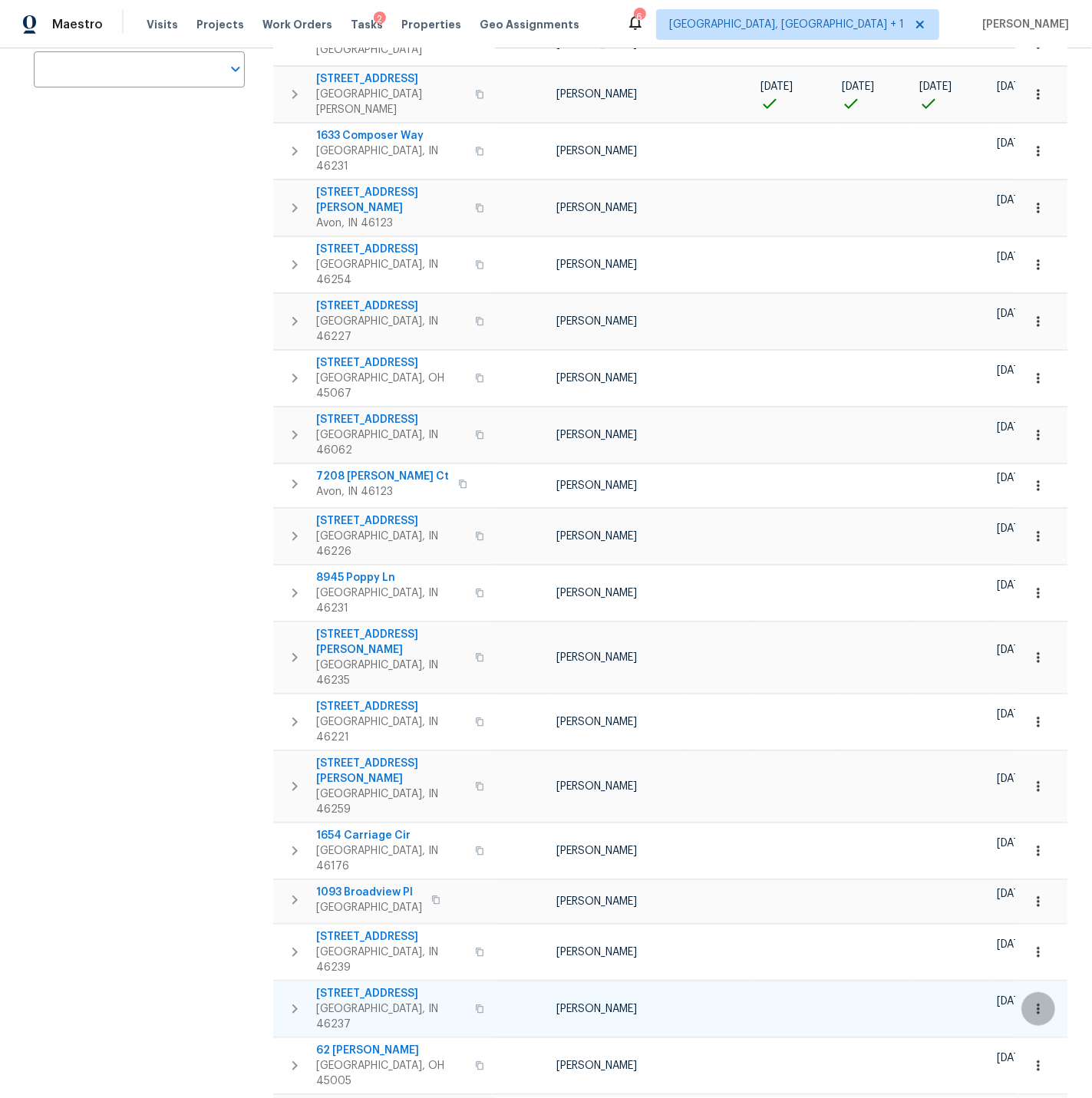
click at [1040, 1001] on icon "button" at bounding box center [1038, 1009] width 16 height 16
click at [978, 875] on p "Admin: Renovation" at bounding box center [966, 876] width 95 height 16
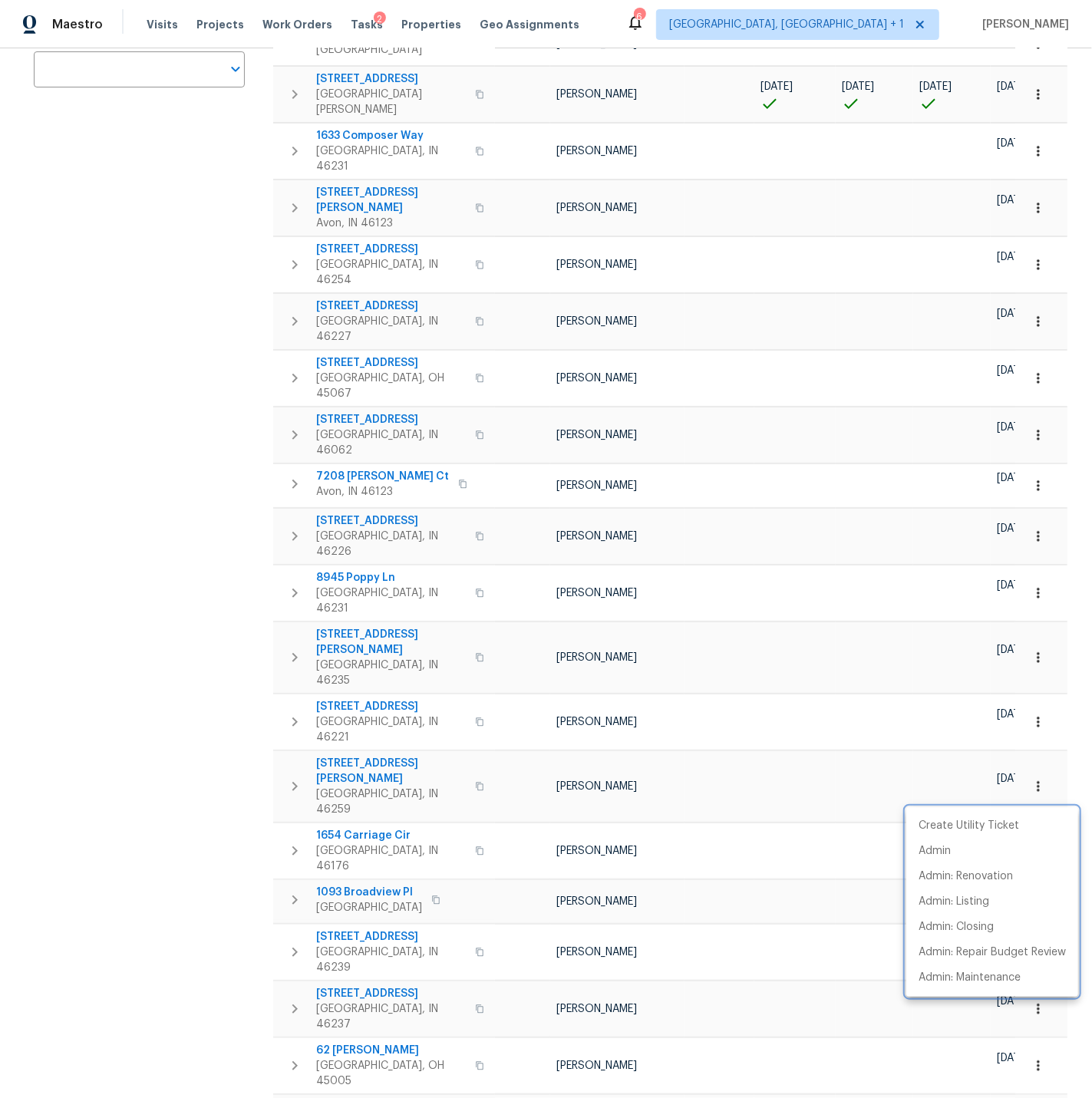
click at [809, 834] on div at bounding box center [546, 549] width 1092 height 1098
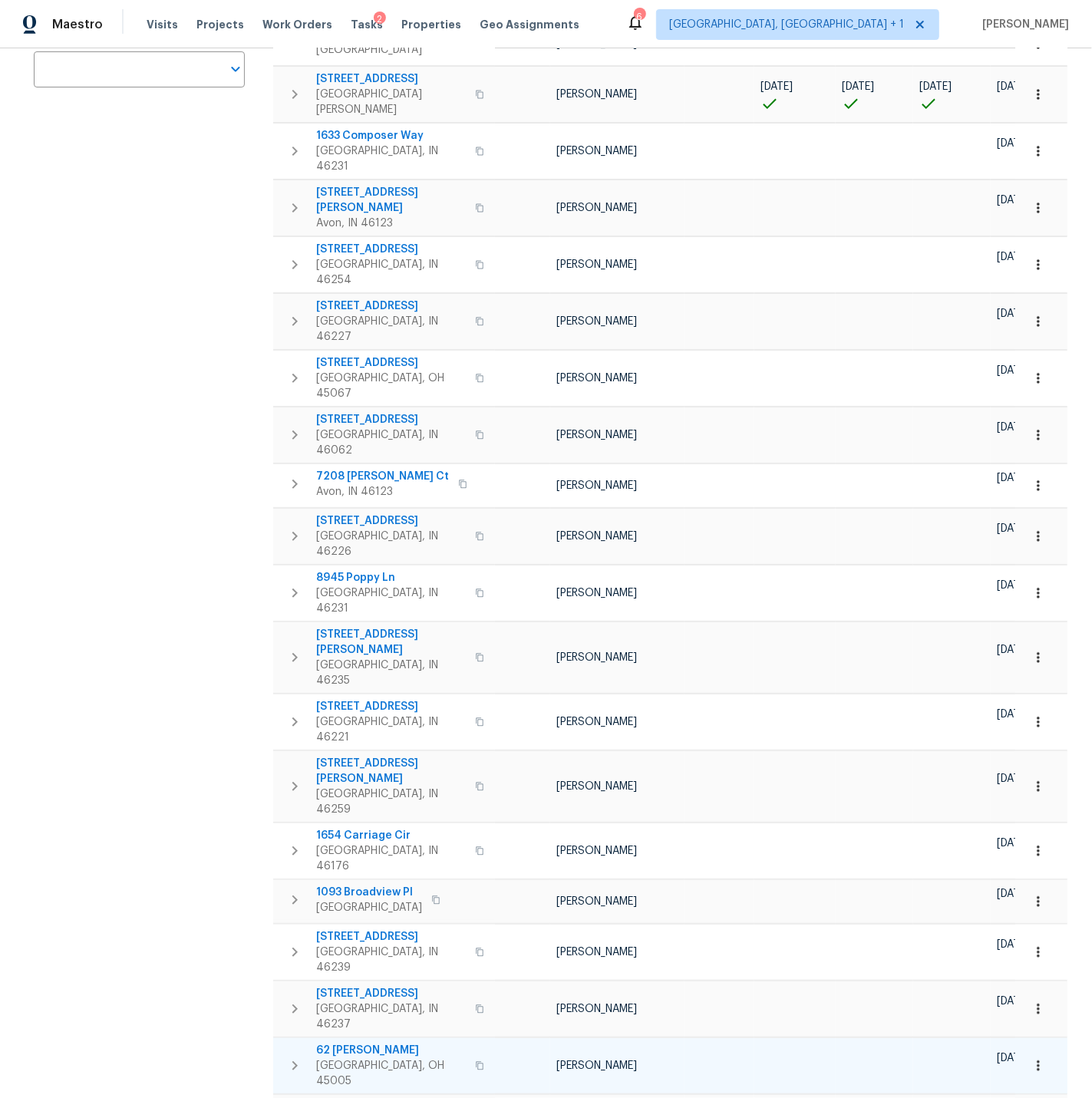
click at [1040, 1058] on icon "button" at bounding box center [1038, 1066] width 16 height 16
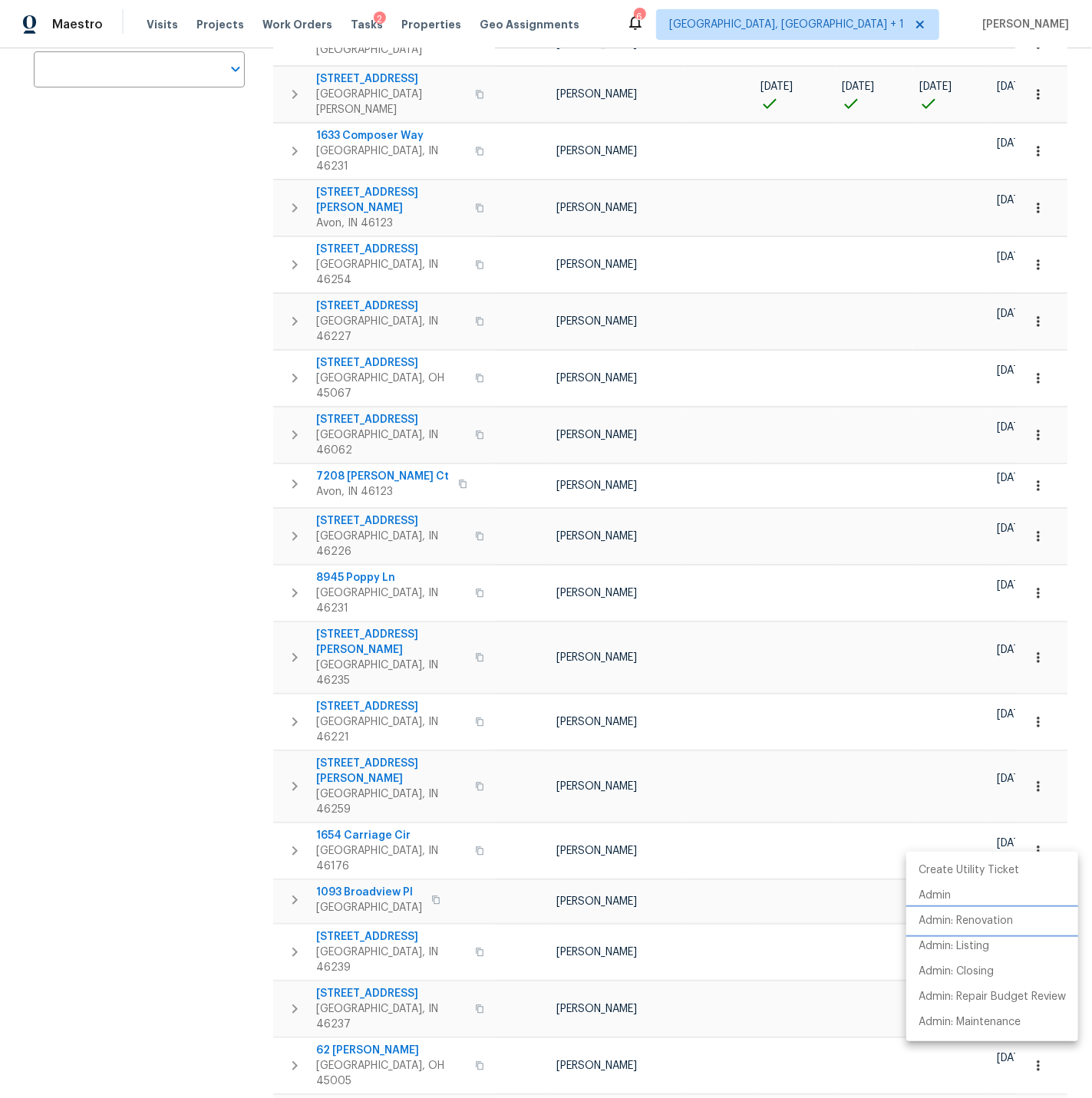
click at [978, 919] on p "Admin: Renovation" at bounding box center [966, 921] width 95 height 16
click at [775, 873] on div at bounding box center [546, 549] width 1092 height 1098
click at [1039, 1097] on icon "button" at bounding box center [1038, 1117] width 16 height 16
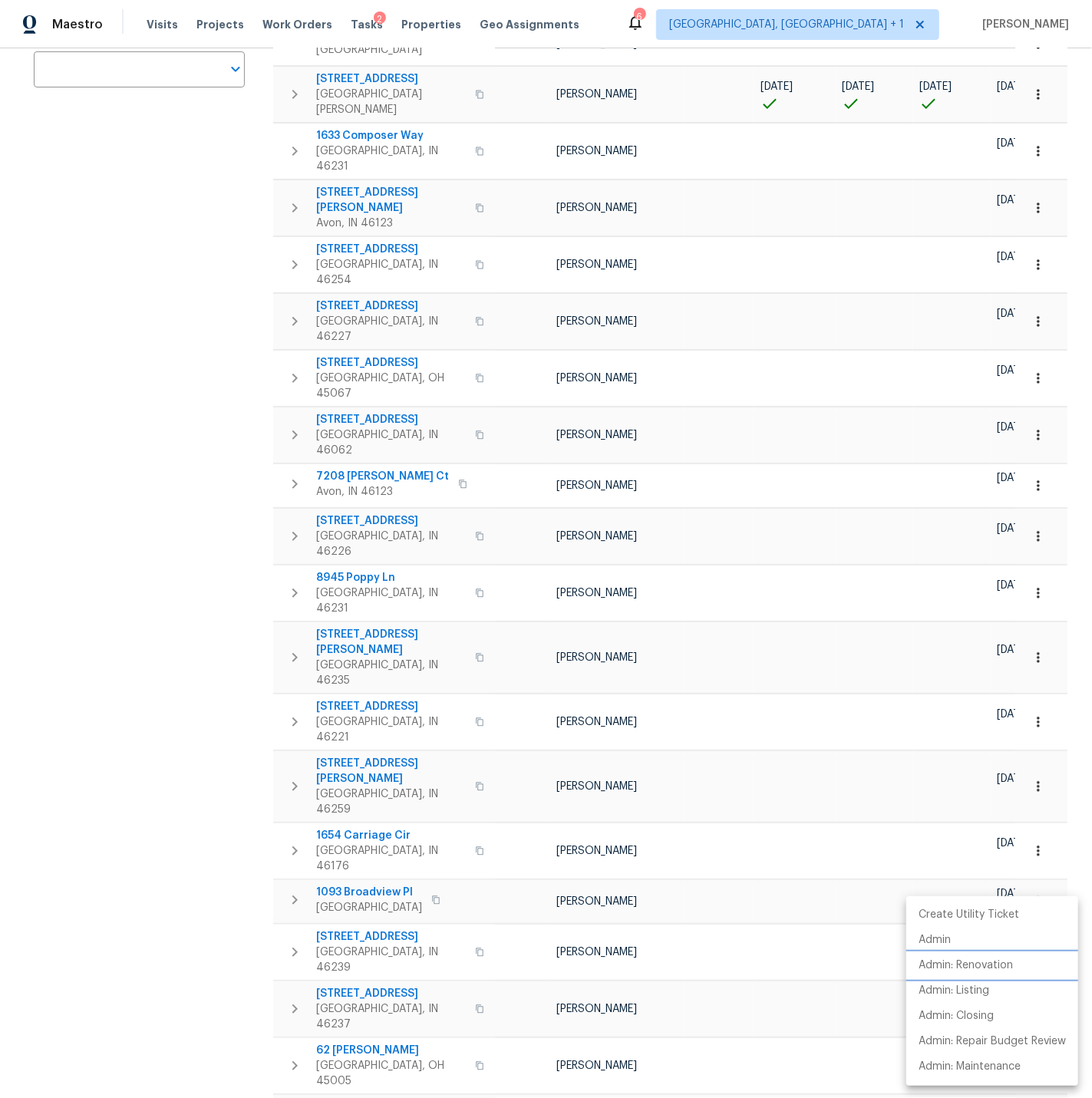
click at [979, 961] on p "Admin: Renovation" at bounding box center [966, 965] width 95 height 16
click at [820, 925] on div at bounding box center [546, 549] width 1092 height 1098
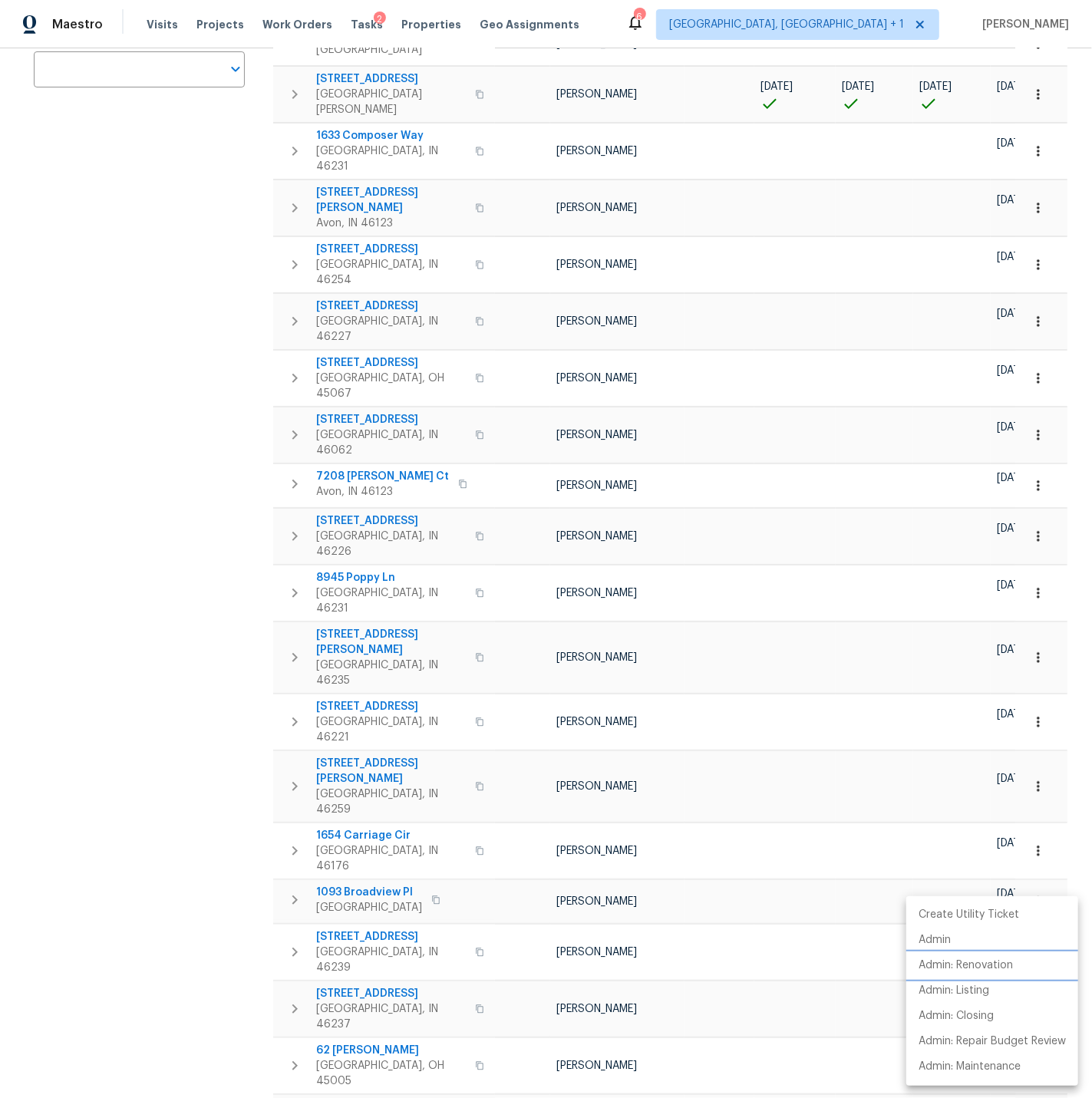
click at [983, 964] on p "Admin: Renovation" at bounding box center [966, 965] width 95 height 16
click at [782, 958] on div at bounding box center [546, 549] width 1092 height 1098
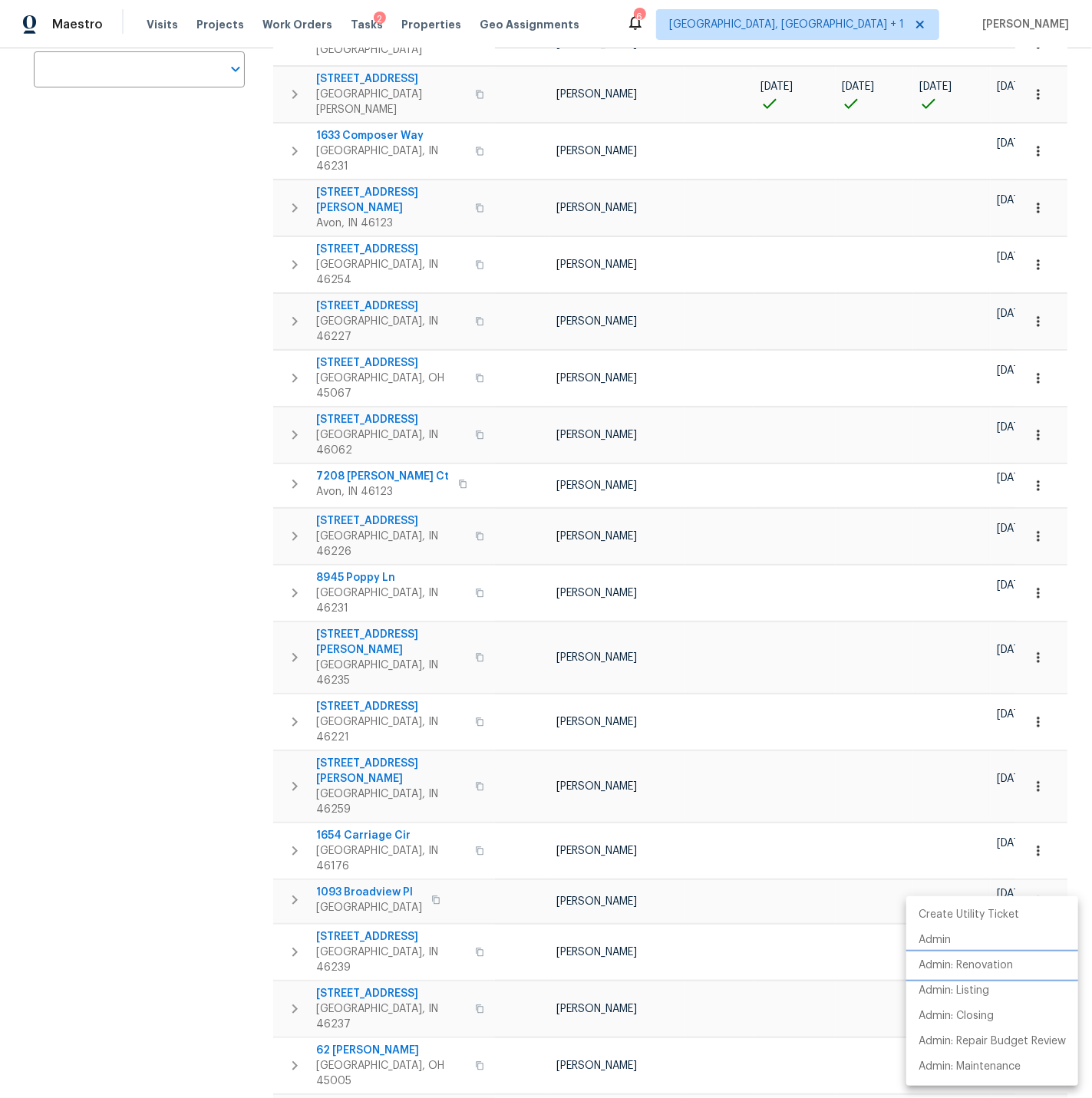
click at [980, 965] on p "Admin: Renovation" at bounding box center [966, 965] width 95 height 16
click at [696, 1011] on div at bounding box center [546, 549] width 1092 height 1098
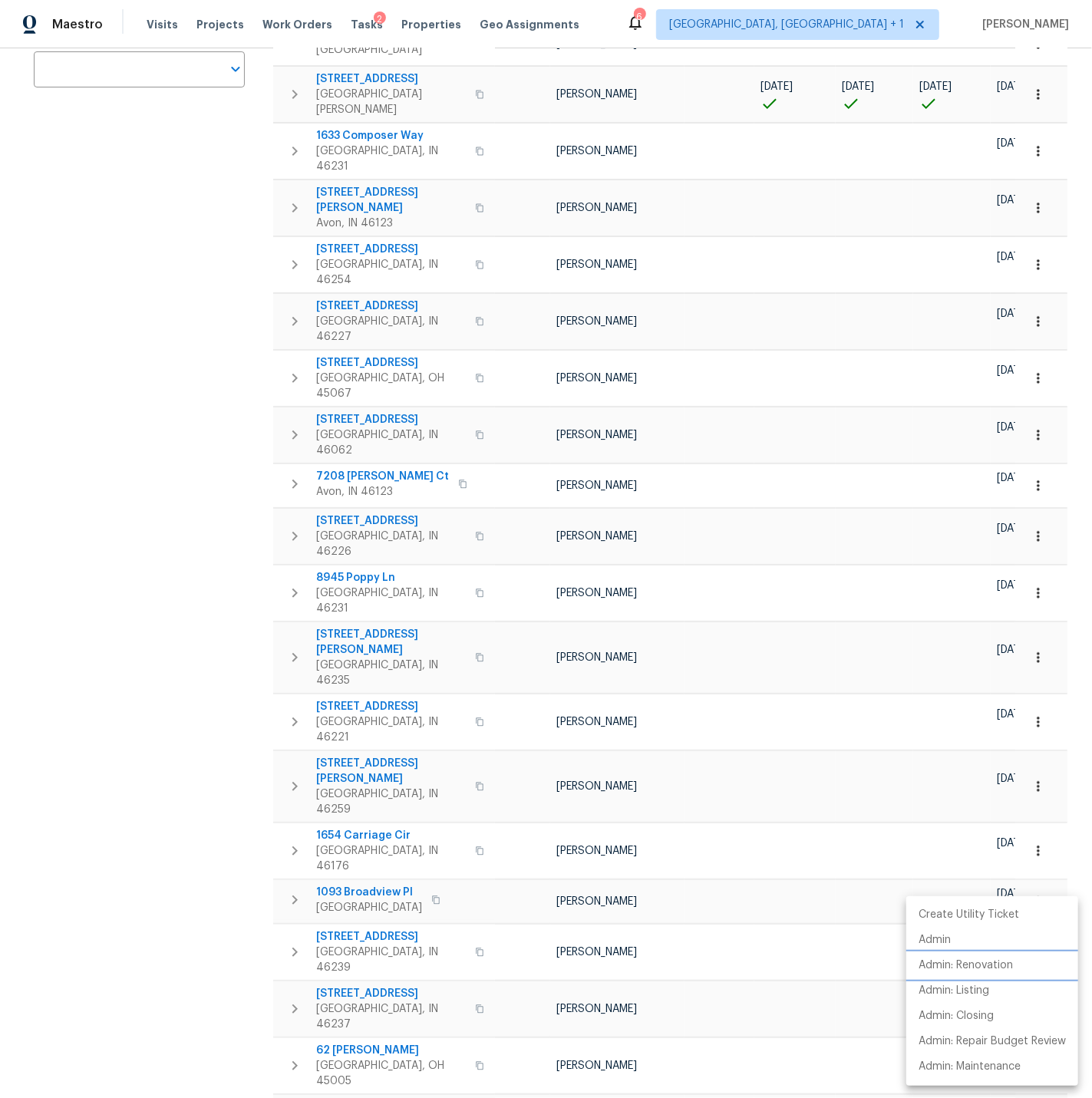
click at [983, 961] on p "Admin: Renovation" at bounding box center [966, 965] width 95 height 16
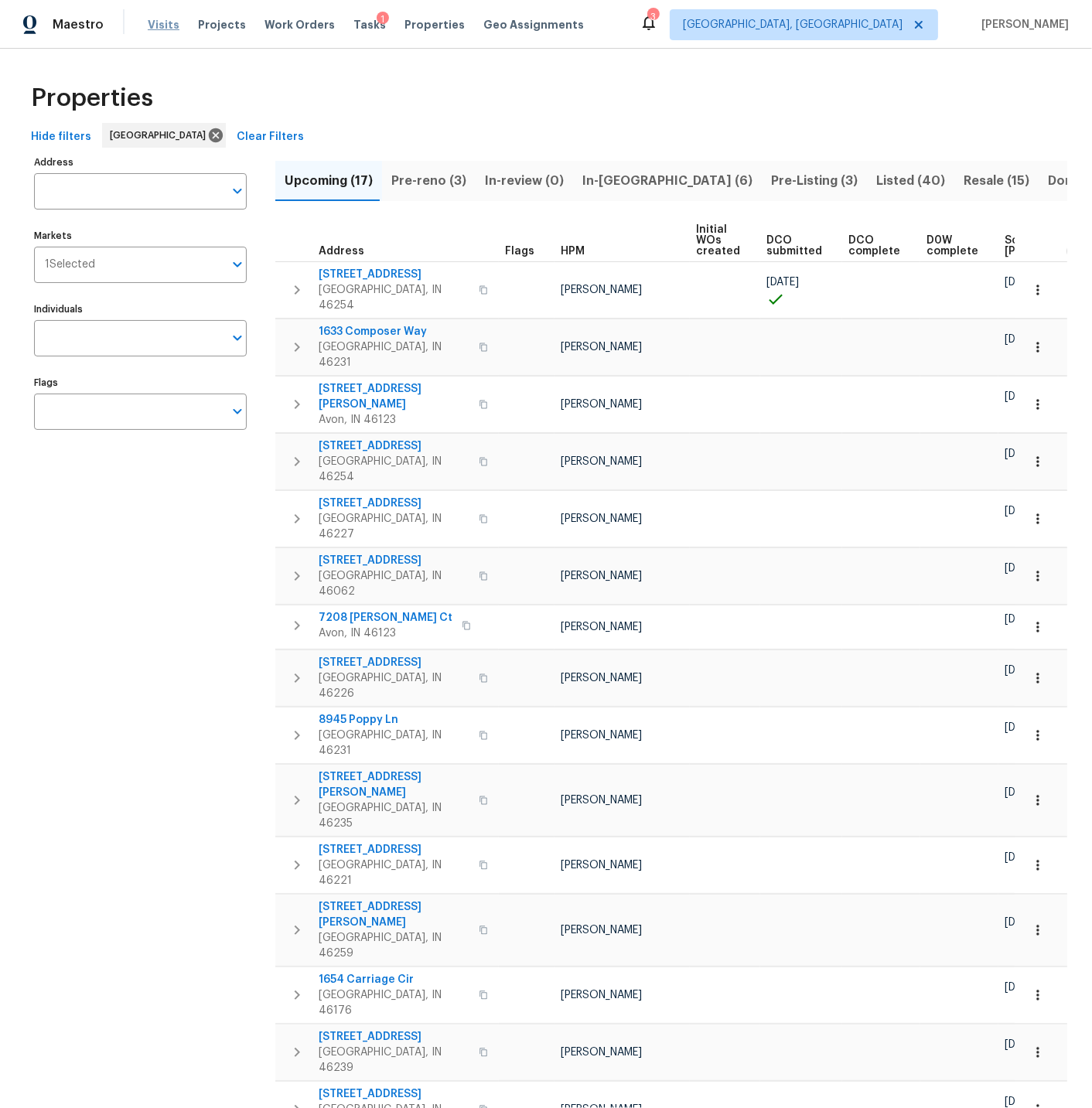
click at [163, 26] on span "Visits" at bounding box center [163, 25] width 32 height 16
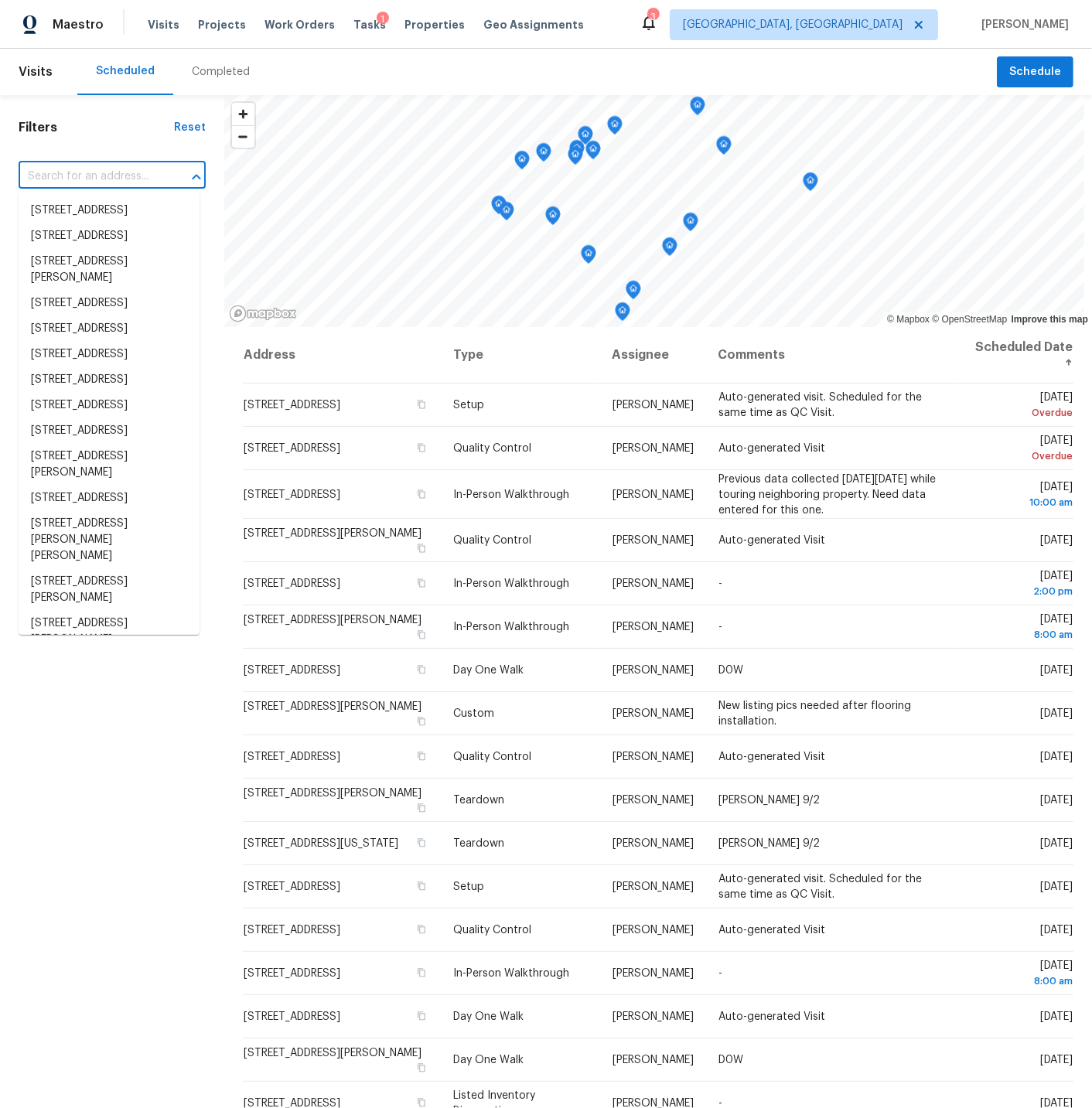
click at [73, 170] on input "text" at bounding box center [91, 177] width 144 height 24
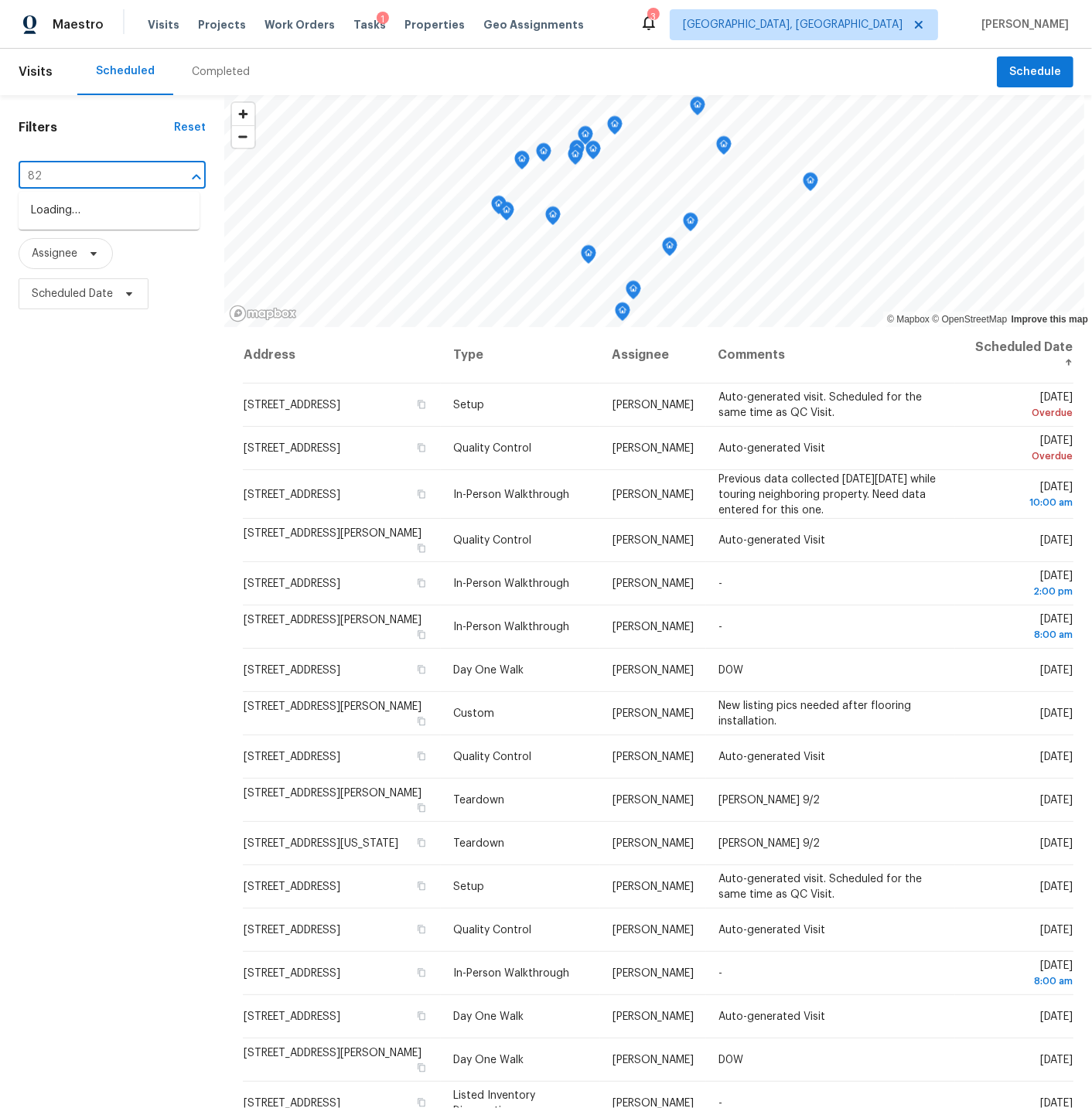
type input "828"
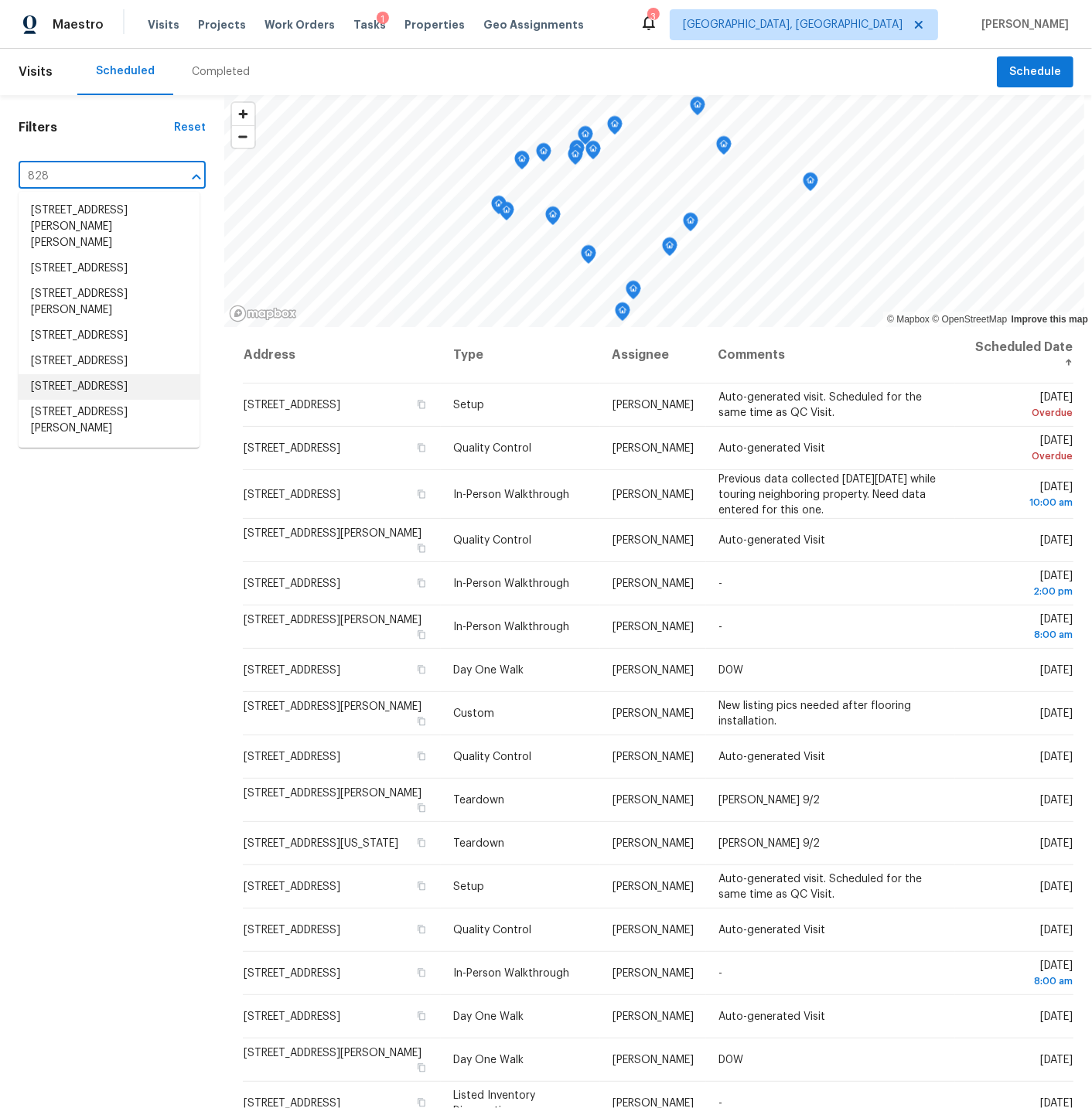
click at [71, 400] on li "828 Crossbridge Ct, Avon, IN 46123" at bounding box center [109, 387] width 181 height 26
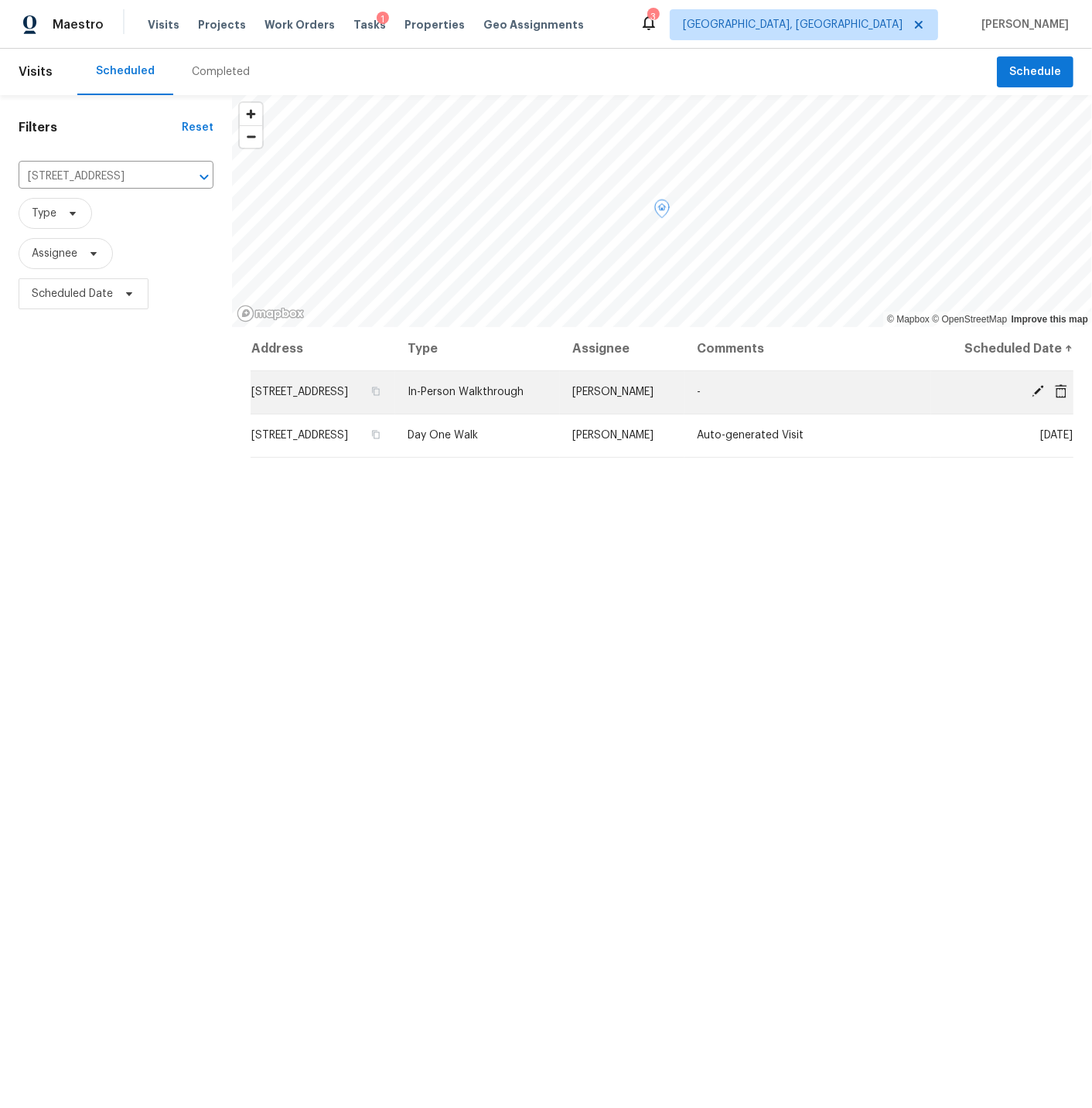
click at [1037, 391] on icon at bounding box center [1038, 391] width 13 height 13
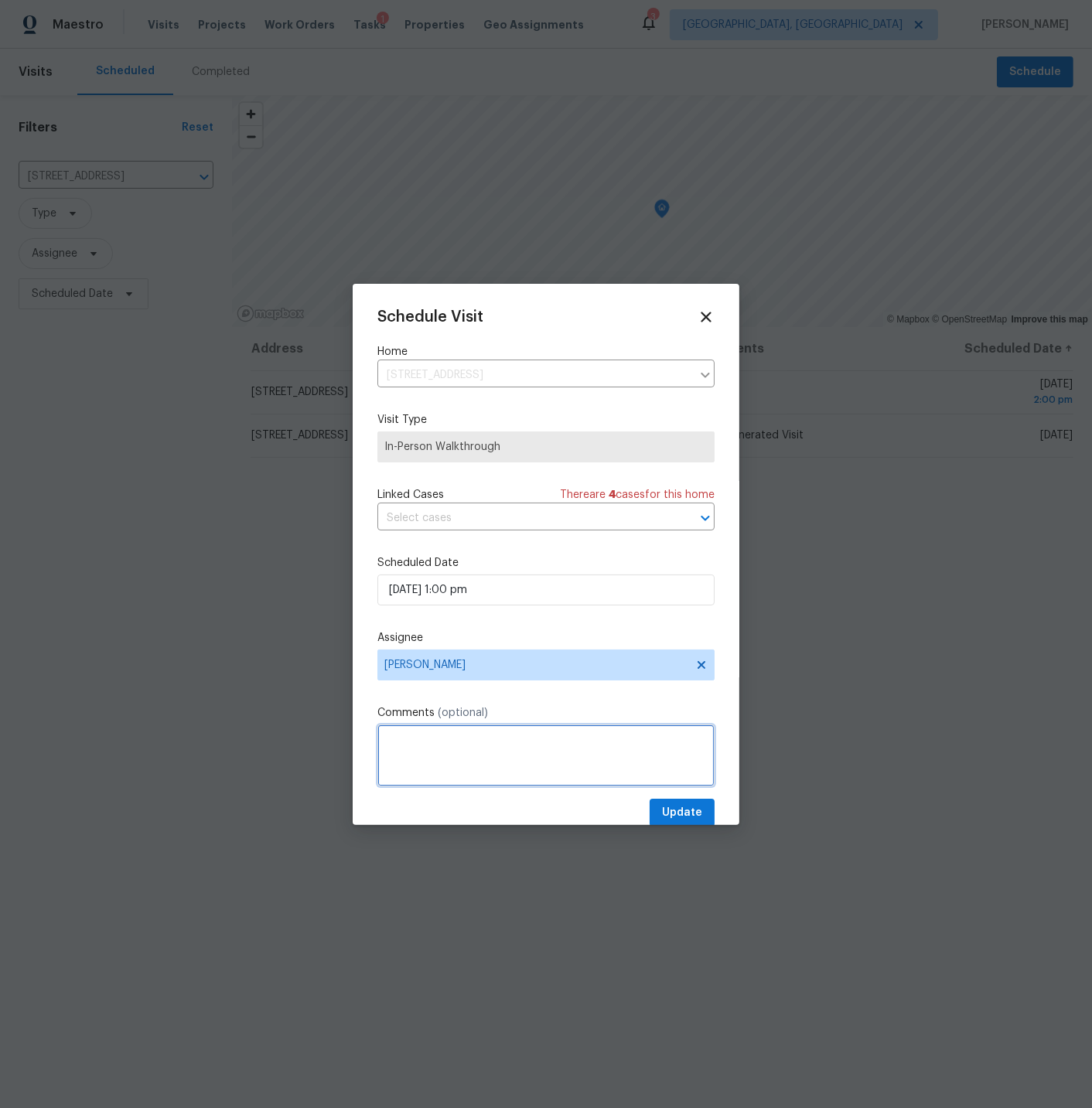
click at [422, 735] on textarea at bounding box center [546, 755] width 337 height 62
type textarea "This is an ALA offer and this will likely shift to a DV instead."
click at [678, 807] on span "Update" at bounding box center [681, 812] width 40 height 20
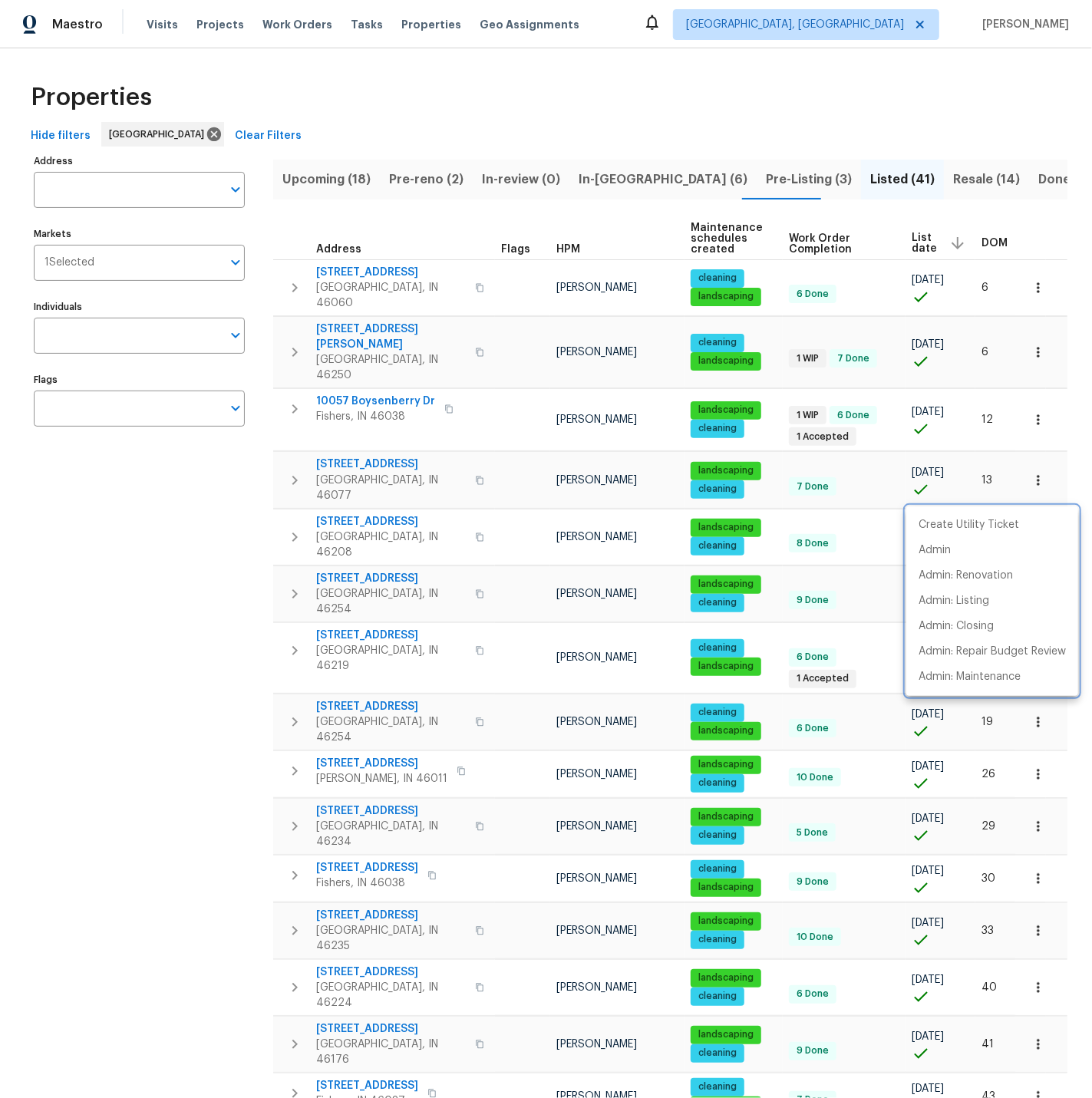
click at [859, 26] on div at bounding box center [546, 549] width 1092 height 1098
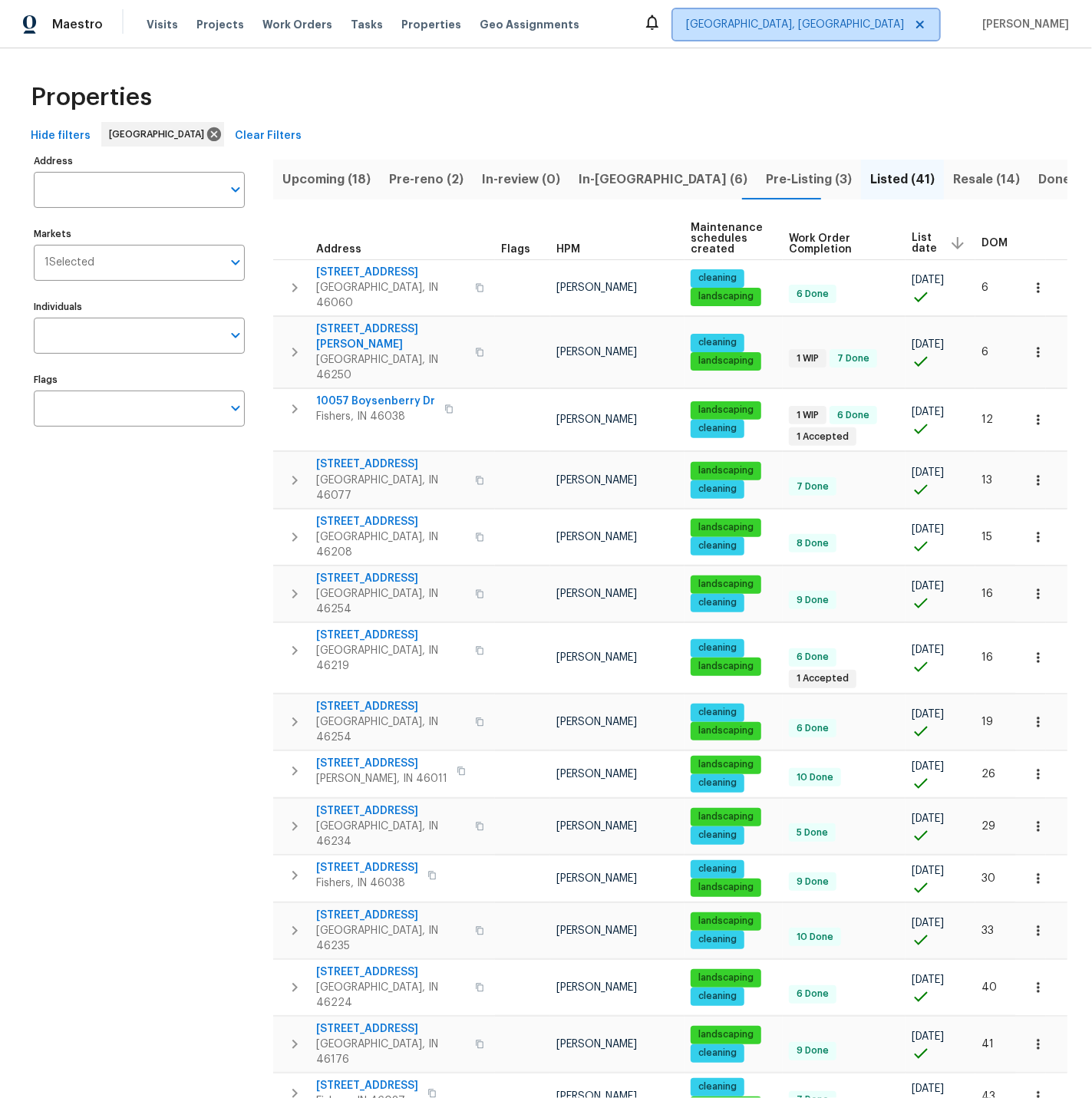
click at [855, 24] on span "[GEOGRAPHIC_DATA], [GEOGRAPHIC_DATA]" at bounding box center [795, 25] width 218 height 16
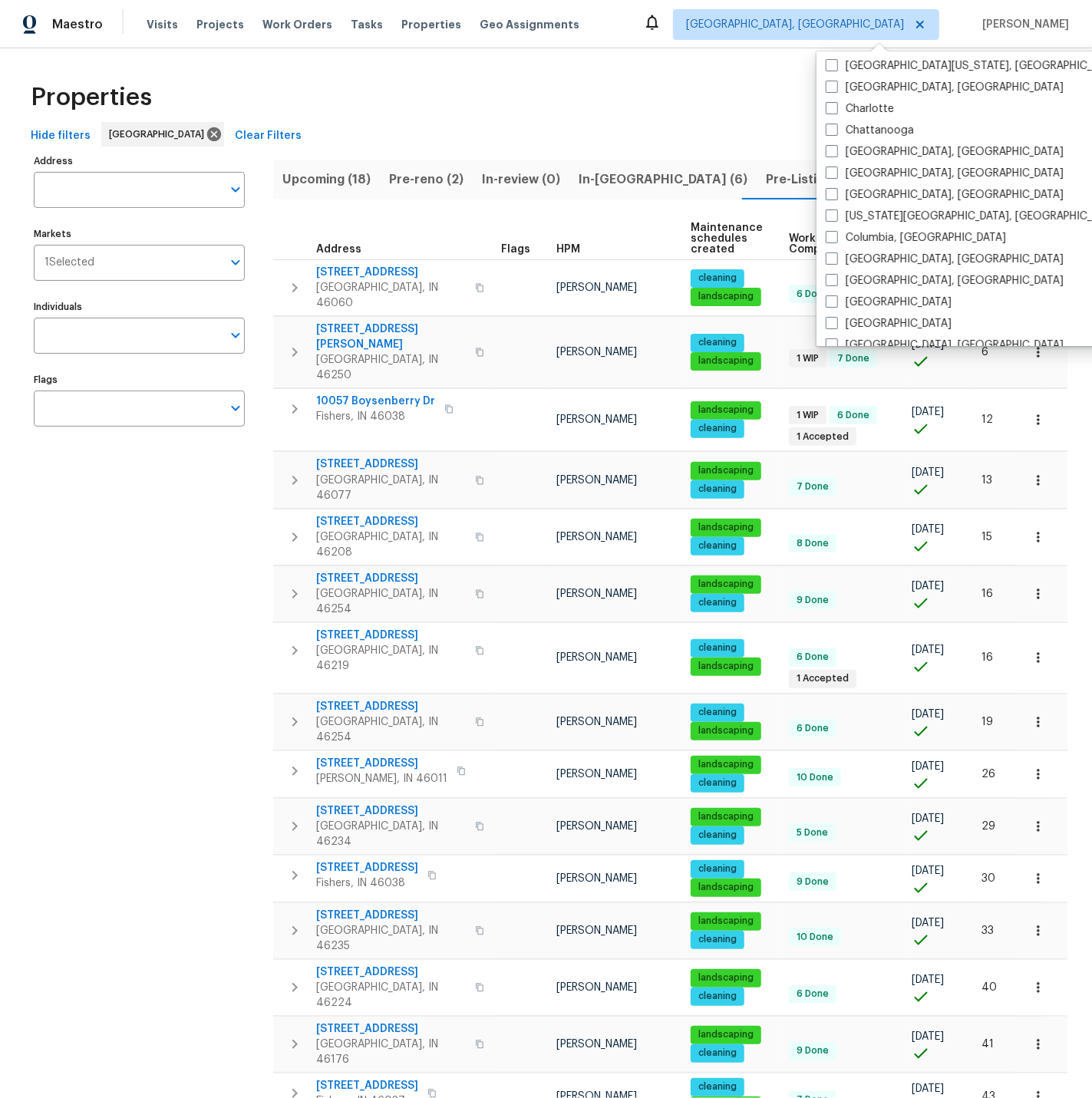
scroll to position [213, 0]
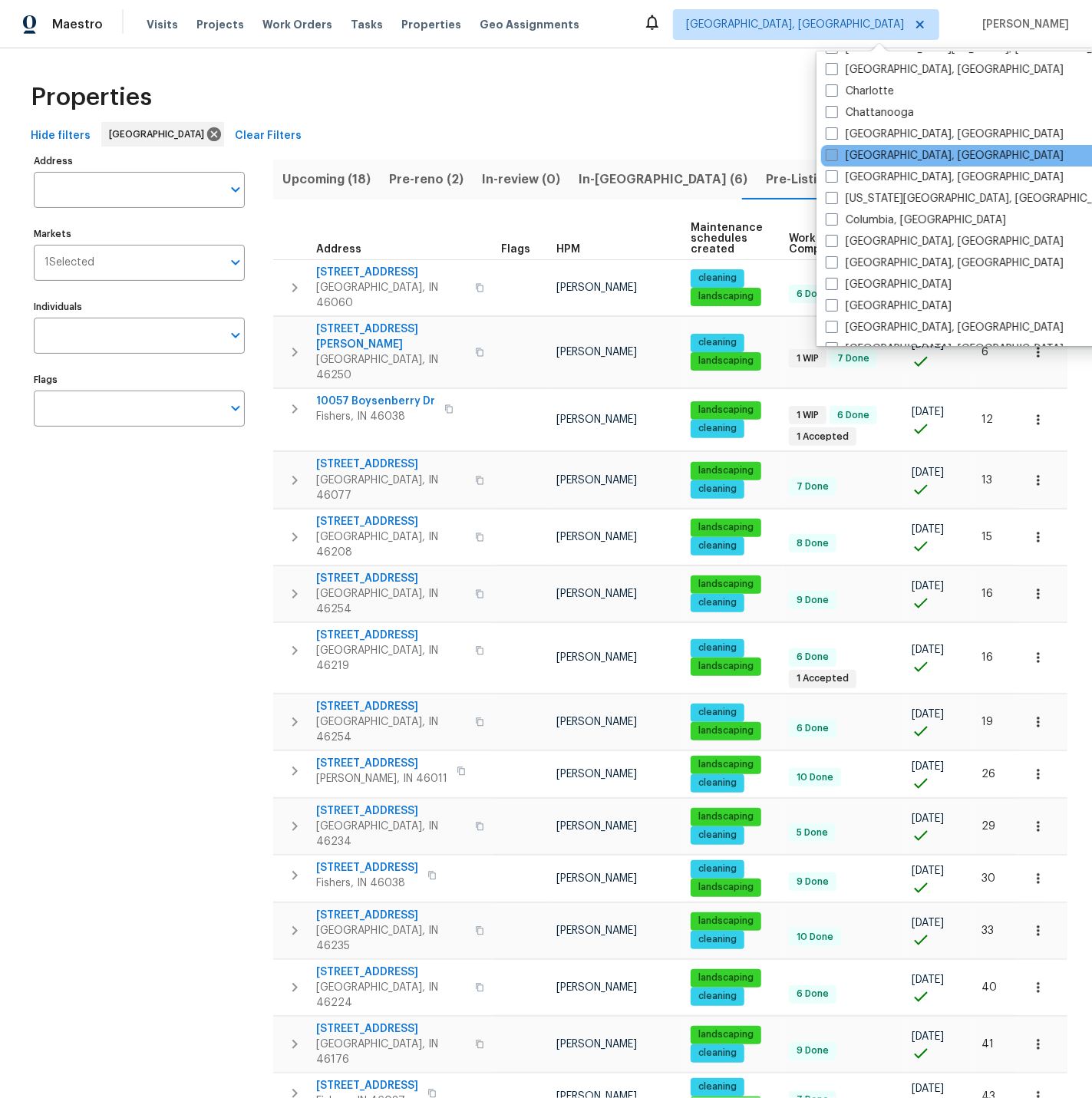
click at [831, 158] on span at bounding box center [832, 155] width 12 height 12
click at [831, 158] on input "[GEOGRAPHIC_DATA], [GEOGRAPHIC_DATA]" at bounding box center [830, 153] width 10 height 10
checkbox input "true"
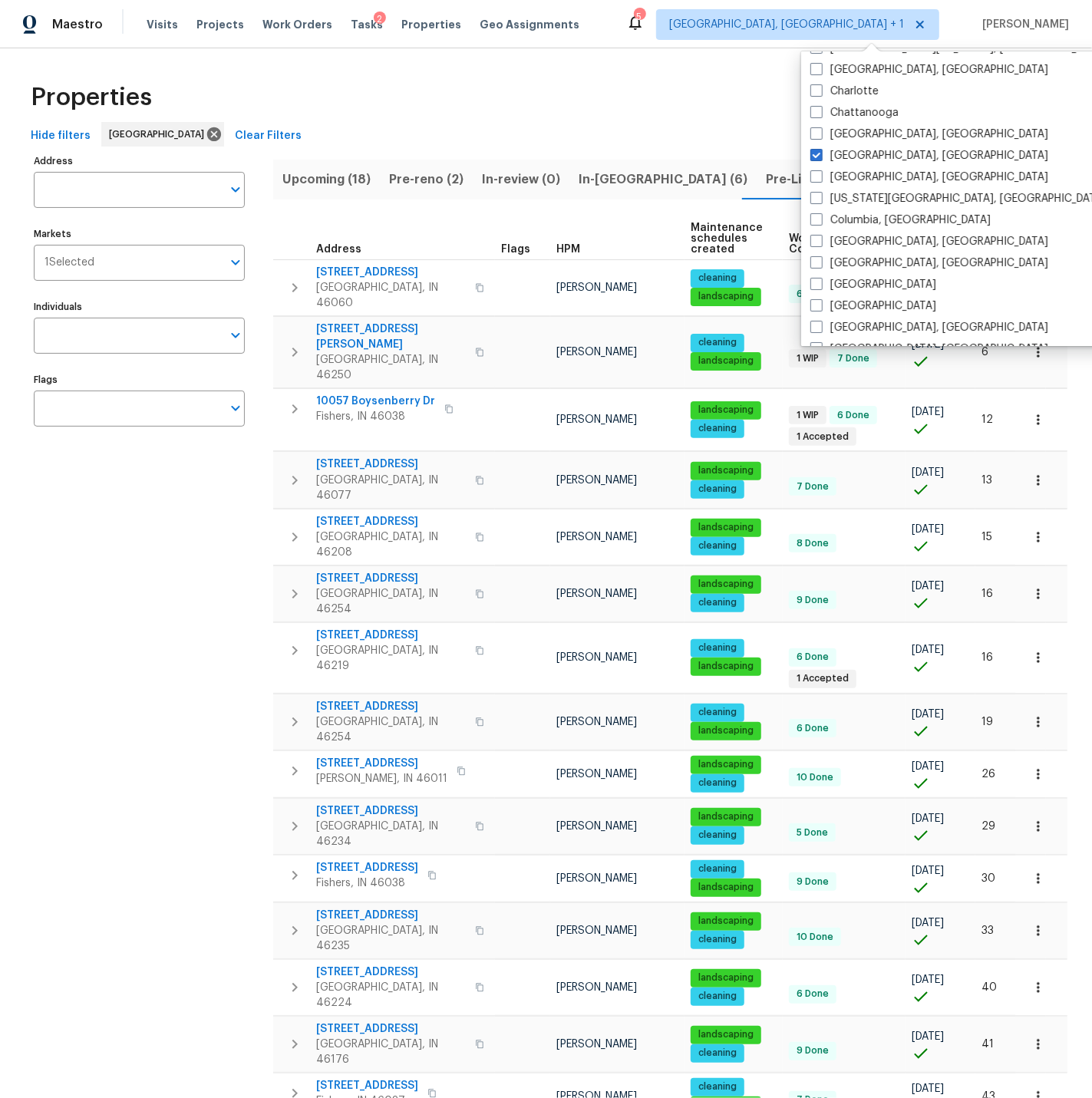
click at [577, 106] on div "Properties" at bounding box center [546, 97] width 1043 height 49
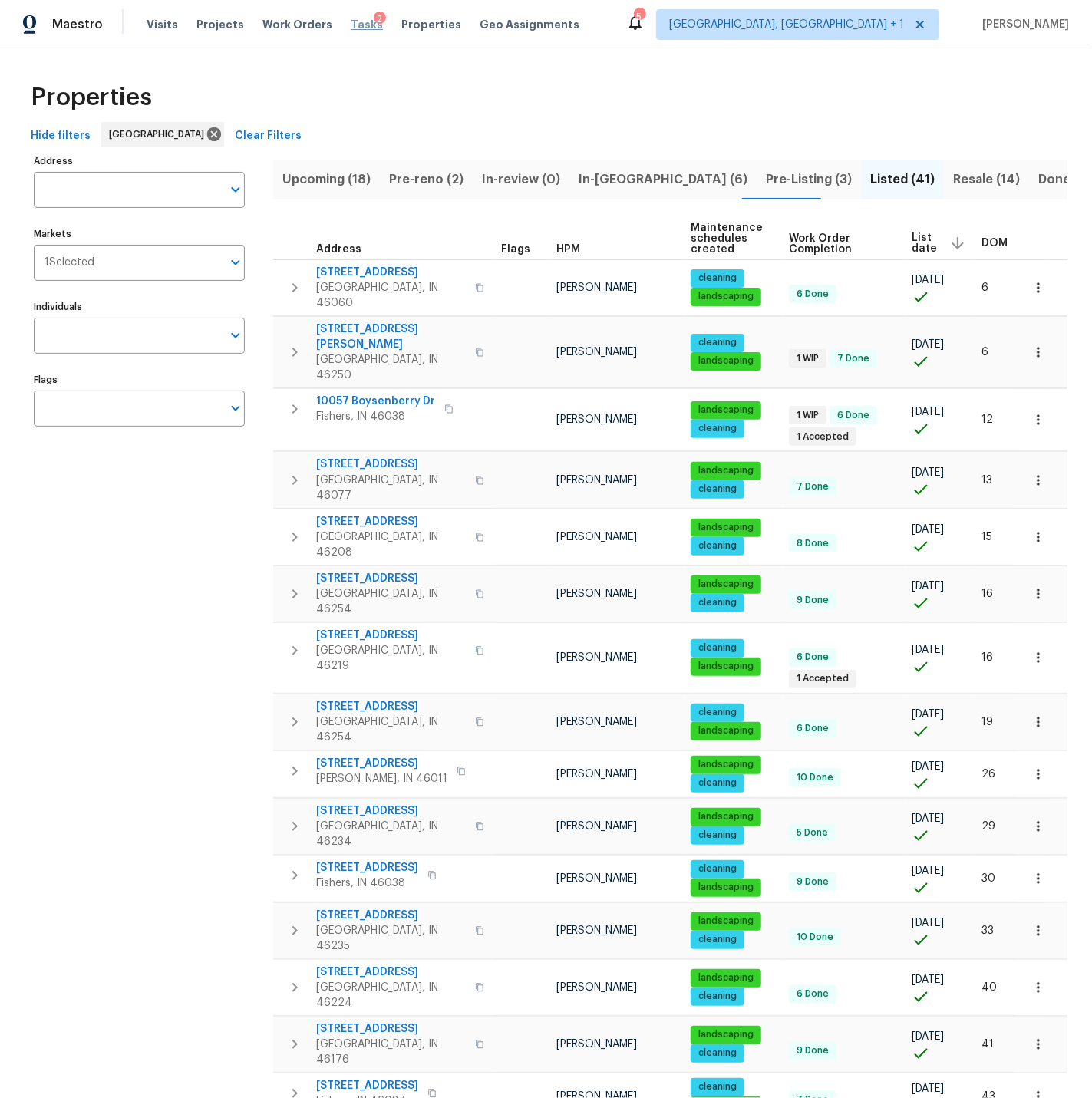
click at [351, 26] on span "Tasks" at bounding box center [367, 25] width 33 height 11
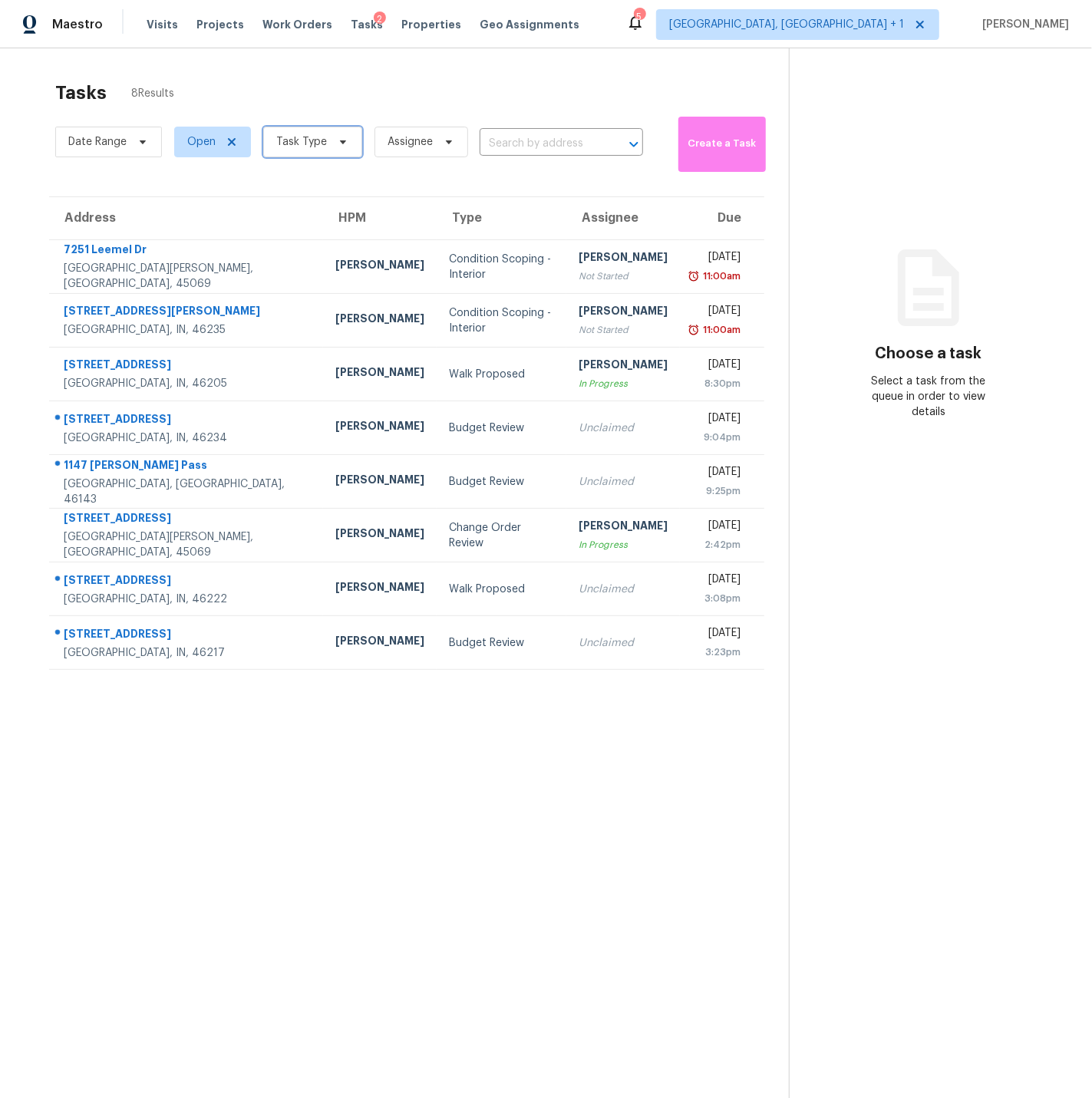
click at [293, 150] on span "Task Type" at bounding box center [313, 142] width 99 height 31
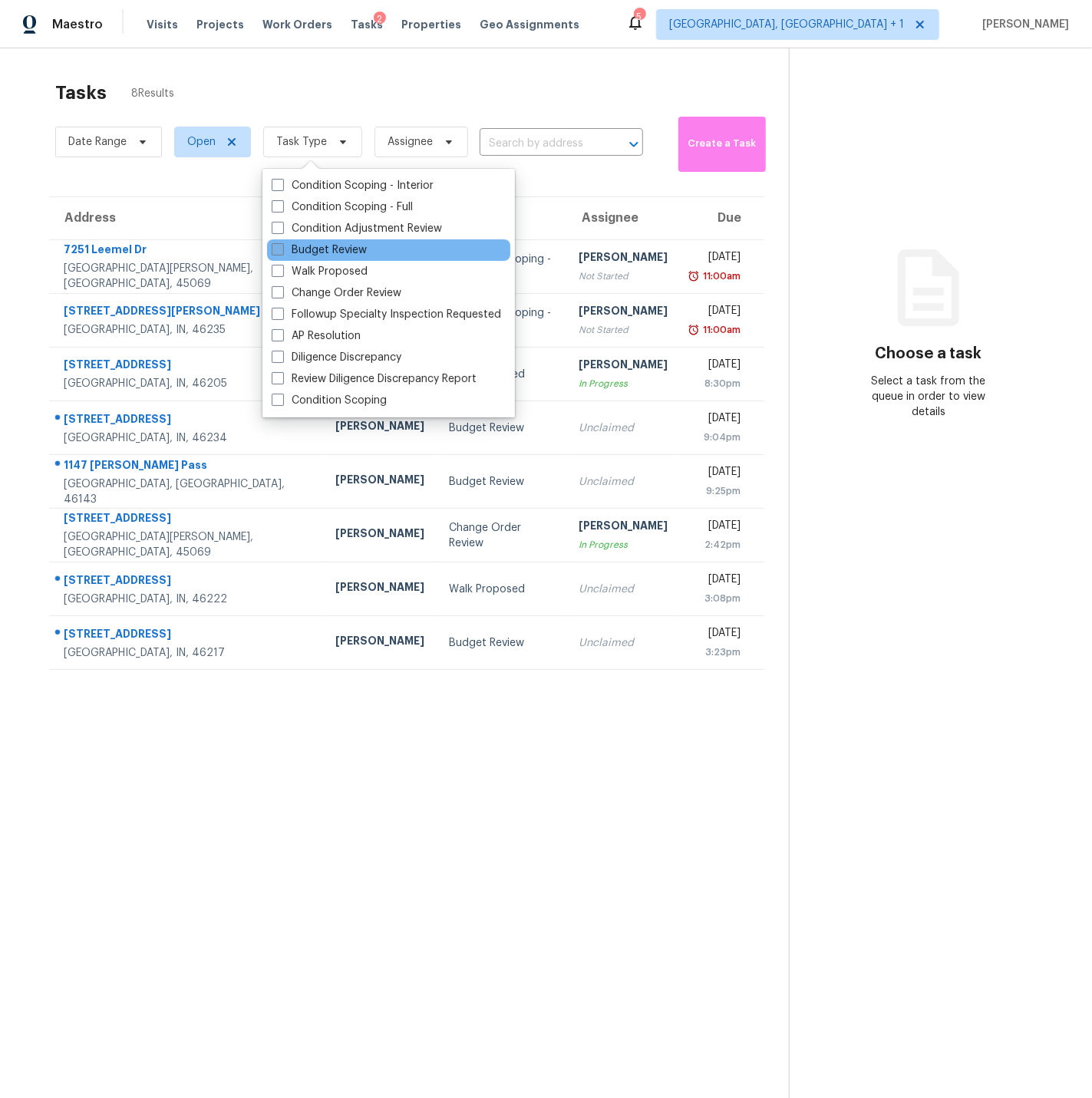
click at [276, 248] on span at bounding box center [278, 249] width 12 height 12
click at [276, 248] on input "Budget Review" at bounding box center [276, 247] width 10 height 10
checkbox input "true"
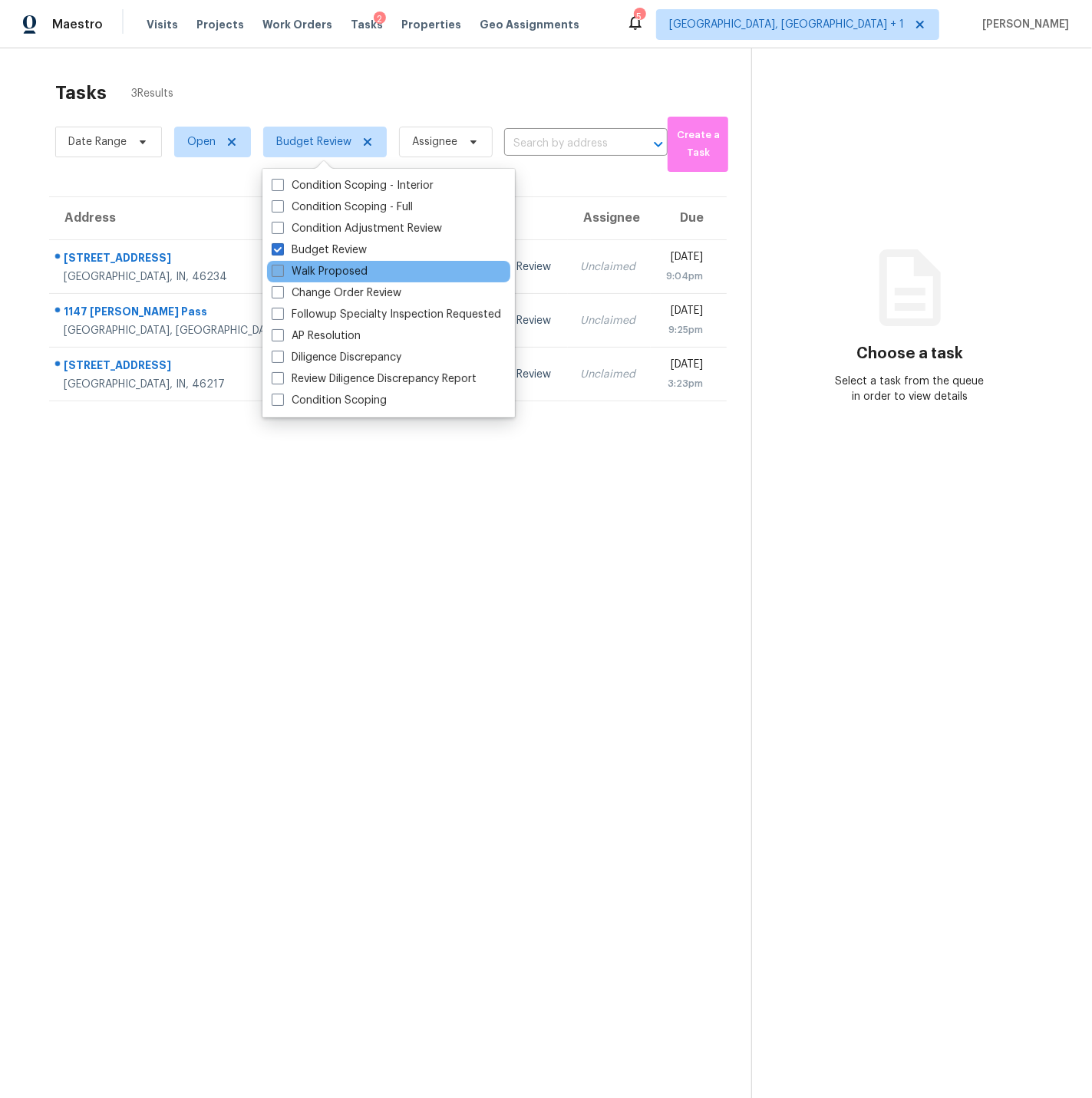
click at [275, 271] on span at bounding box center [278, 271] width 12 height 12
click at [275, 271] on input "Walk Proposed" at bounding box center [276, 268] width 10 height 10
checkbox input "true"
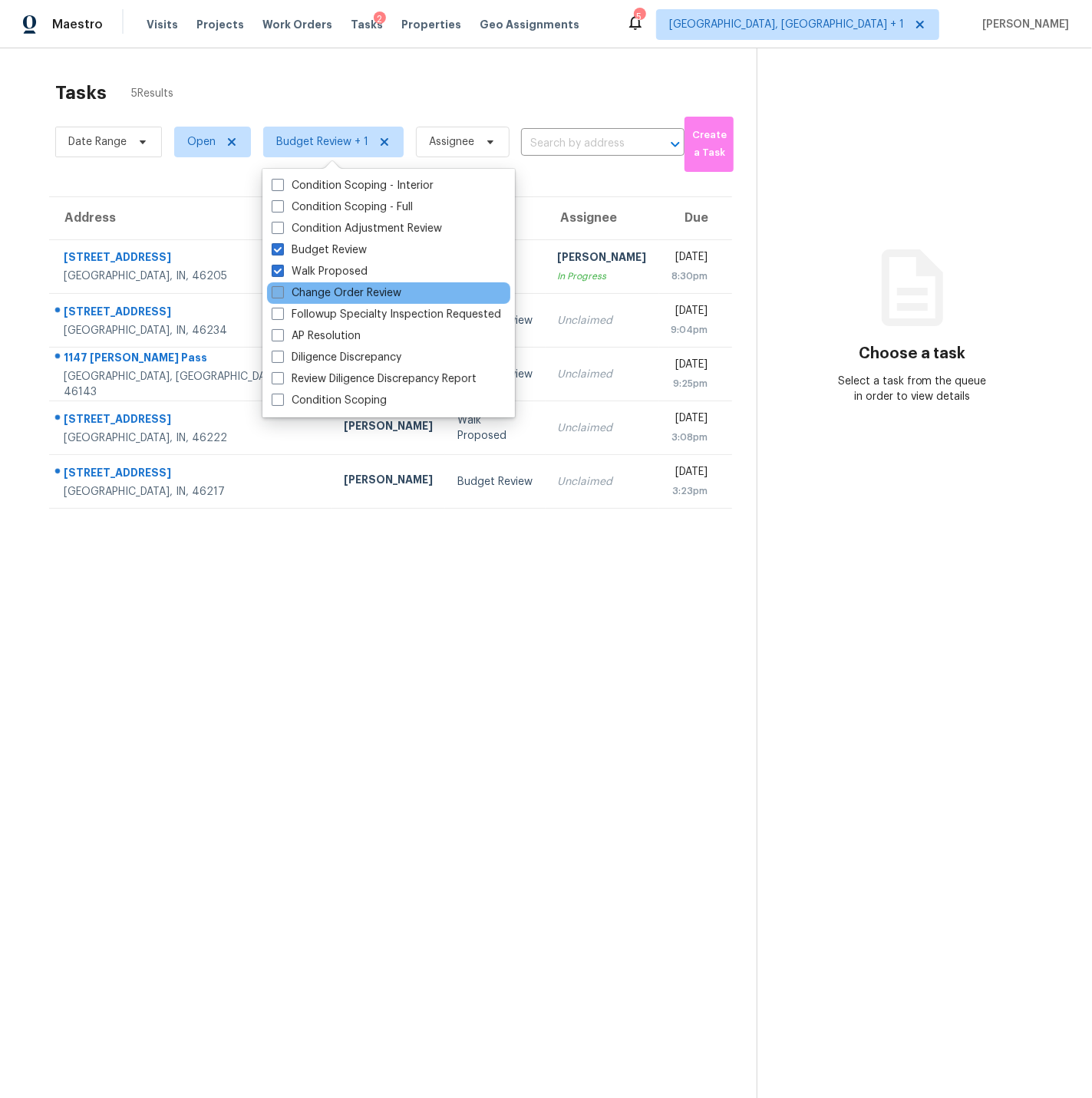
click at [276, 296] on span at bounding box center [278, 293] width 12 height 12
click at [276, 296] on input "Change Order Review" at bounding box center [276, 290] width 10 height 10
checkbox input "true"
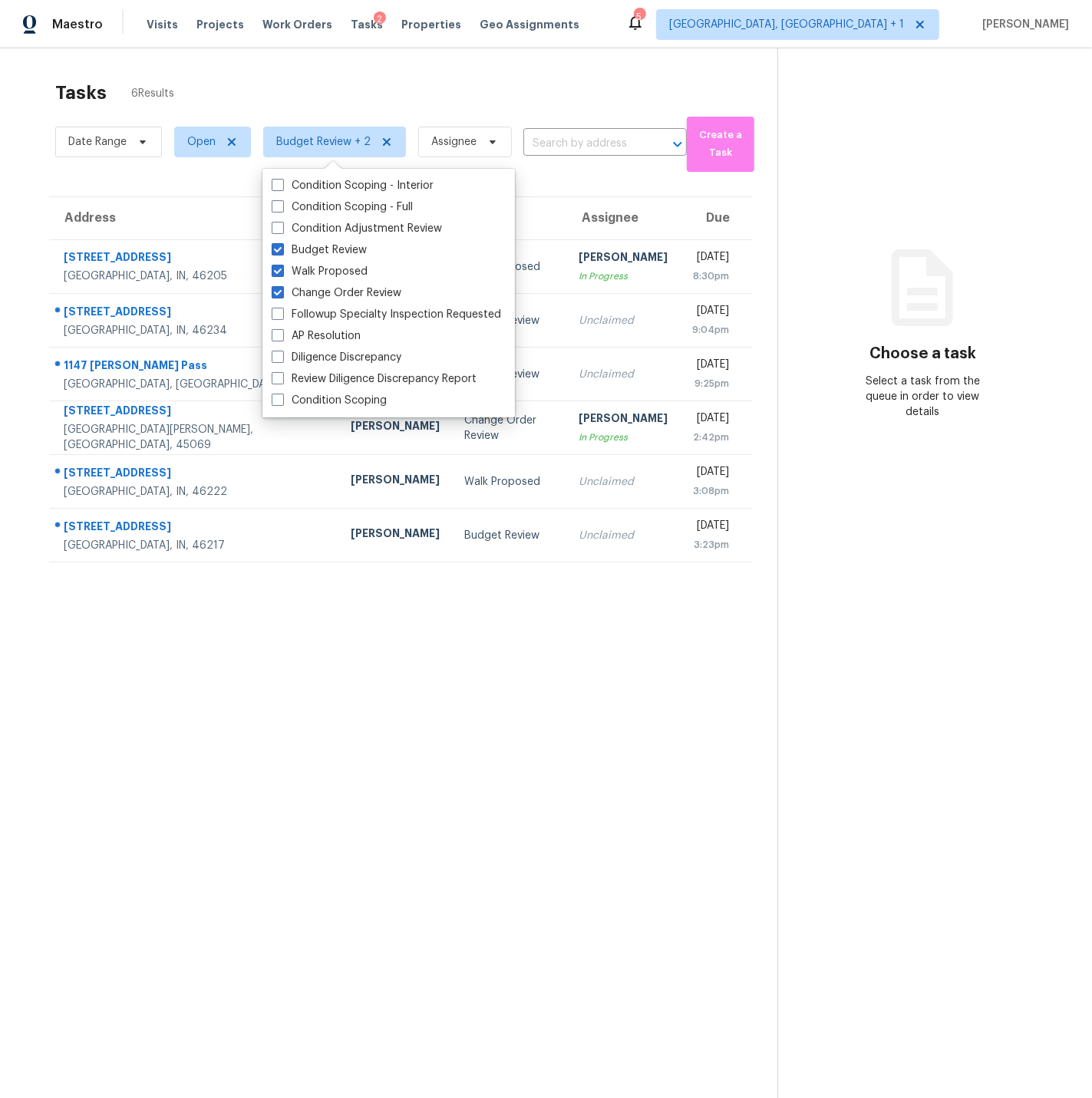
click at [234, 750] on section "Tasks 6 Results Date Range Open Budget Review + 2 Assignee ​ Create a Task Addr…" at bounding box center [401, 609] width 753 height 1073
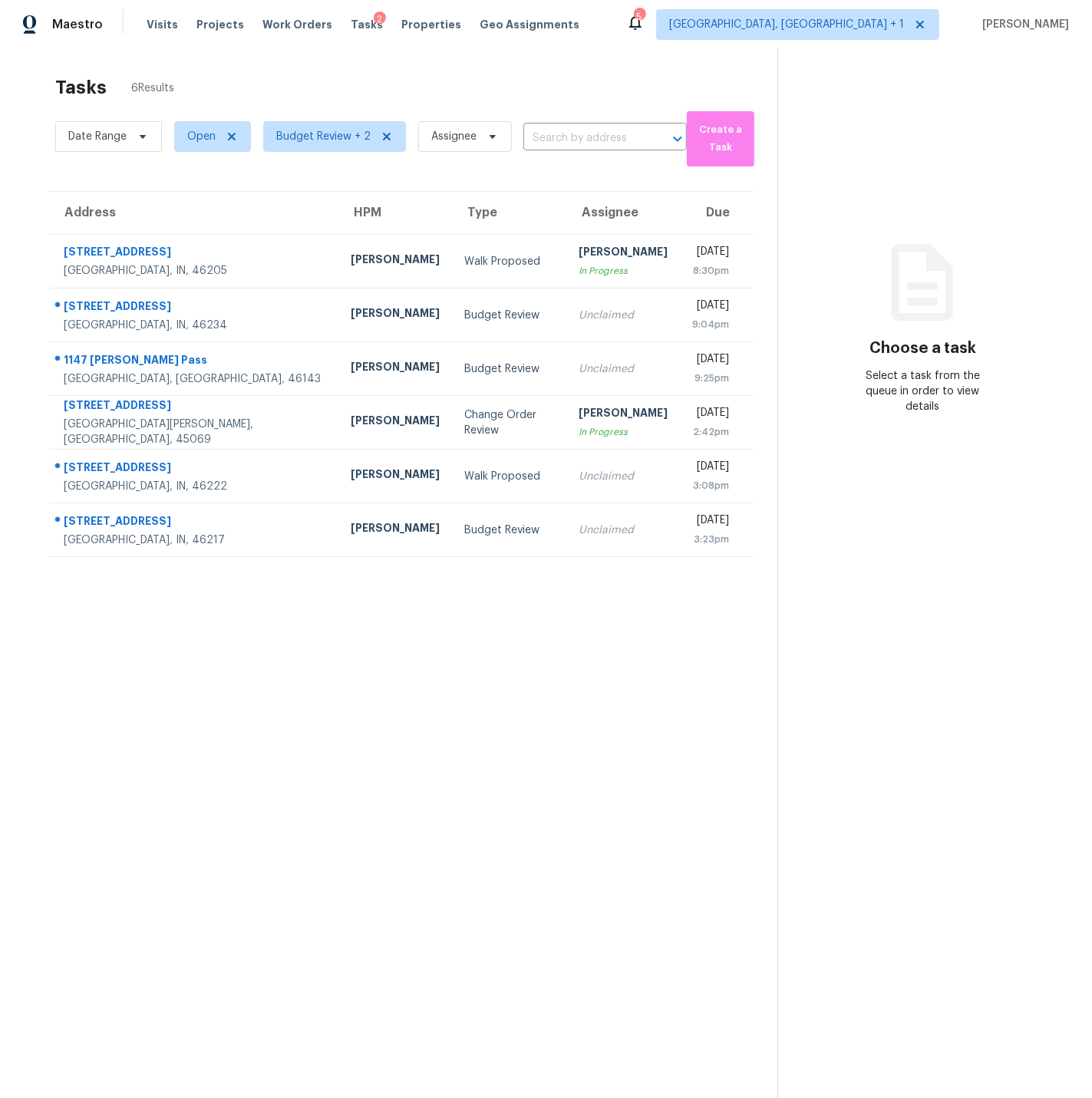
scroll to position [5, 0]
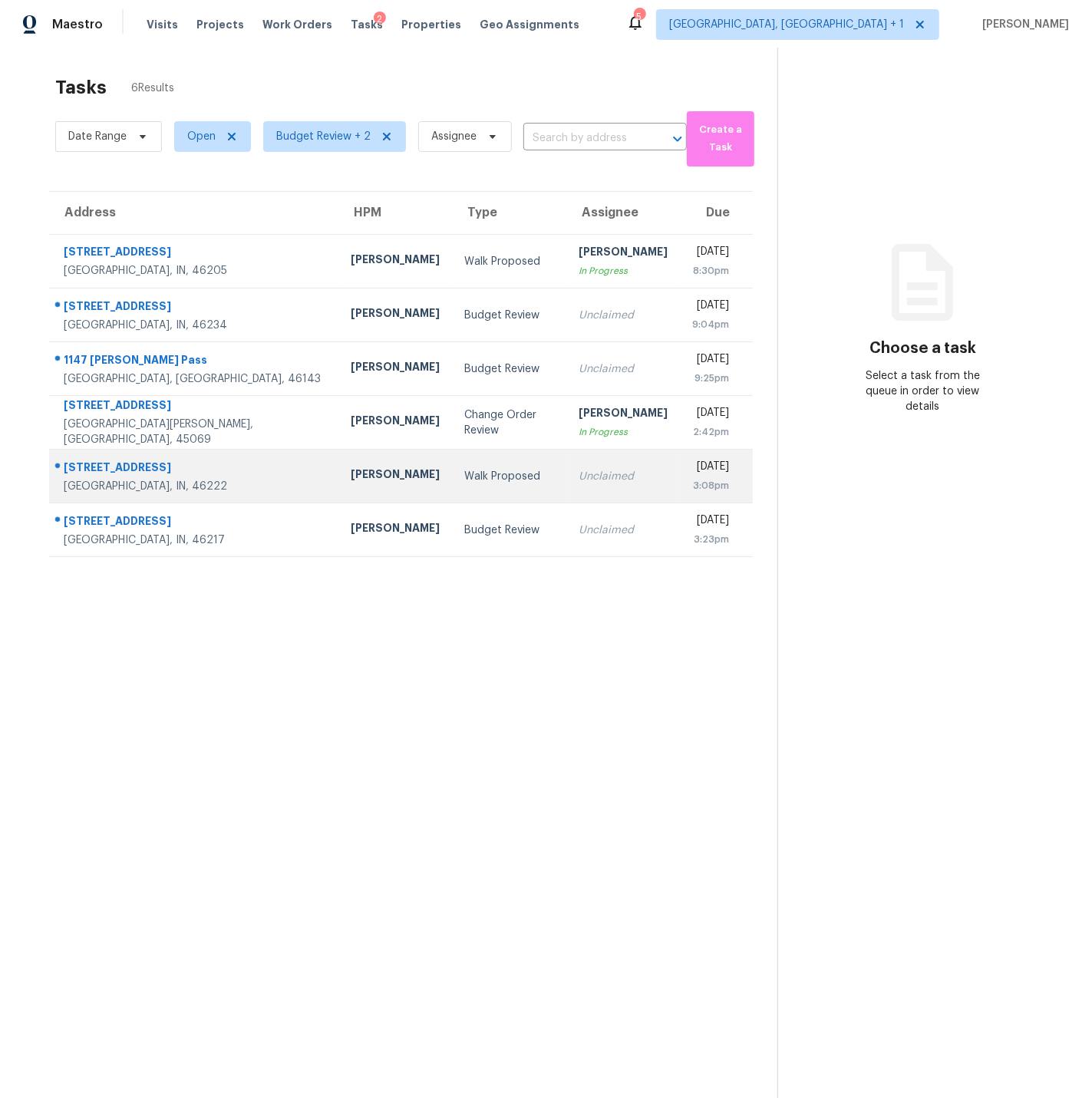
click at [204, 466] on td "[STREET_ADDRESS]" at bounding box center [193, 476] width 289 height 54
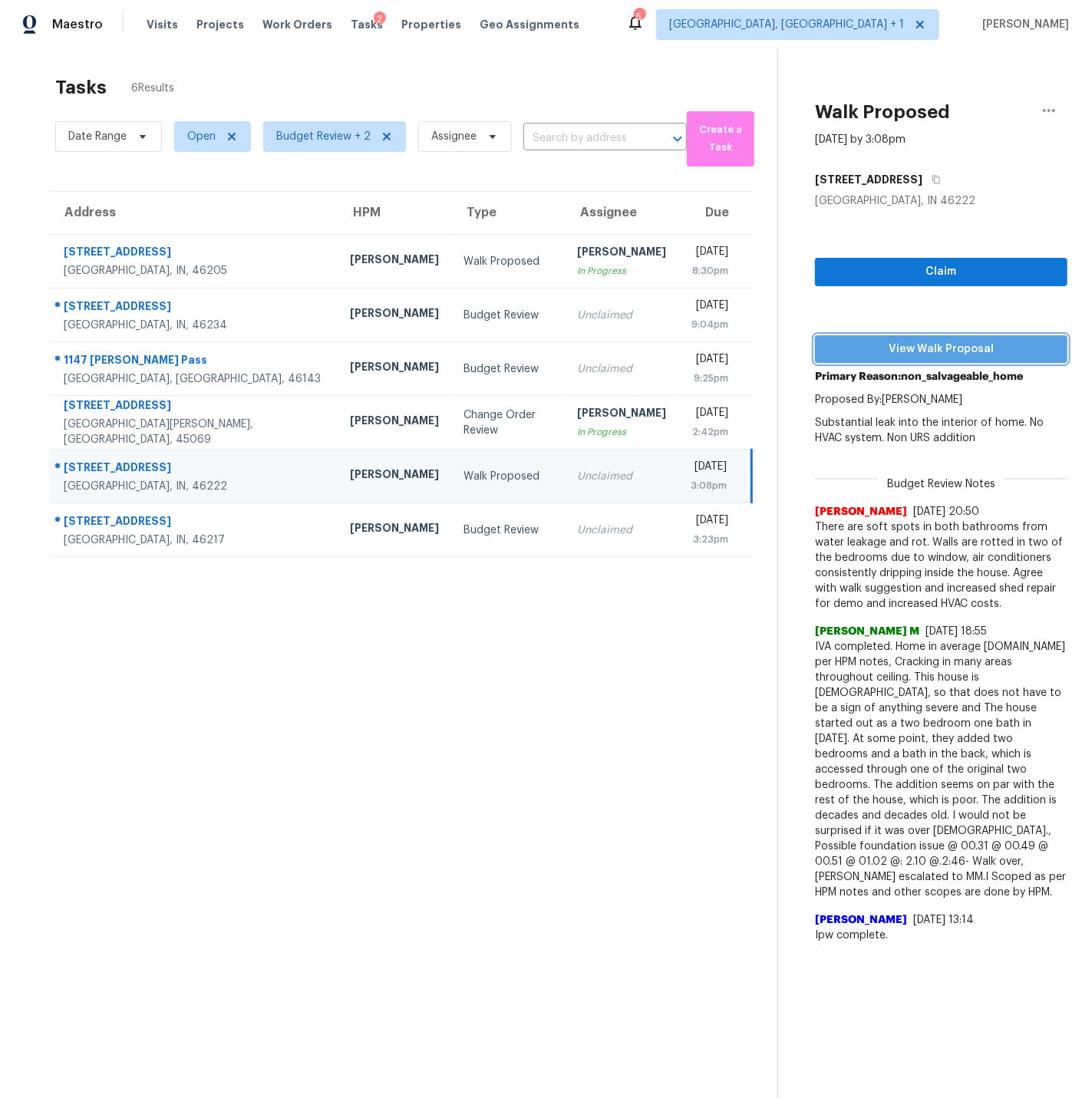
click at [925, 348] on span "View Walk Proposal" at bounding box center [941, 349] width 228 height 19
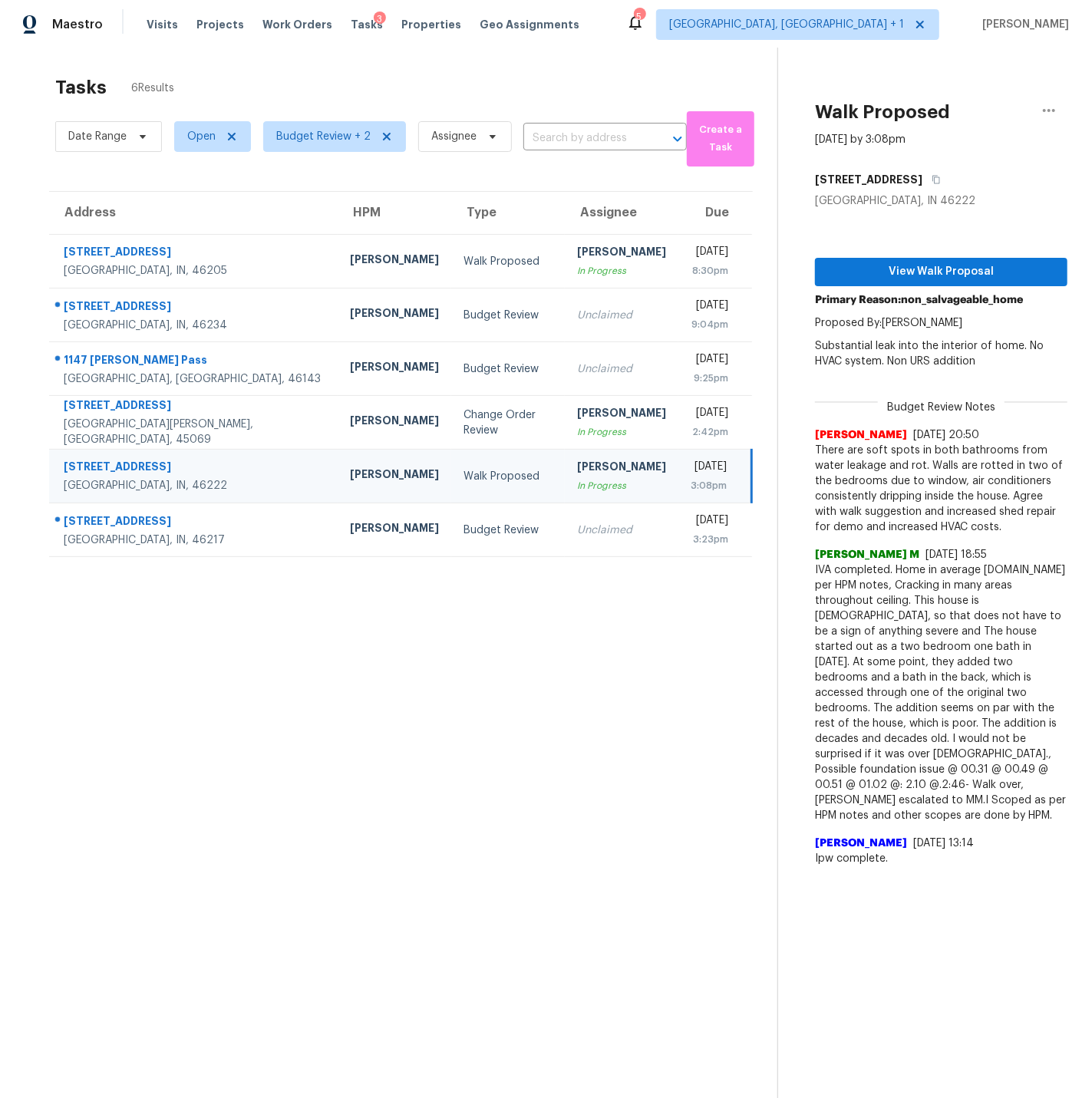
click at [187, 487] on div "[GEOGRAPHIC_DATA], IN, 46222" at bounding box center [194, 486] width 262 height 16
click at [1045, 108] on icon "button" at bounding box center [1049, 111] width 19 height 19
click at [951, 90] on div "Cancel this task" at bounding box center [962, 90] width 120 height 16
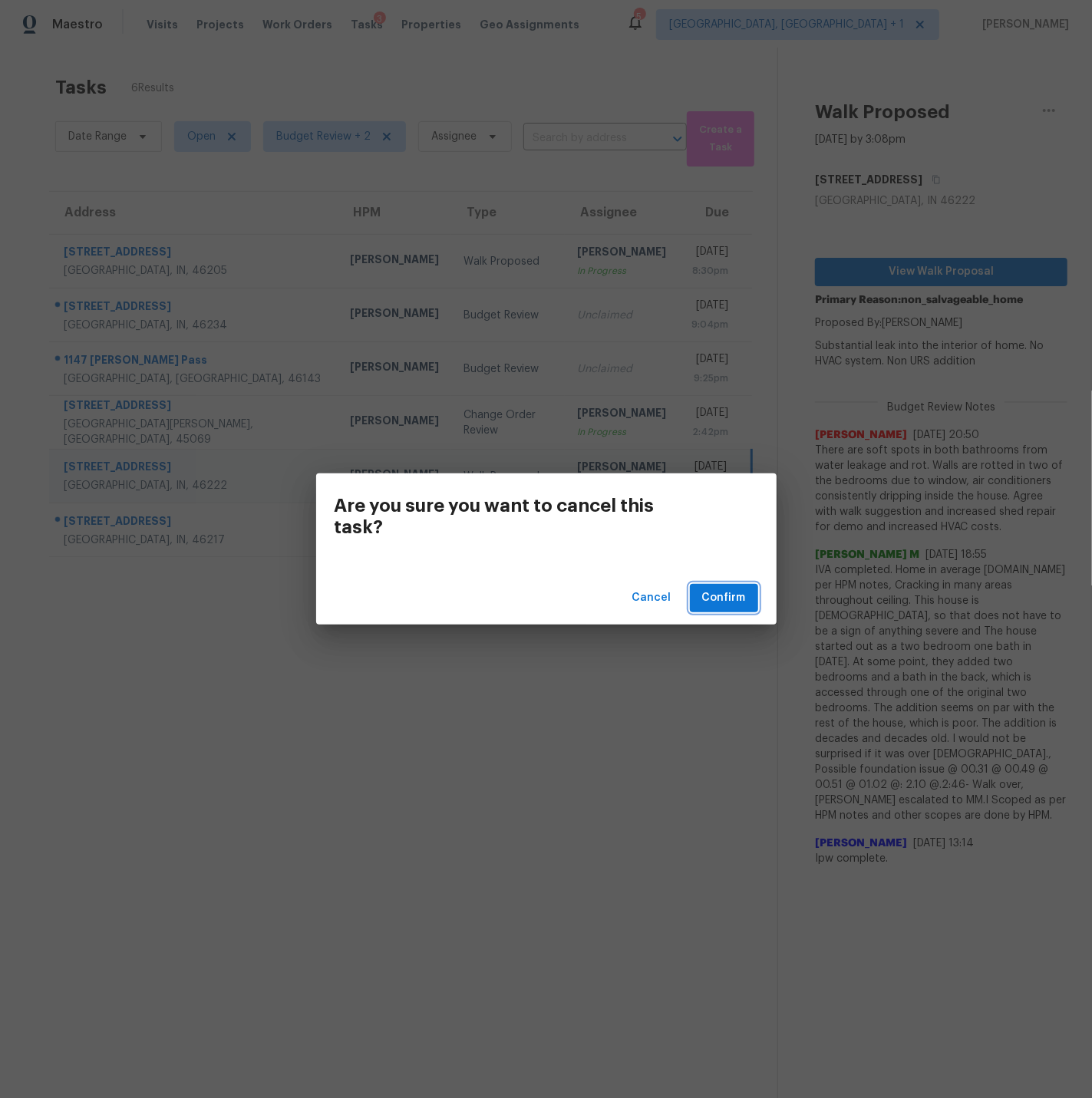
click at [723, 599] on span "Confirm" at bounding box center [724, 597] width 43 height 19
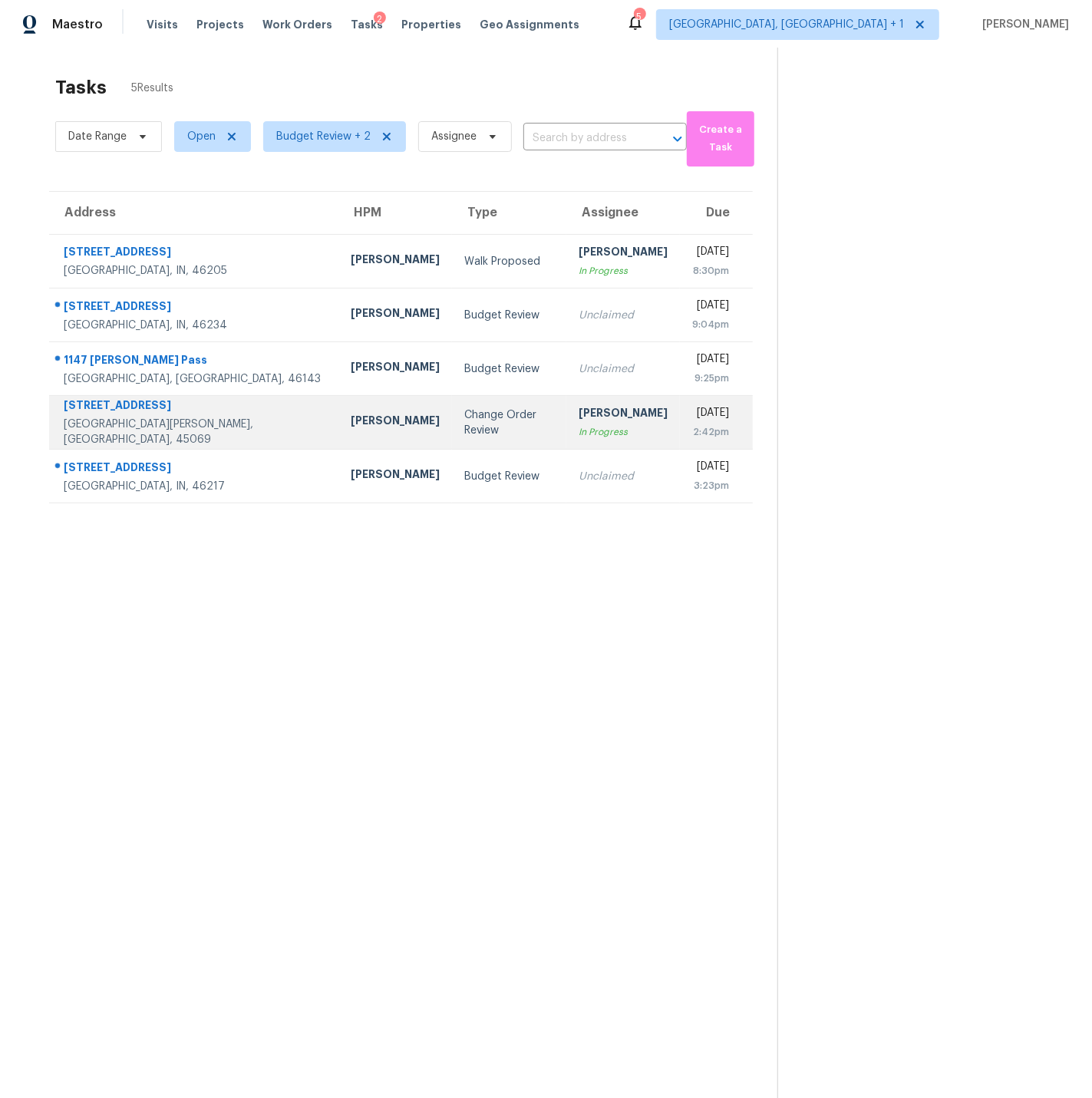
click at [209, 420] on td "7795 Rock Port Way West Chester, OH, 45069" at bounding box center [193, 422] width 289 height 54
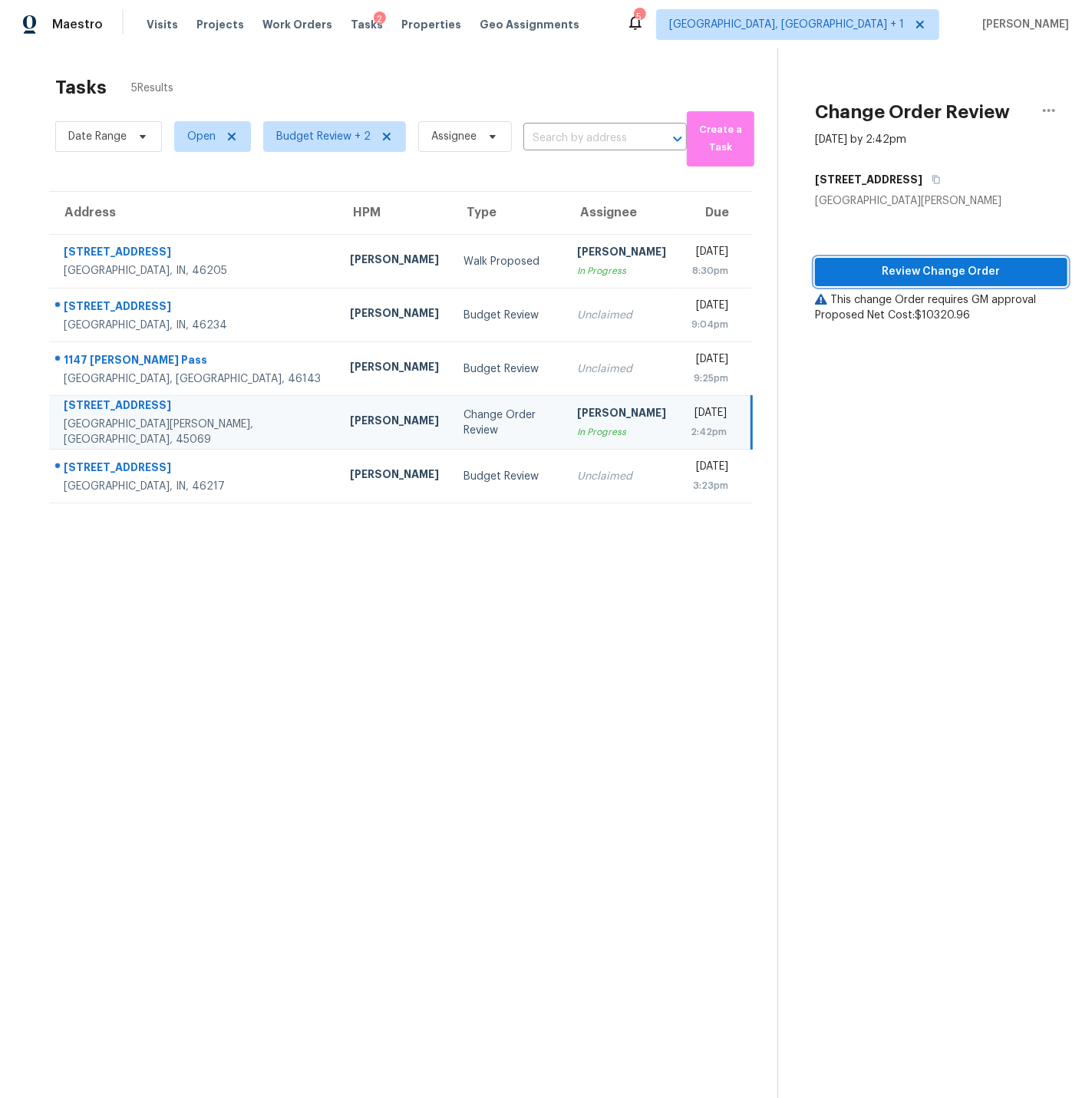
click at [912, 271] on span "Review Change Order" at bounding box center [941, 272] width 228 height 19
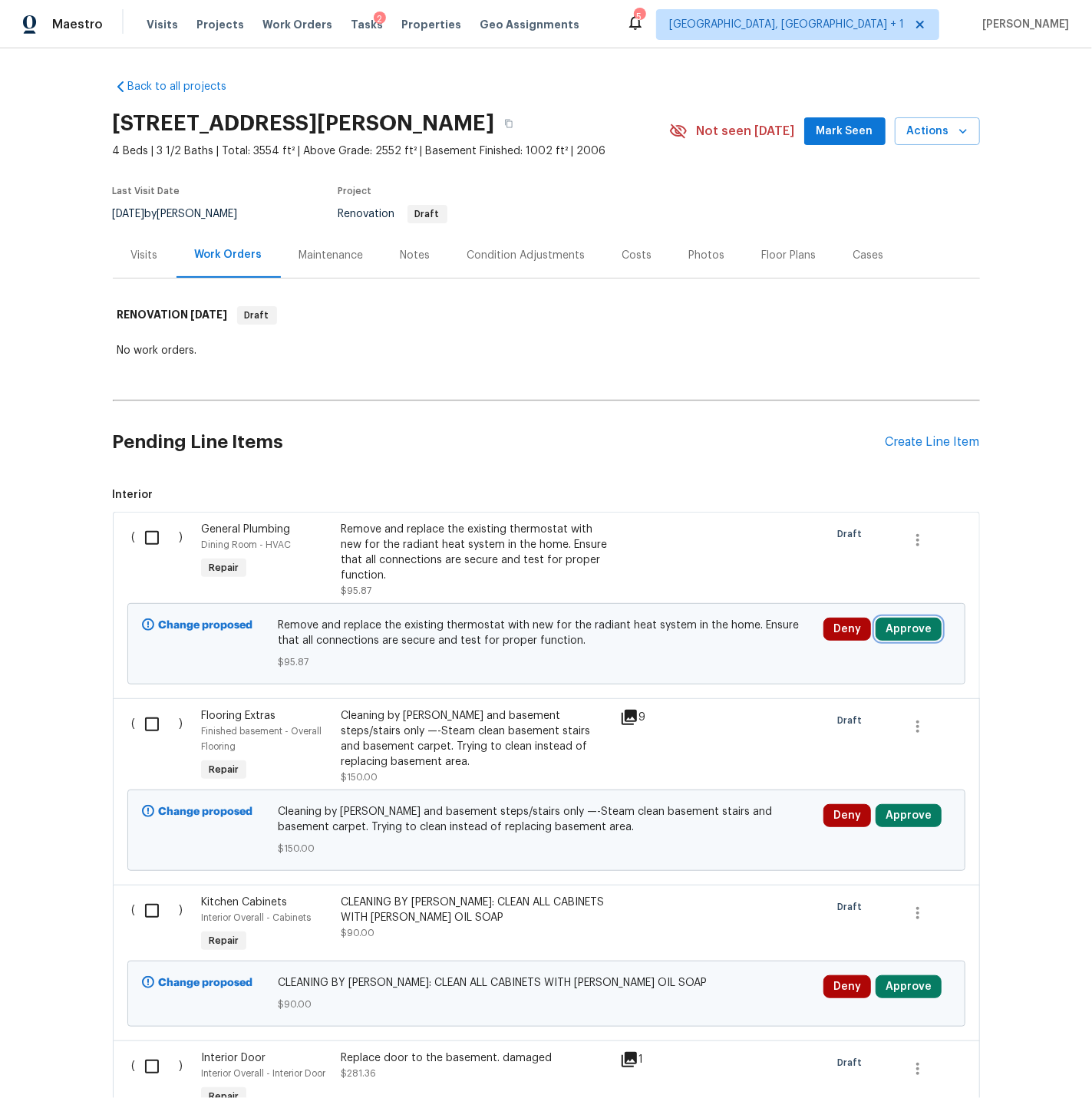
click at [908, 632] on button "Approve" at bounding box center [908, 629] width 66 height 23
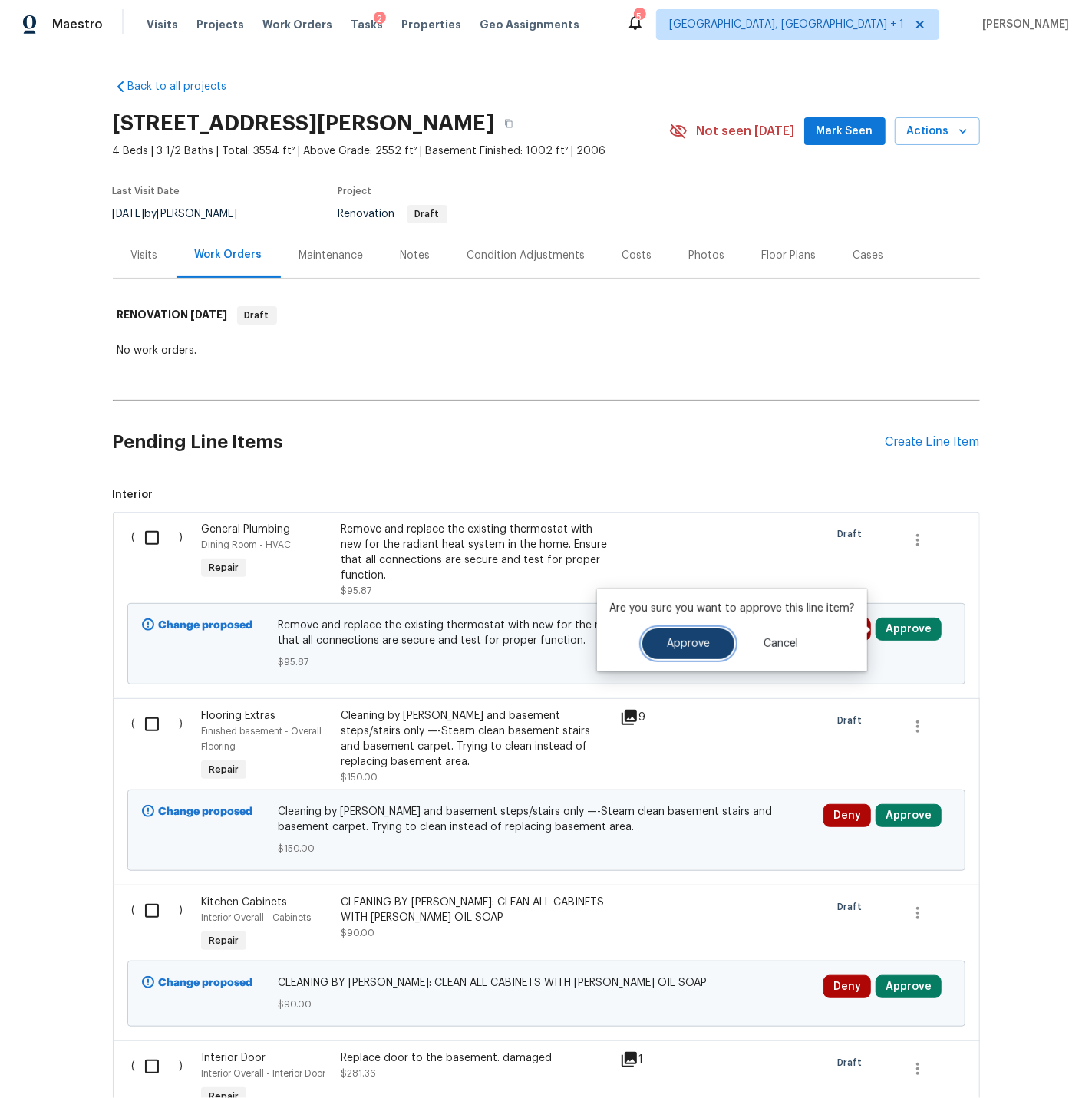
click at [687, 646] on span "Approve" at bounding box center [688, 644] width 43 height 12
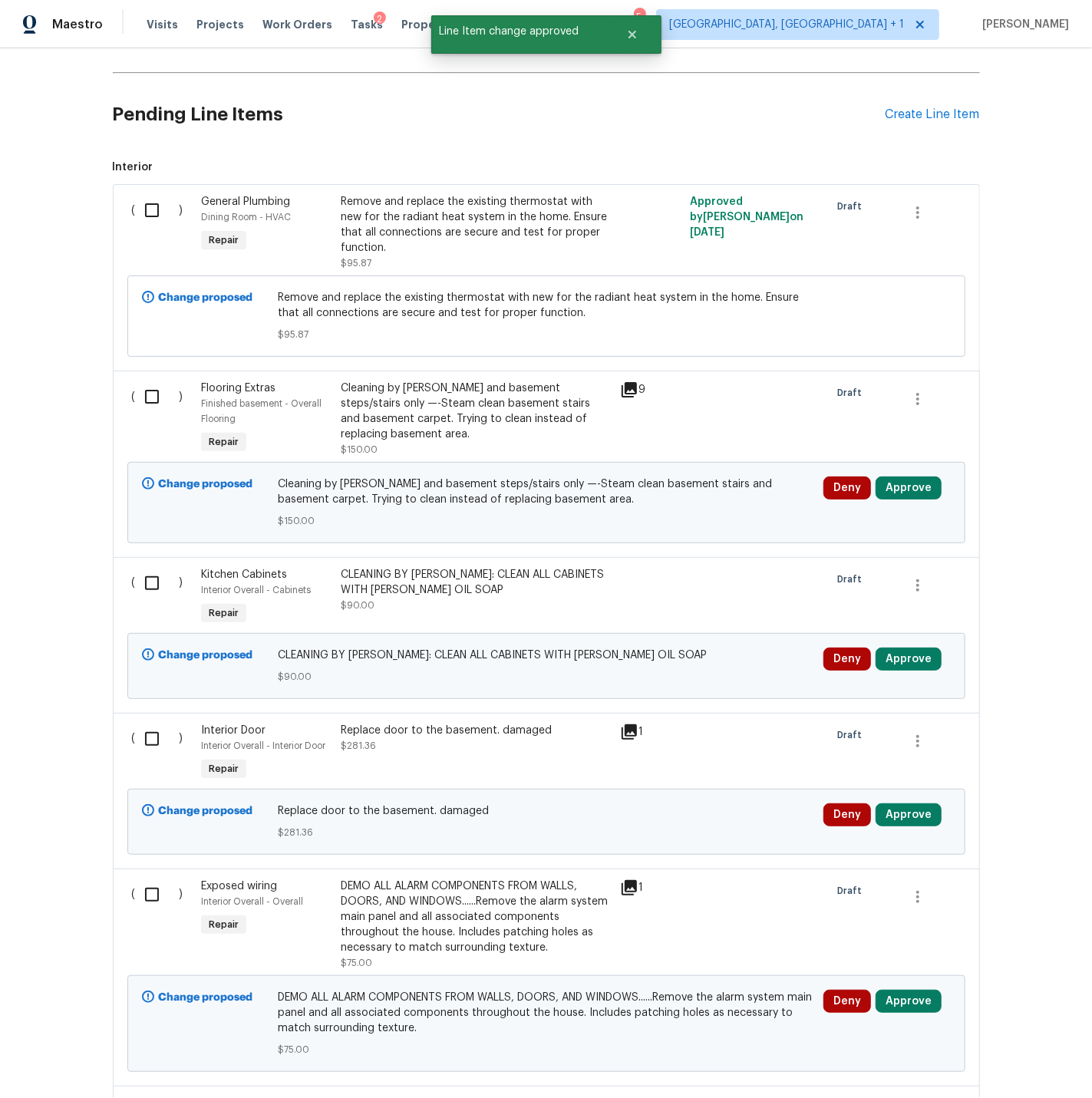
scroll to position [338, 0]
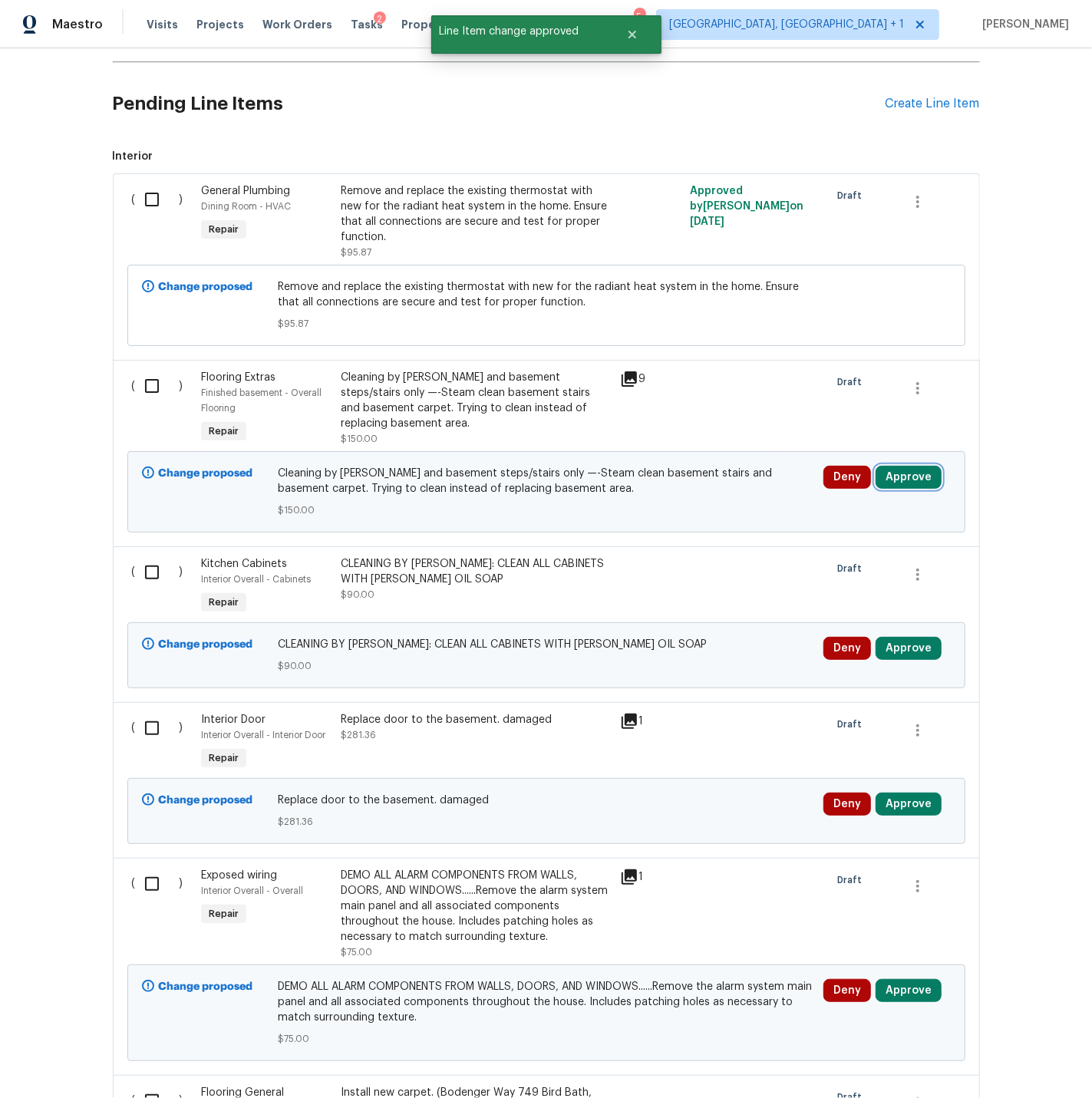
click at [903, 482] on button "Approve" at bounding box center [908, 477] width 66 height 23
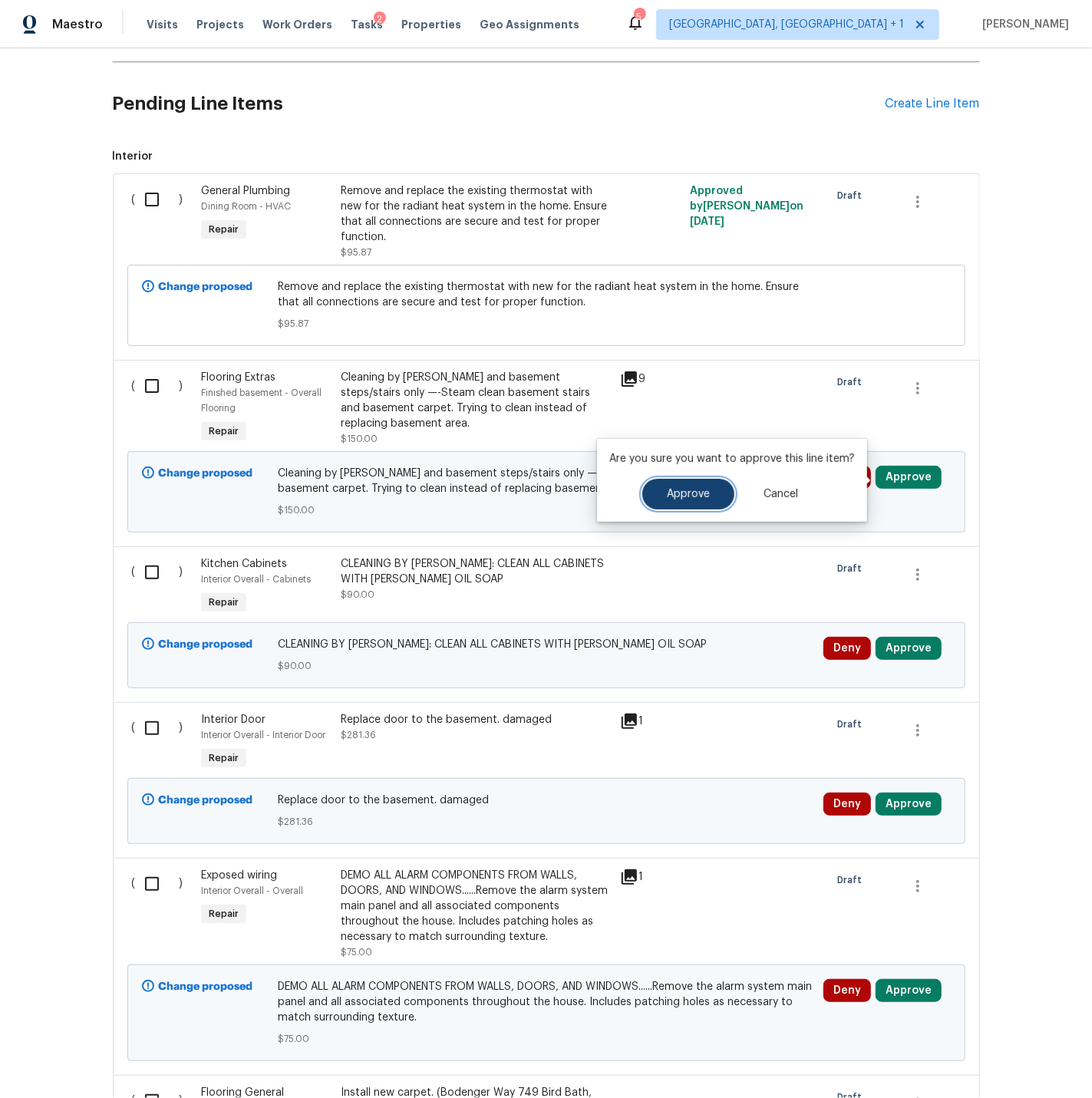
click at [667, 492] on span "Approve" at bounding box center [688, 494] width 43 height 12
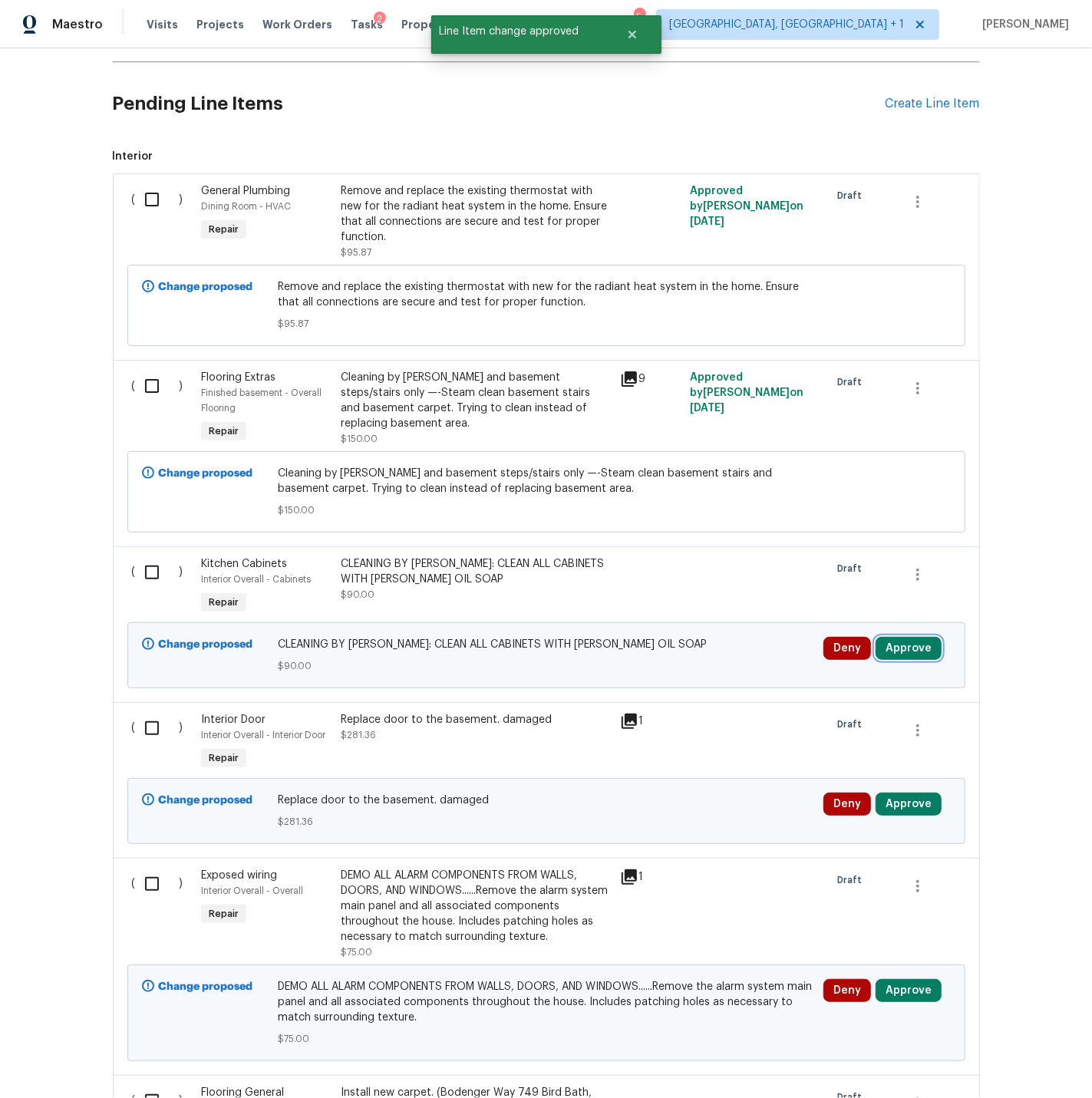
click at [909, 653] on button "Approve" at bounding box center [908, 649] width 66 height 23
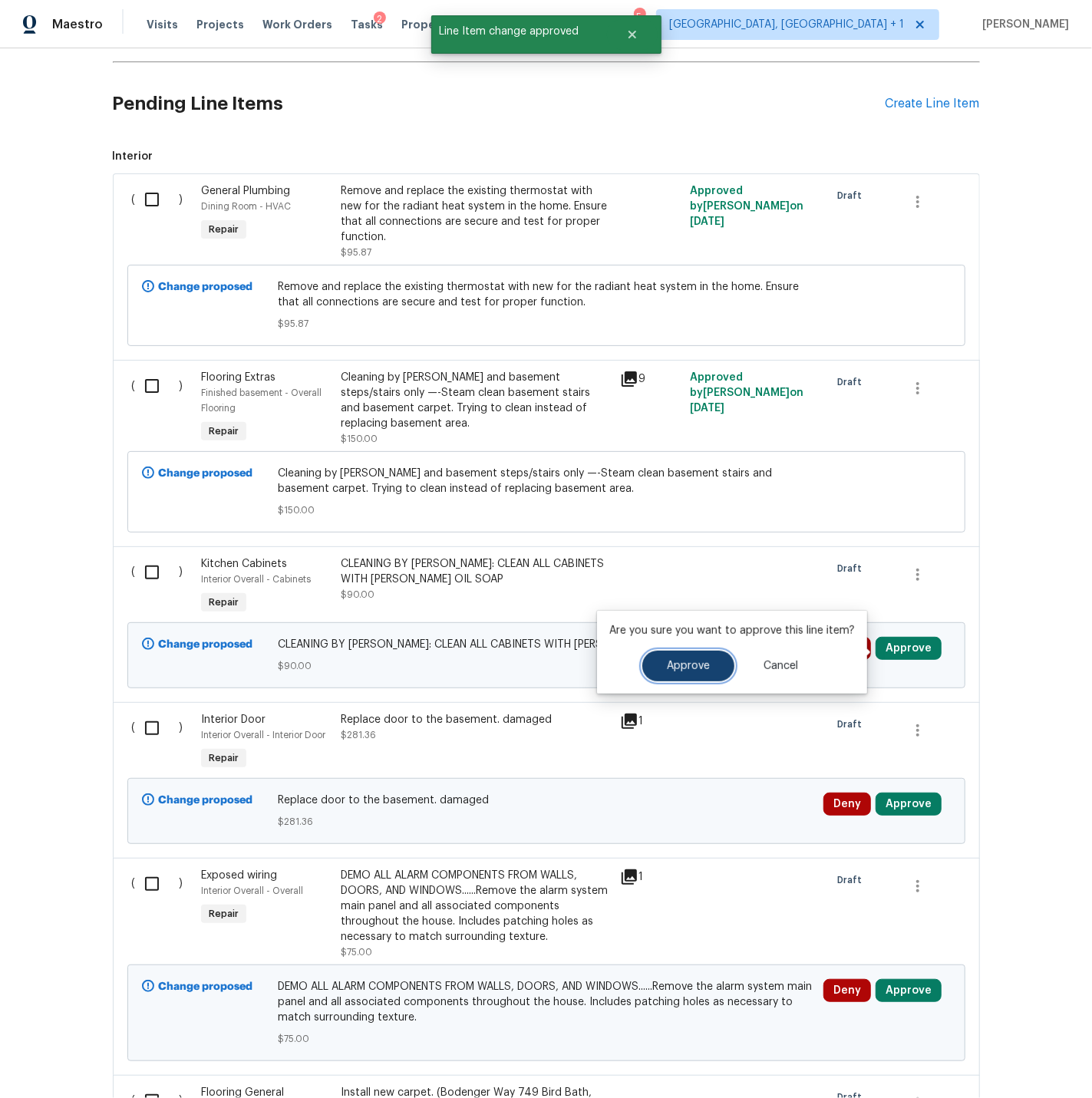
click at [671, 666] on span "Approve" at bounding box center [688, 666] width 43 height 12
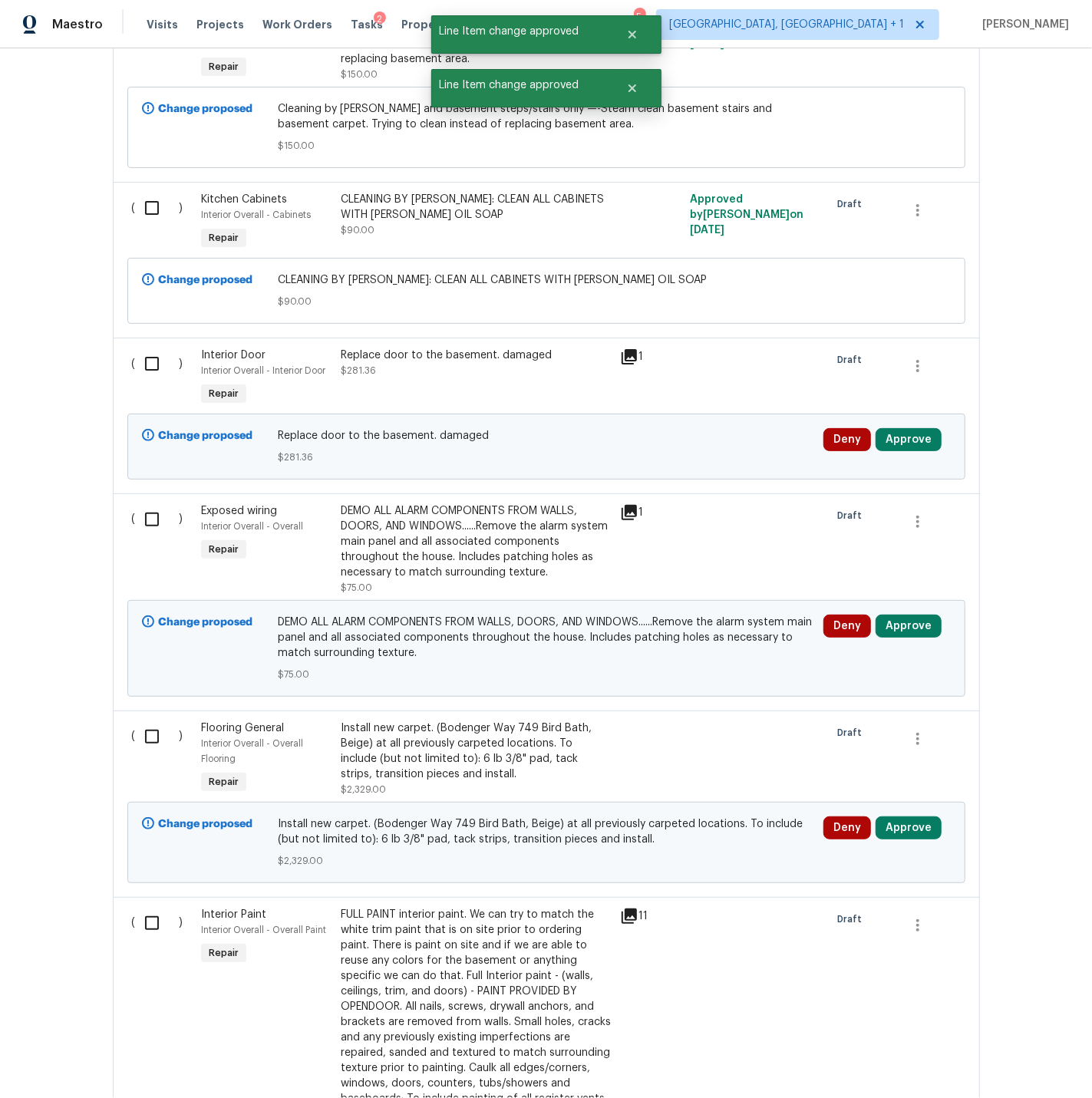
scroll to position [718, 0]
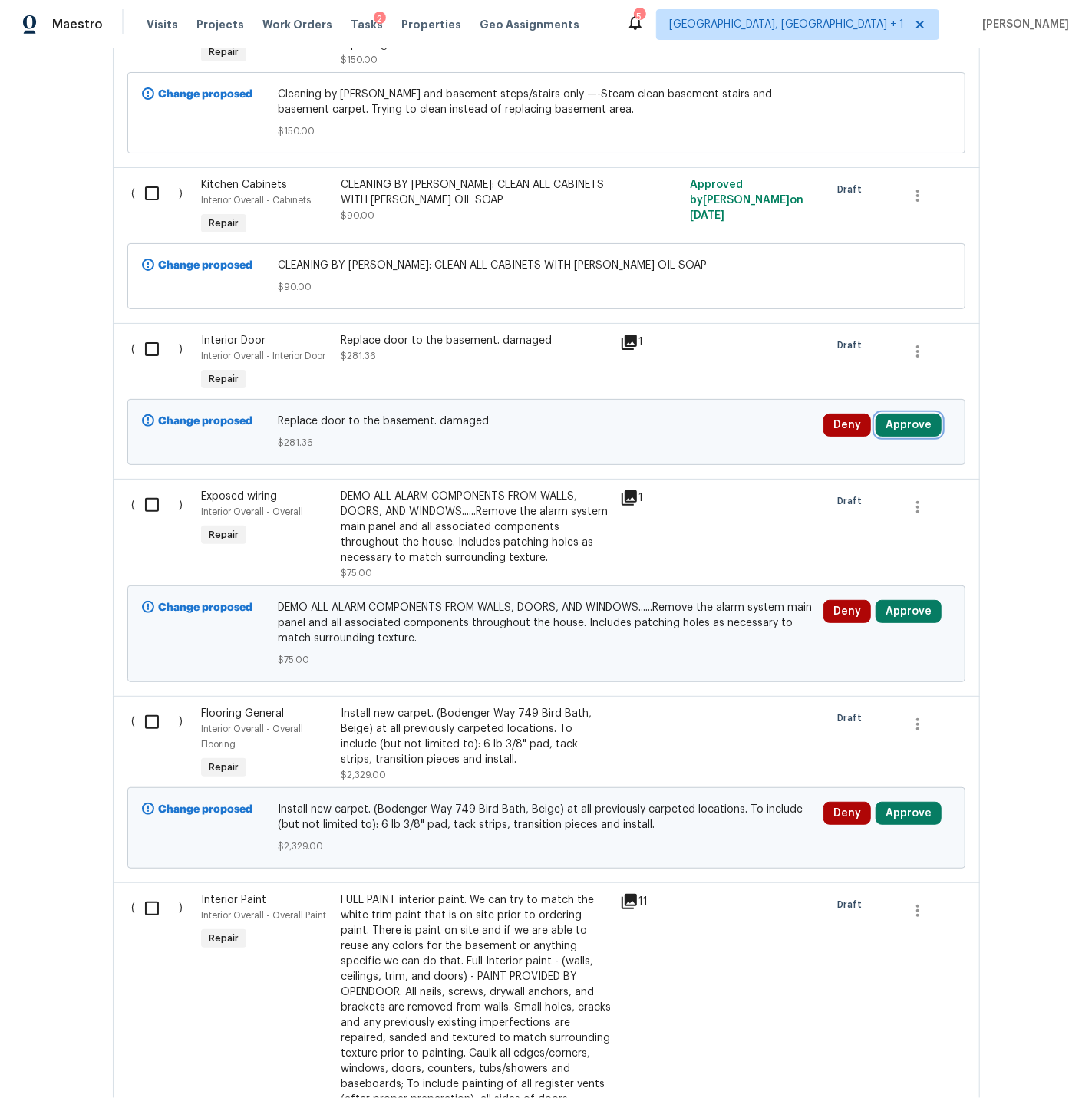
click at [903, 428] on button "Approve" at bounding box center [908, 425] width 66 height 23
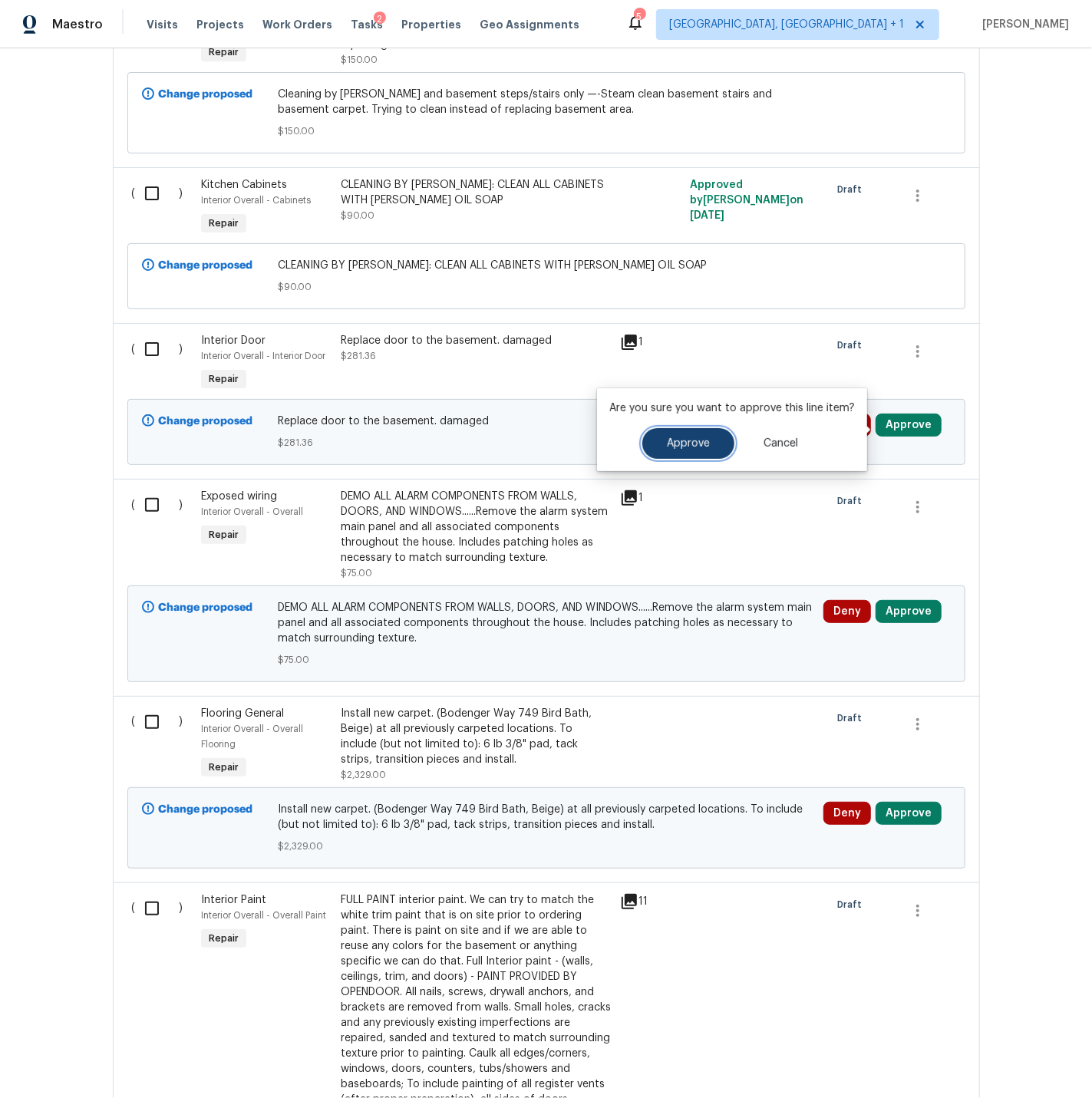
click at [697, 446] on span "Approve" at bounding box center [688, 444] width 43 height 12
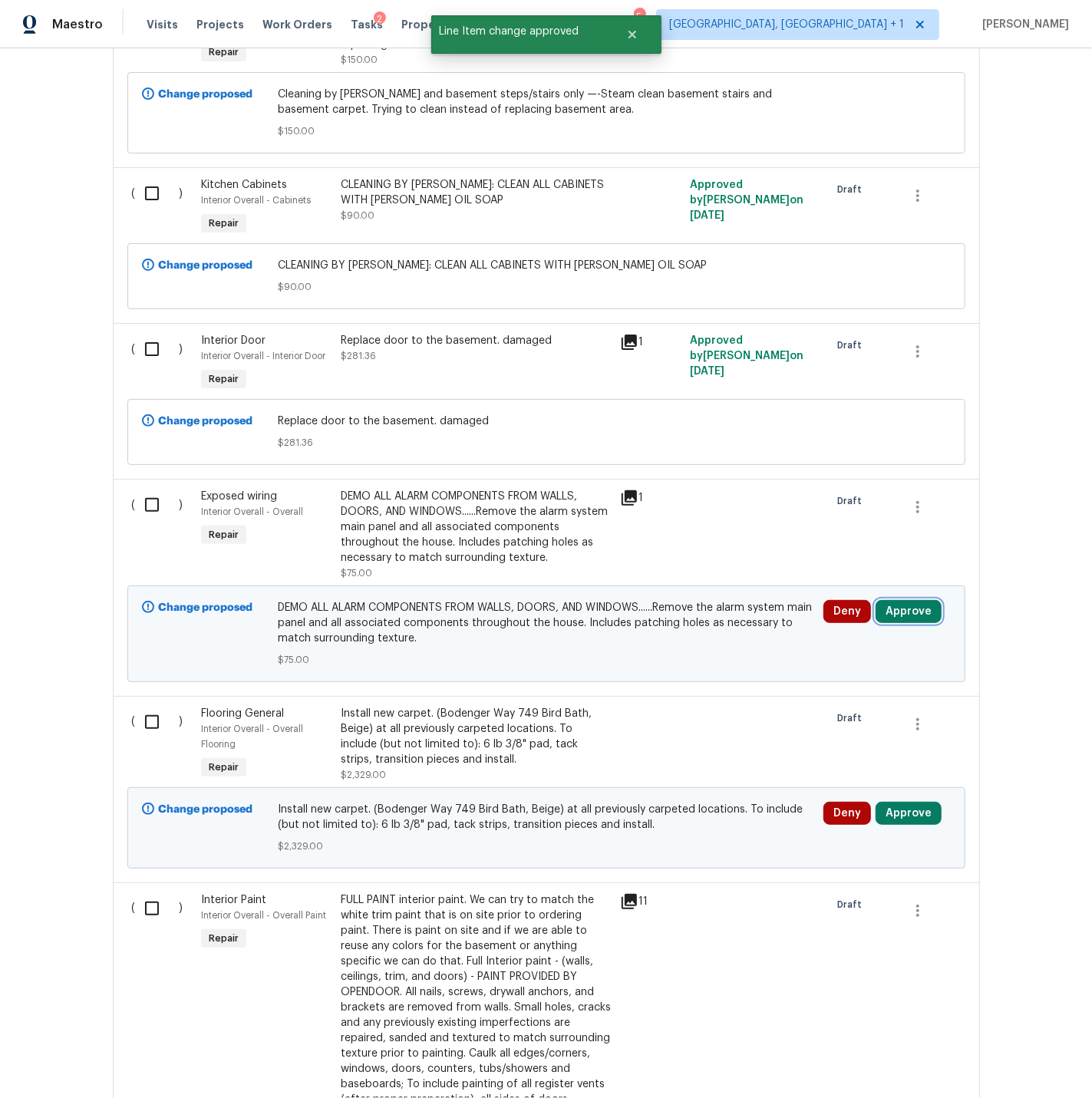
click at [897, 616] on button "Approve" at bounding box center [908, 611] width 66 height 23
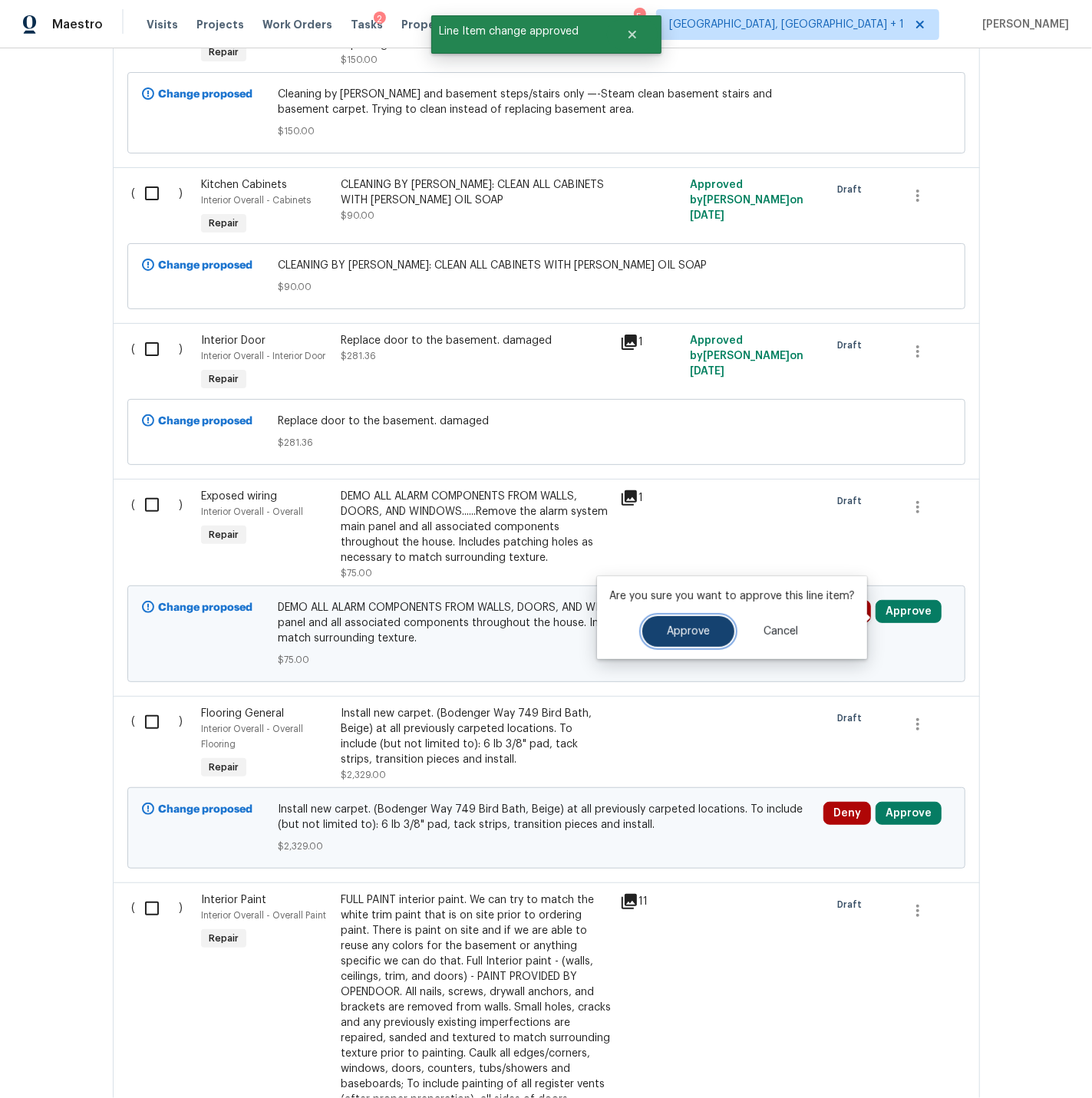
click at [678, 635] on span "Approve" at bounding box center [688, 632] width 43 height 12
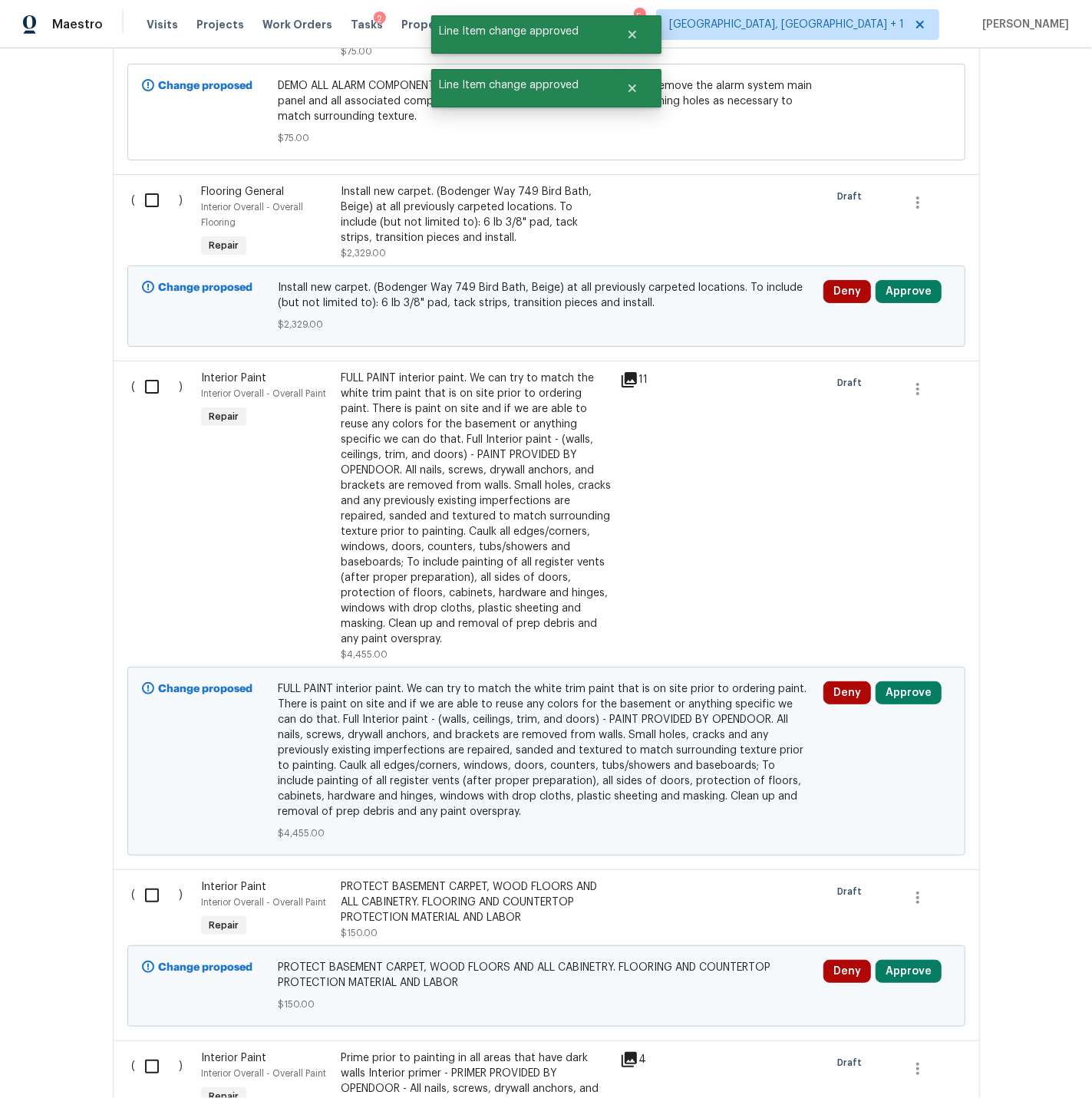
scroll to position [1230, 0]
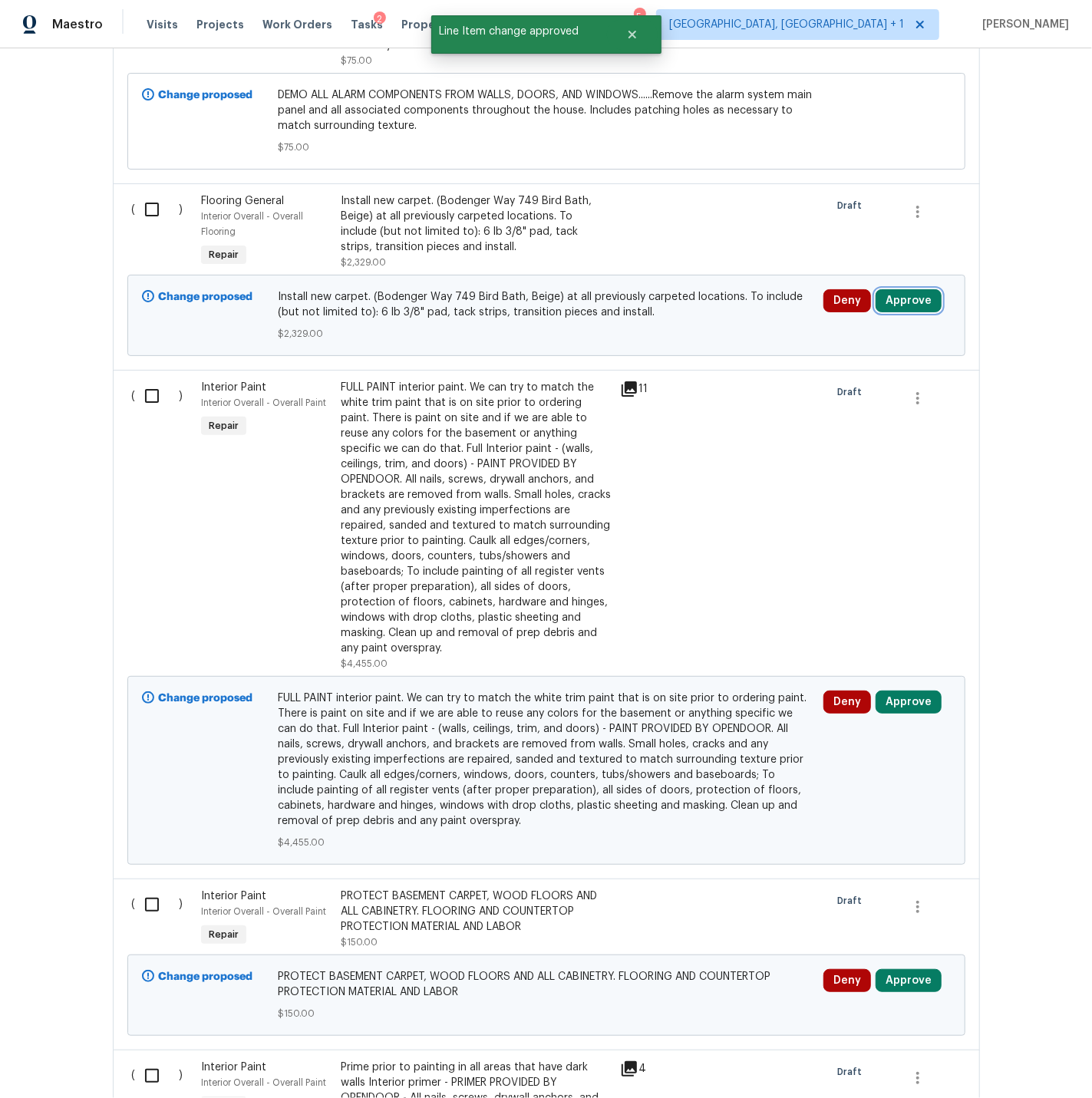
click at [923, 306] on button "Approve" at bounding box center [908, 301] width 66 height 23
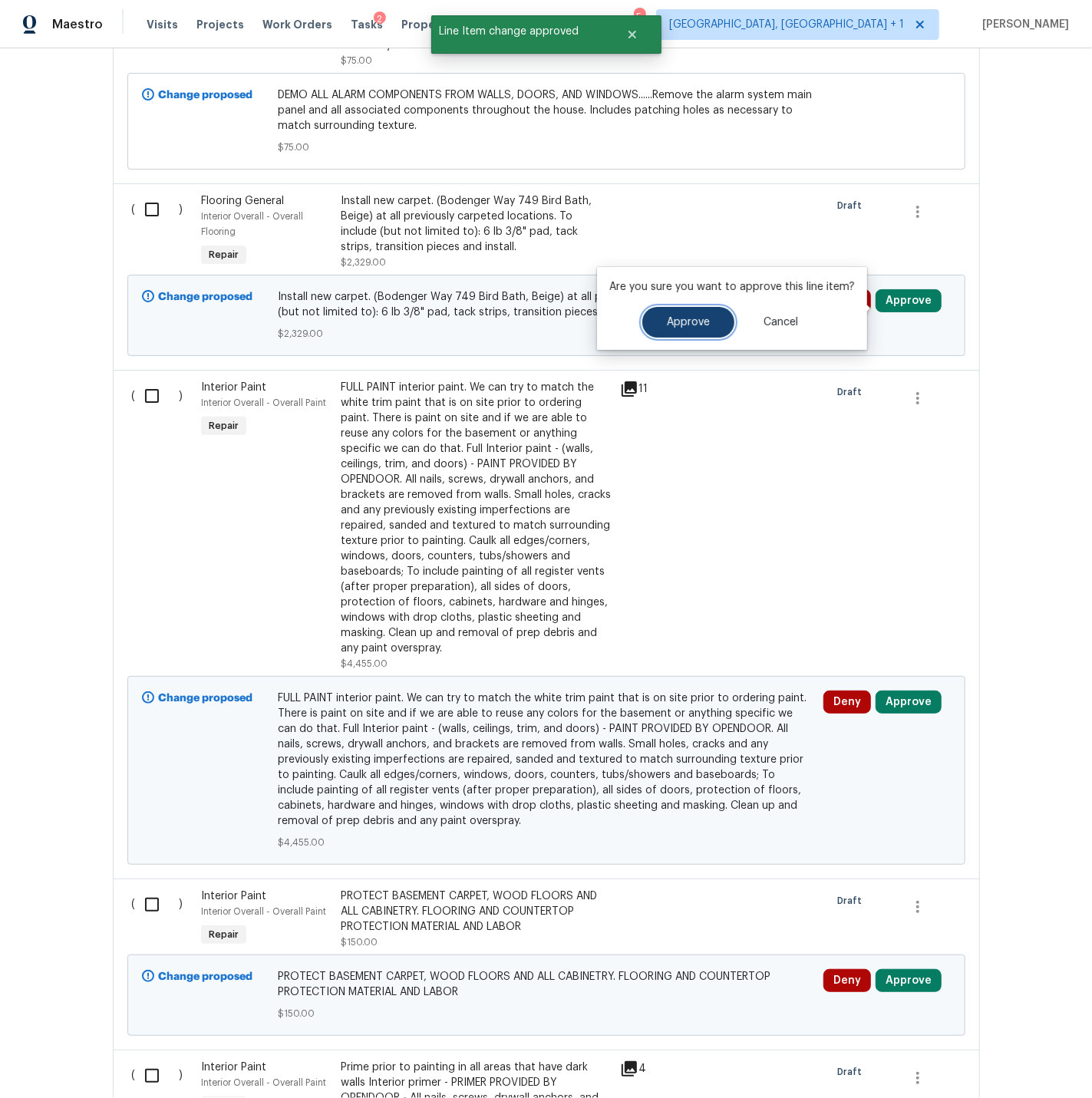
click at [671, 320] on span "Approve" at bounding box center [688, 322] width 43 height 12
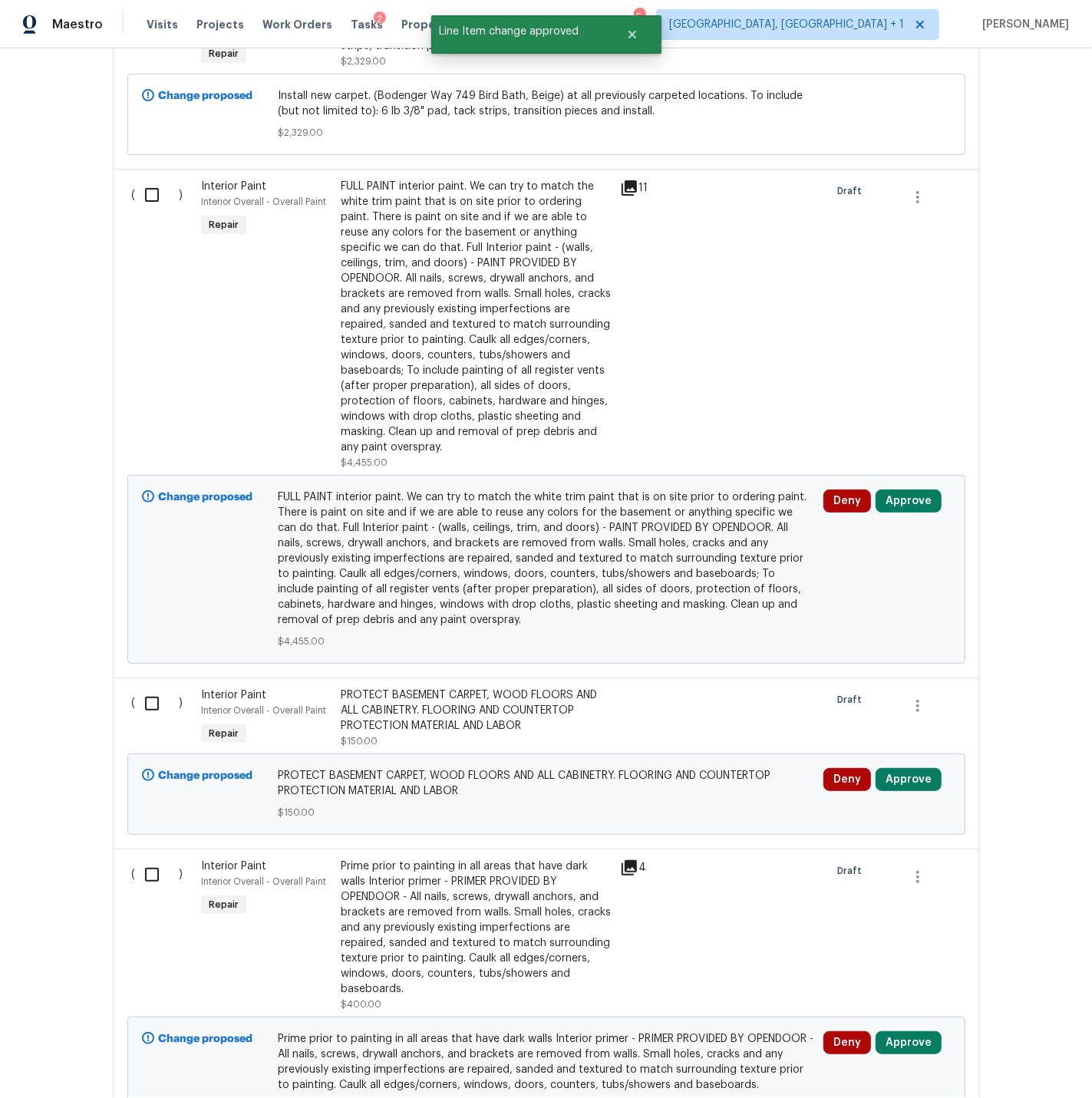
scroll to position [1448, 0]
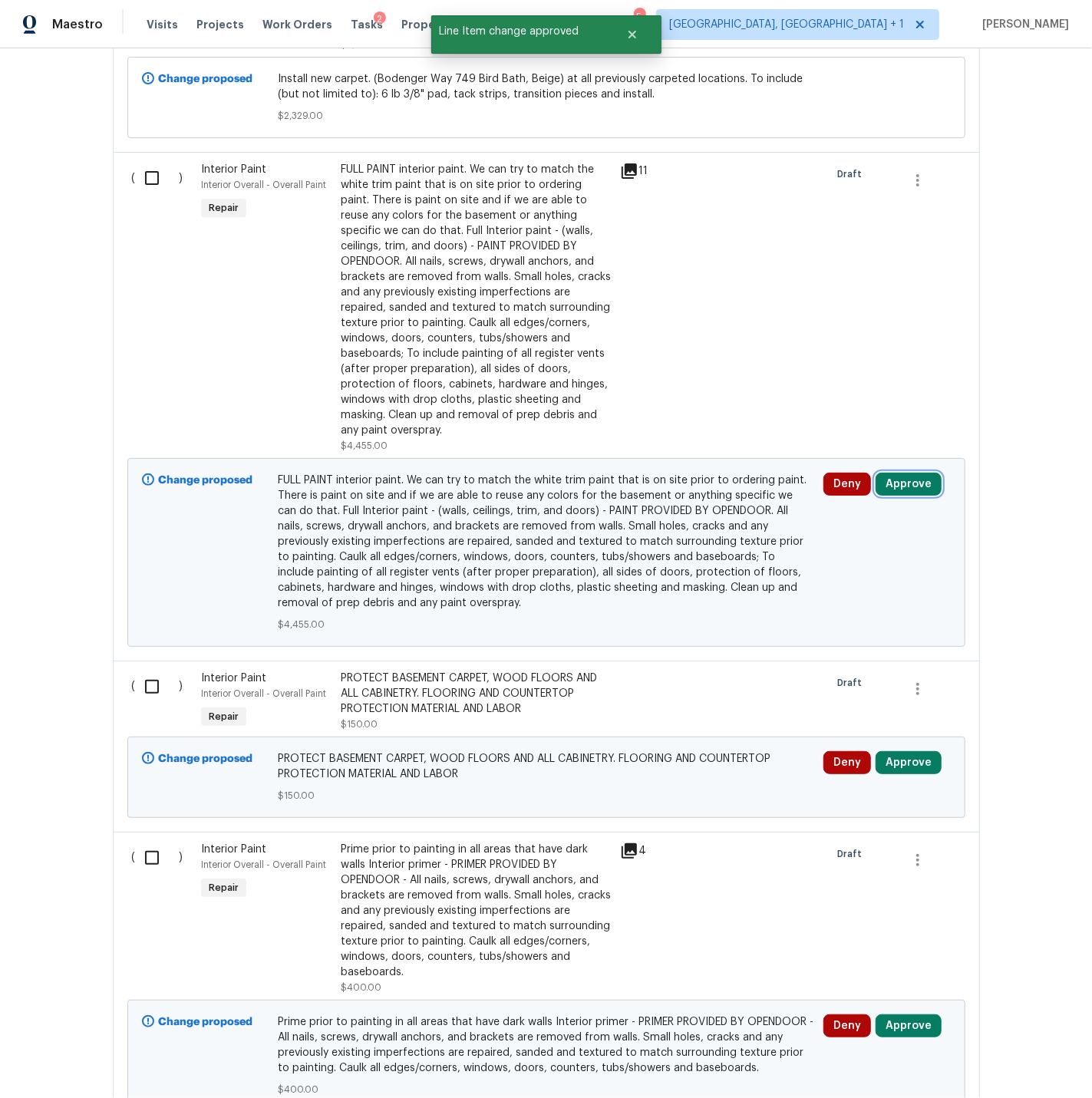
click at [911, 480] on button "Approve" at bounding box center [908, 484] width 66 height 23
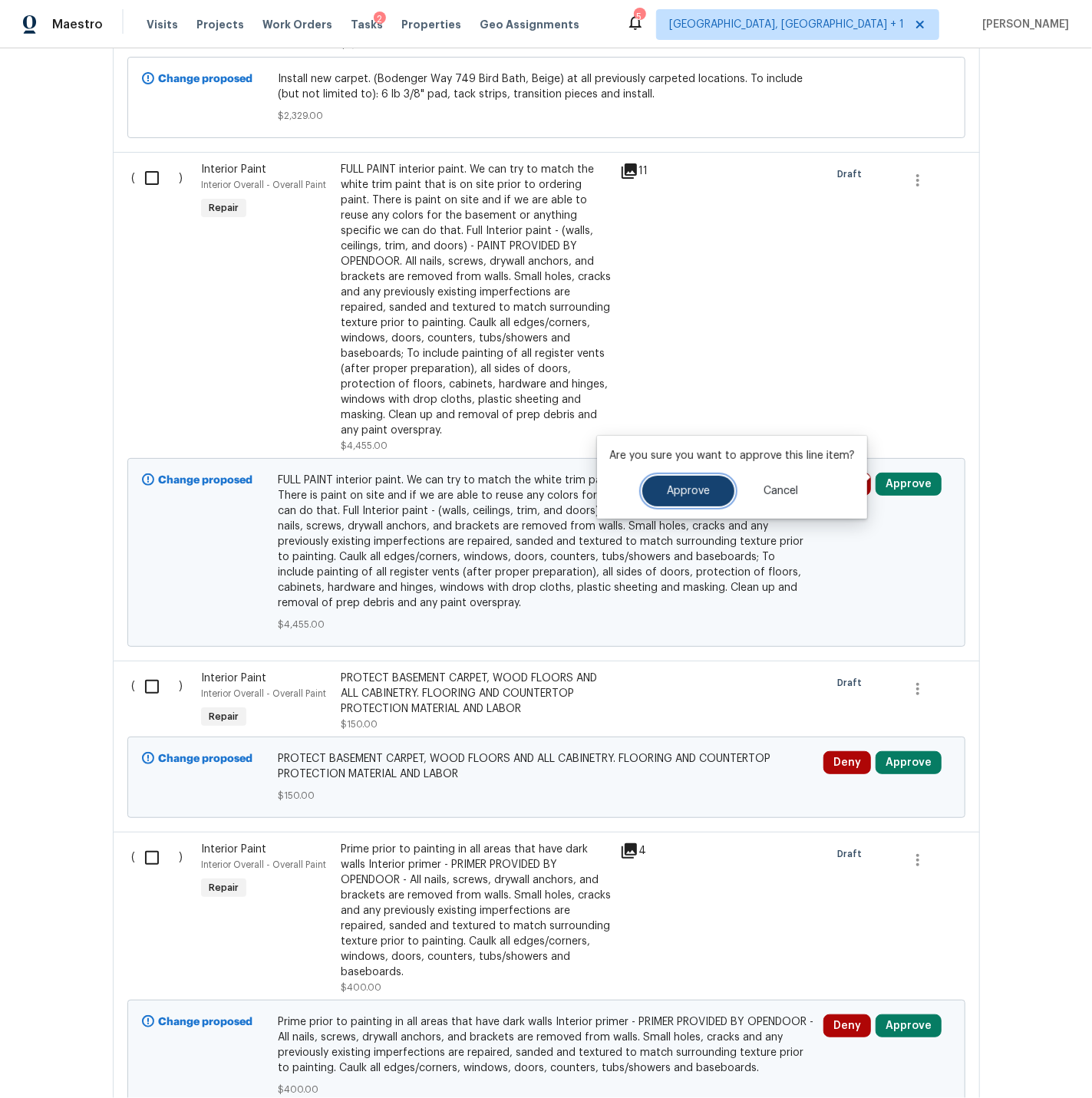
click at [699, 495] on span "Approve" at bounding box center [688, 491] width 43 height 12
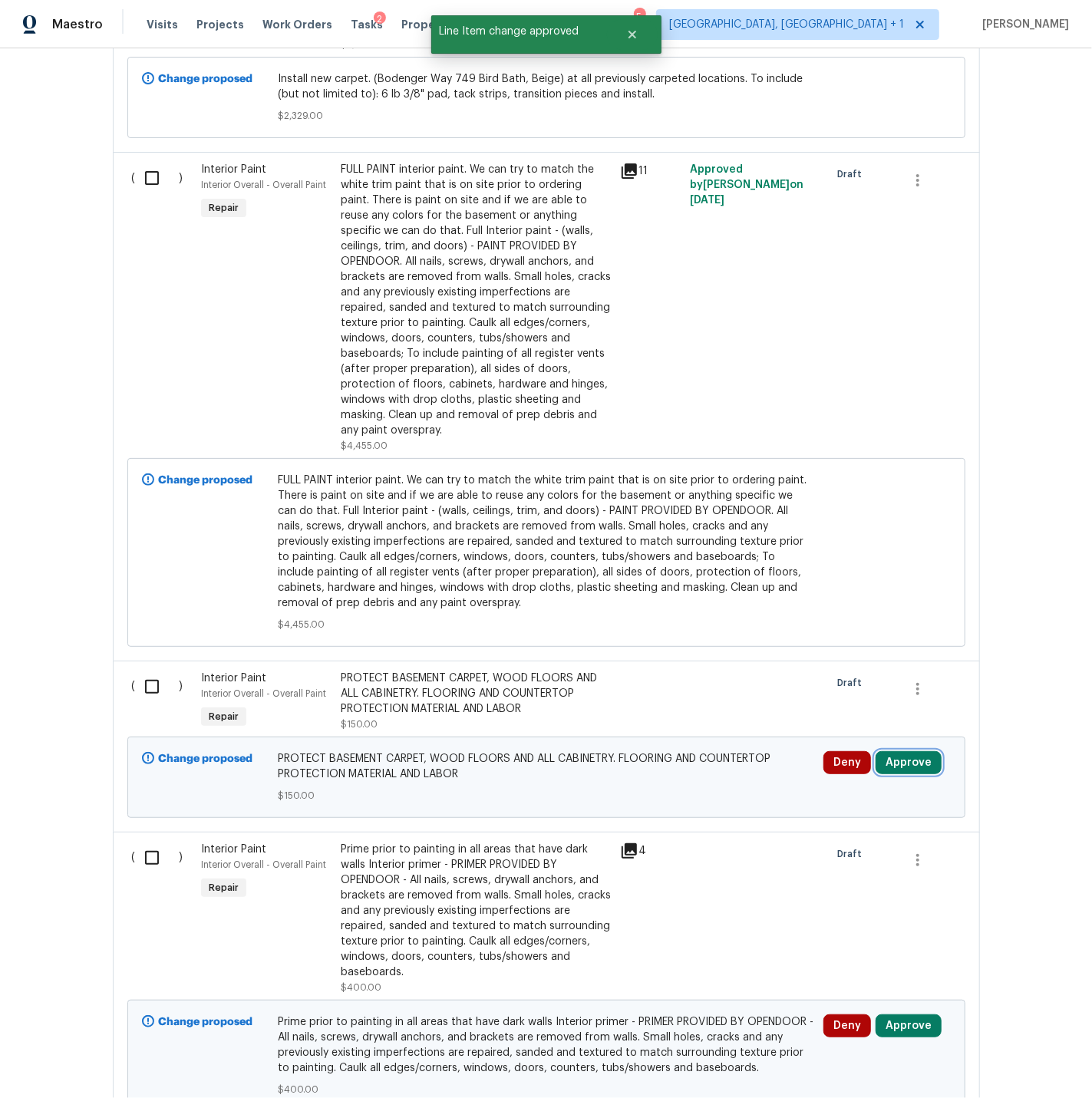
click at [900, 755] on button "Approve" at bounding box center [908, 763] width 66 height 23
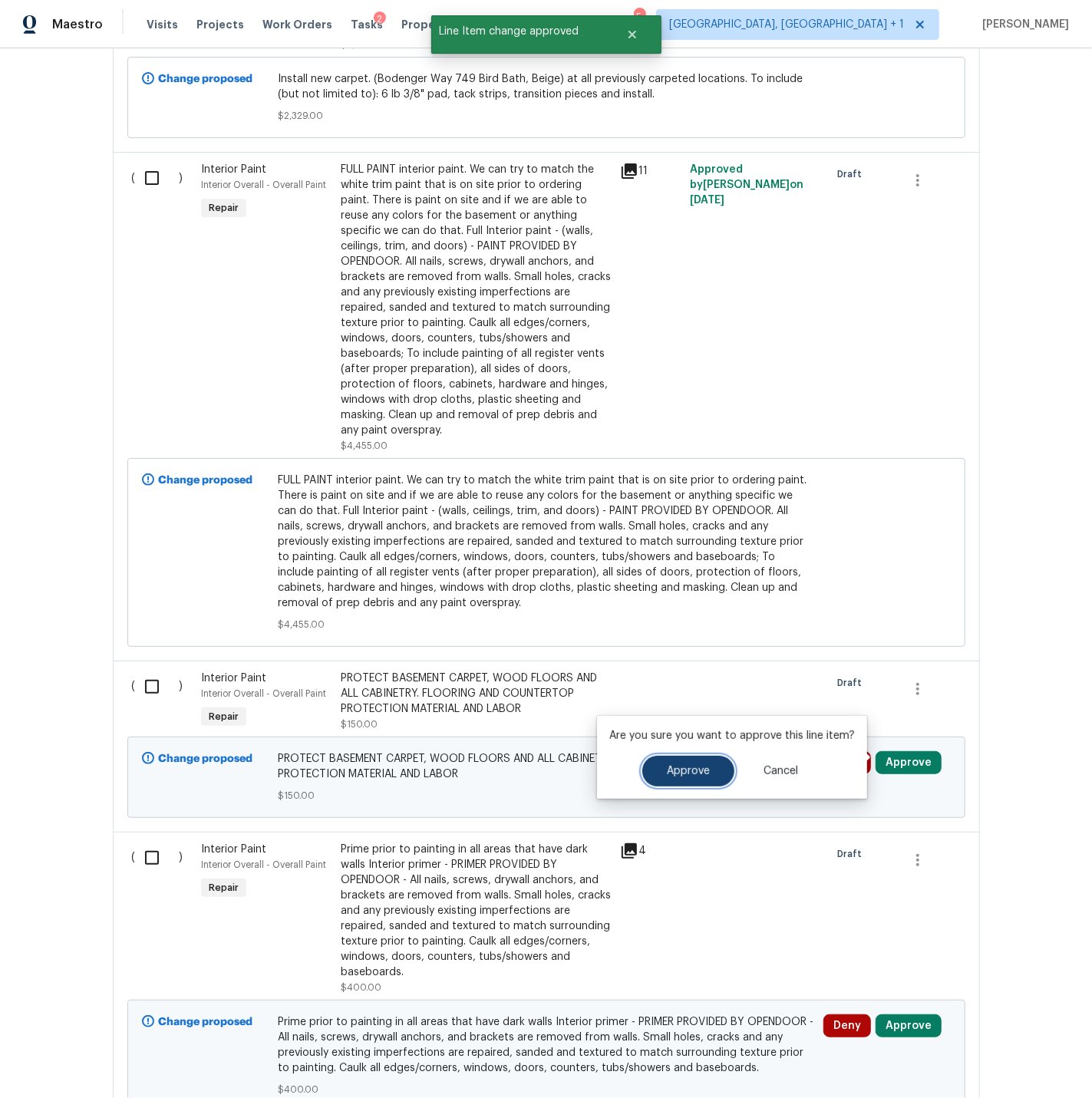
click at [680, 764] on button "Approve" at bounding box center [688, 771] width 92 height 31
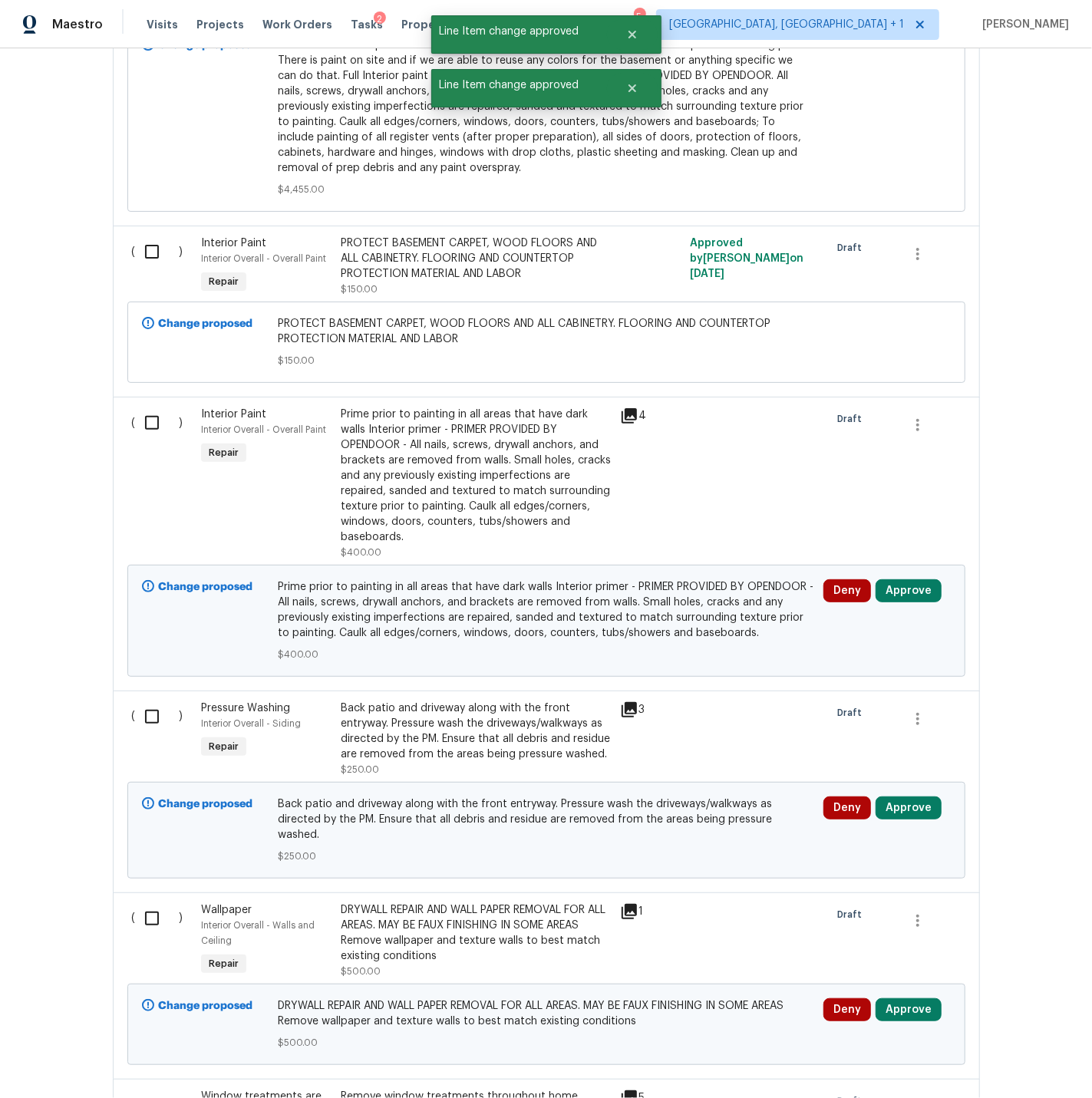
scroll to position [1884, 0]
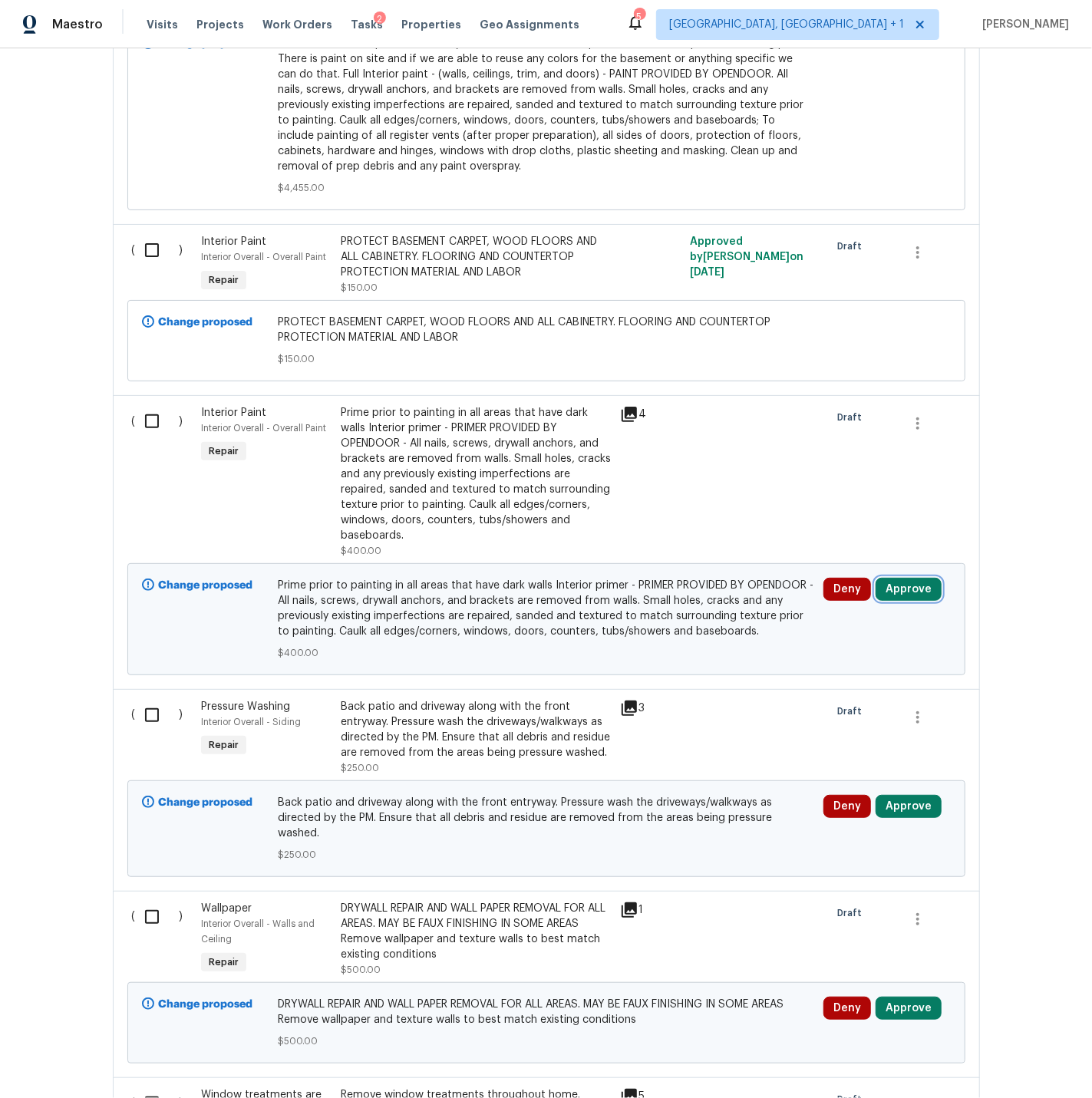
click at [905, 584] on button "Approve" at bounding box center [908, 590] width 66 height 23
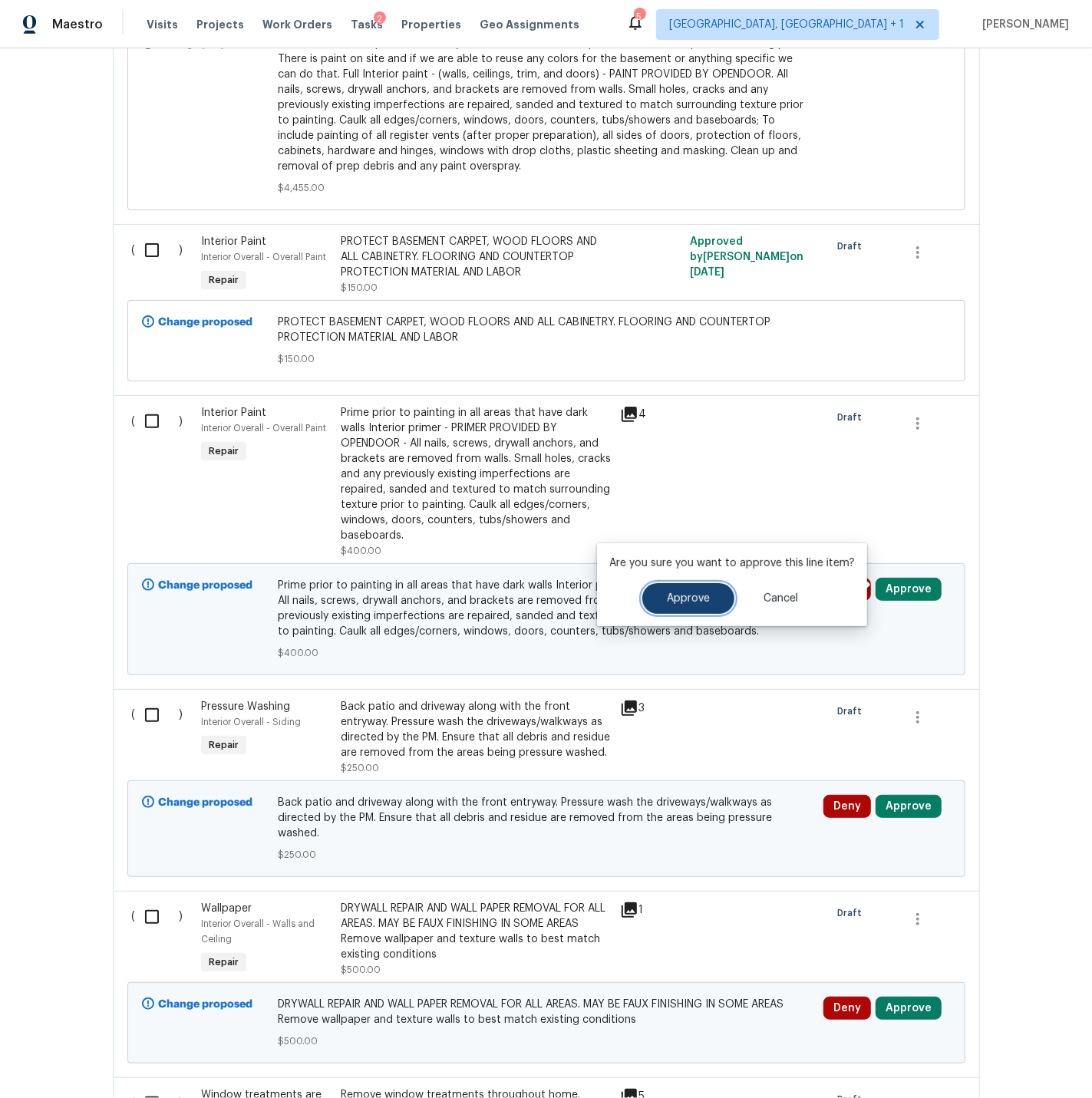
click at [678, 598] on span "Approve" at bounding box center [688, 598] width 43 height 12
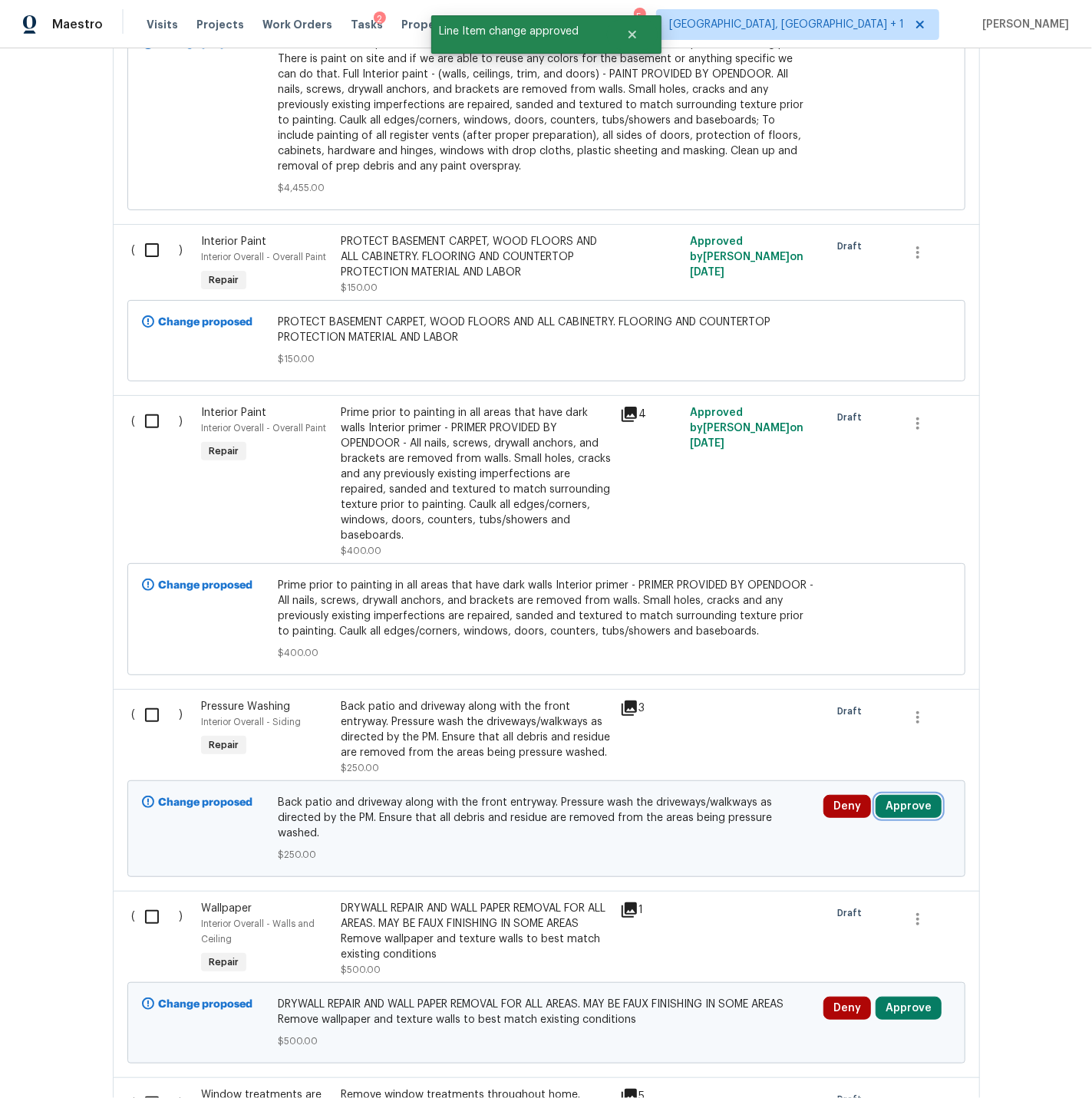
click at [908, 802] on button "Approve" at bounding box center [908, 806] width 66 height 23
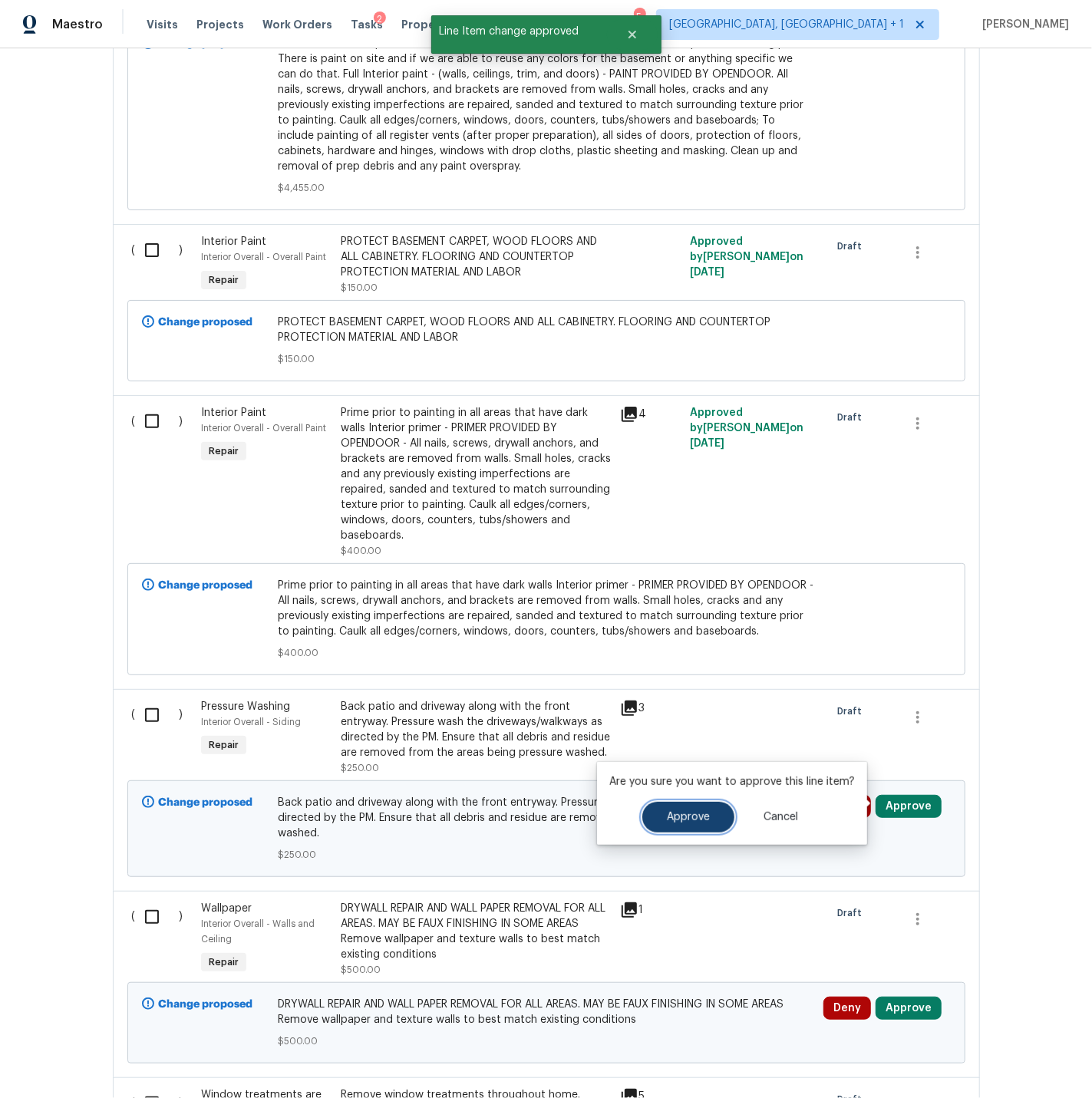
click at [698, 816] on span "Approve" at bounding box center [688, 817] width 43 height 12
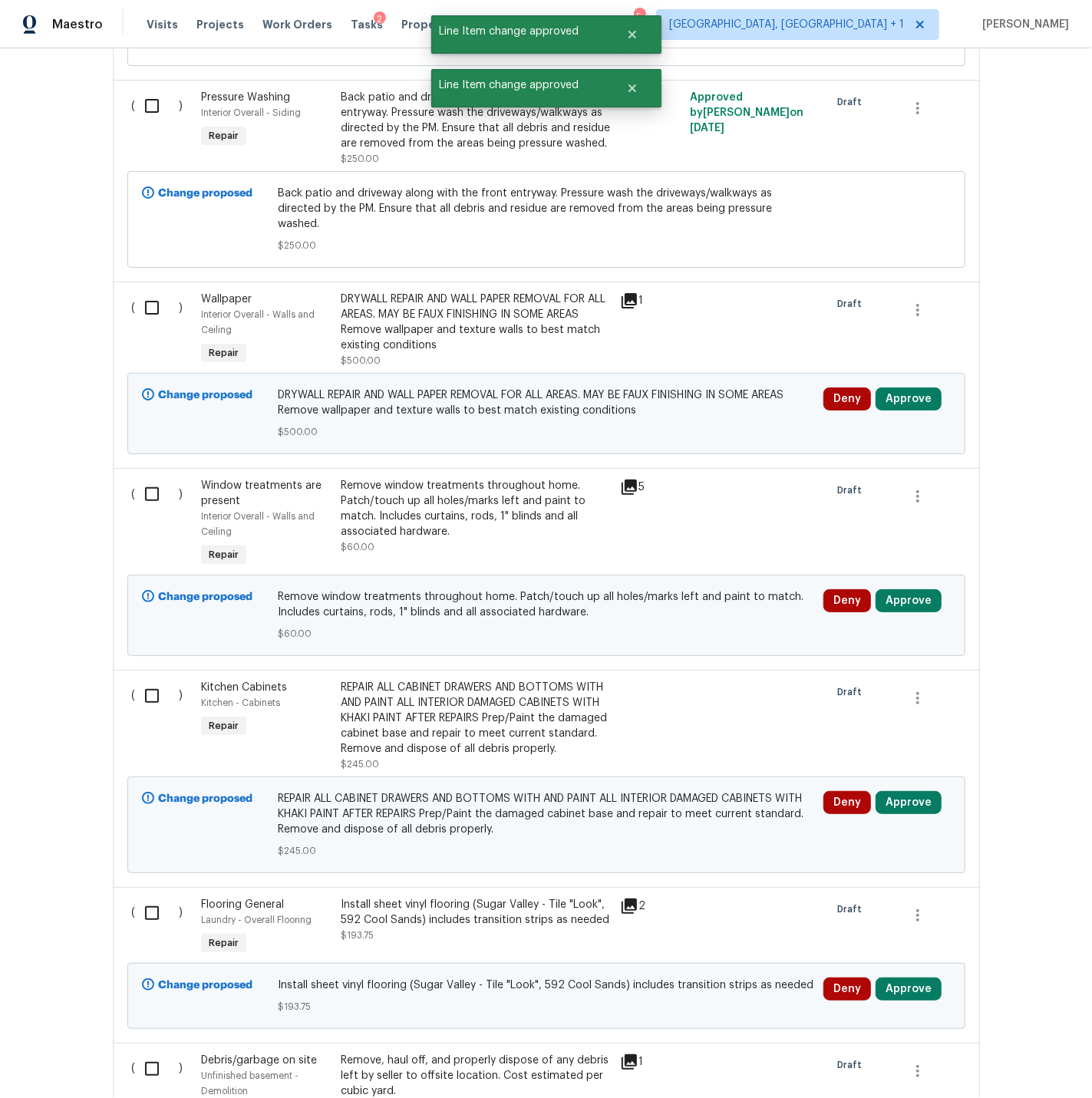
scroll to position [2495, 0]
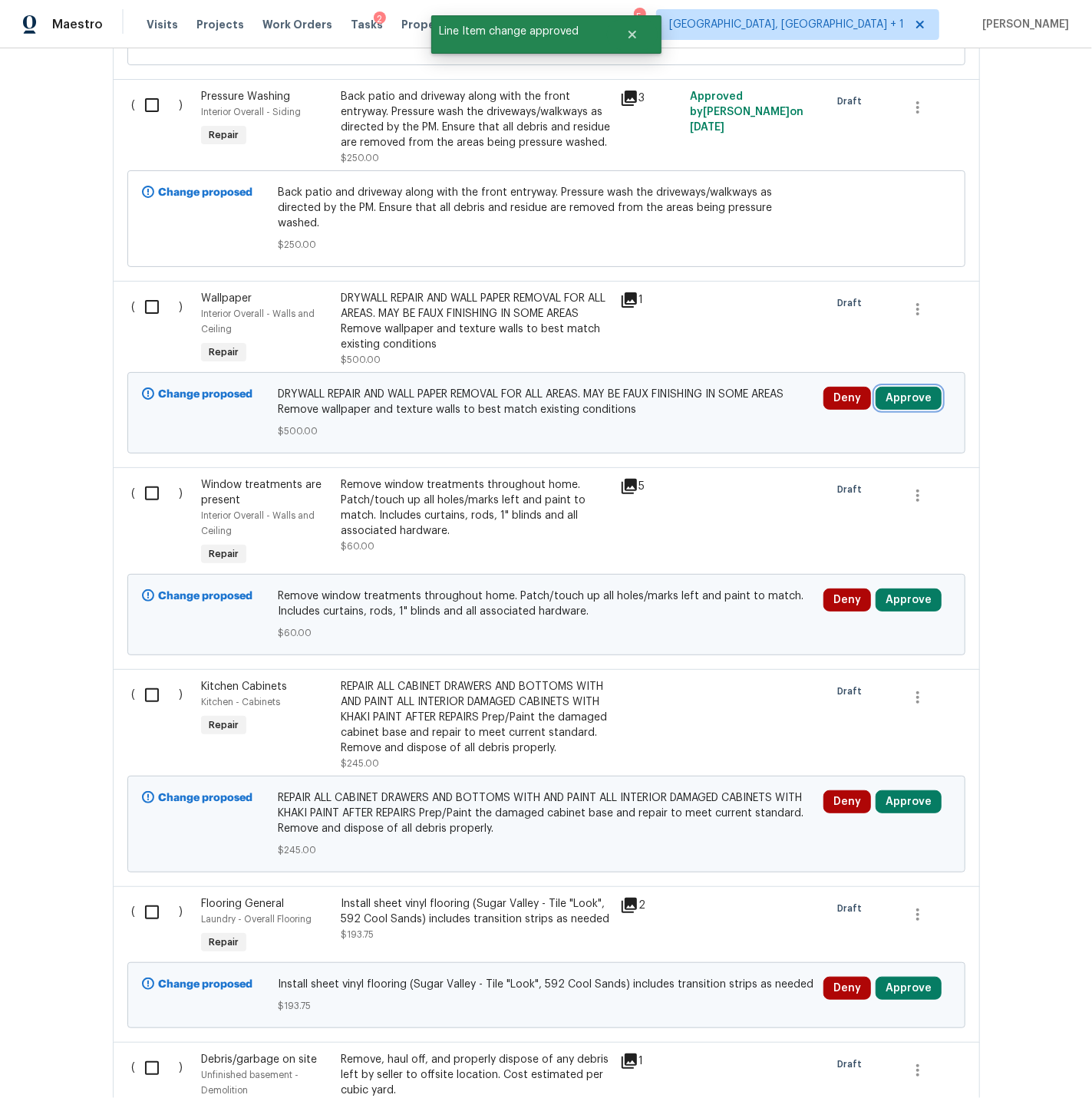
click at [903, 386] on button "Approve" at bounding box center [908, 398] width 66 height 23
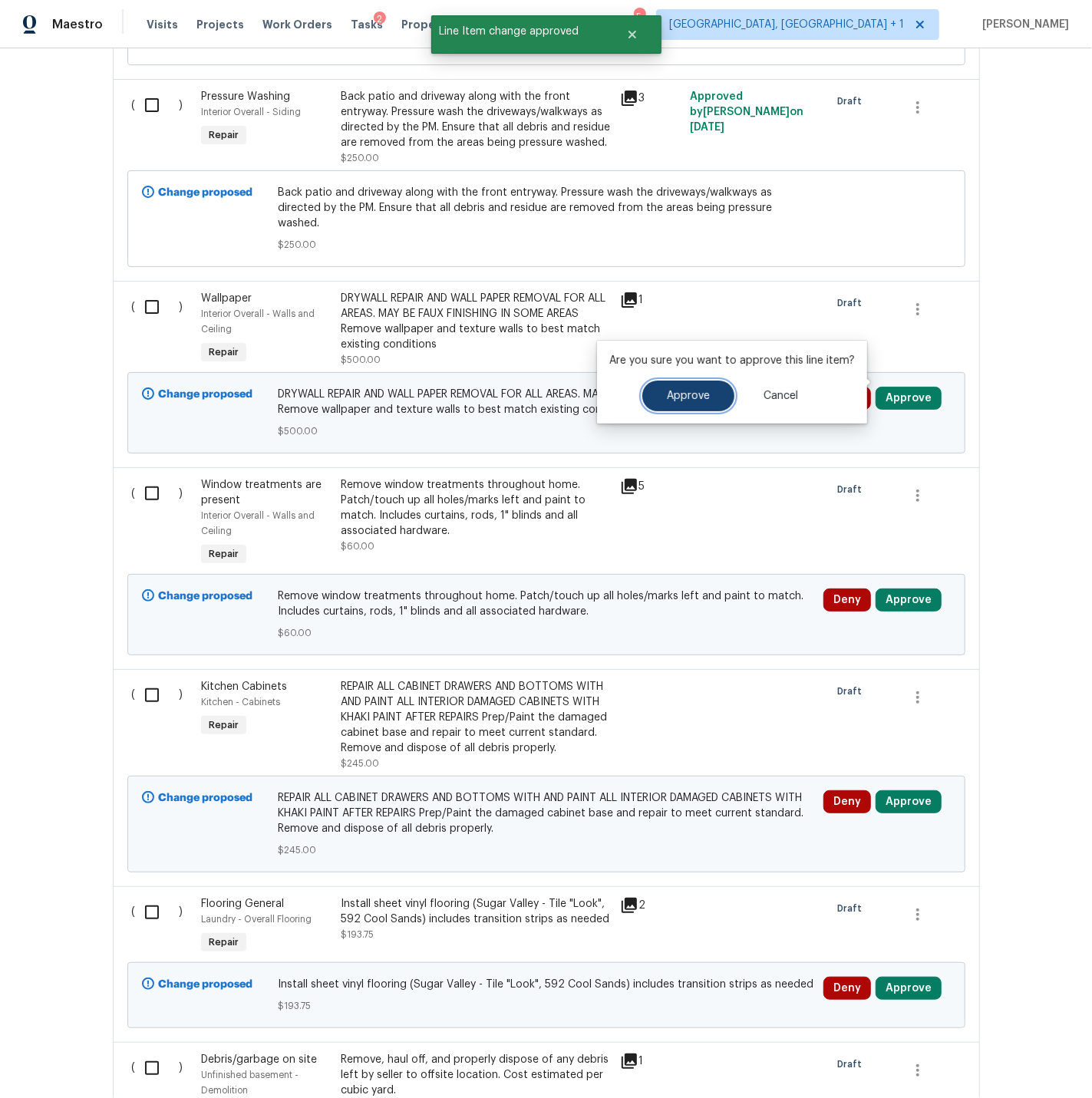
click at [677, 398] on span "Approve" at bounding box center [688, 396] width 43 height 12
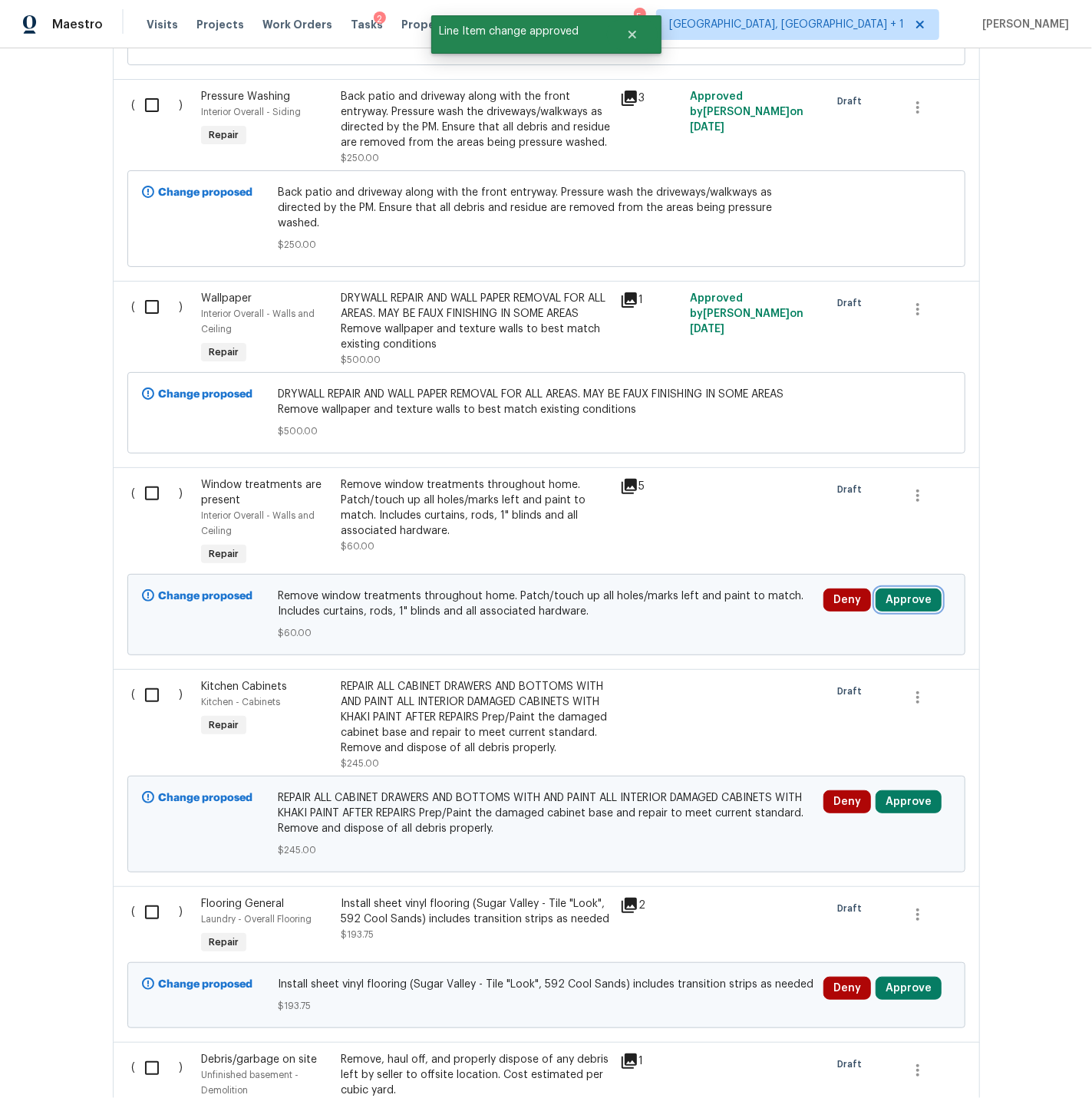
click at [896, 588] on button "Approve" at bounding box center [908, 600] width 66 height 23
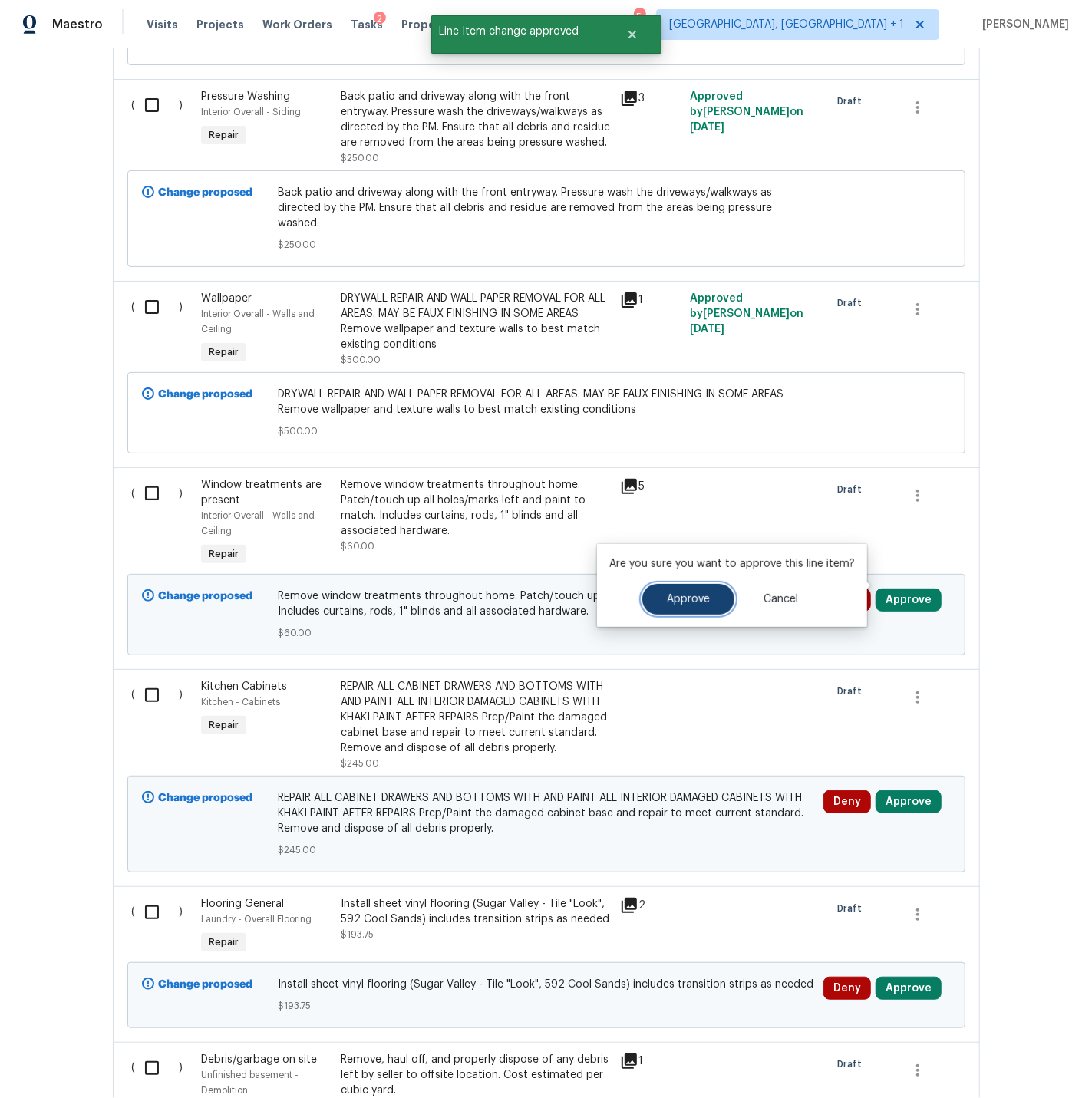
click at [694, 587] on button "Approve" at bounding box center [688, 599] width 92 height 31
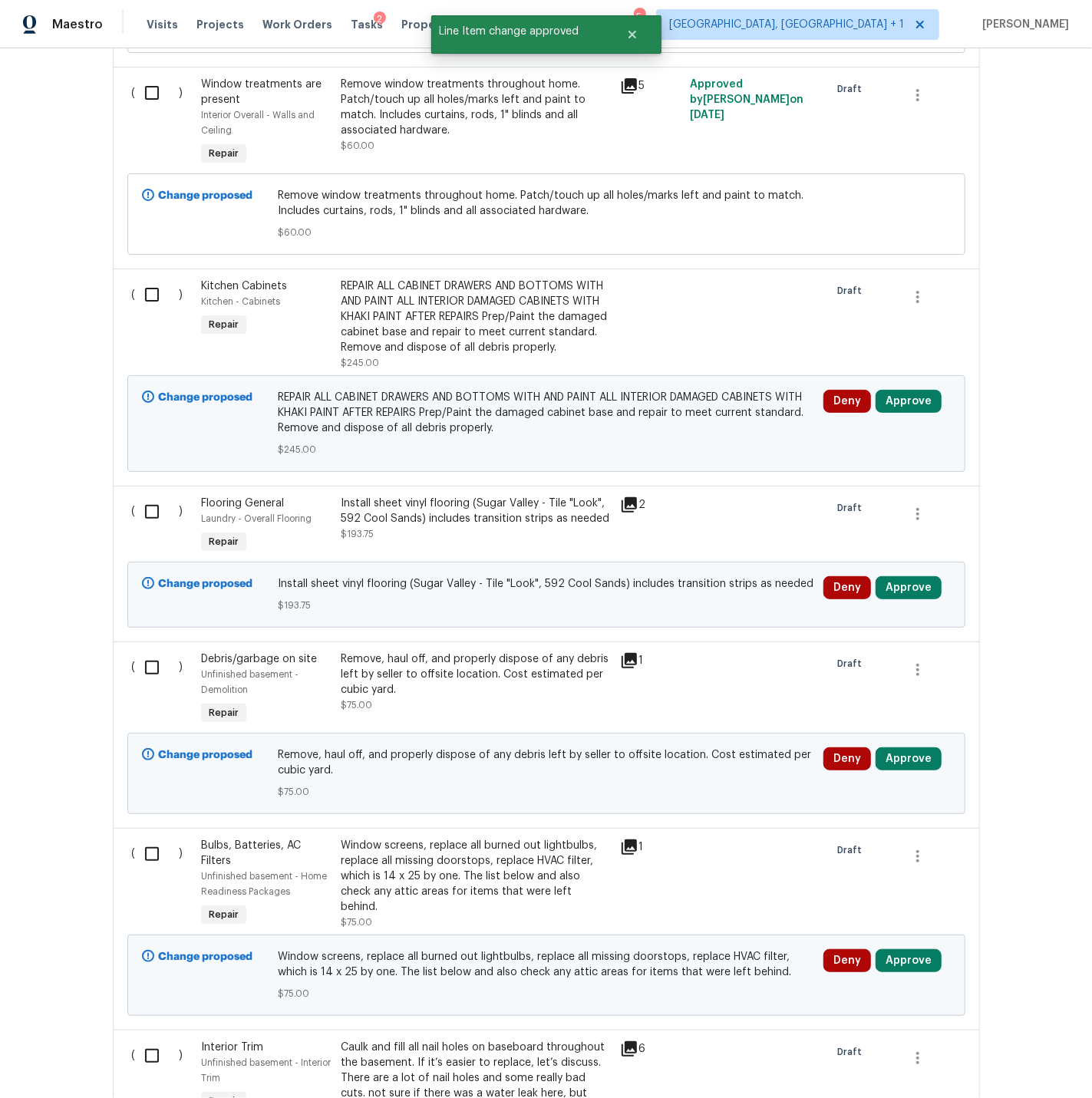
scroll to position [2906, 0]
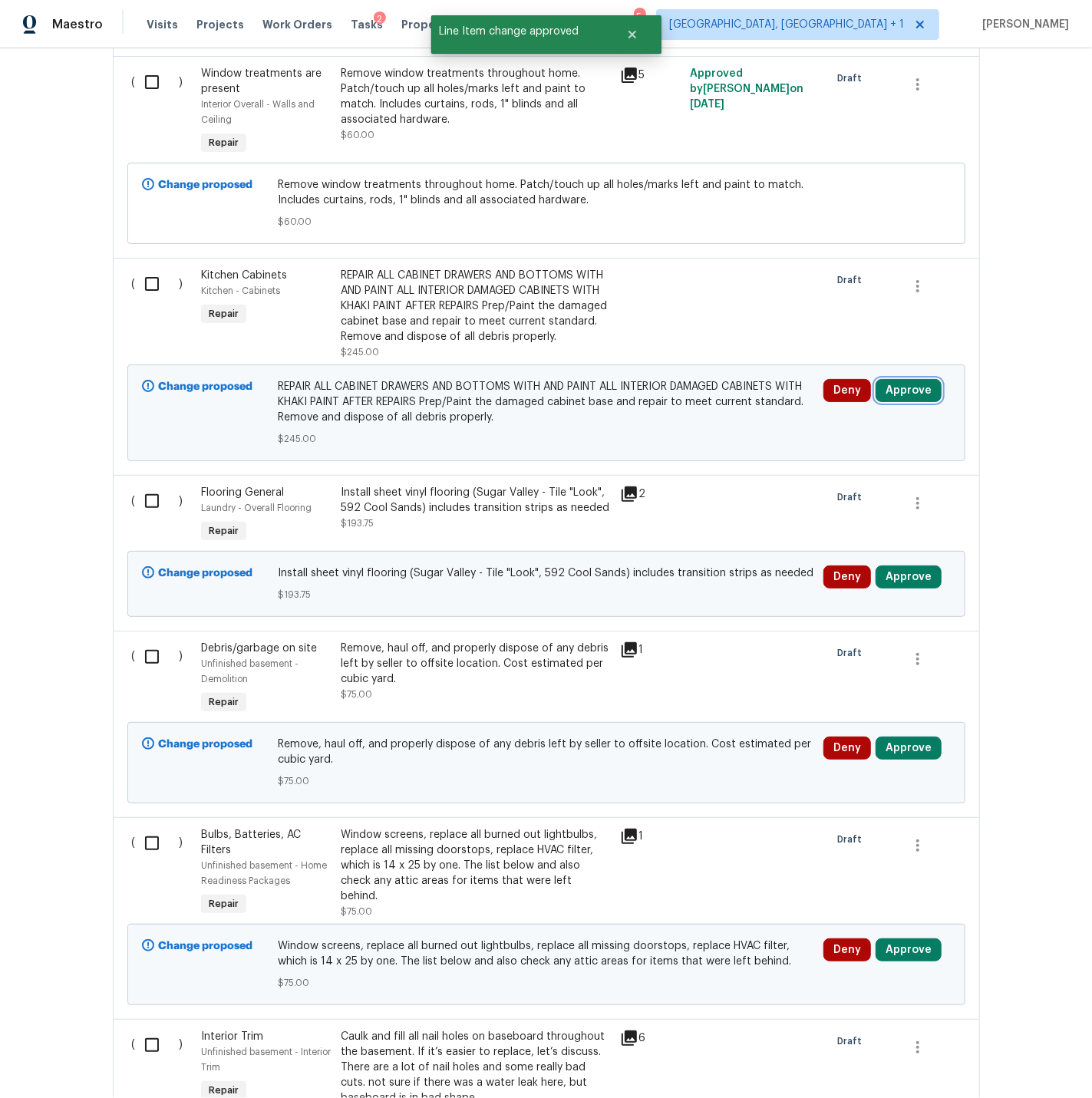
click at [897, 379] on button "Approve" at bounding box center [908, 390] width 66 height 23
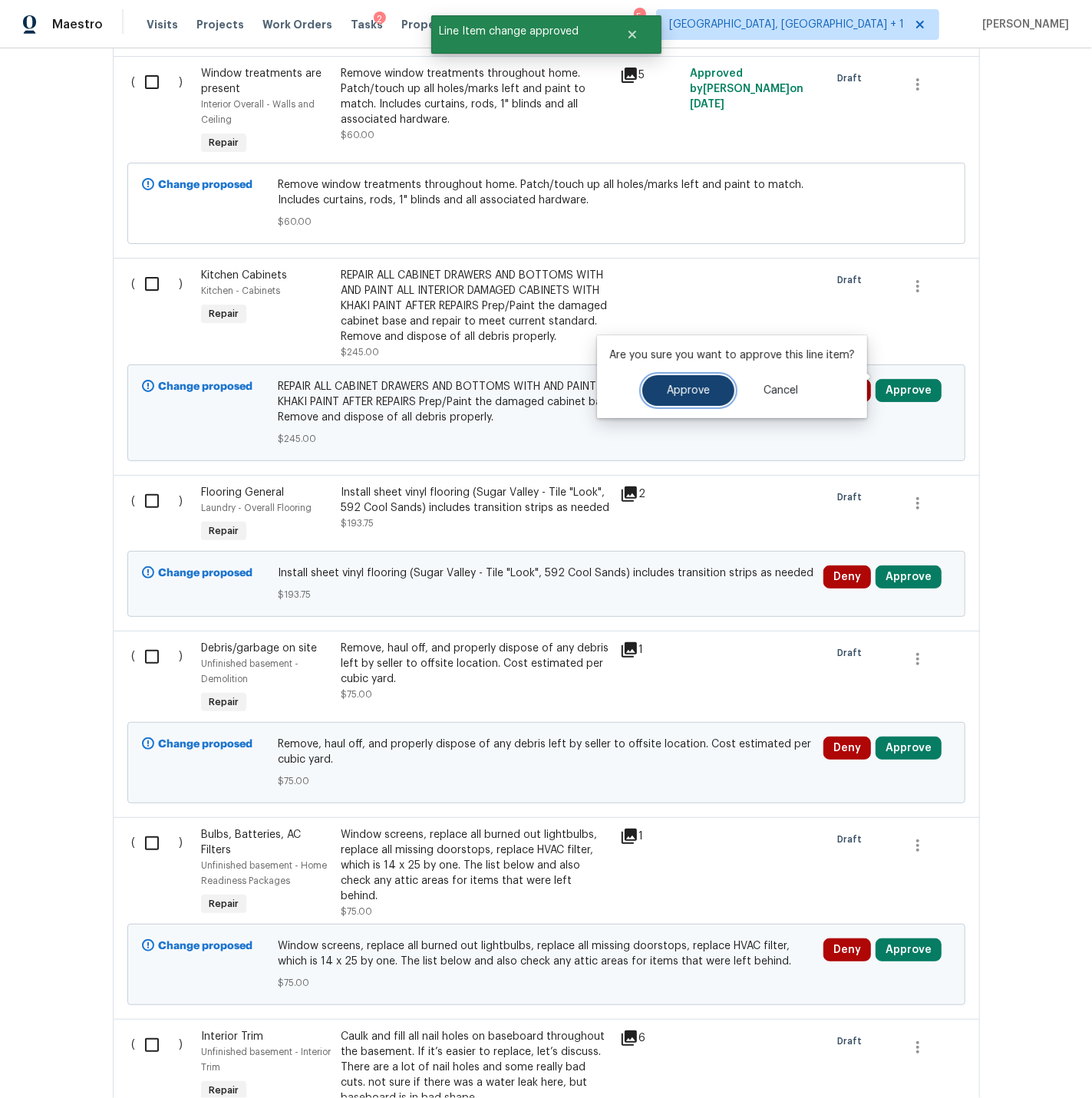
click at [678, 388] on span "Approve" at bounding box center [688, 390] width 43 height 12
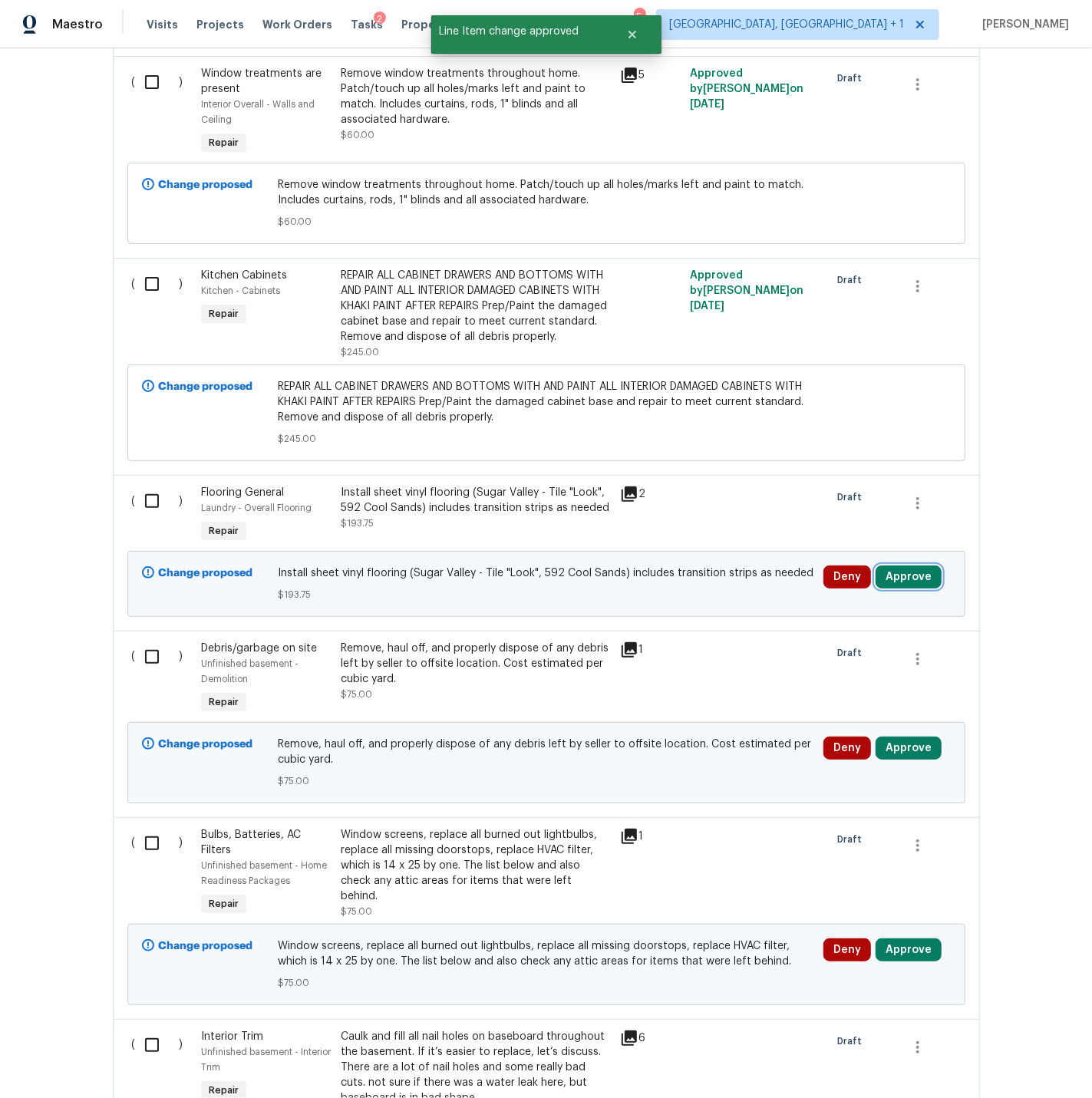
click at [907, 566] on button "Approve" at bounding box center [908, 577] width 66 height 23
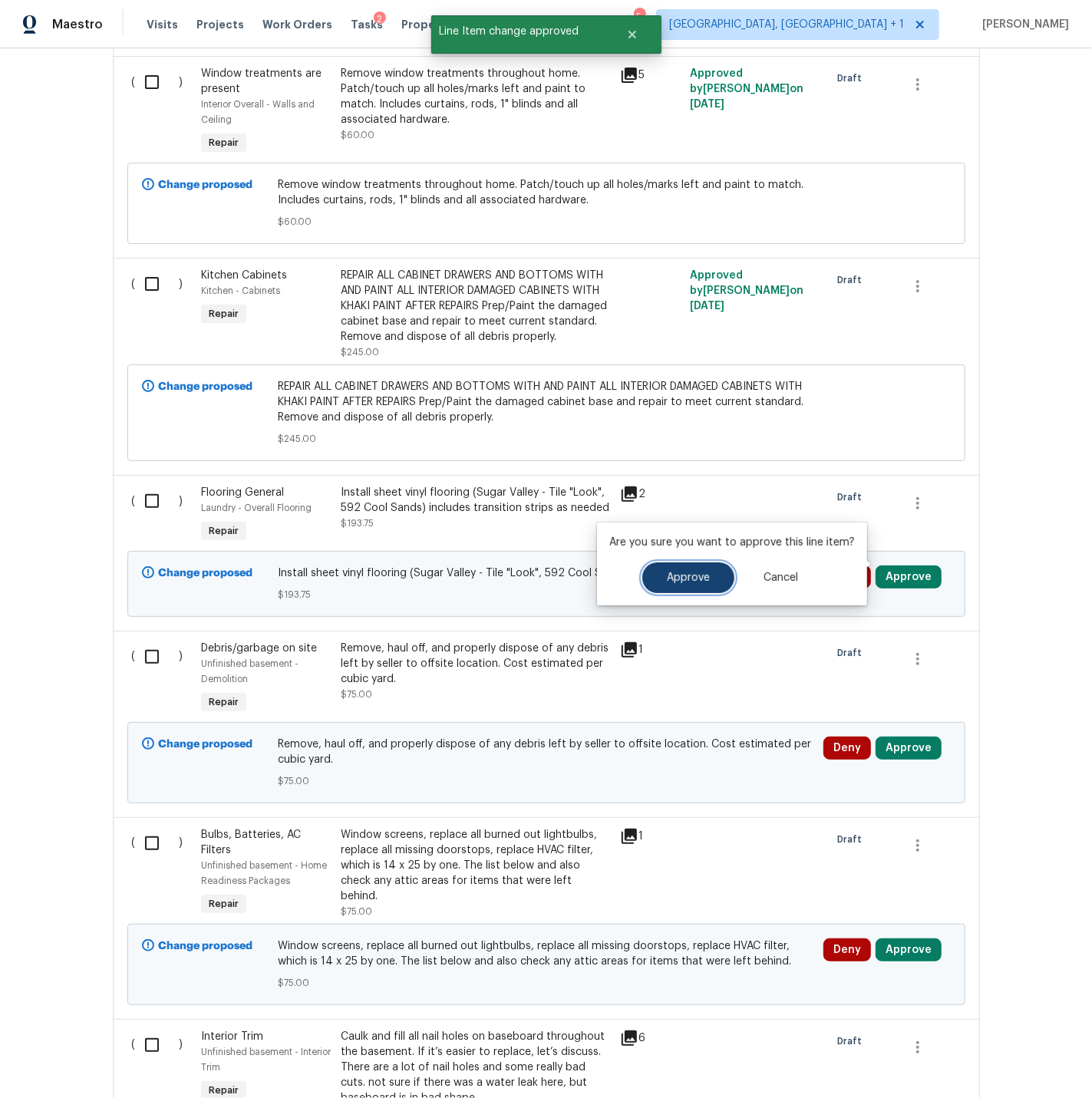
click at [698, 575] on span "Approve" at bounding box center [688, 578] width 43 height 12
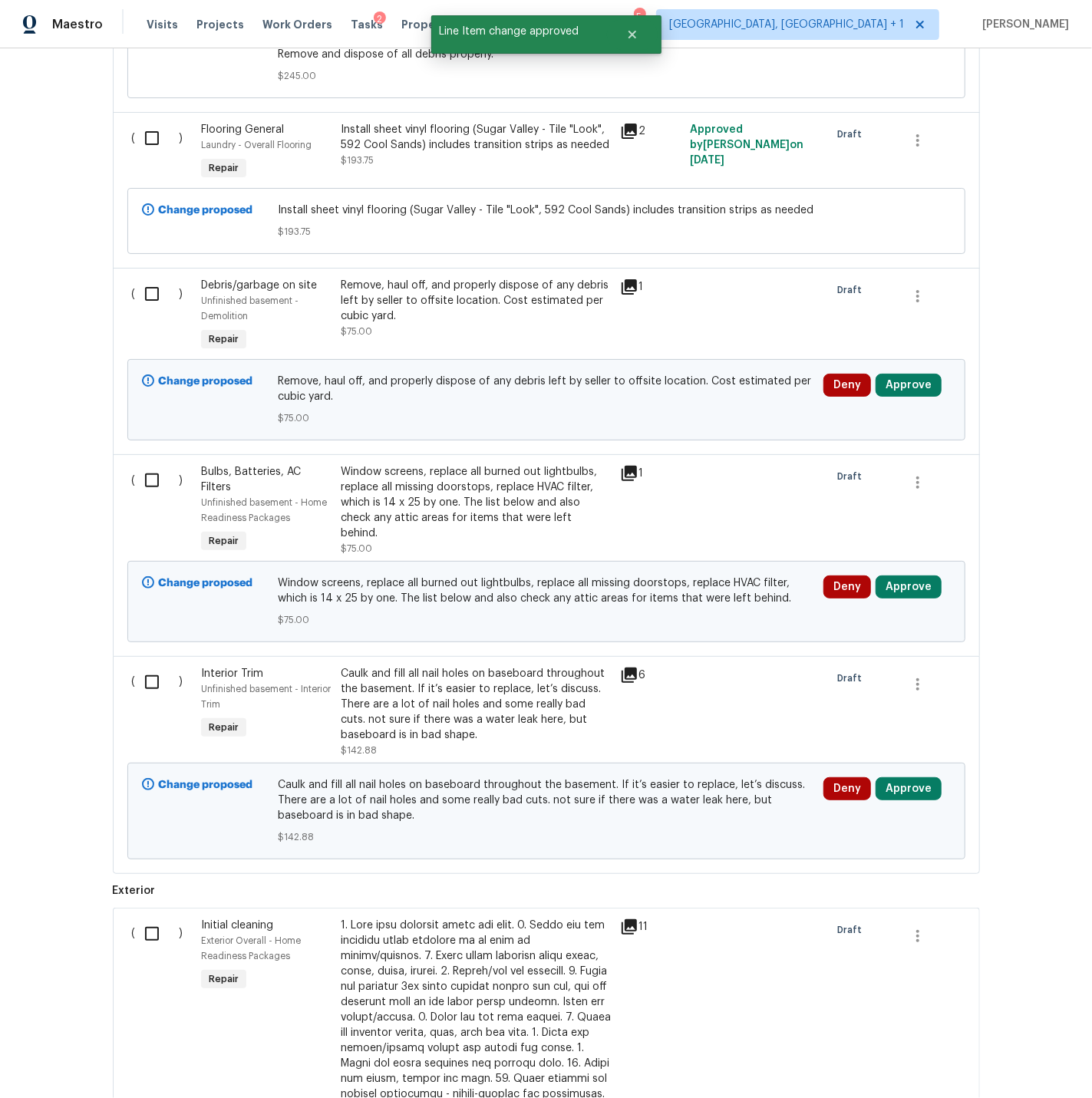
scroll to position [3275, 0]
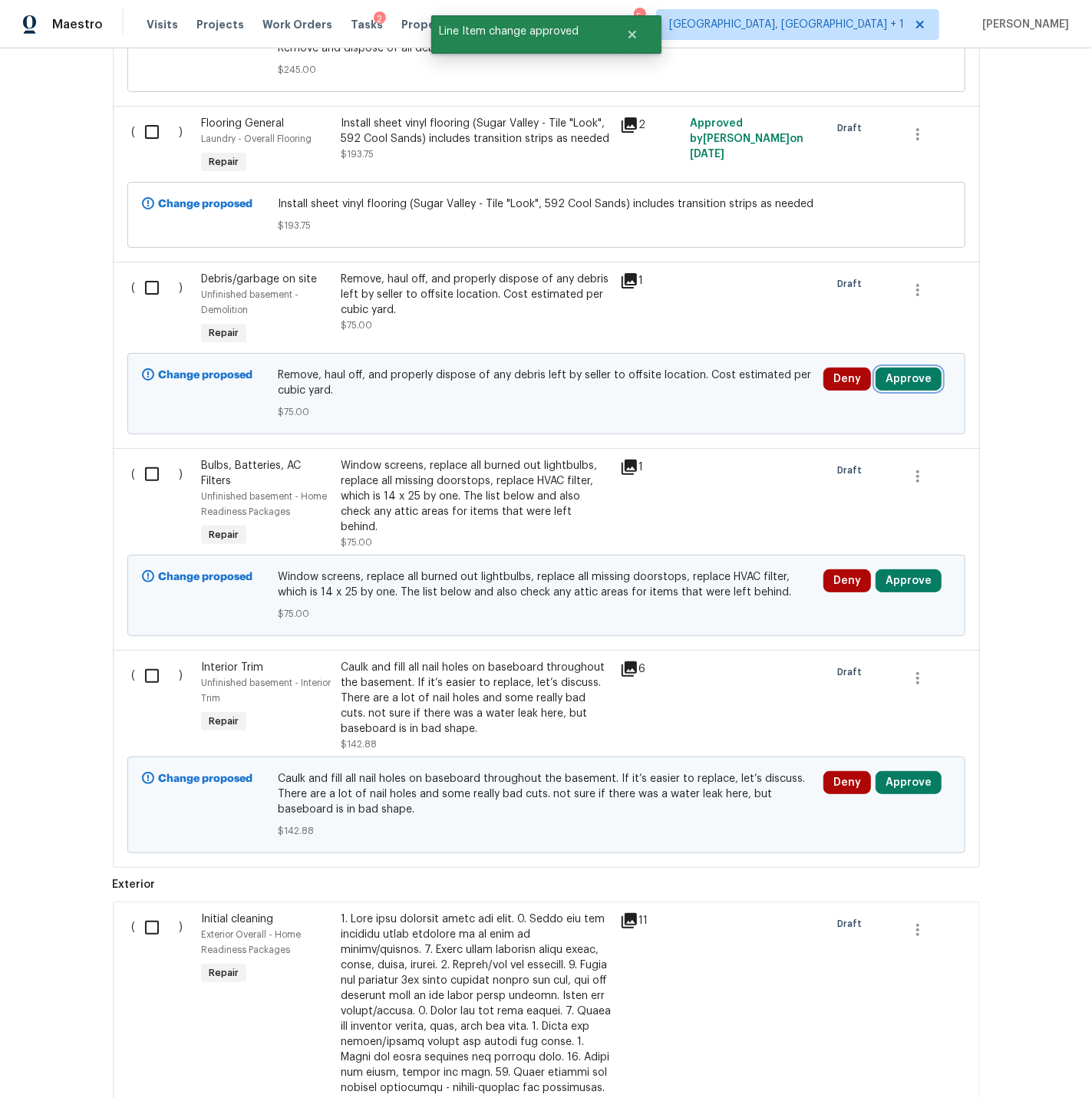
click at [914, 368] on button "Approve" at bounding box center [908, 379] width 66 height 23
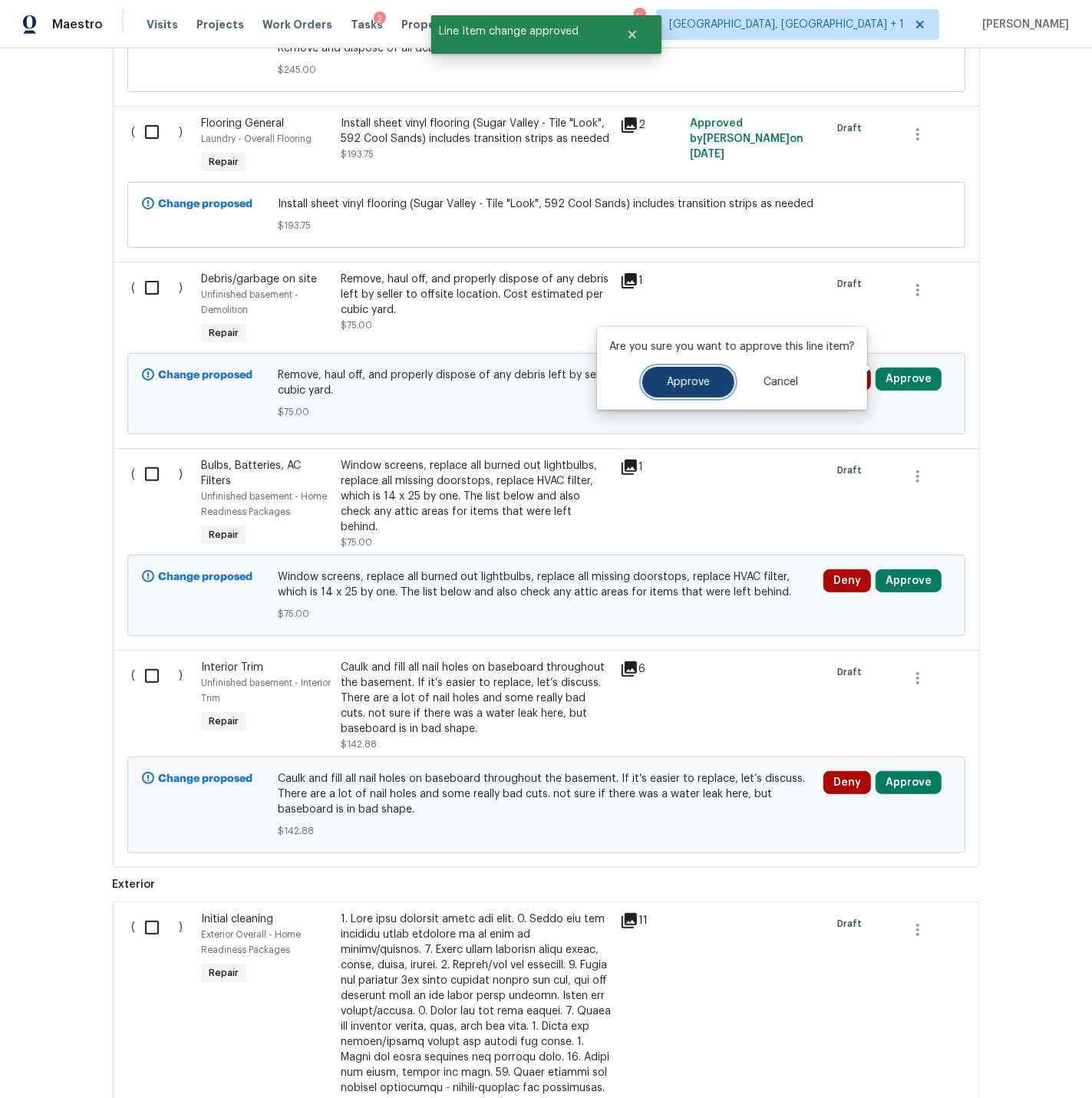
click at [672, 382] on span "Approve" at bounding box center [688, 383] width 43 height 12
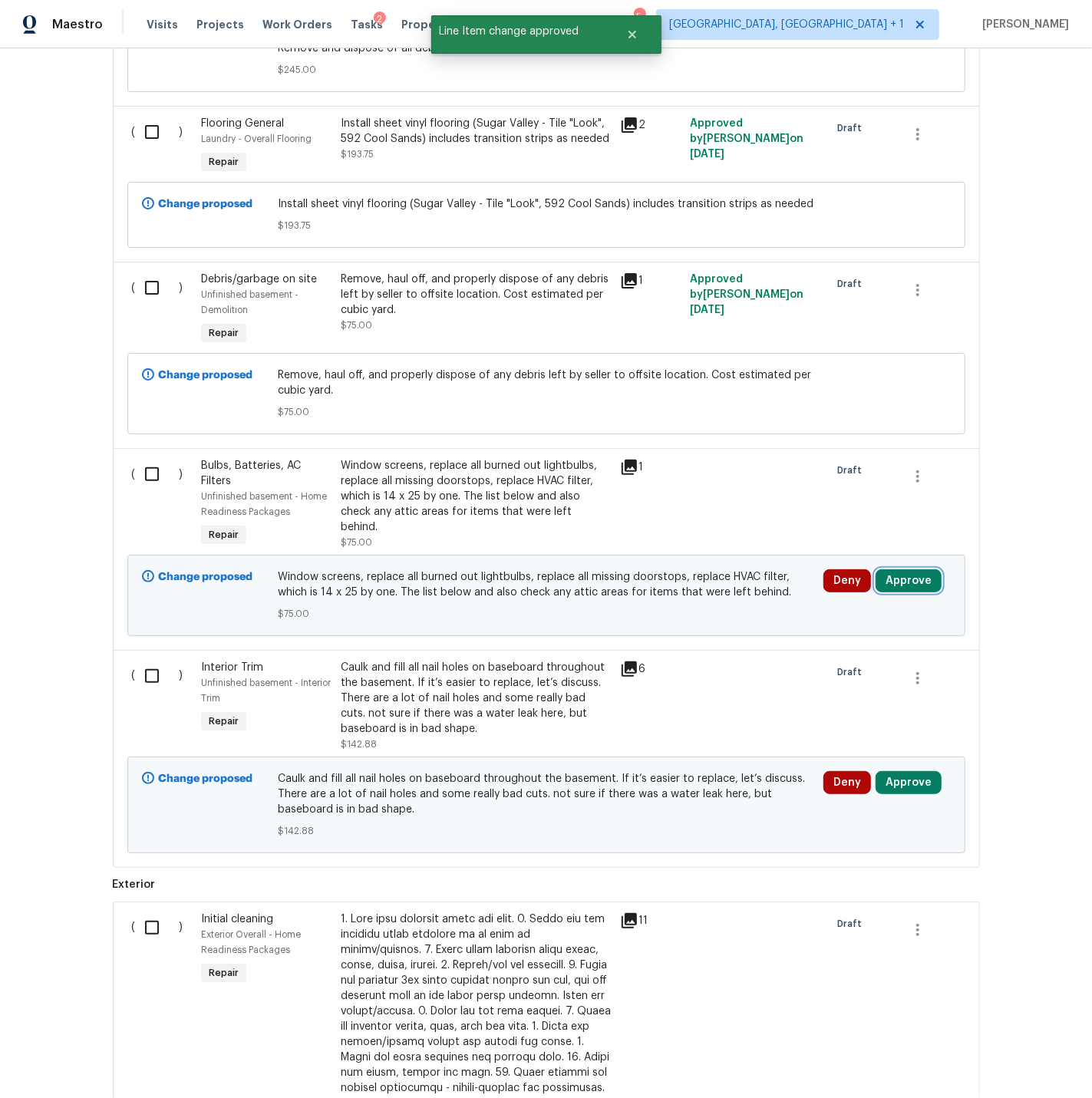
click at [919, 572] on button "Approve" at bounding box center [908, 581] width 66 height 23
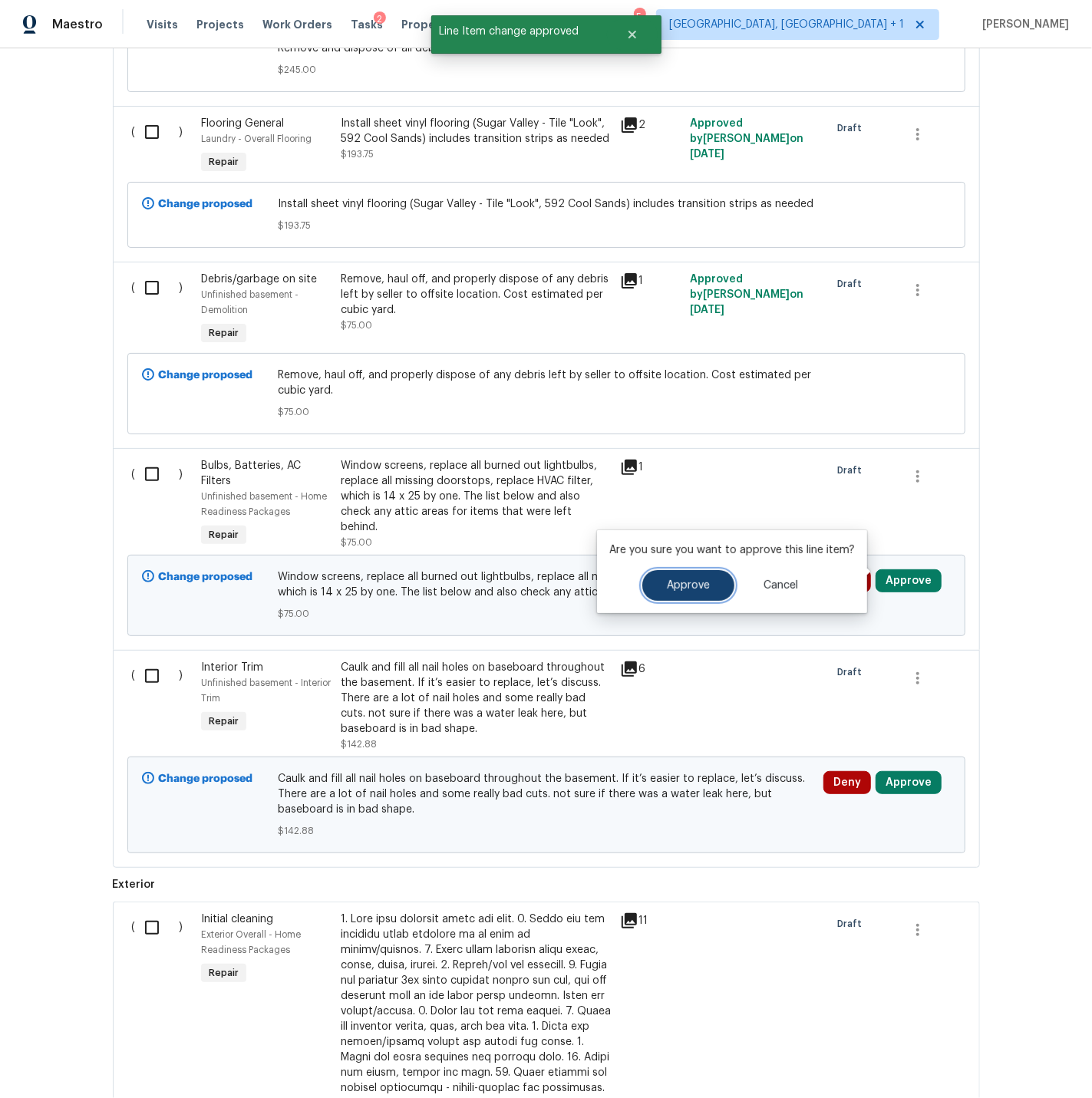
click at [667, 585] on span "Approve" at bounding box center [688, 586] width 43 height 12
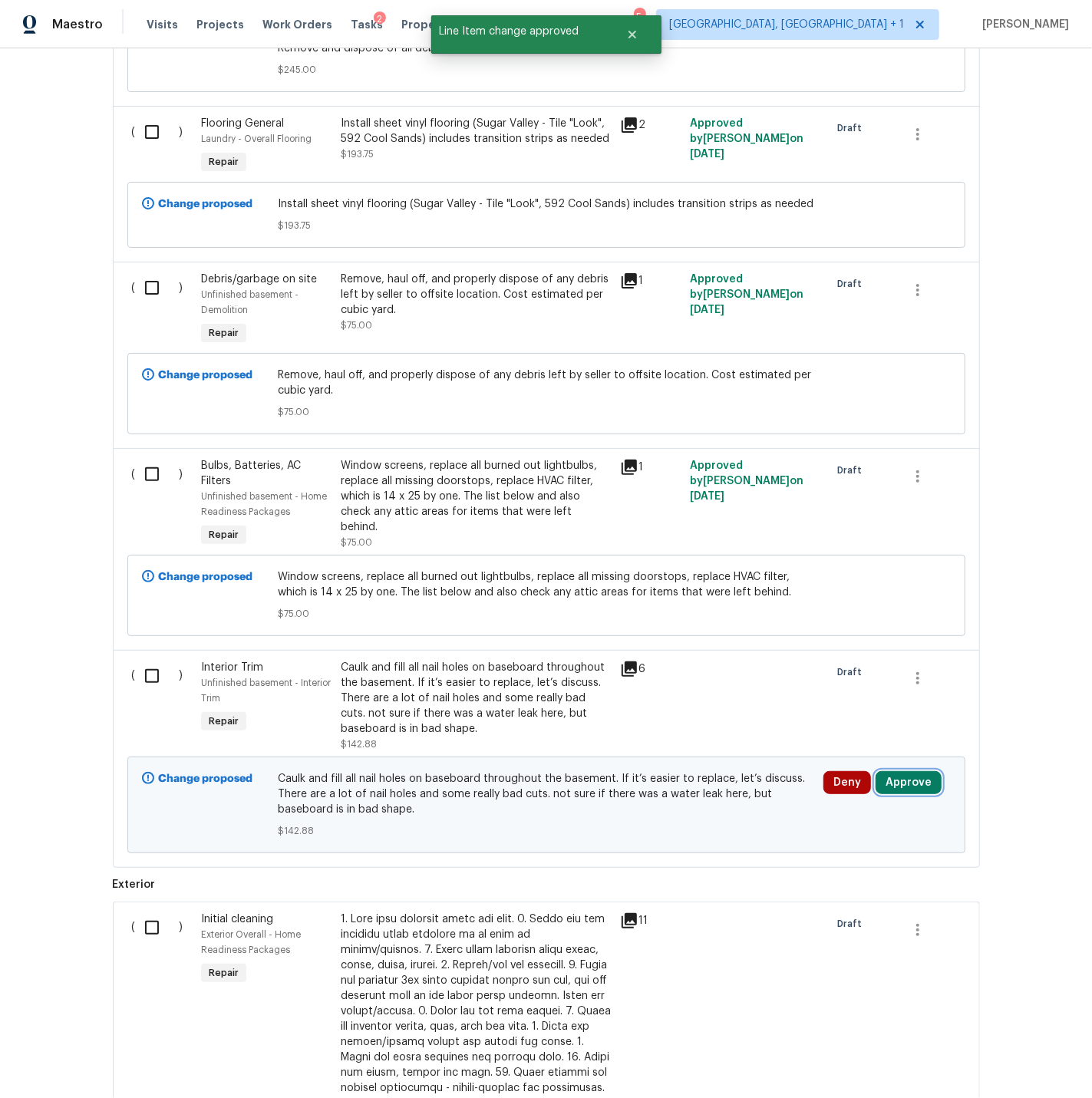
click at [902, 771] on button "Approve" at bounding box center [908, 783] width 66 height 23
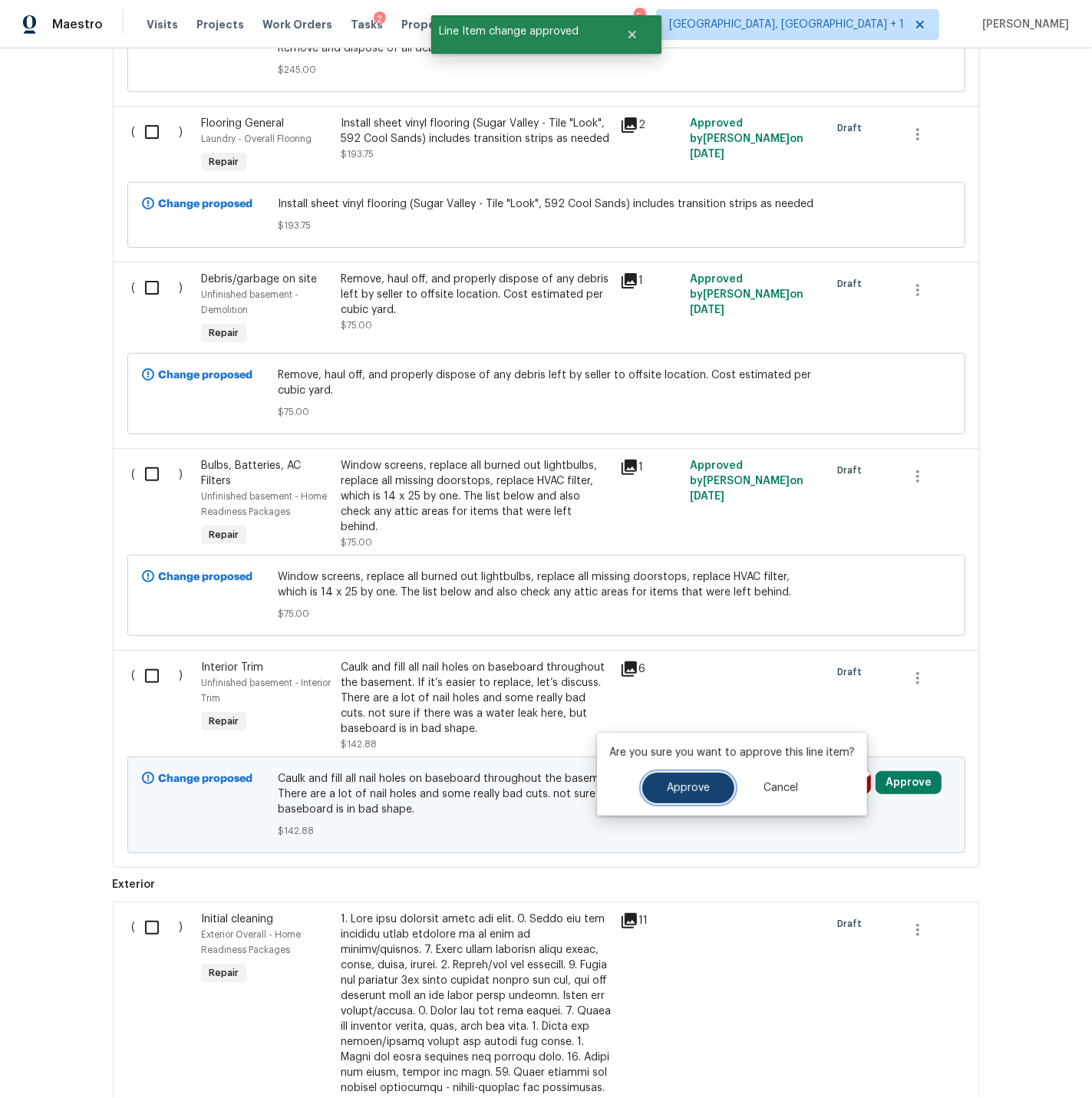
click at [697, 787] on span "Approve" at bounding box center [688, 788] width 43 height 12
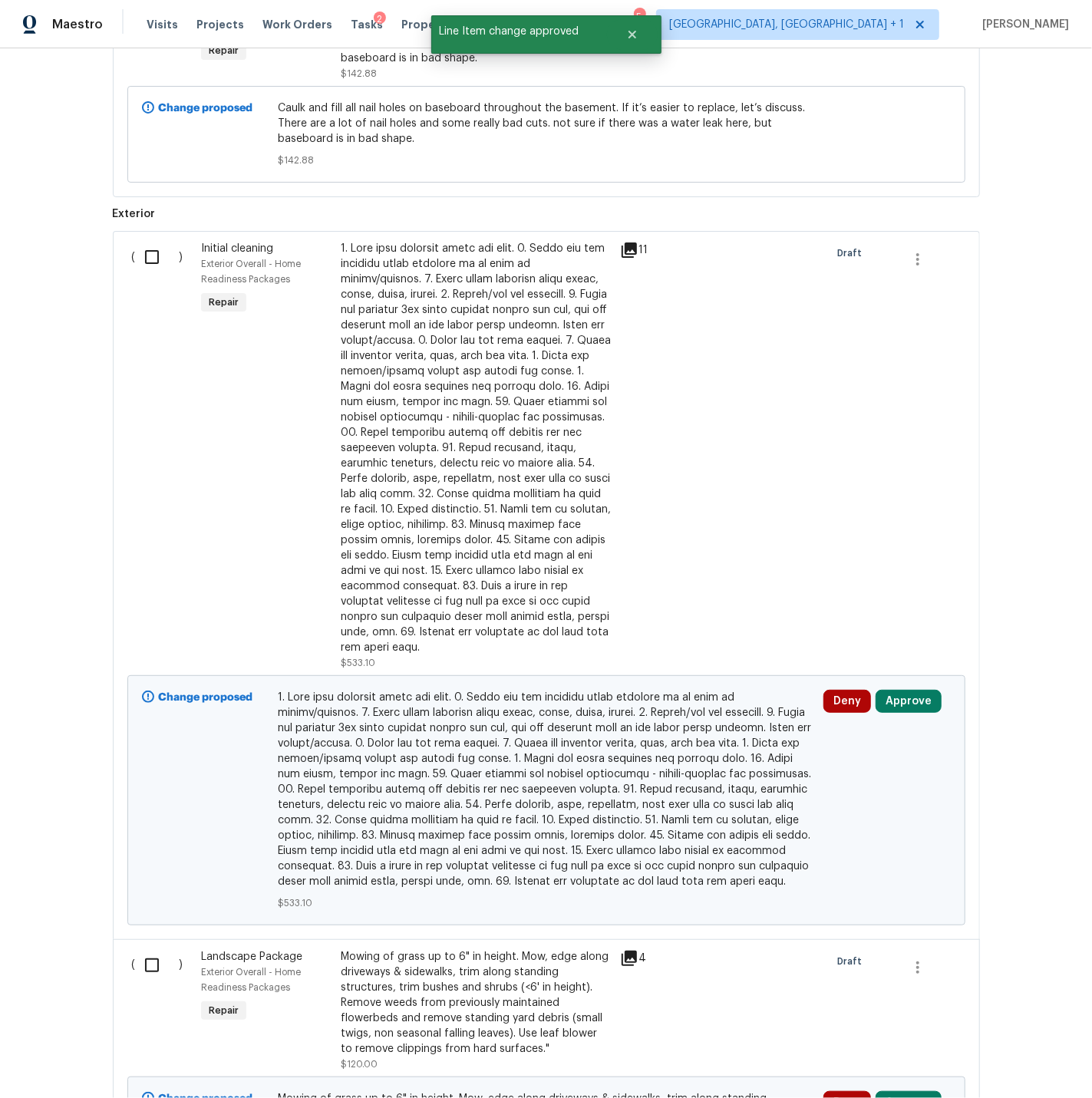
scroll to position [3933, 0]
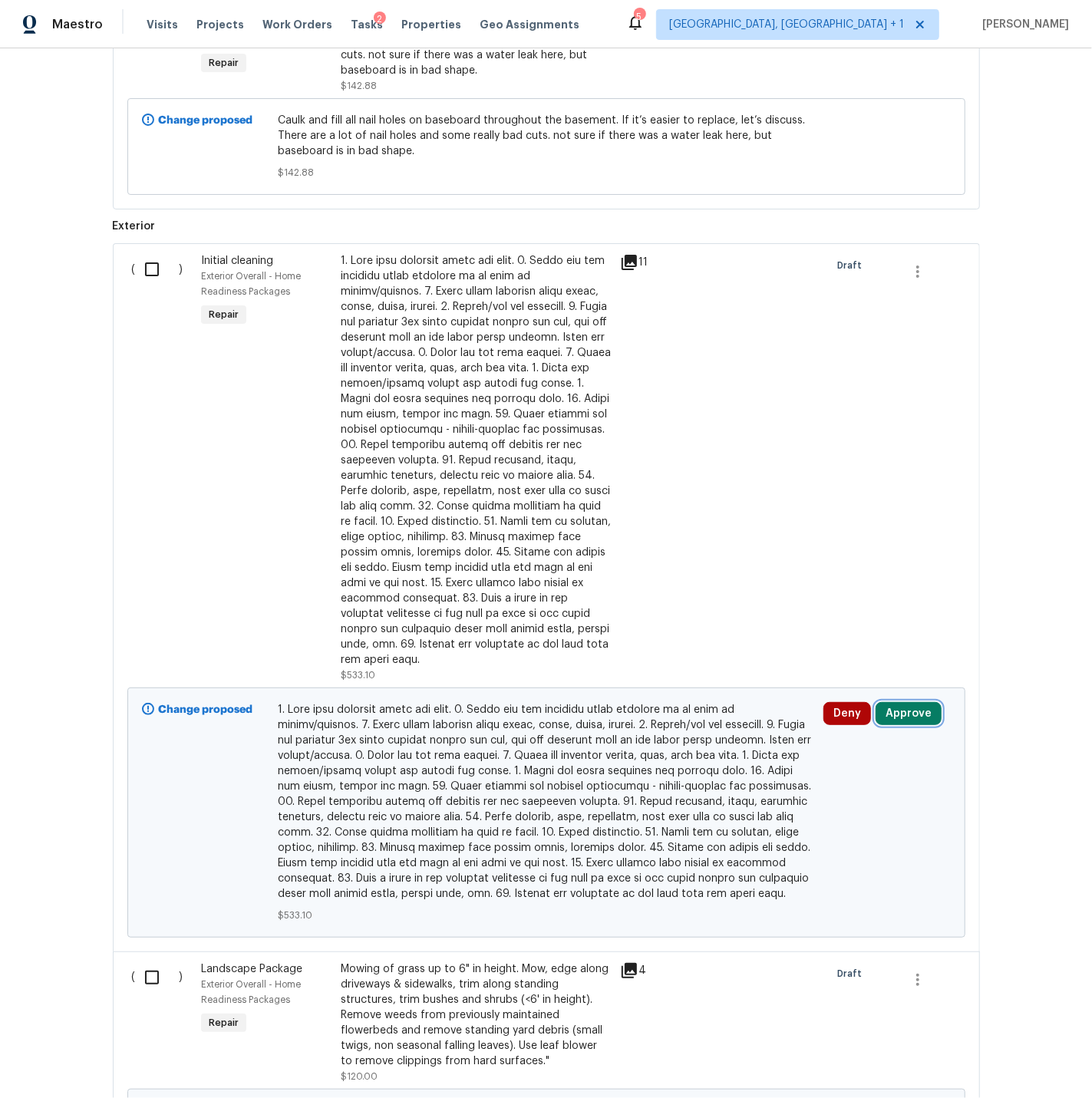
click at [897, 702] on button "Approve" at bounding box center [908, 714] width 66 height 23
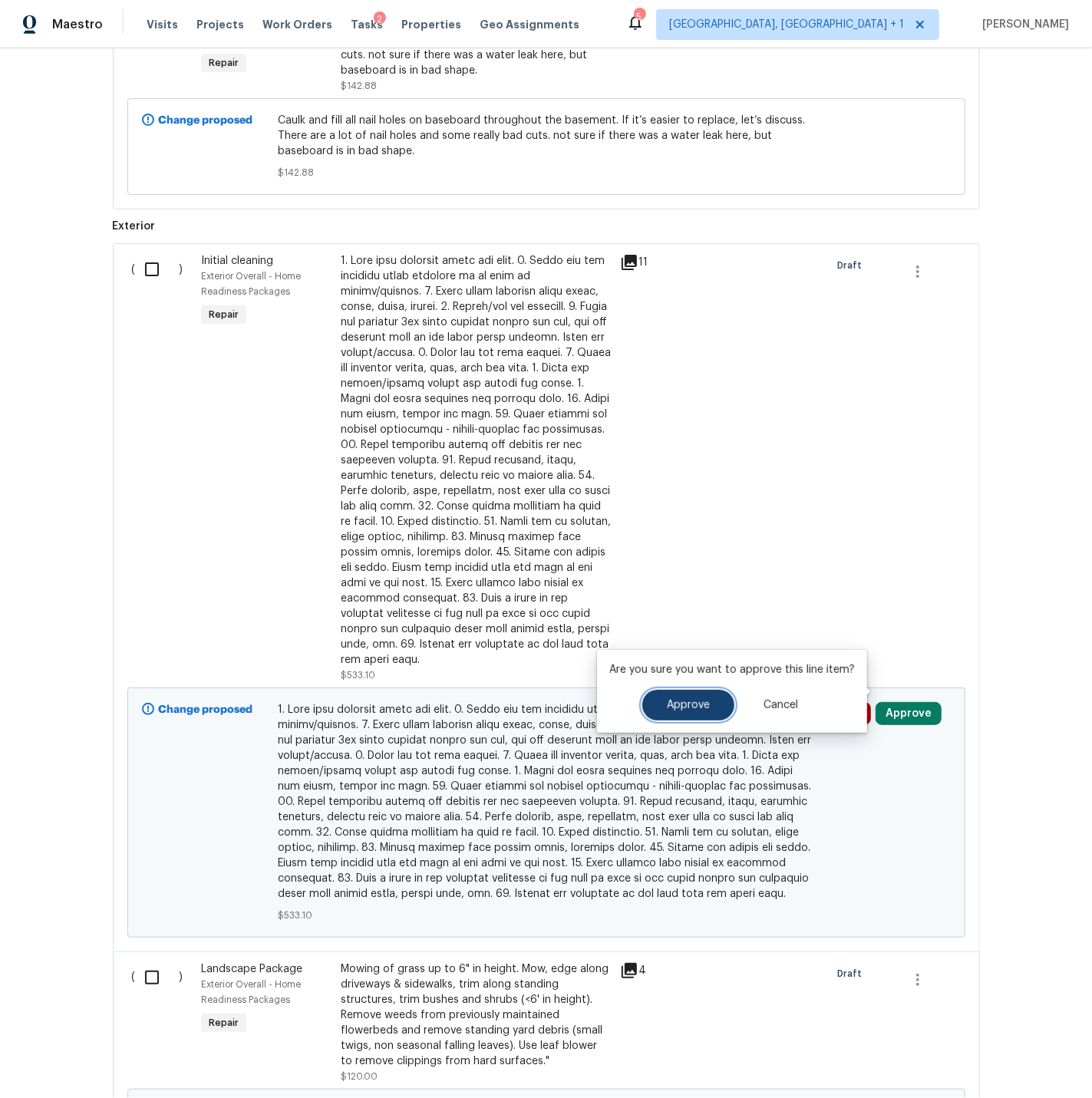
click at [675, 704] on span "Approve" at bounding box center [688, 705] width 43 height 12
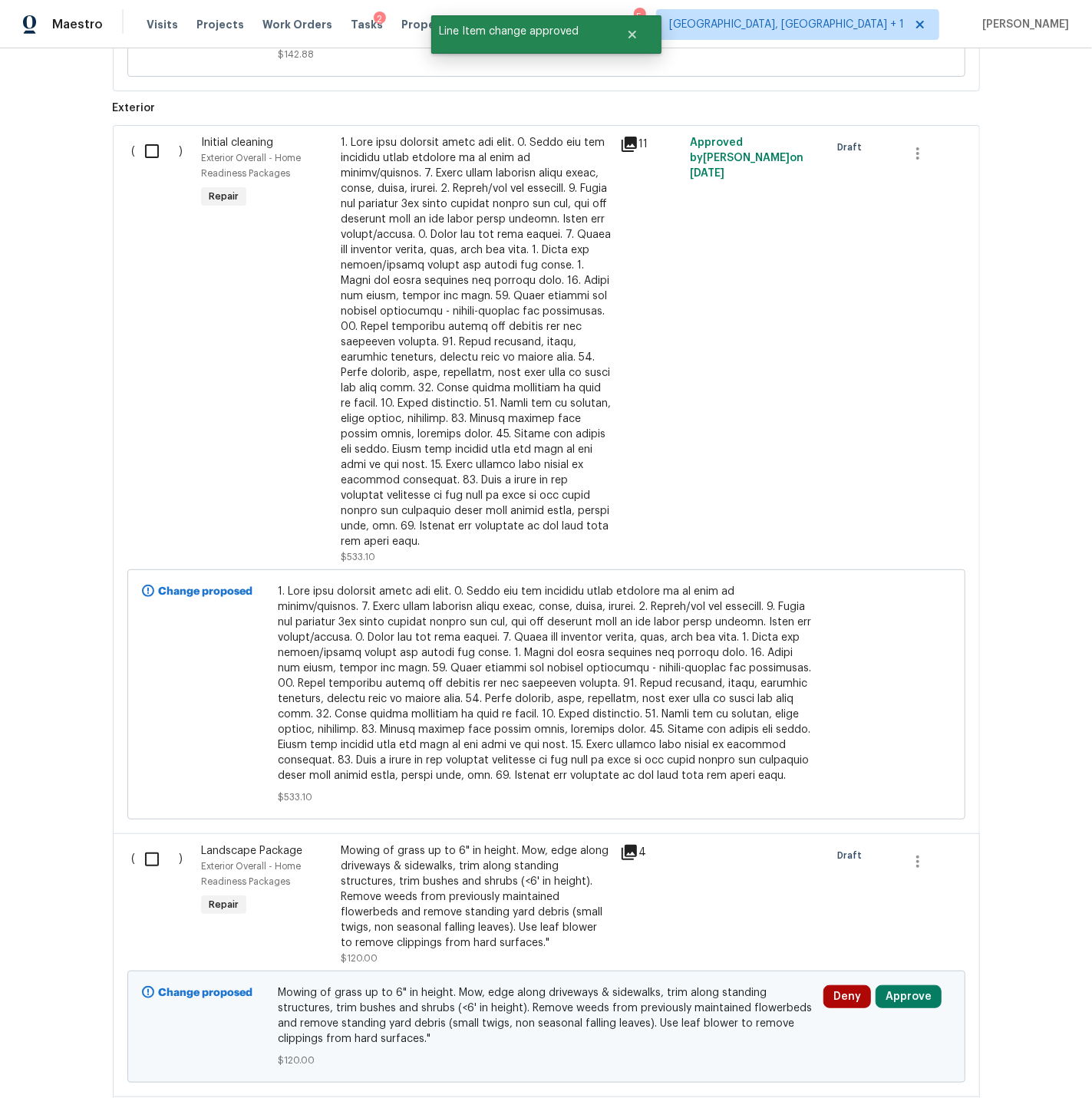
scroll to position [4290, 0]
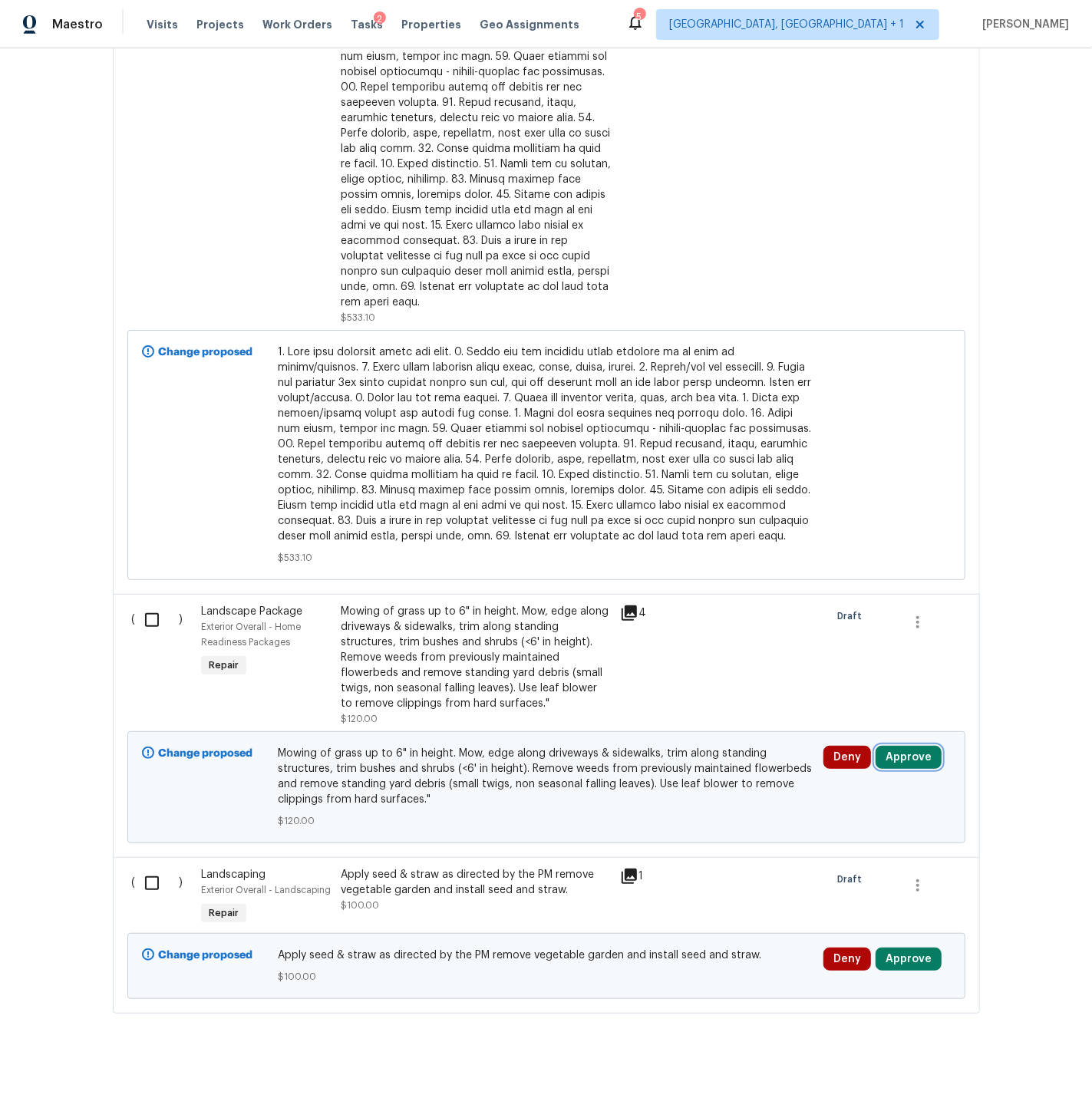
click at [903, 746] on button "Approve" at bounding box center [908, 757] width 66 height 23
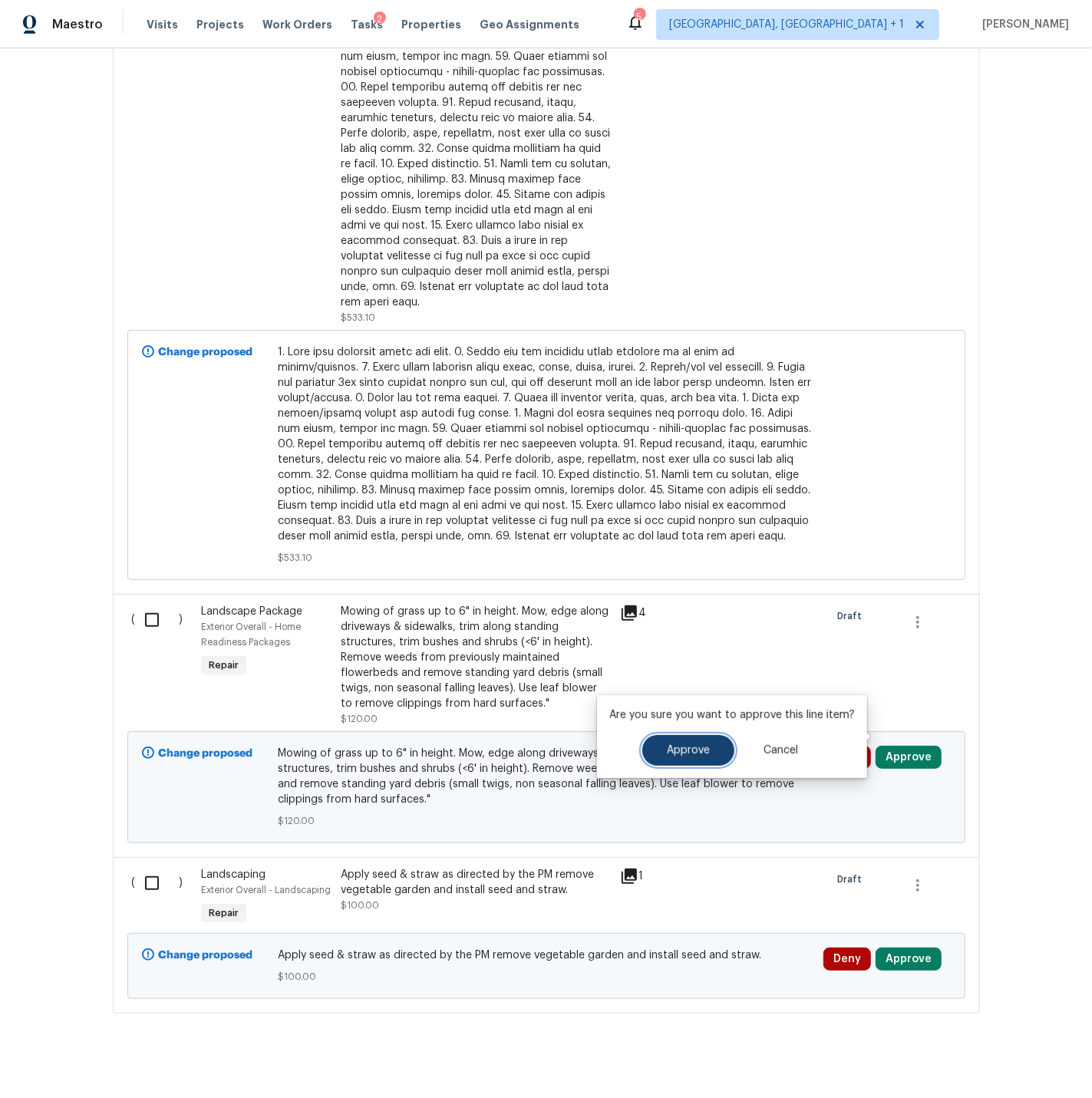
click at [690, 753] on span "Approve" at bounding box center [688, 750] width 43 height 12
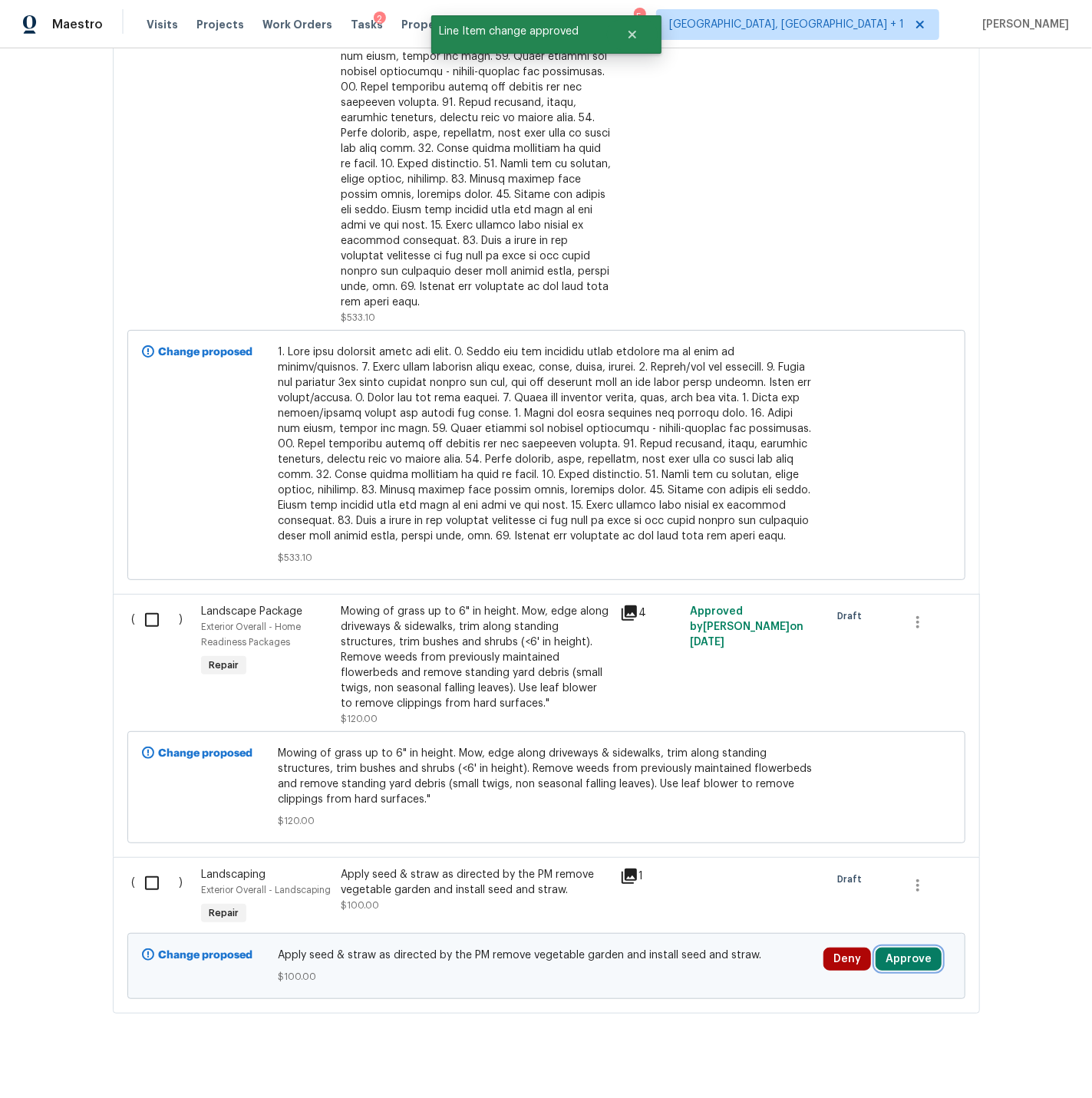
click at [929, 947] on button "Approve" at bounding box center [908, 959] width 66 height 23
click at [848, 883] on span "Approve" at bounding box center [864, 888] width 43 height 12
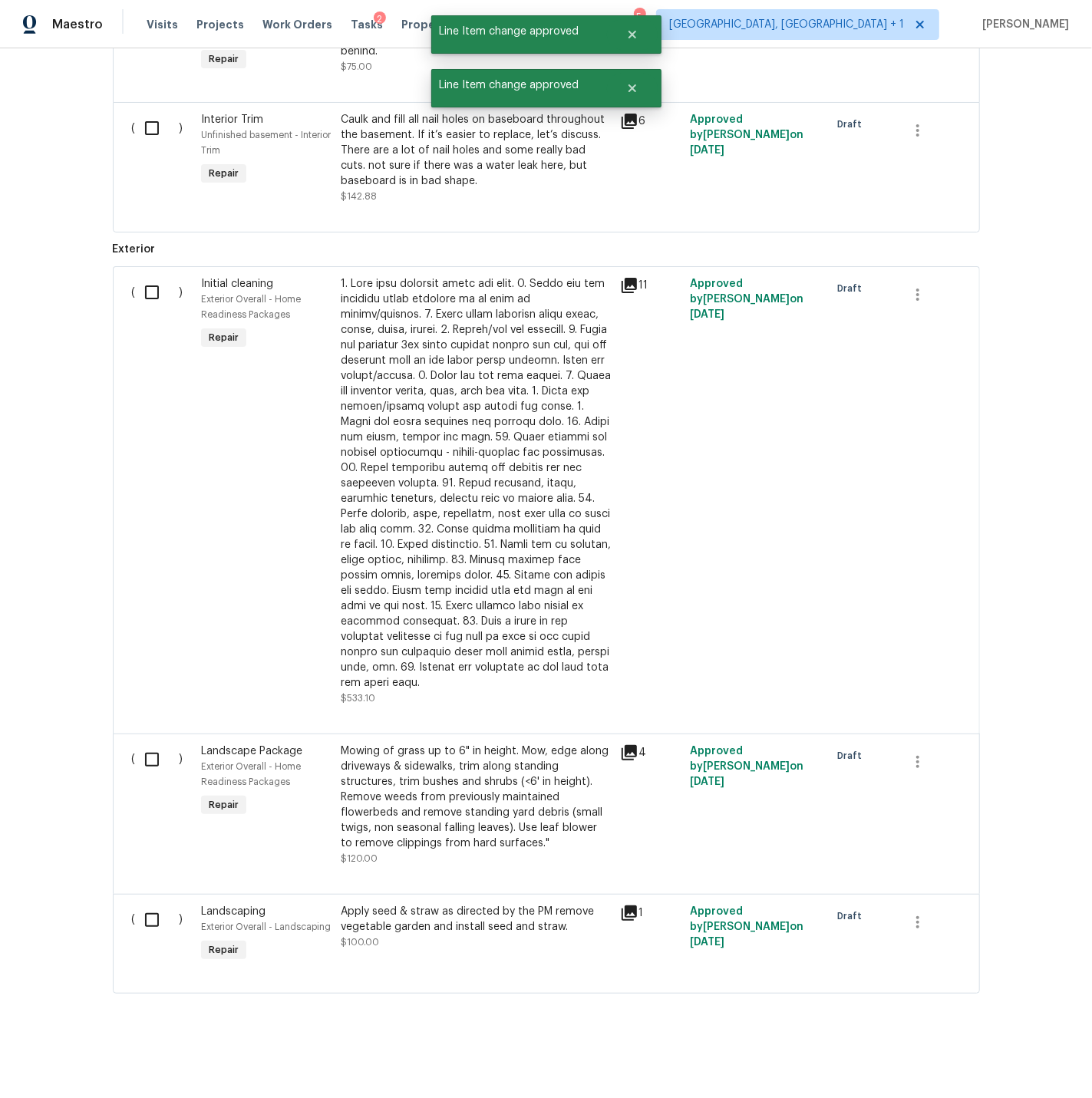
scroll to position [2523, 0]
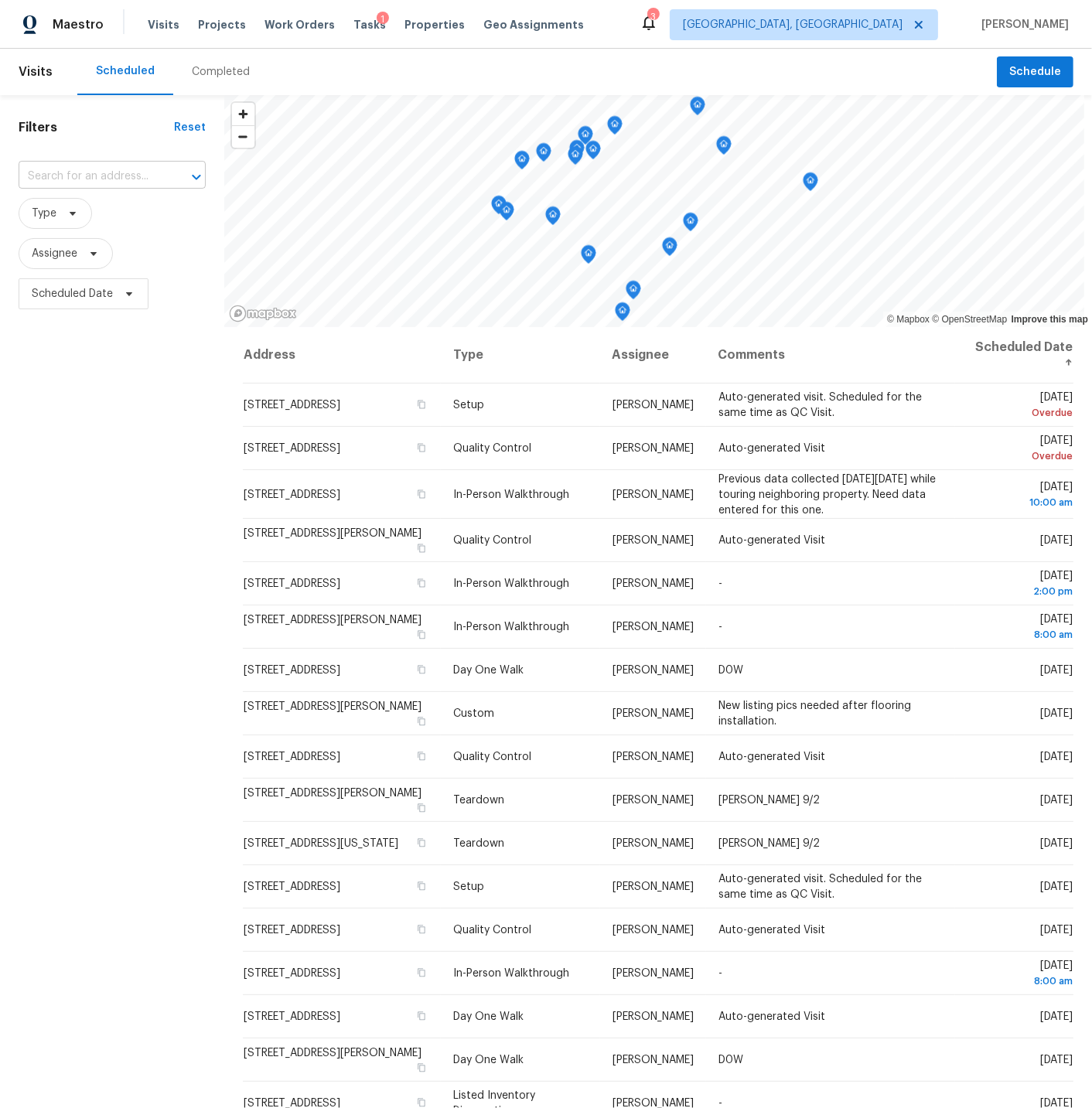
click at [66, 174] on input "text" at bounding box center [91, 177] width 144 height 24
type input "828"
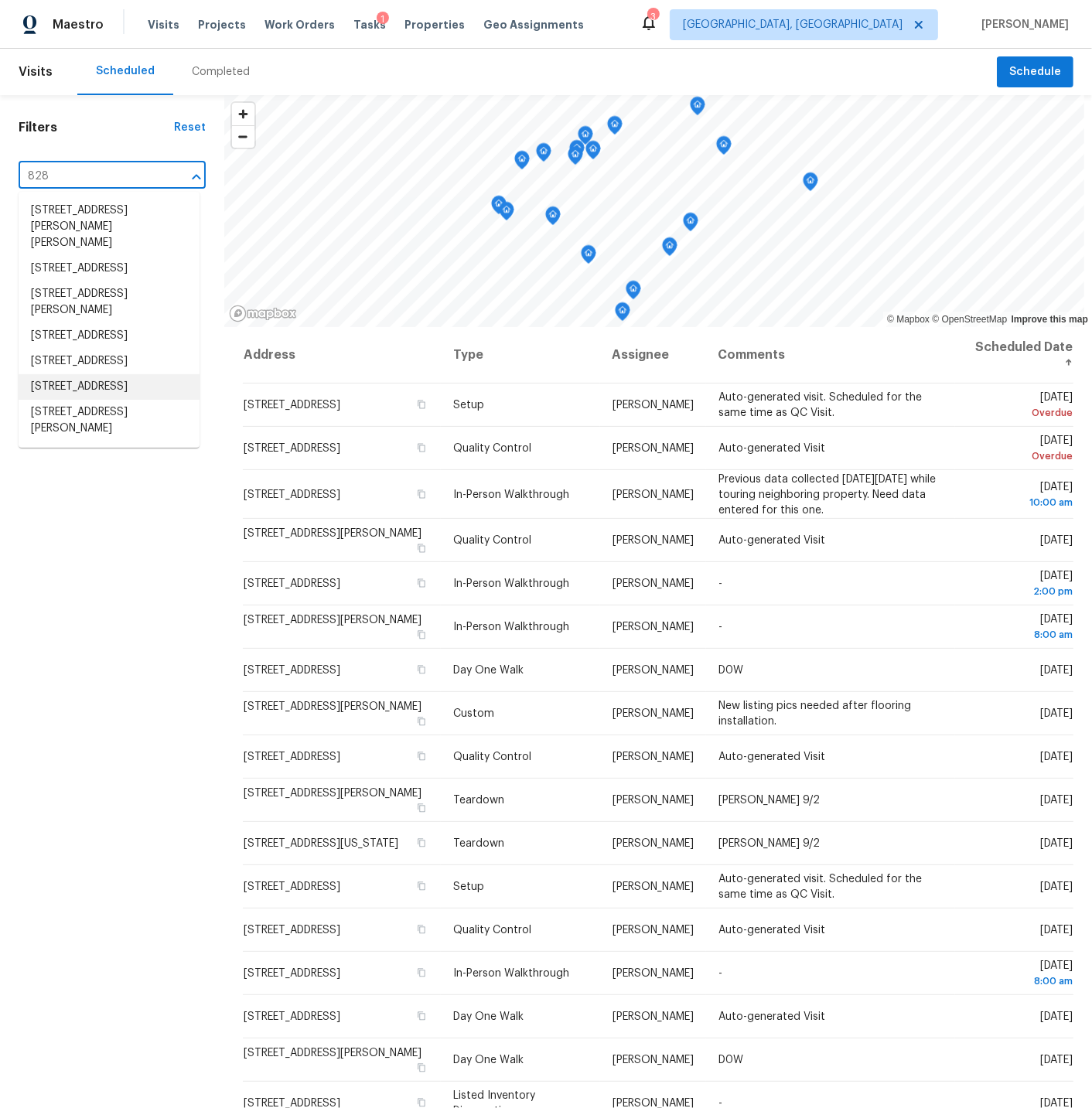
click at [71, 400] on li "[STREET_ADDRESS]" at bounding box center [109, 387] width 181 height 26
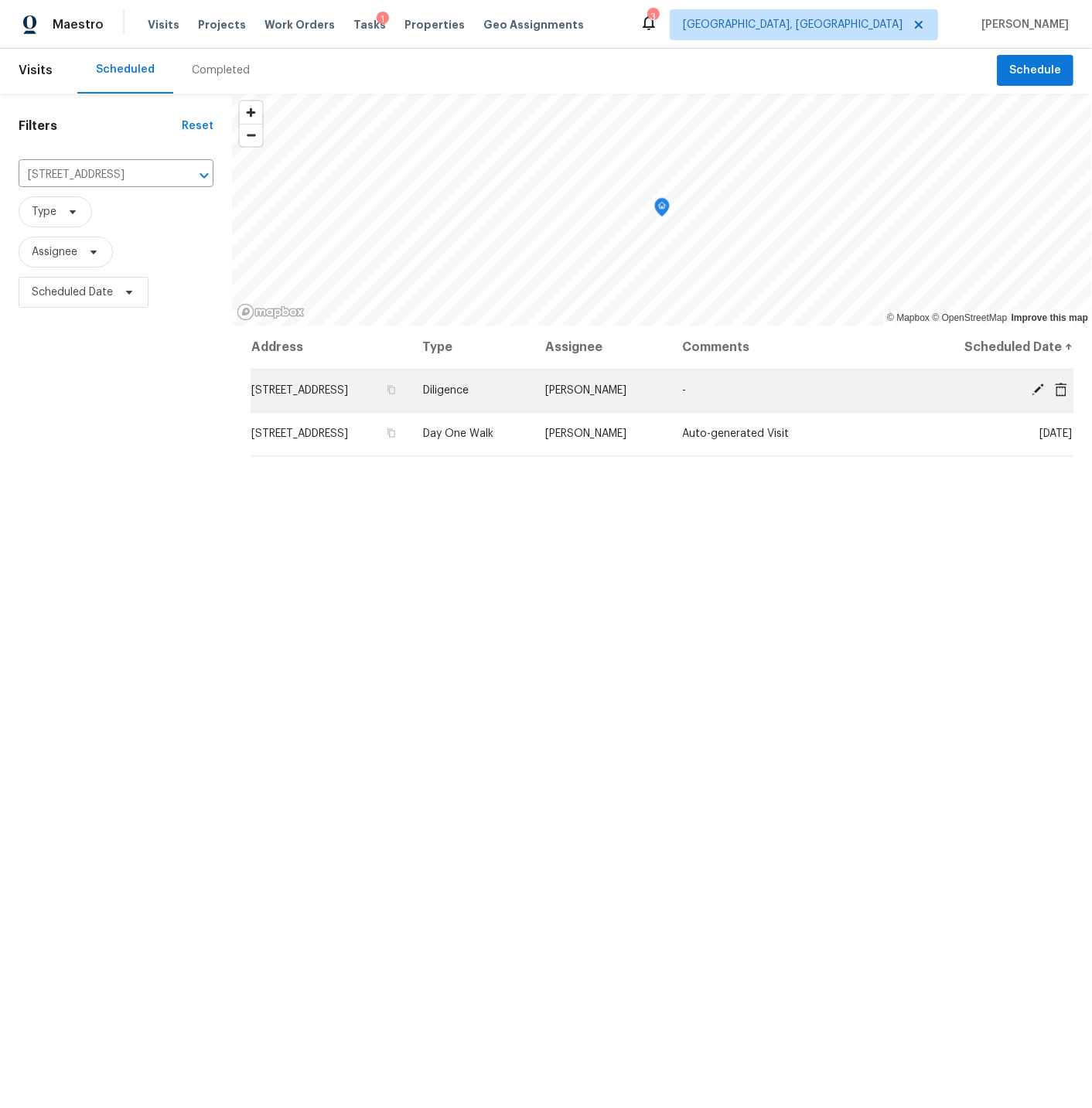
scroll to position [2, 0]
click at [1036, 385] on icon at bounding box center [1038, 389] width 14 height 14
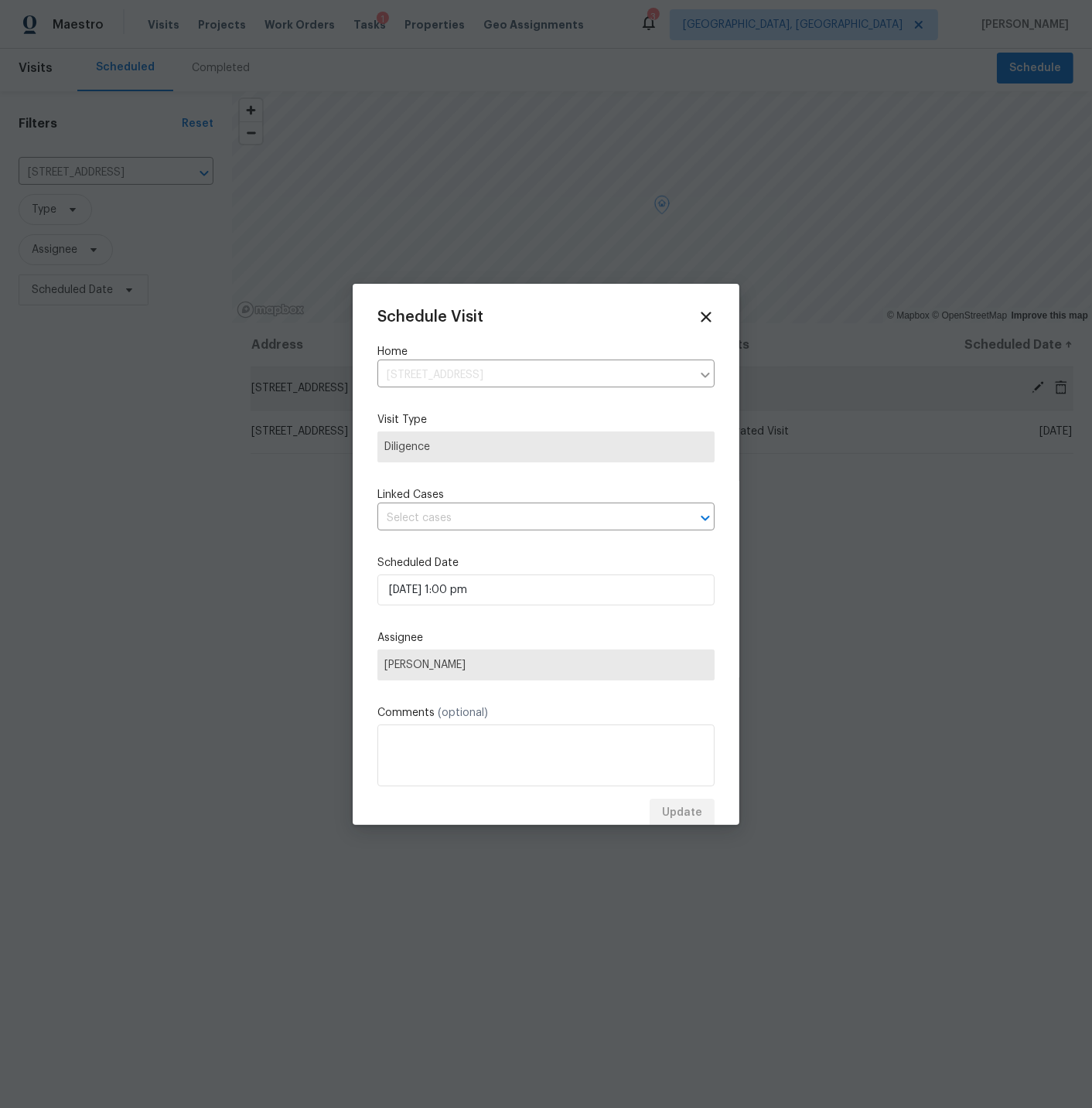
scroll to position [28, 0]
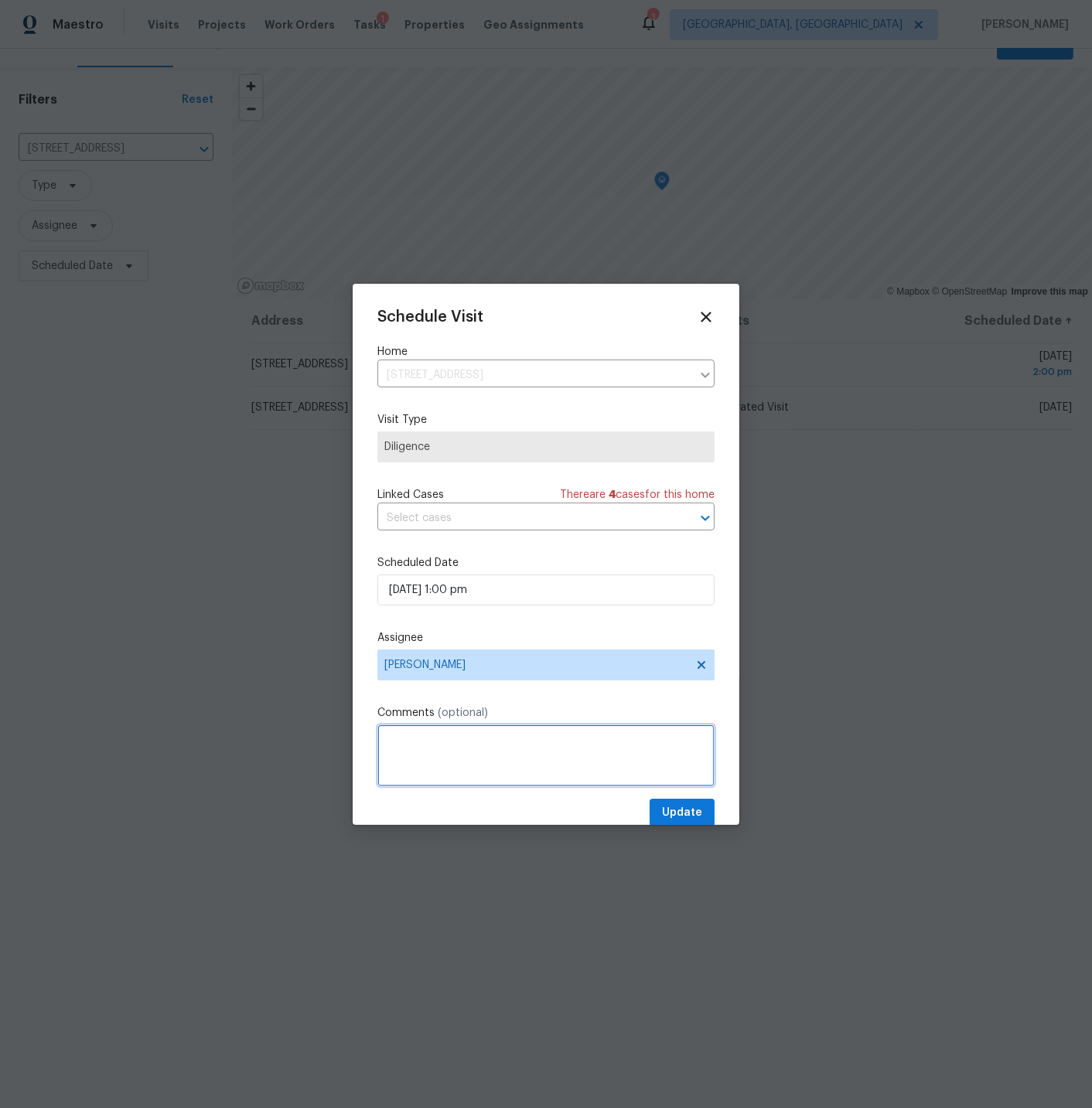
click at [425, 732] on textarea at bounding box center [546, 755] width 337 height 62
type textarea "m"
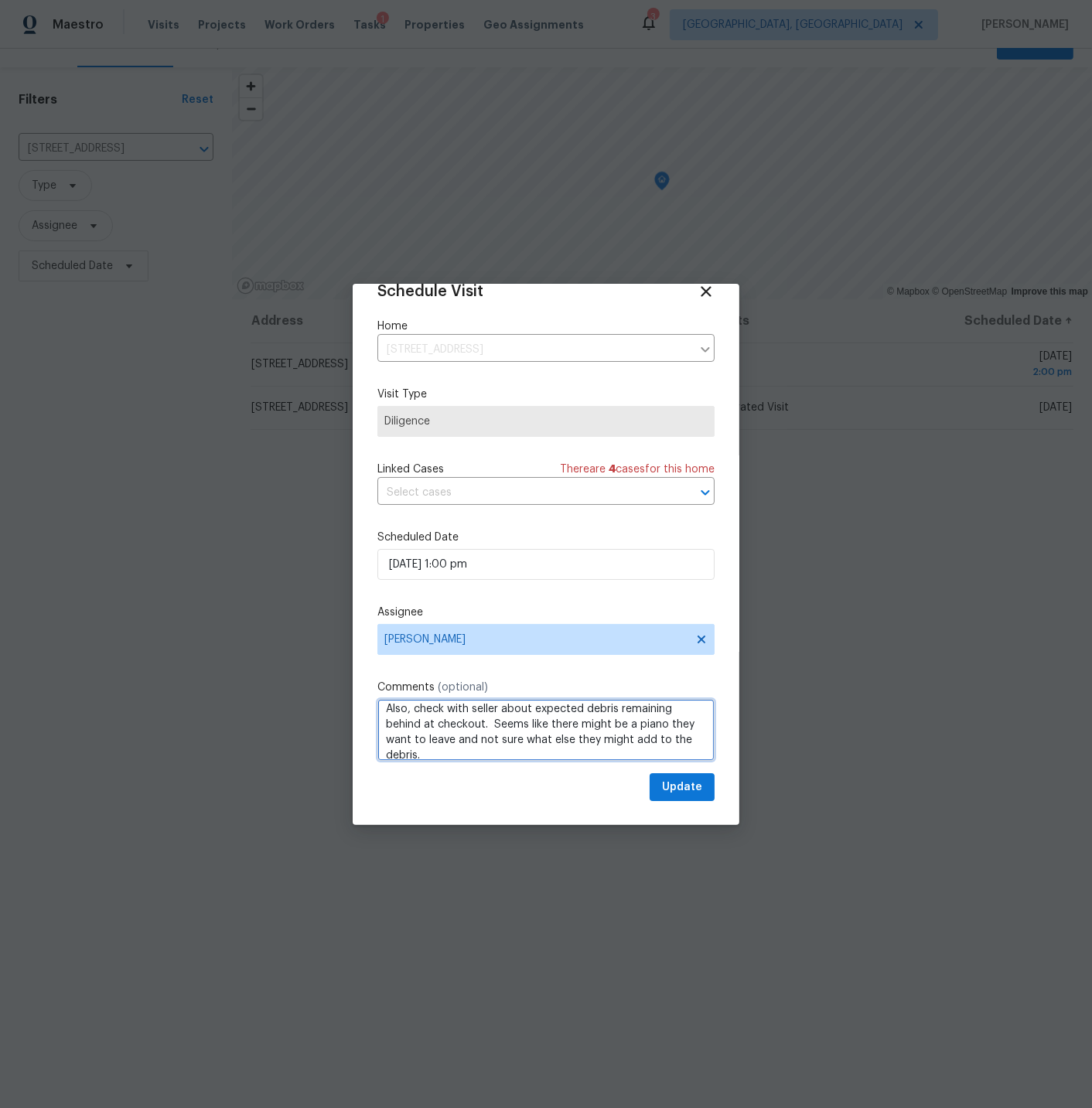
type textarea "Make sure to check condition of deck and cost to repair. Also, check with selle…"
click at [684, 783] on span "Update" at bounding box center [681, 787] width 40 height 20
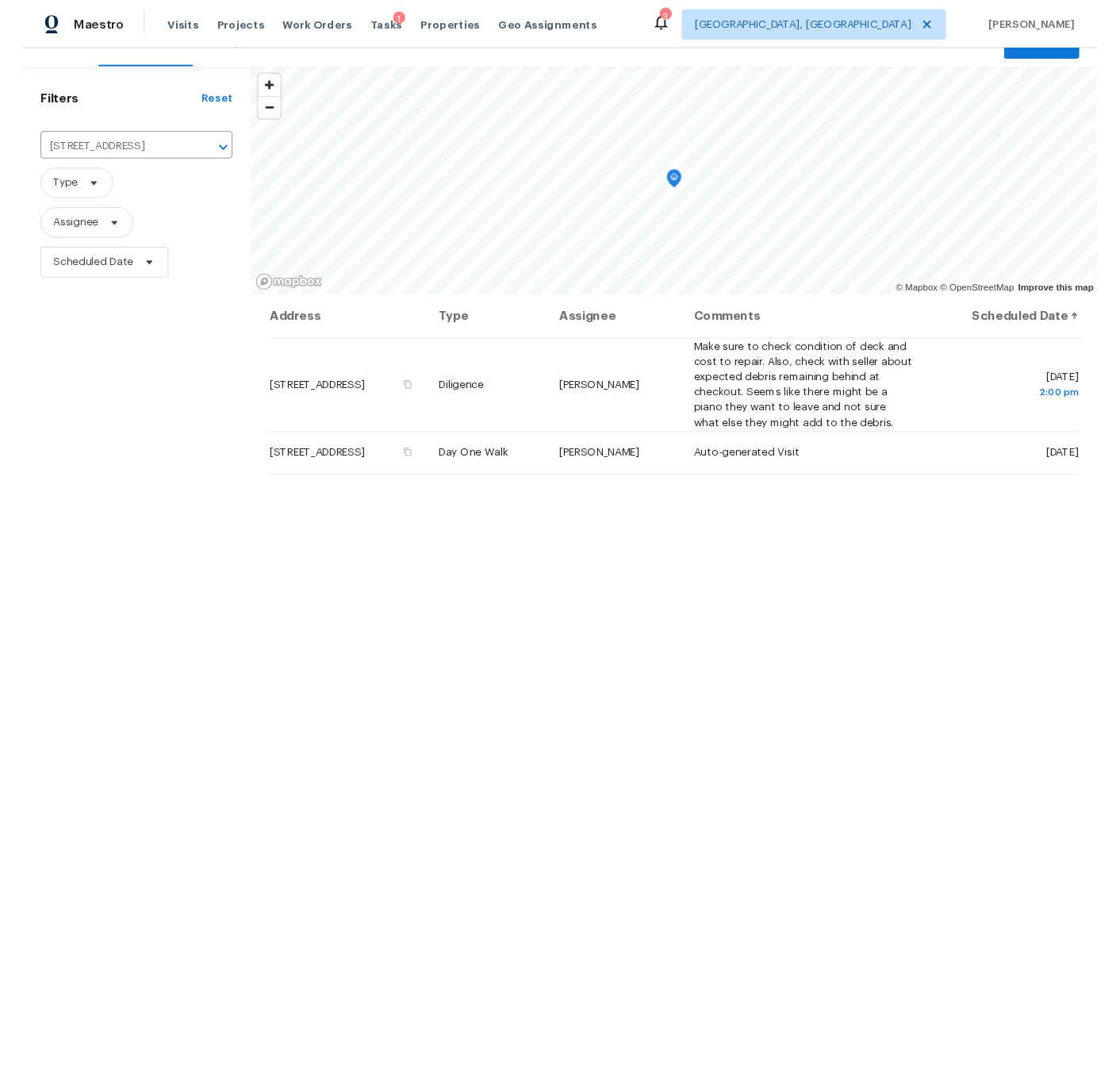
scroll to position [0, 0]
